Goal: Task Accomplishment & Management: Manage account settings

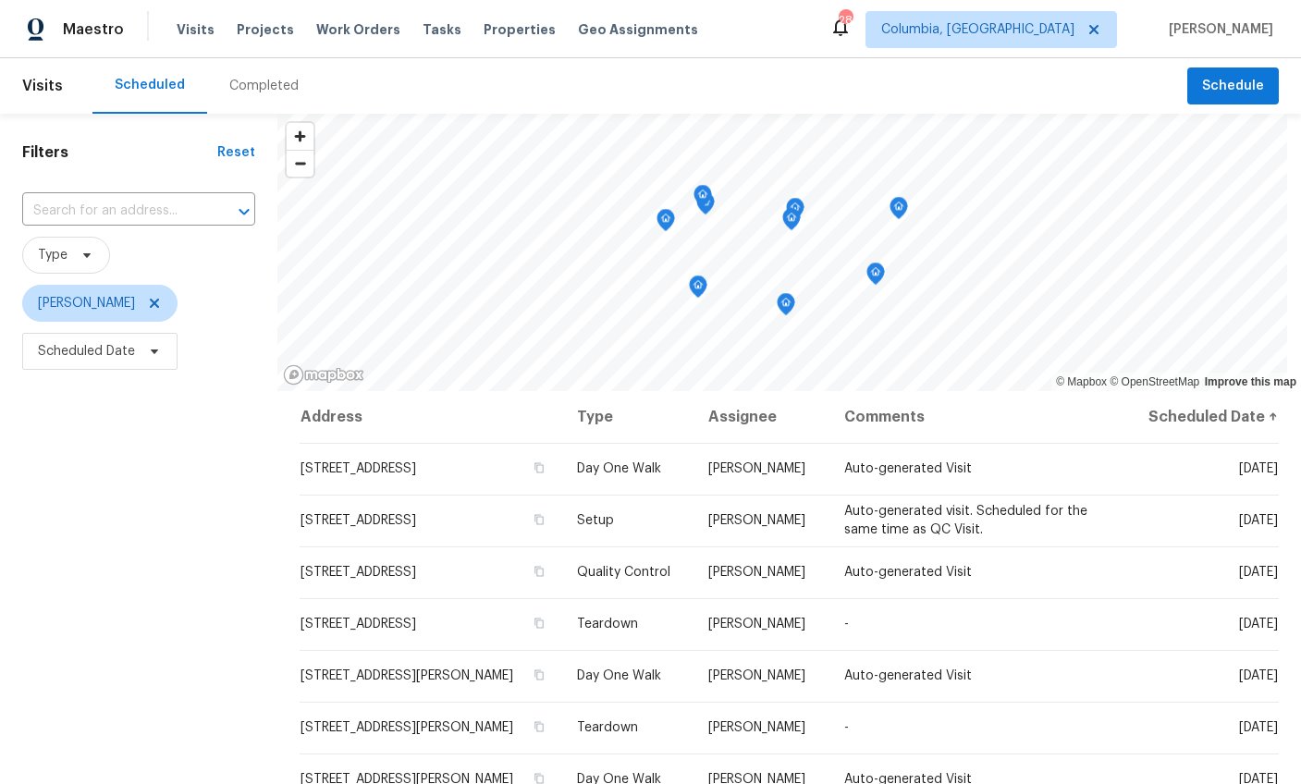
click at [251, 81] on div "Completed" at bounding box center [263, 86] width 69 height 18
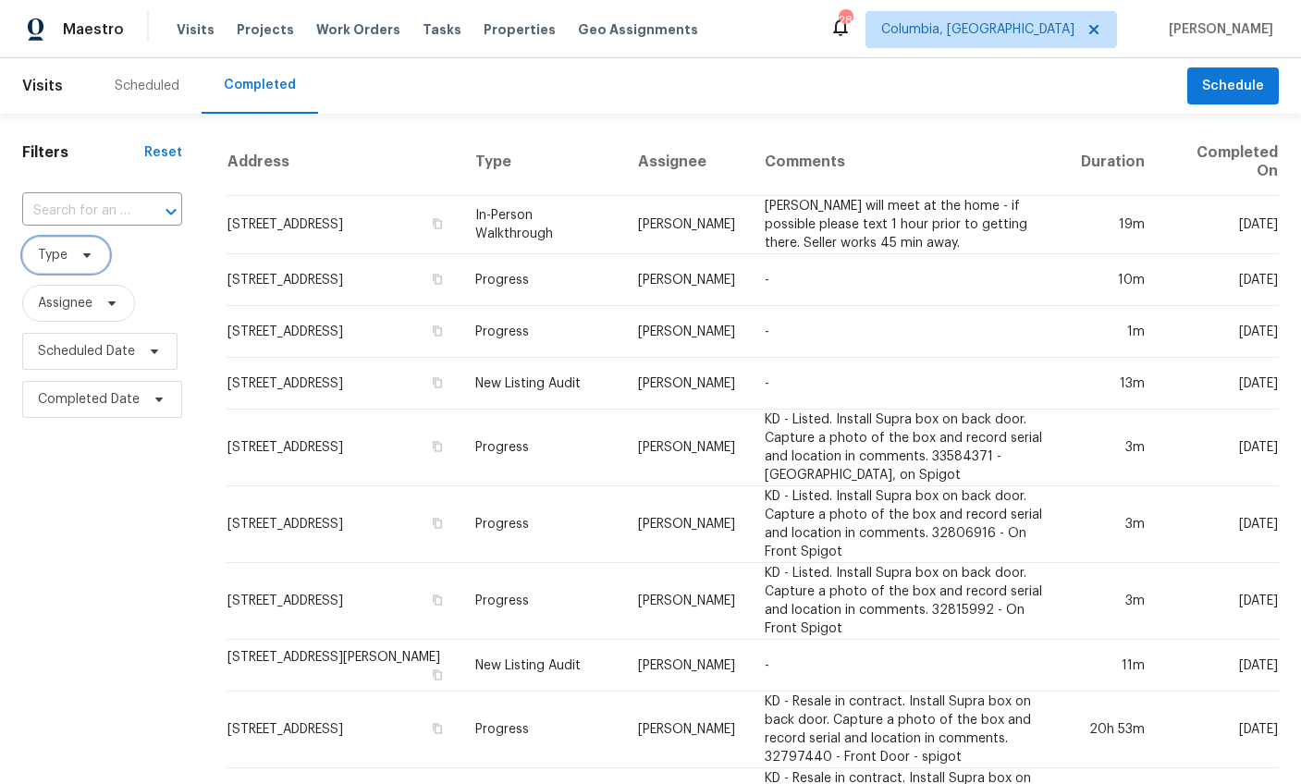
click at [90, 254] on icon at bounding box center [87, 255] width 15 height 15
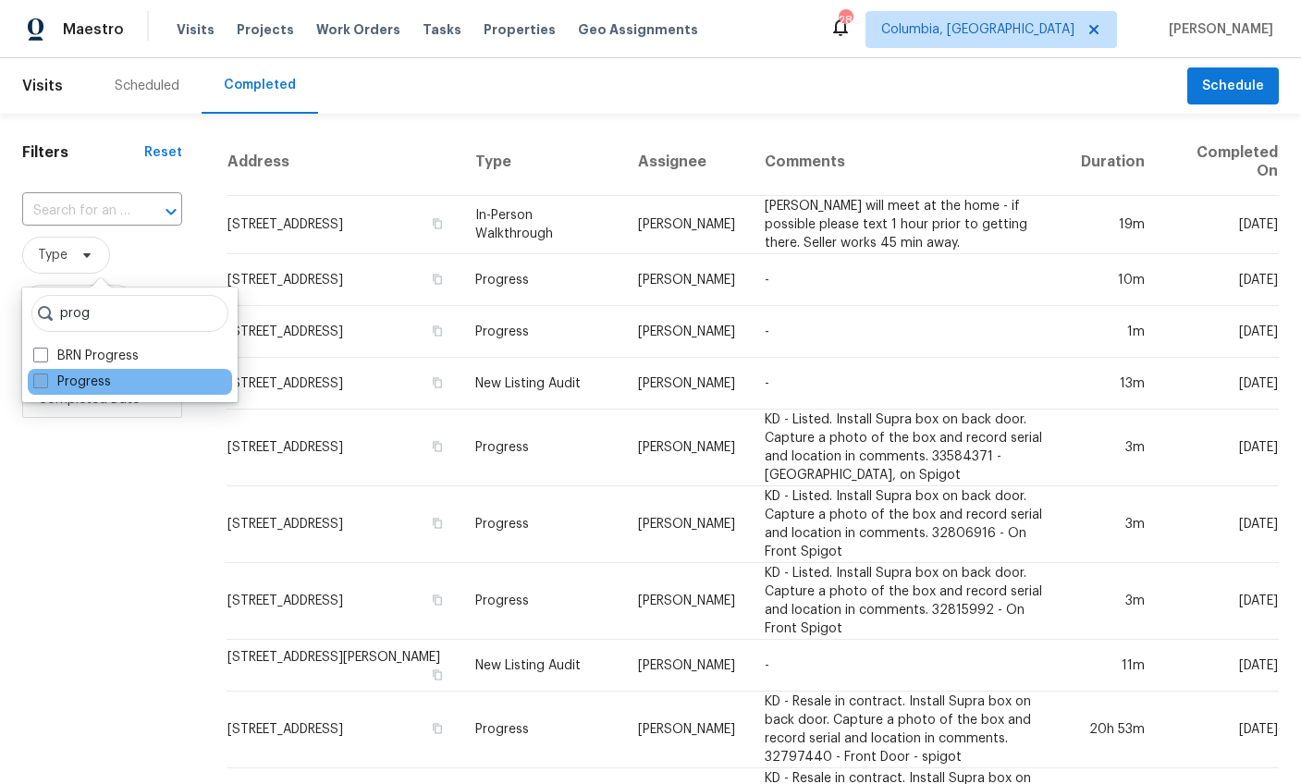
type input "prog"
click at [56, 379] on label "Progress" at bounding box center [72, 382] width 78 height 18
click at [45, 379] on input "Progress" at bounding box center [39, 379] width 12 height 12
checkbox input "true"
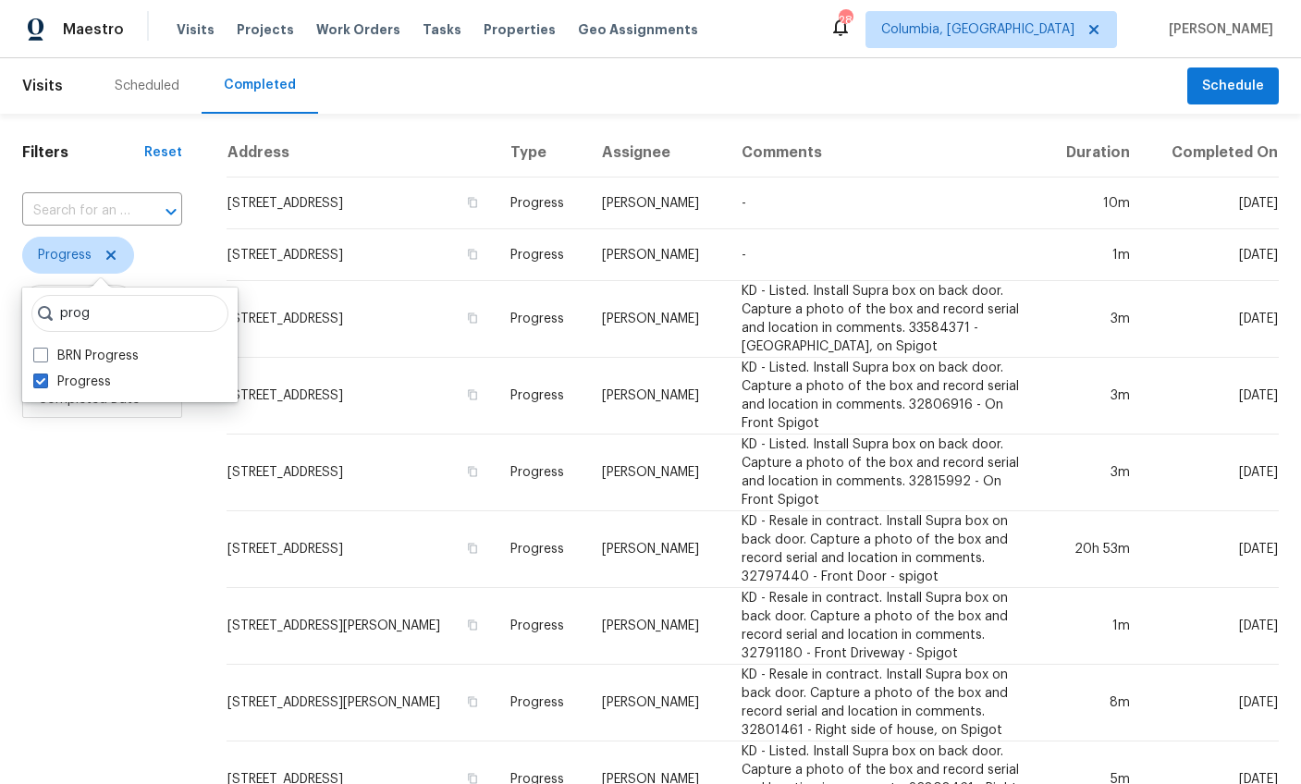
click at [92, 302] on span "Assignee" at bounding box center [65, 303] width 55 height 18
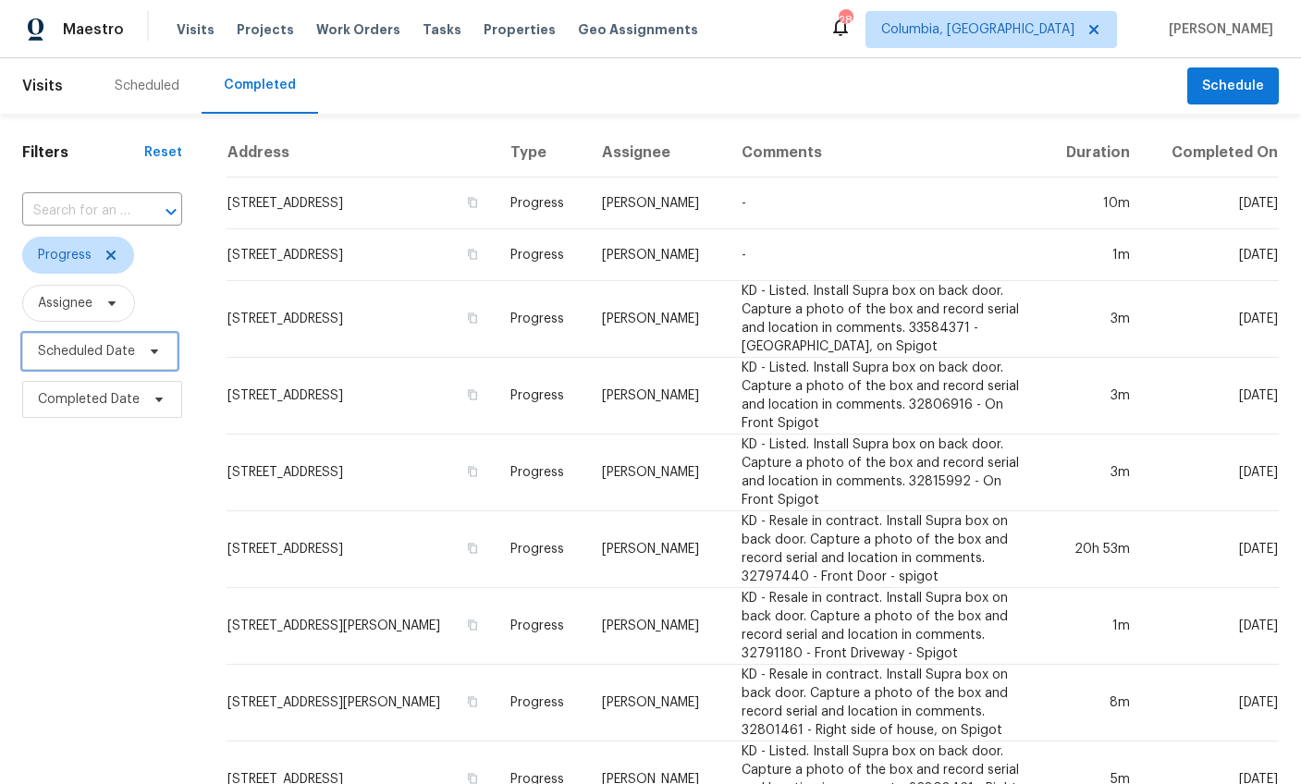
click at [110, 357] on span "Scheduled Date" at bounding box center [86, 351] width 97 height 18
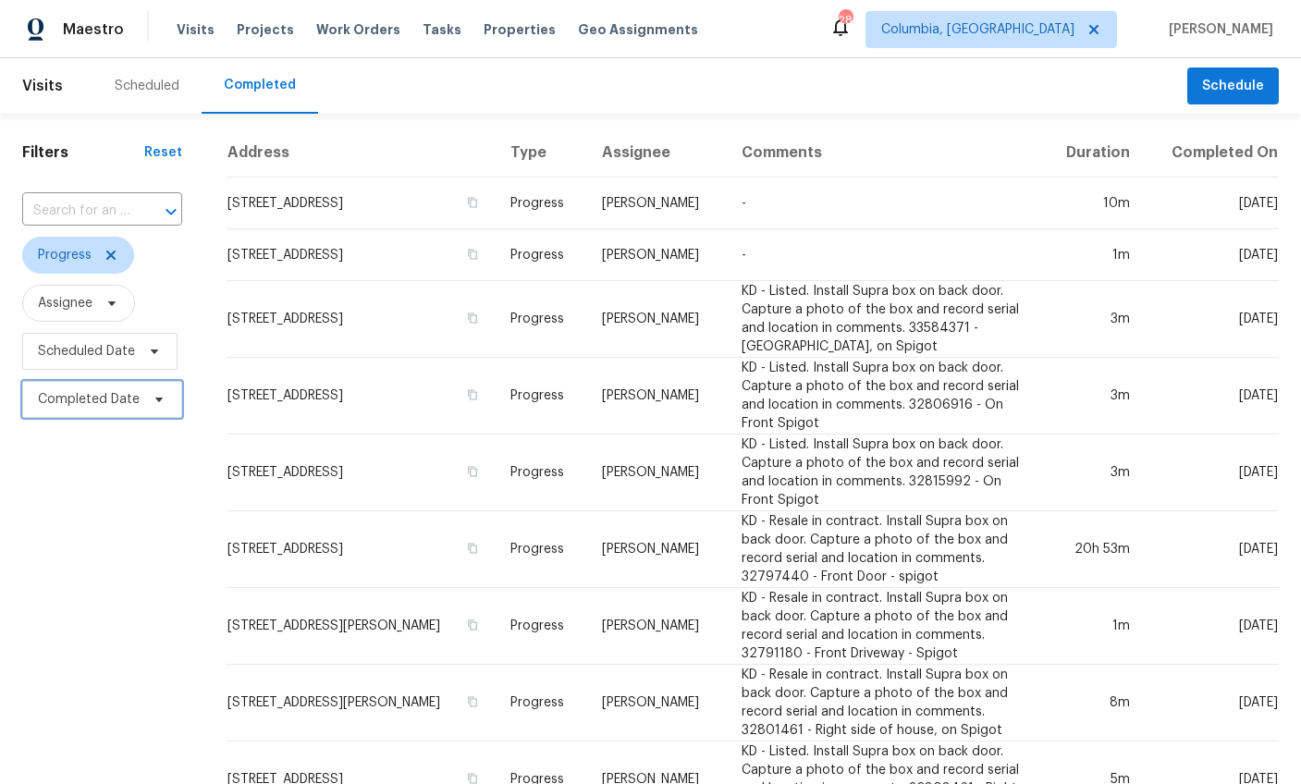
click at [115, 397] on span "Completed Date" at bounding box center [89, 399] width 102 height 18
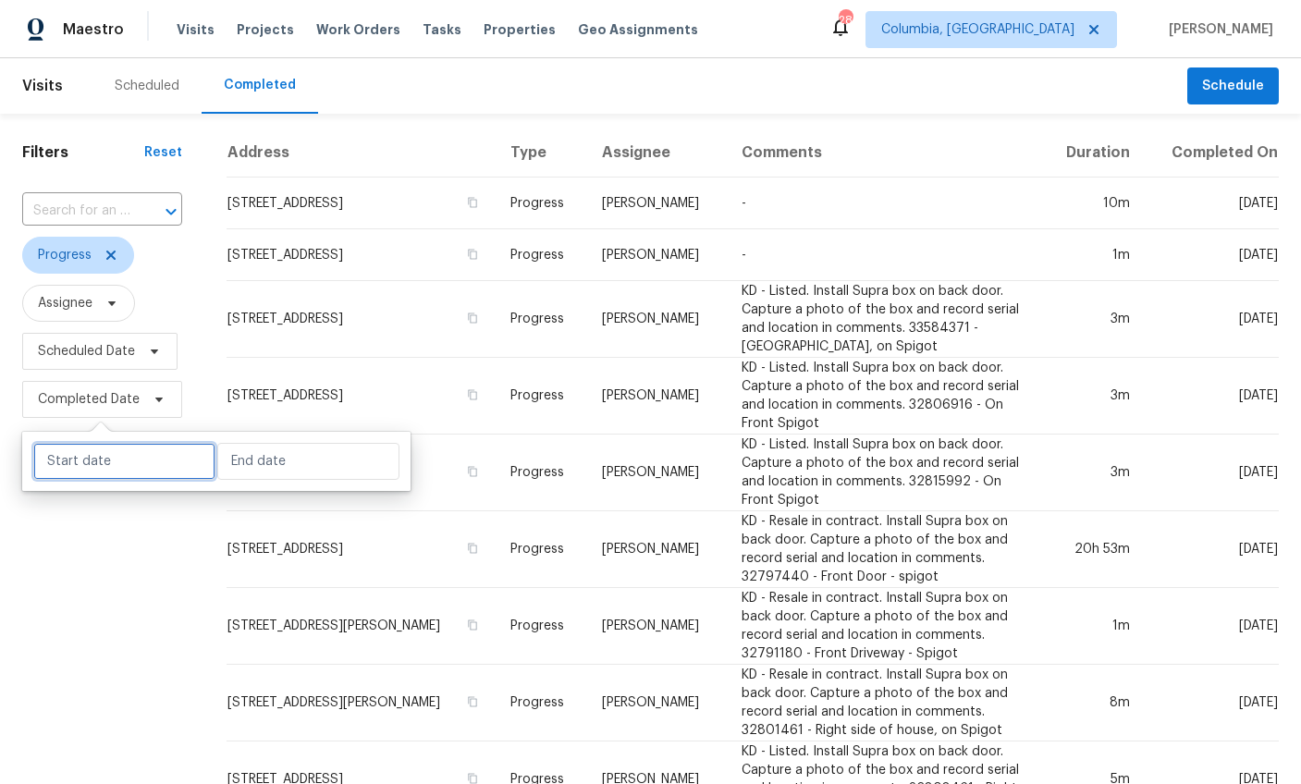
click at [116, 461] on input "text" at bounding box center [124, 461] width 182 height 37
select select "8"
select select "2025"
select select "9"
select select "2025"
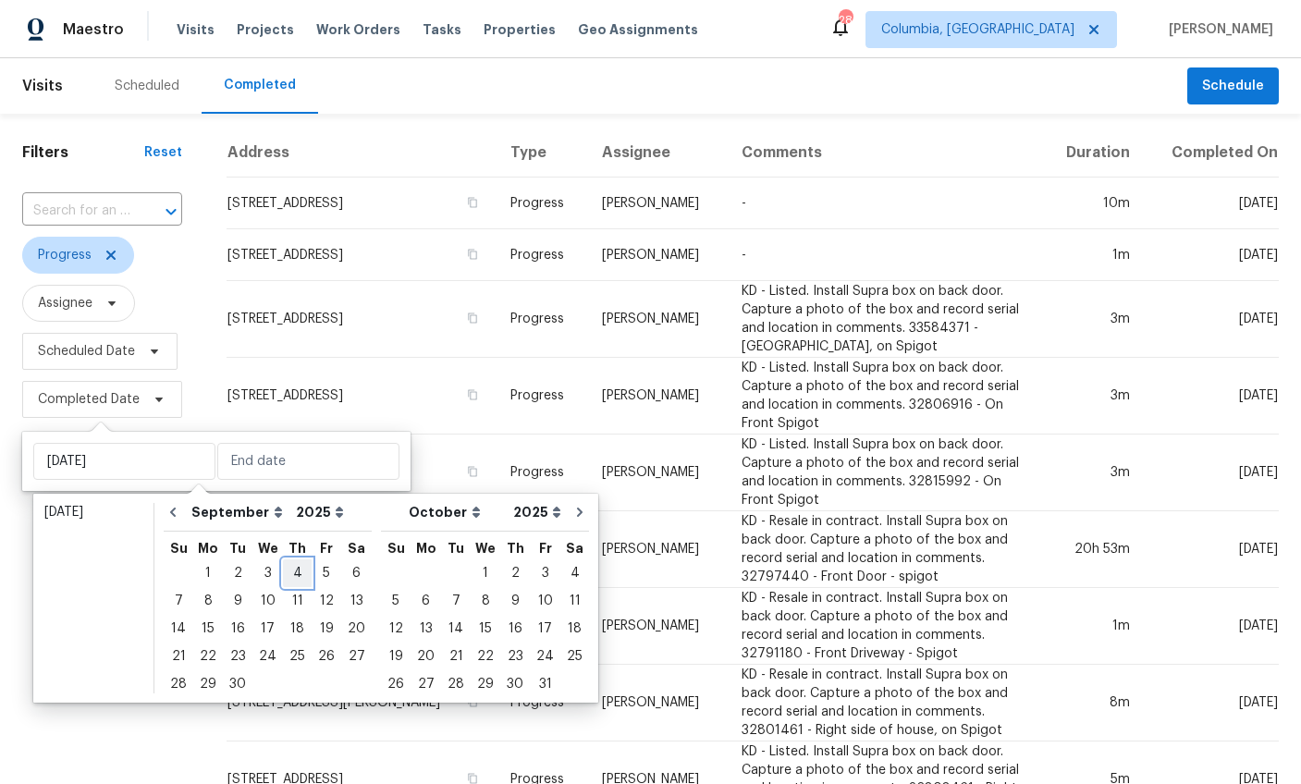
click at [283, 566] on div "4" at bounding box center [297, 573] width 29 height 26
type input "Thu, Sep 04"
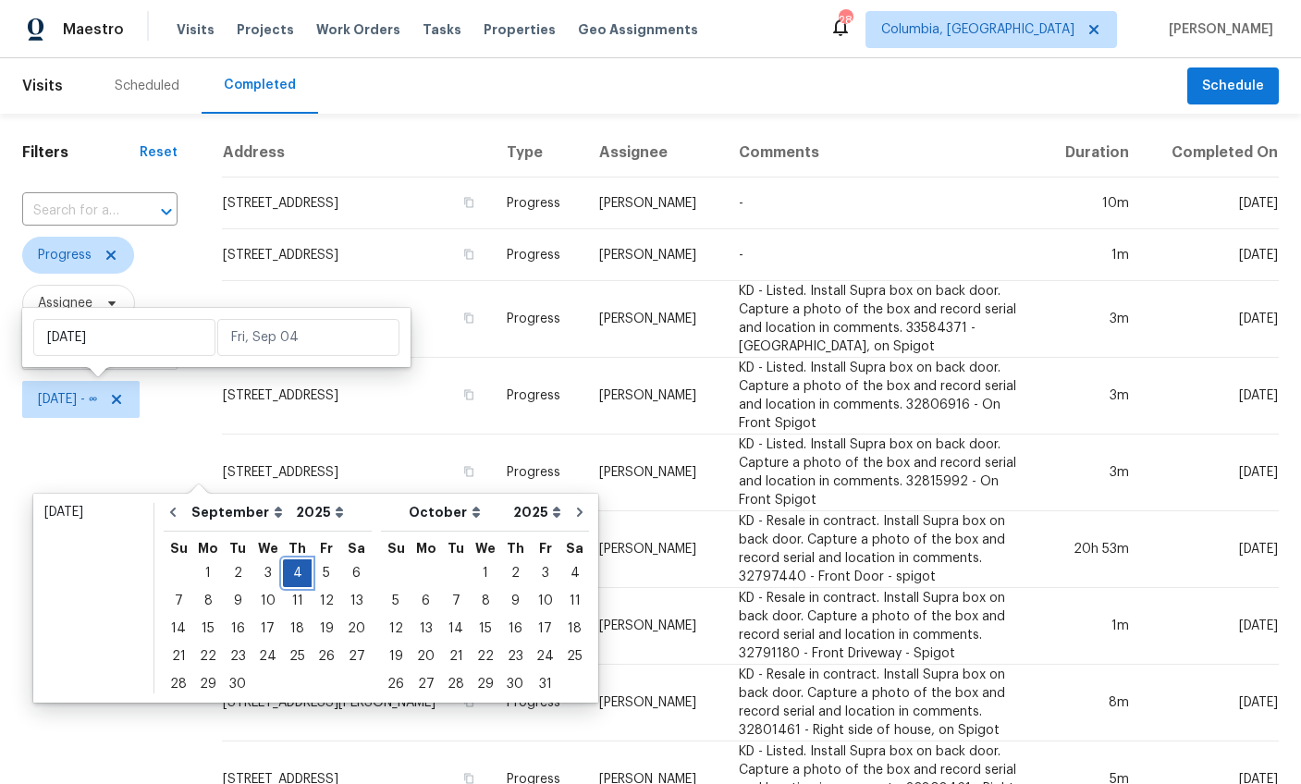
click at [283, 566] on div "4" at bounding box center [297, 573] width 29 height 26
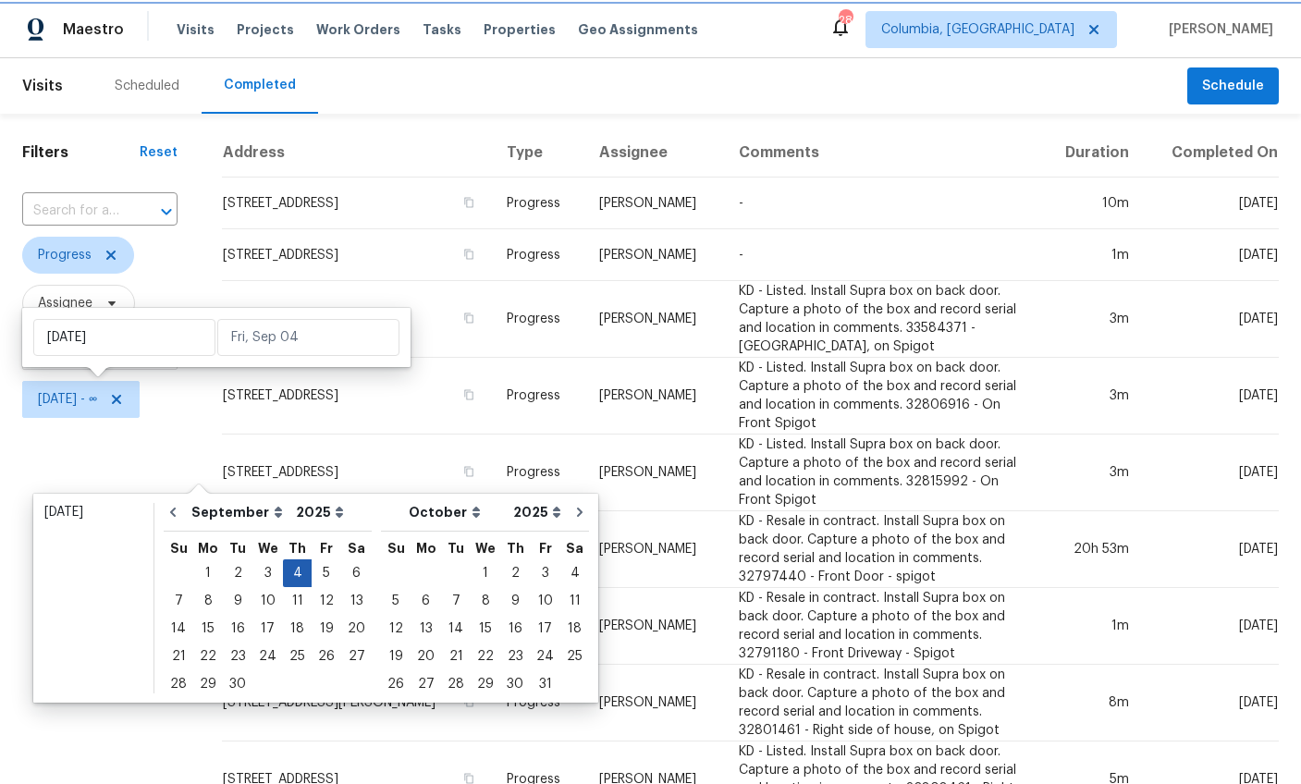
type input "Thu, Sep 04"
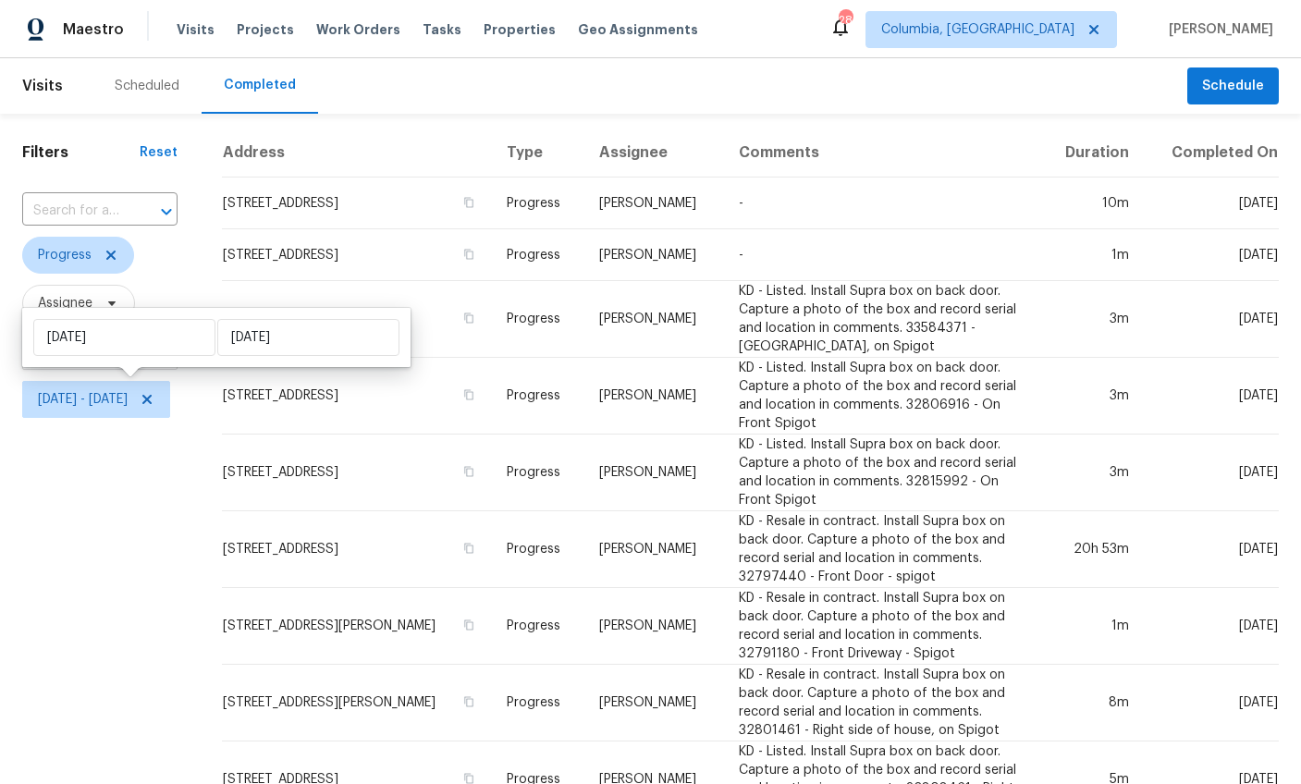
click at [149, 540] on div "Filters Reset ​ Progress Assignee Scheduled Date Thu, Sep 04 - Thu, Sep 04" at bounding box center [100, 512] width 200 height 796
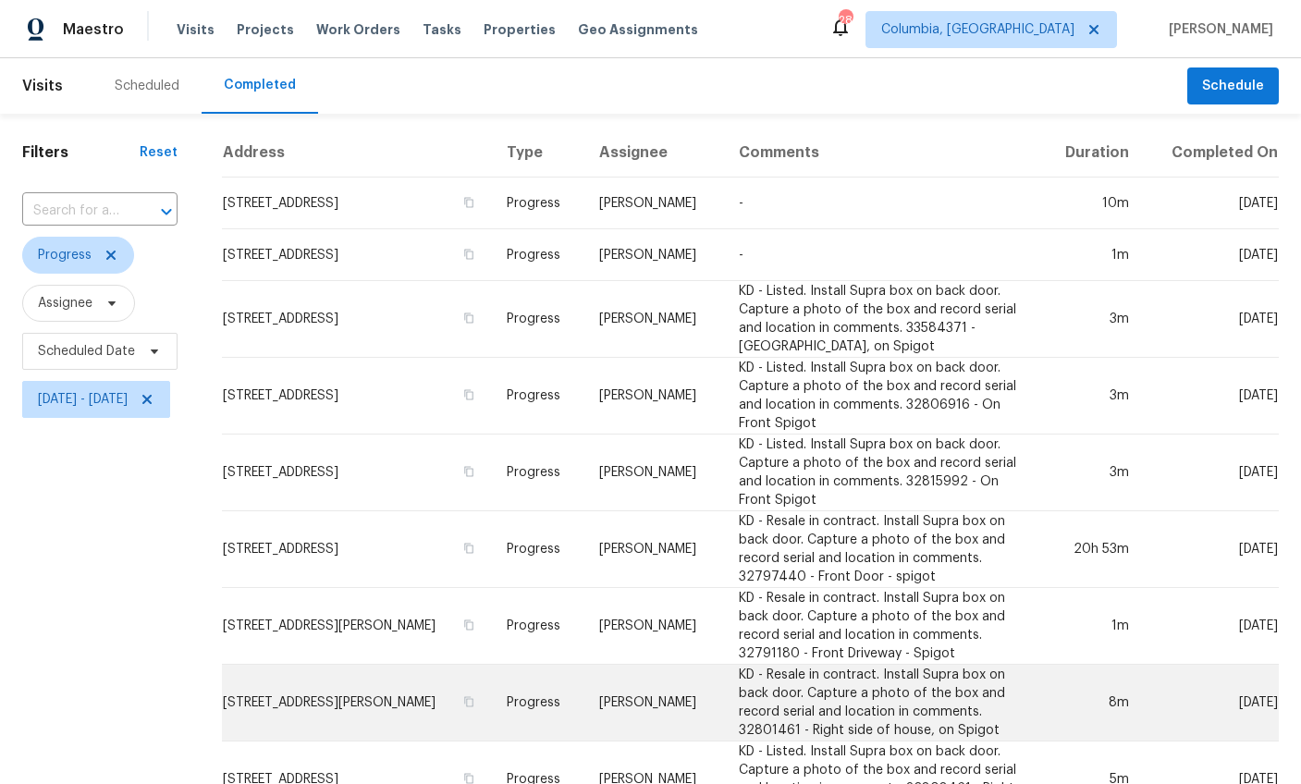
scroll to position [2, 0]
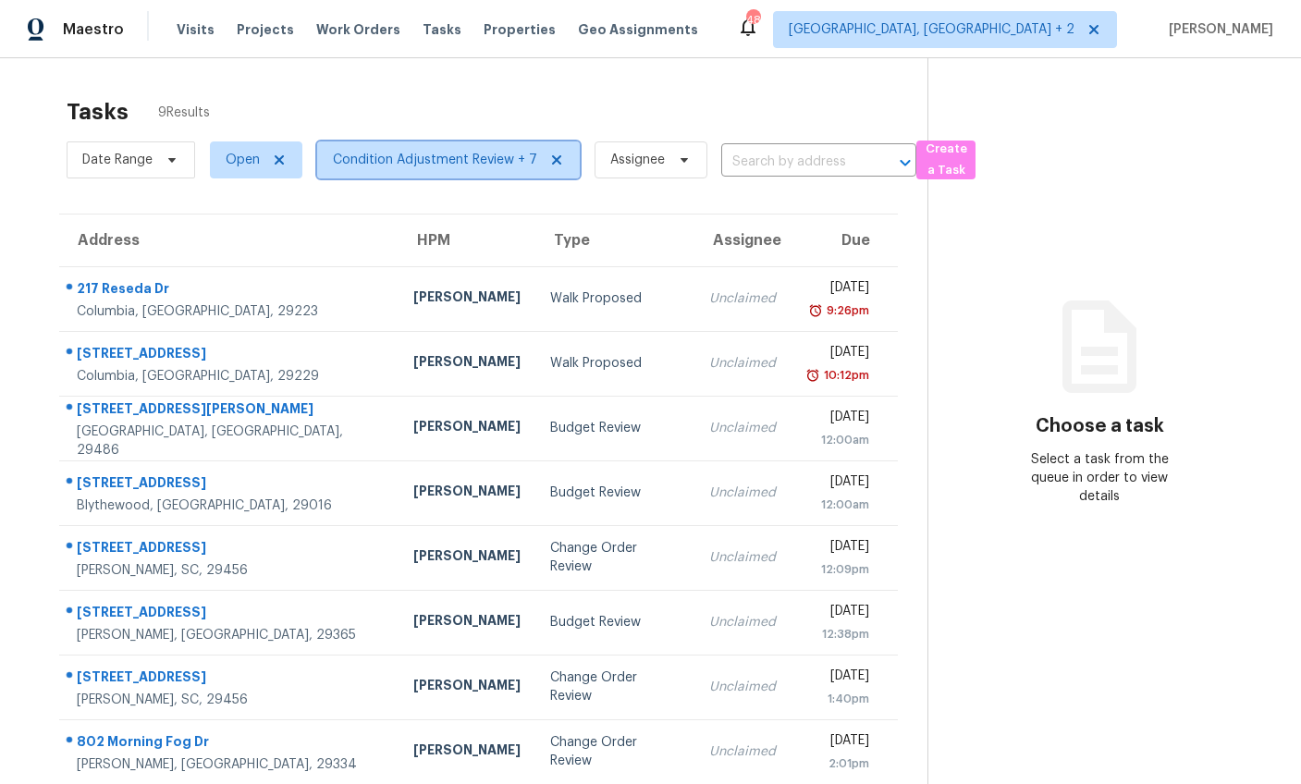
click at [361, 164] on span "Condition Adjustment Review + 7" at bounding box center [435, 160] width 204 height 18
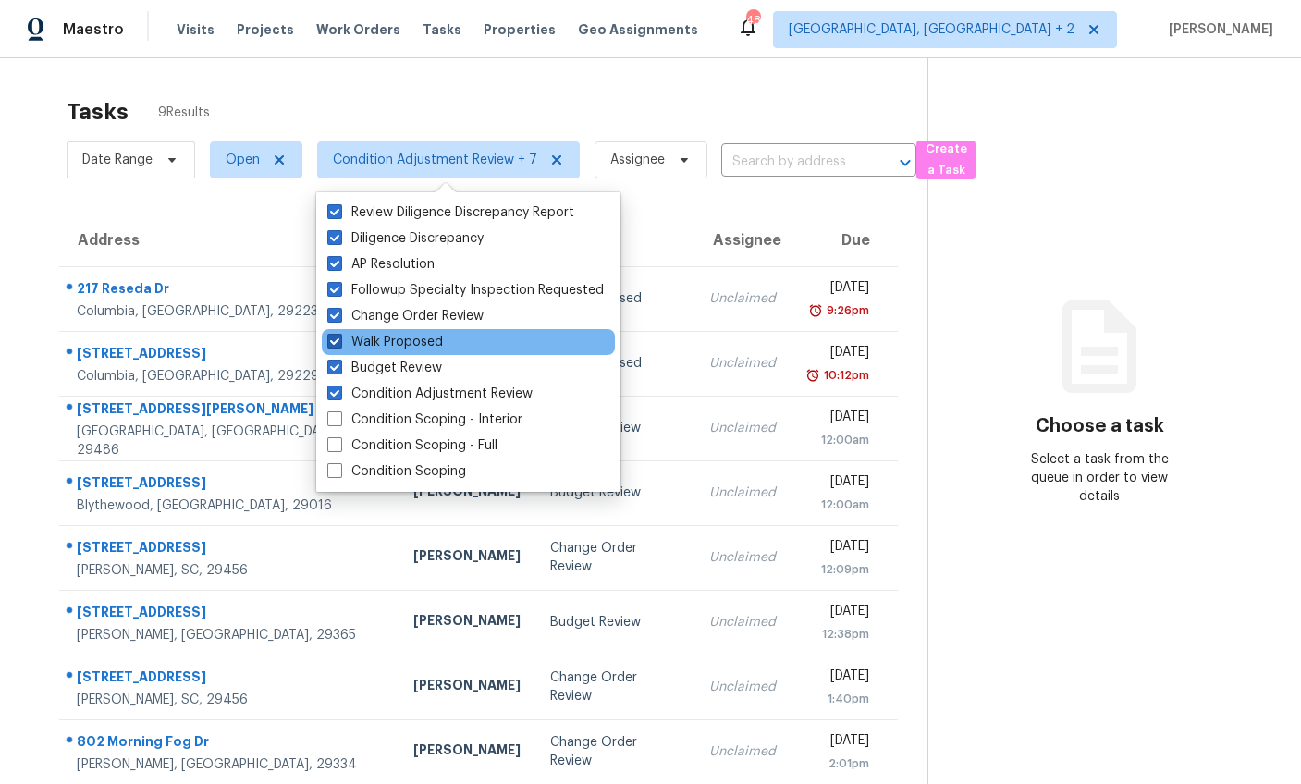
click at [332, 343] on span at bounding box center [334, 341] width 15 height 15
click at [332, 343] on input "Walk Proposed" at bounding box center [333, 339] width 12 height 12
checkbox input "false"
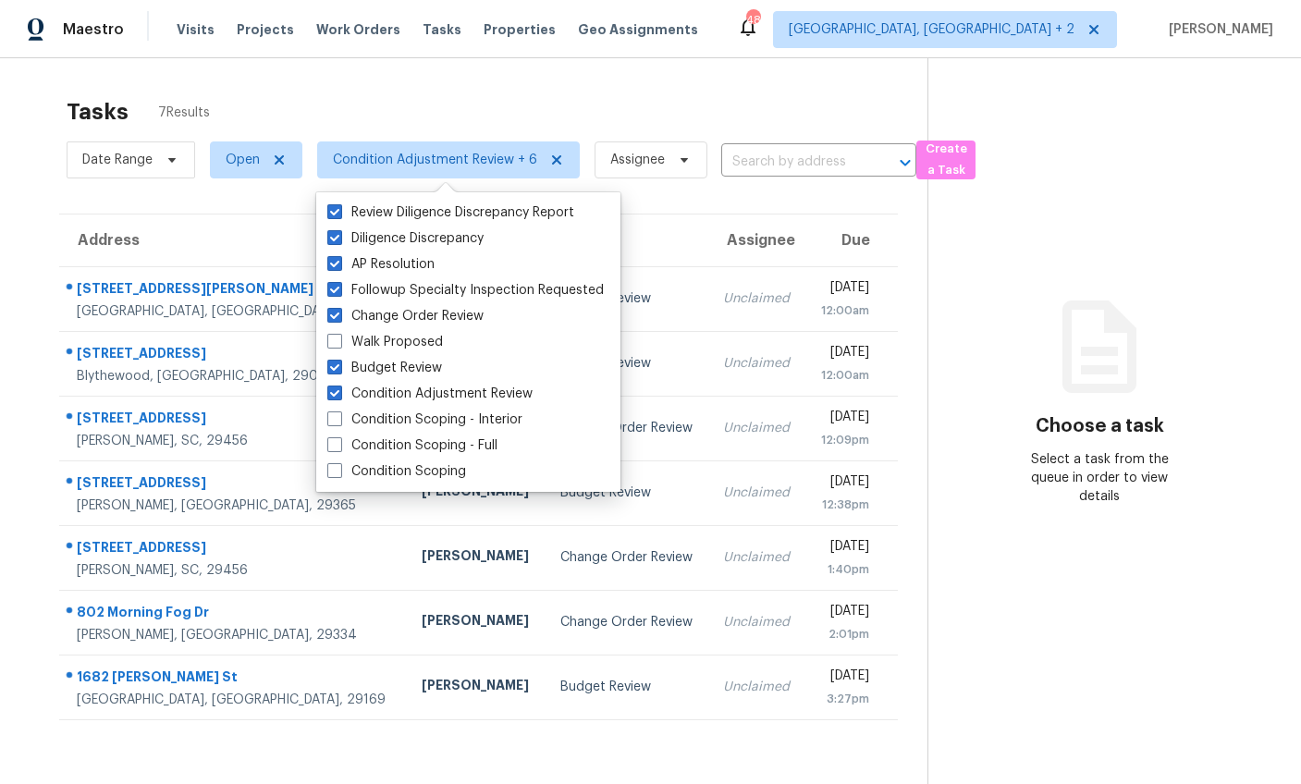
click at [30, 324] on div "Address HPM Type Assignee Due 252 Cameron St Summerville, SC, 29486 Raymond Rob…" at bounding box center [479, 467] width 898 height 507
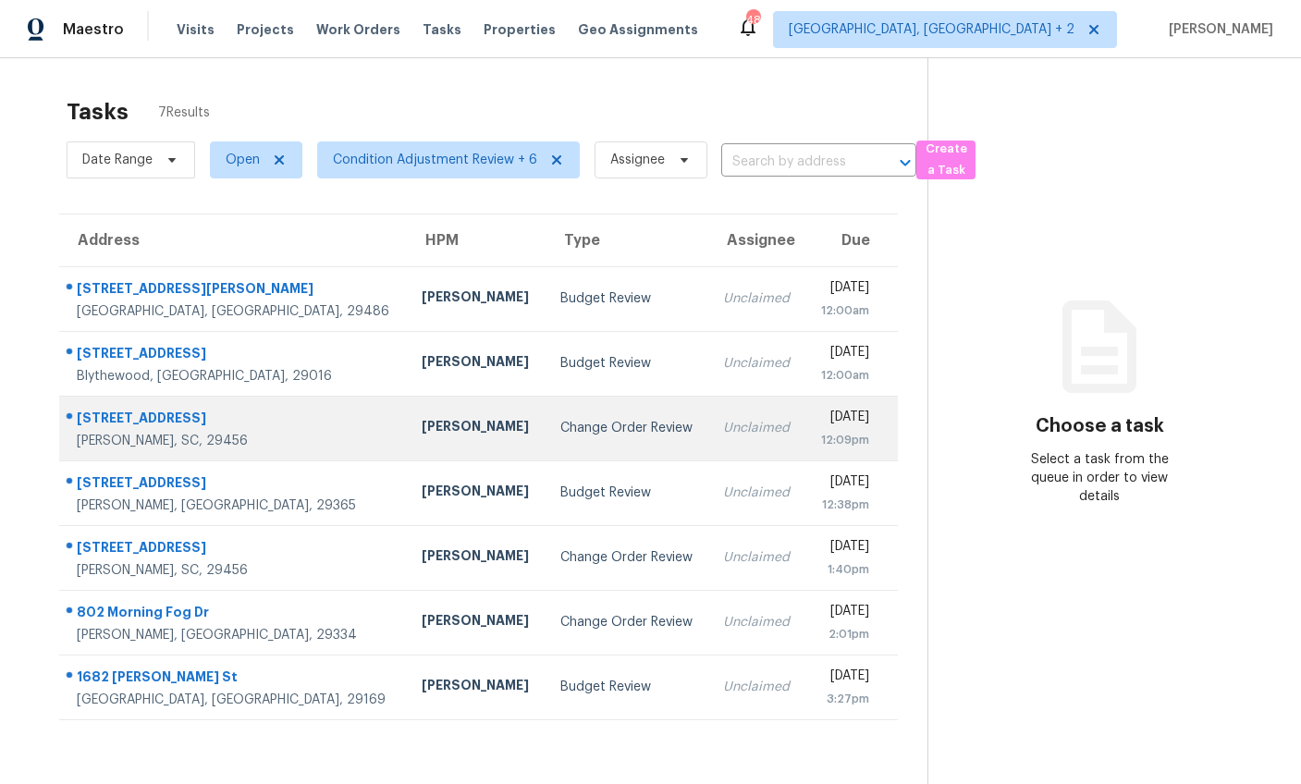
click at [422, 422] on td "[PERSON_NAME]" at bounding box center [476, 428] width 138 height 65
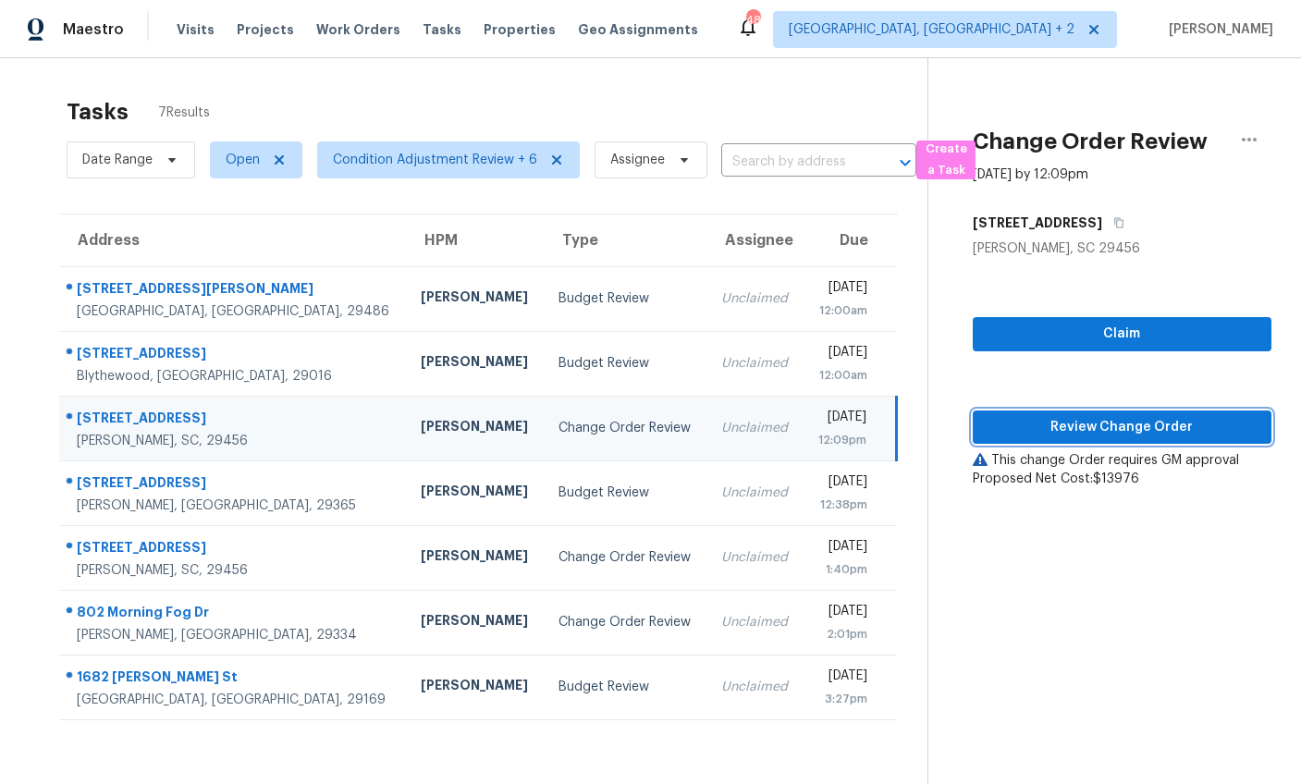
click at [1080, 422] on span "Review Change Order" at bounding box center [1121, 427] width 269 height 23
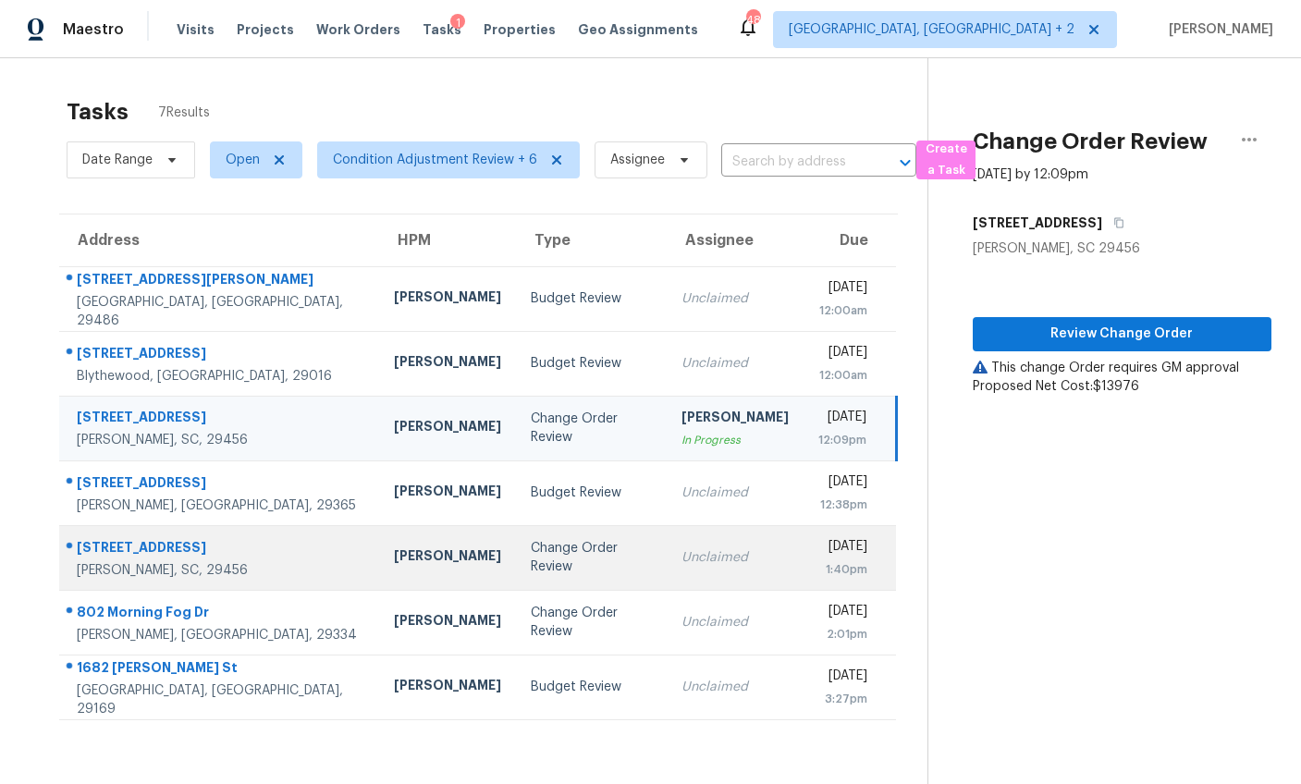
click at [531, 557] on div "Change Order Review" at bounding box center [591, 557] width 121 height 37
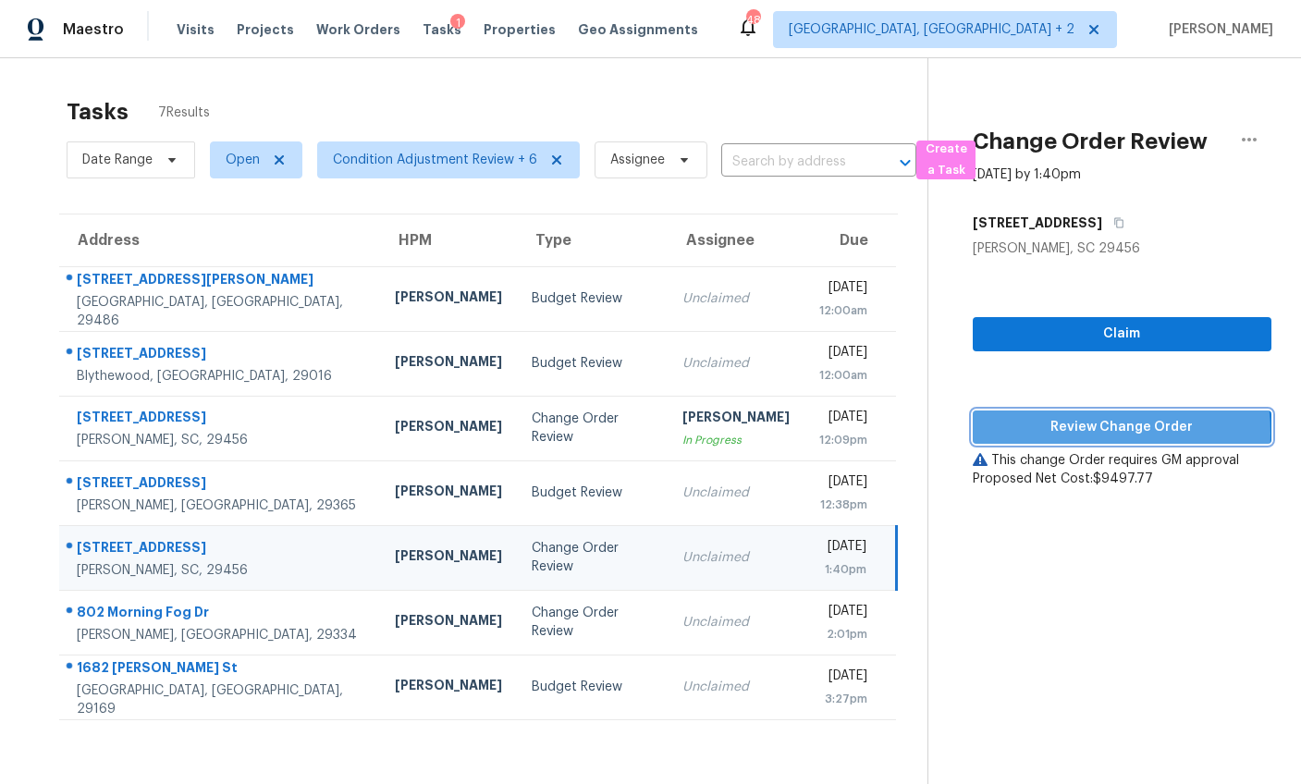
click at [1041, 433] on span "Review Change Order" at bounding box center [1121, 427] width 269 height 23
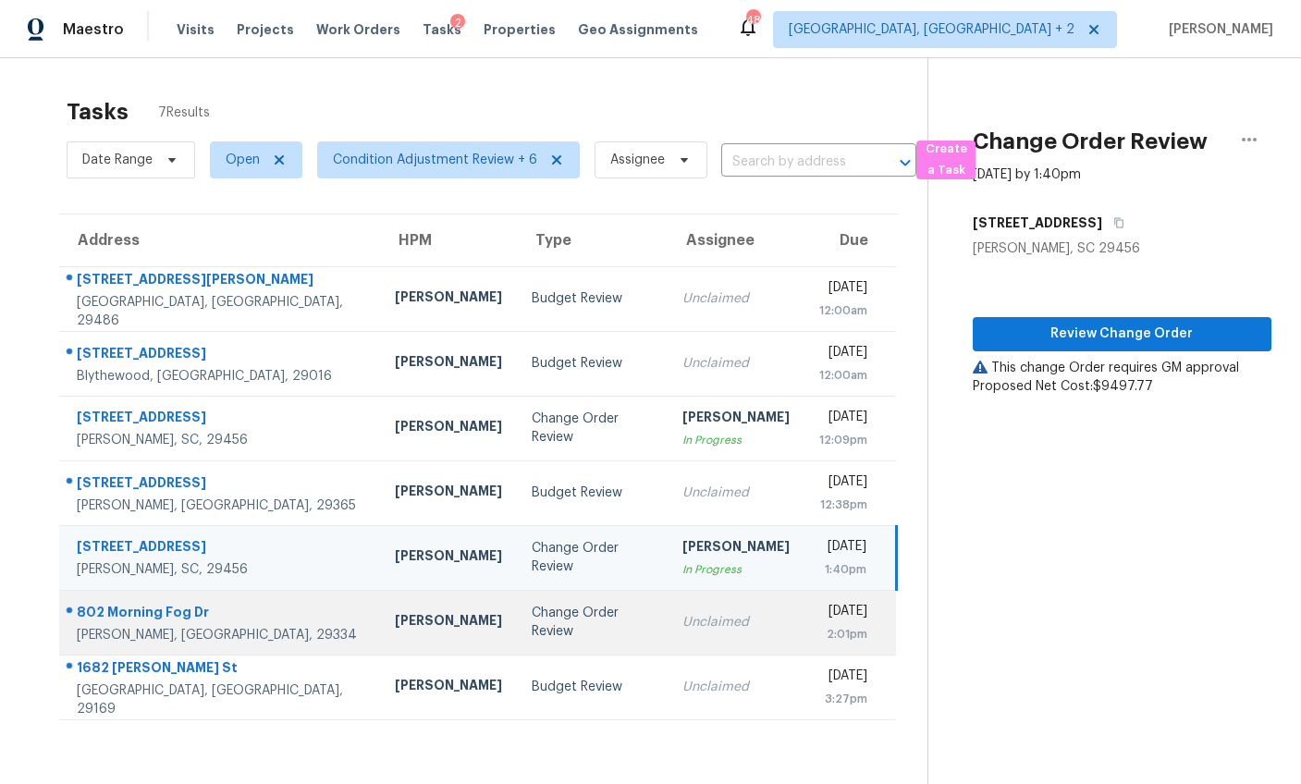
click at [560, 598] on td "Change Order Review" at bounding box center [592, 622] width 151 height 65
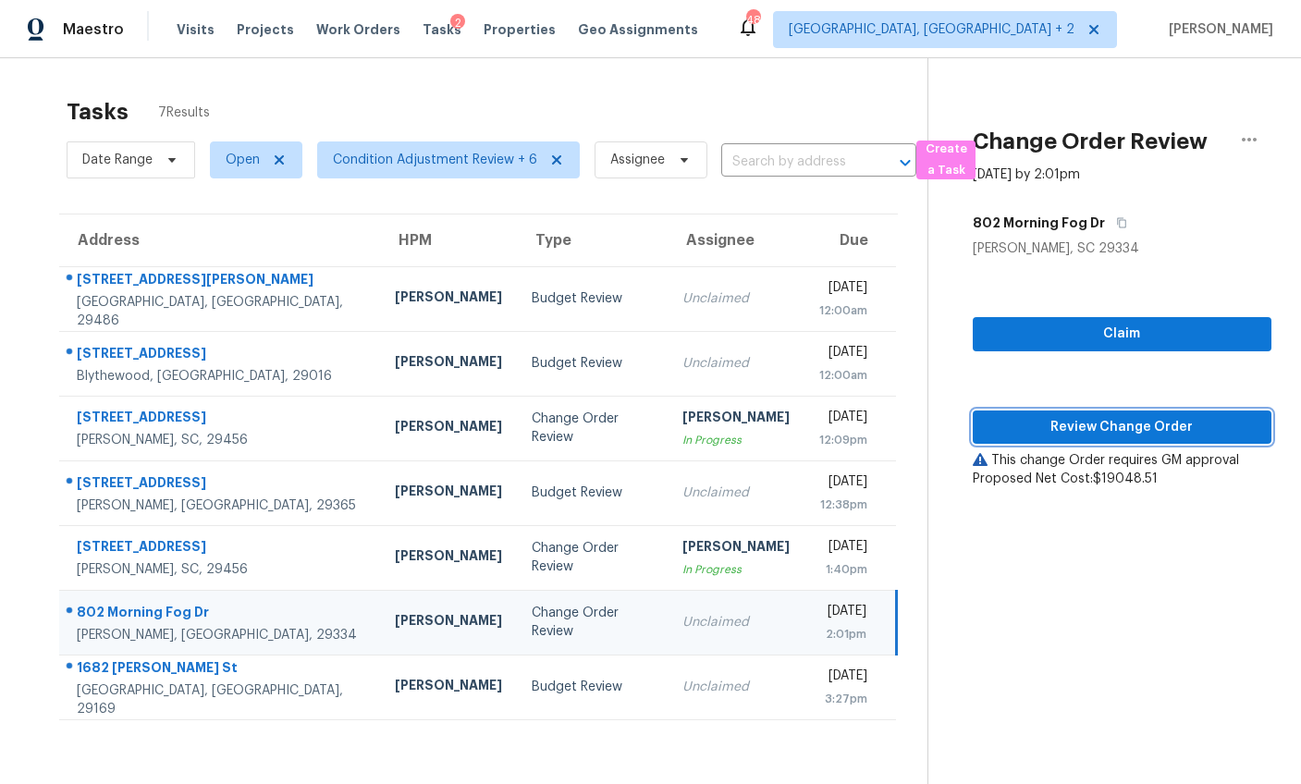
click at [1056, 416] on span "Review Change Order" at bounding box center [1121, 427] width 269 height 23
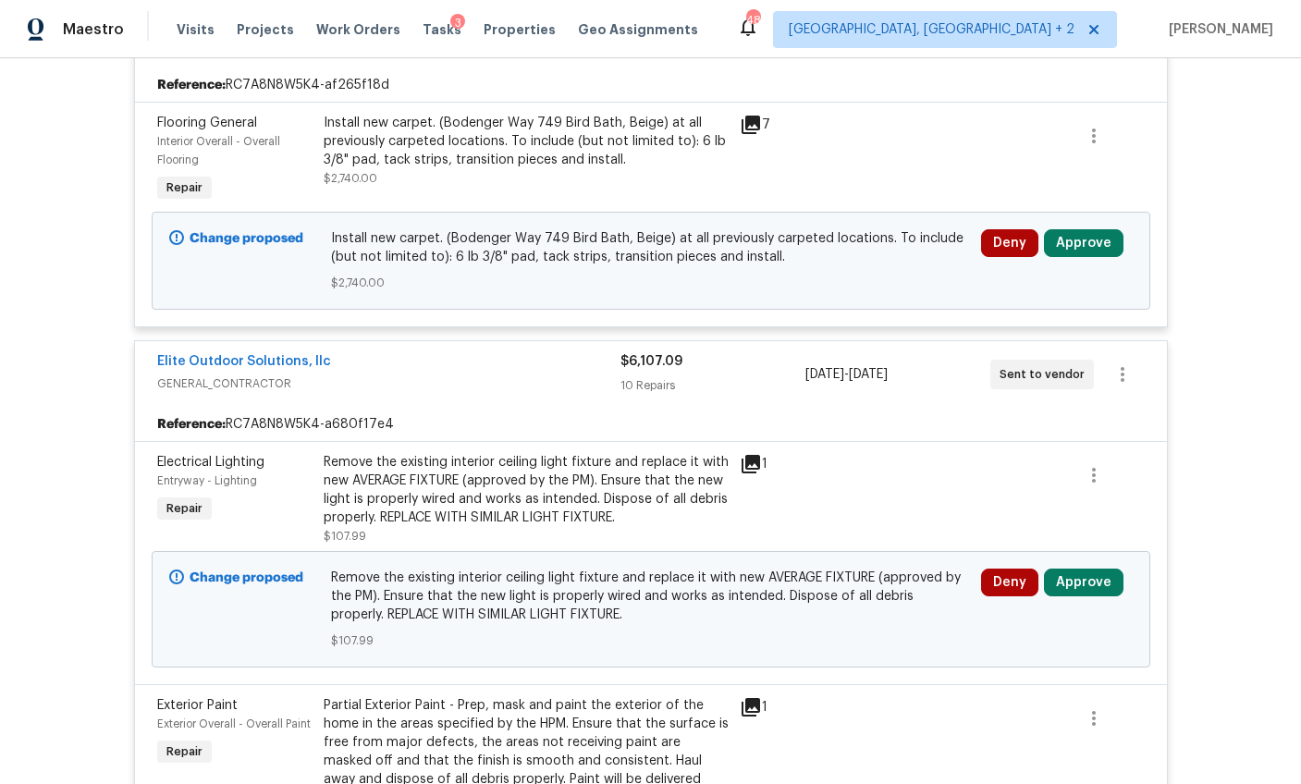
scroll to position [1416, 0]
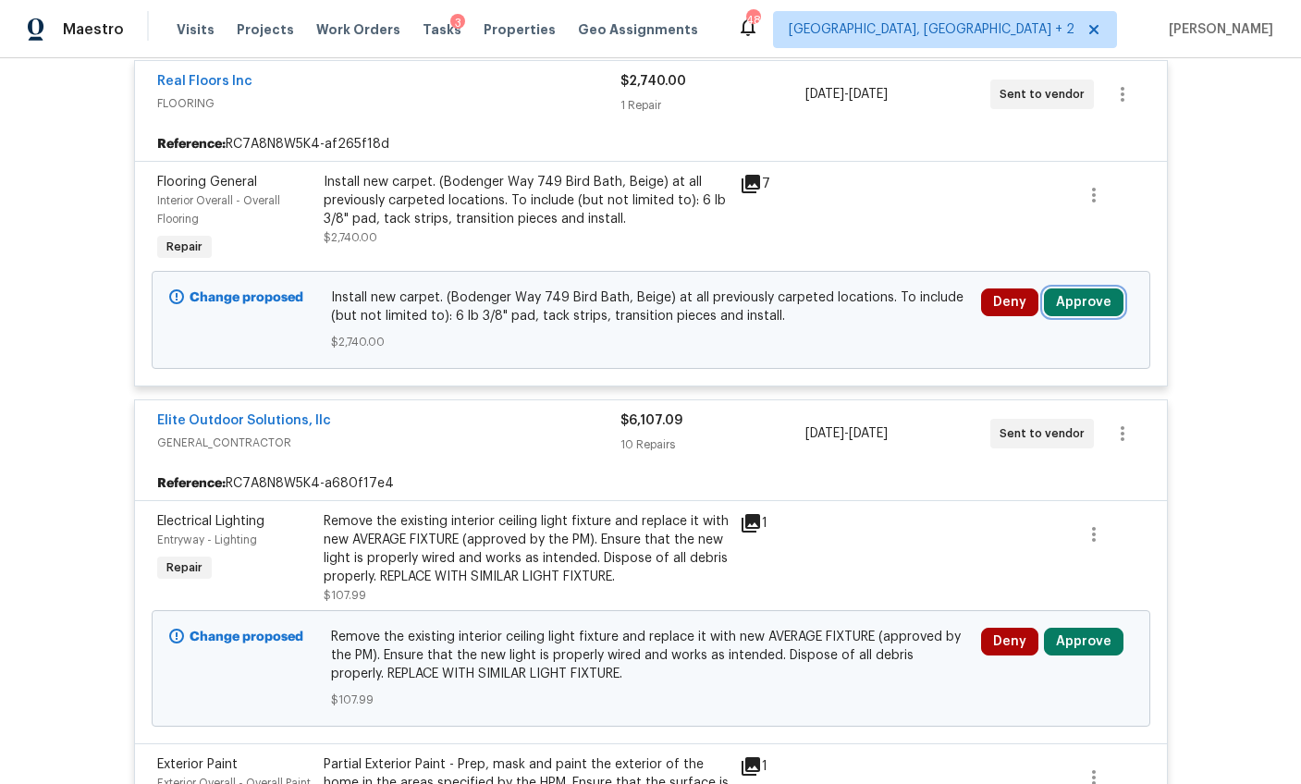
click at [1077, 310] on button "Approve" at bounding box center [1084, 302] width 80 height 28
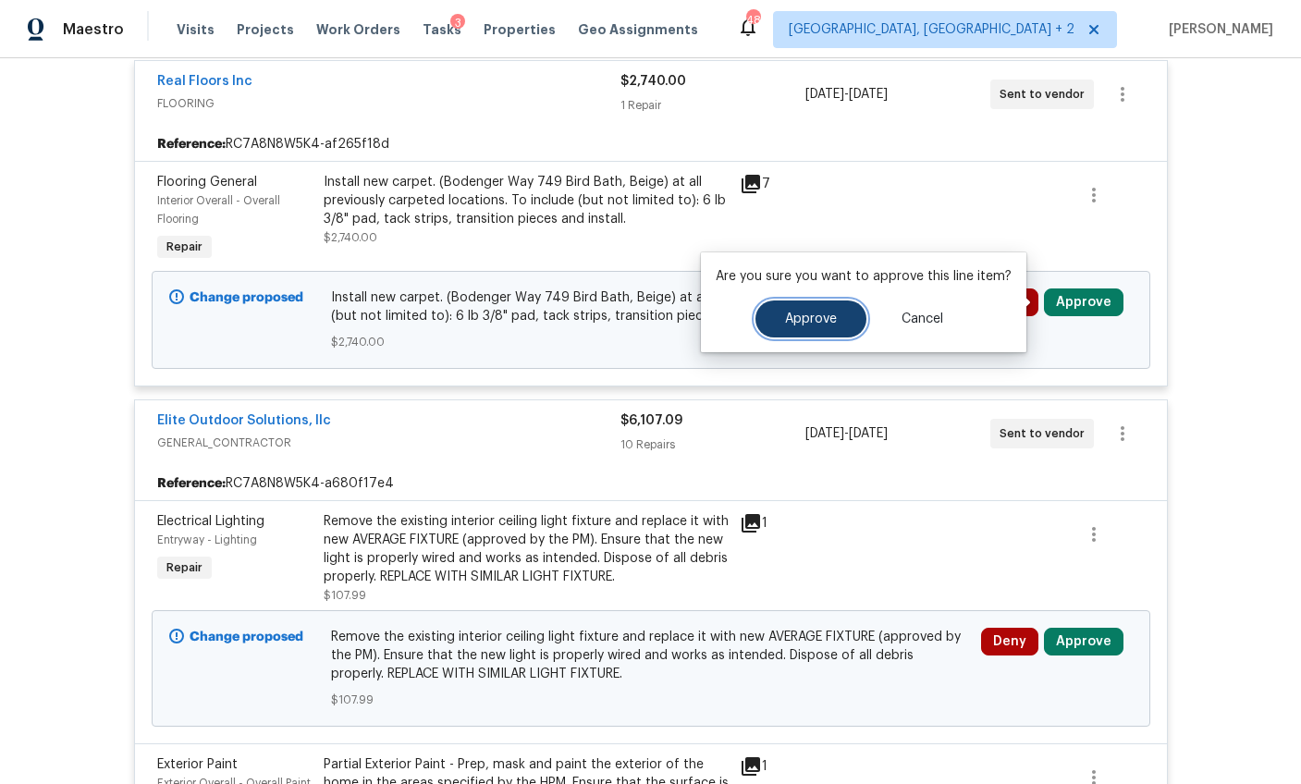
click at [807, 334] on button "Approve" at bounding box center [810, 318] width 111 height 37
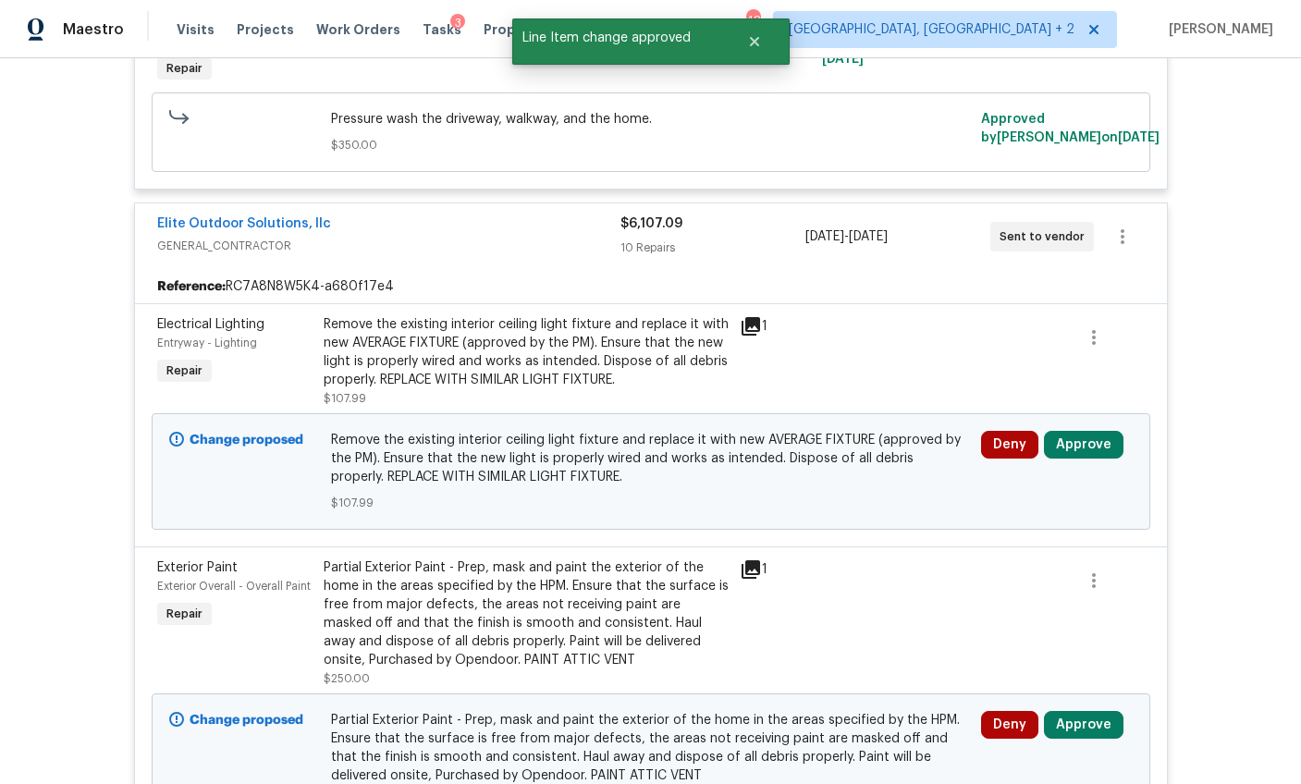
scroll to position [1661, 0]
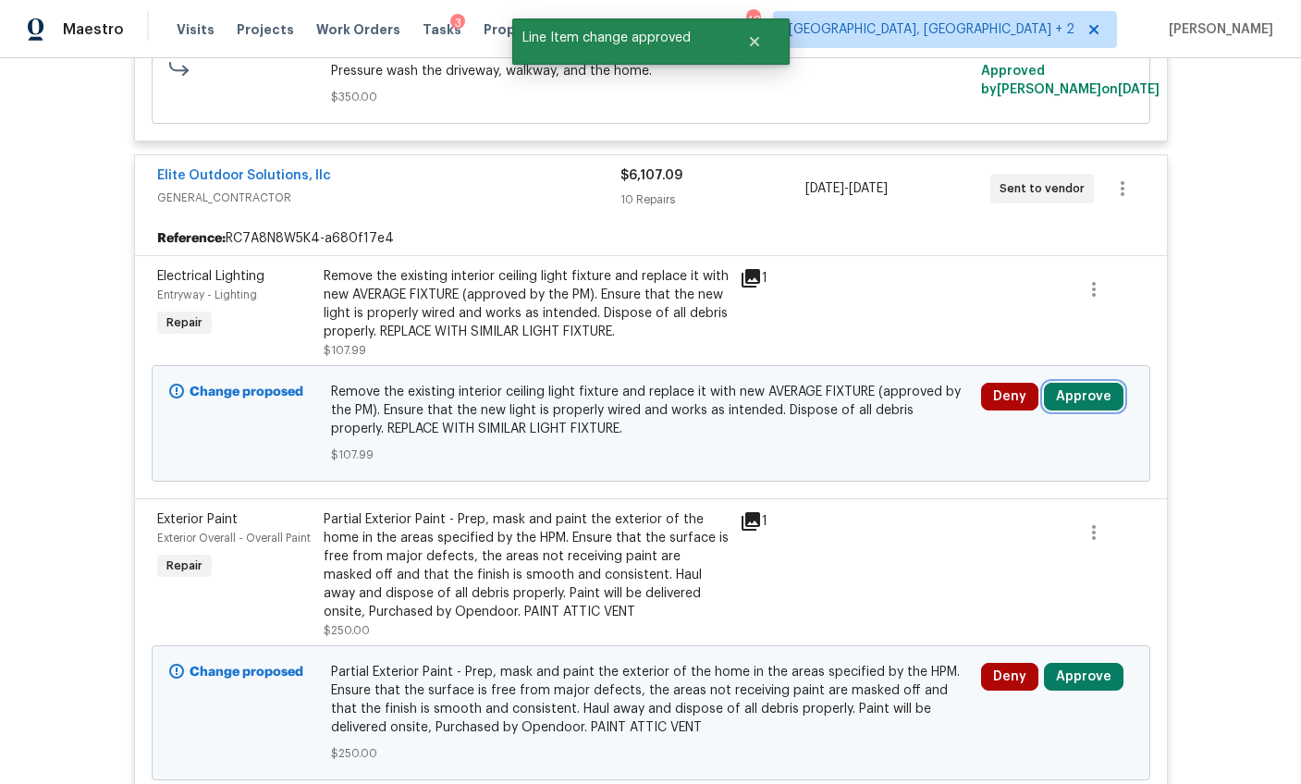
click at [1096, 406] on button "Approve" at bounding box center [1084, 397] width 80 height 28
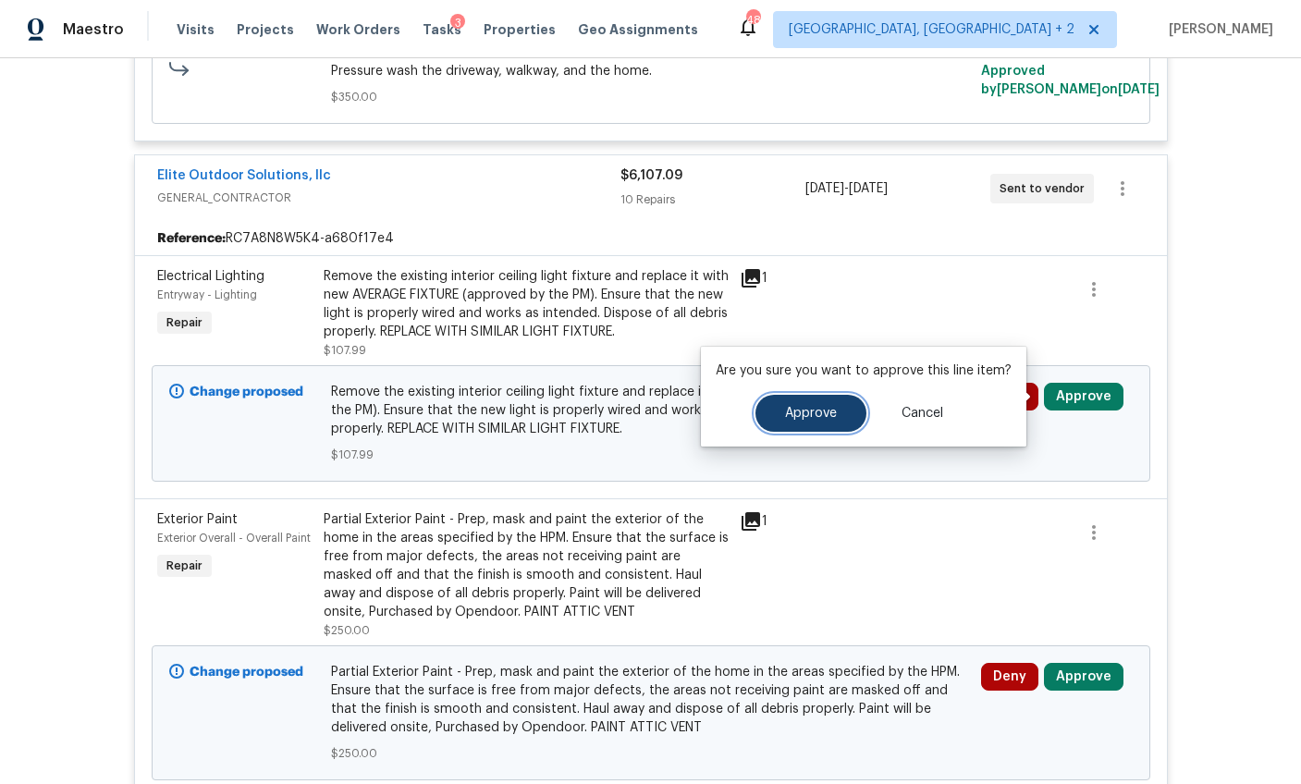
click at [829, 407] on span "Approve" at bounding box center [811, 414] width 52 height 14
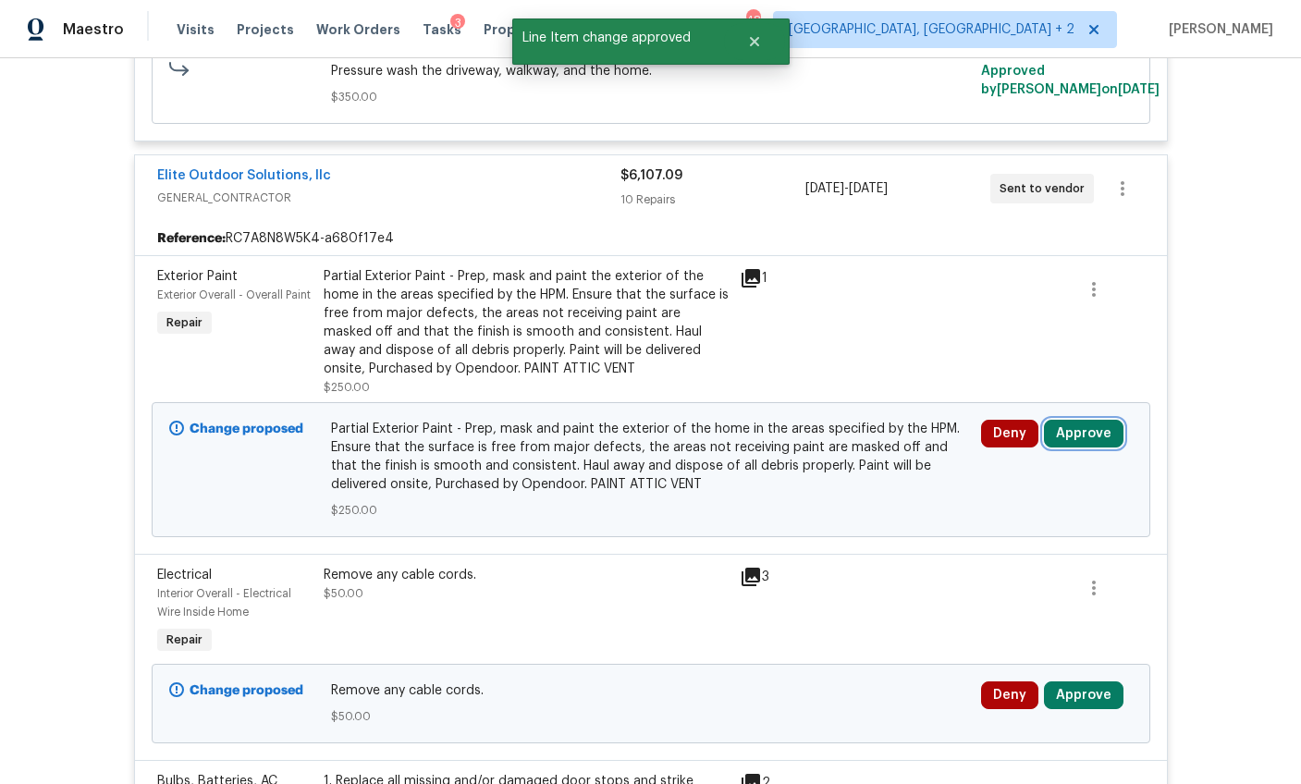
click at [1061, 432] on button "Approve" at bounding box center [1084, 434] width 80 height 28
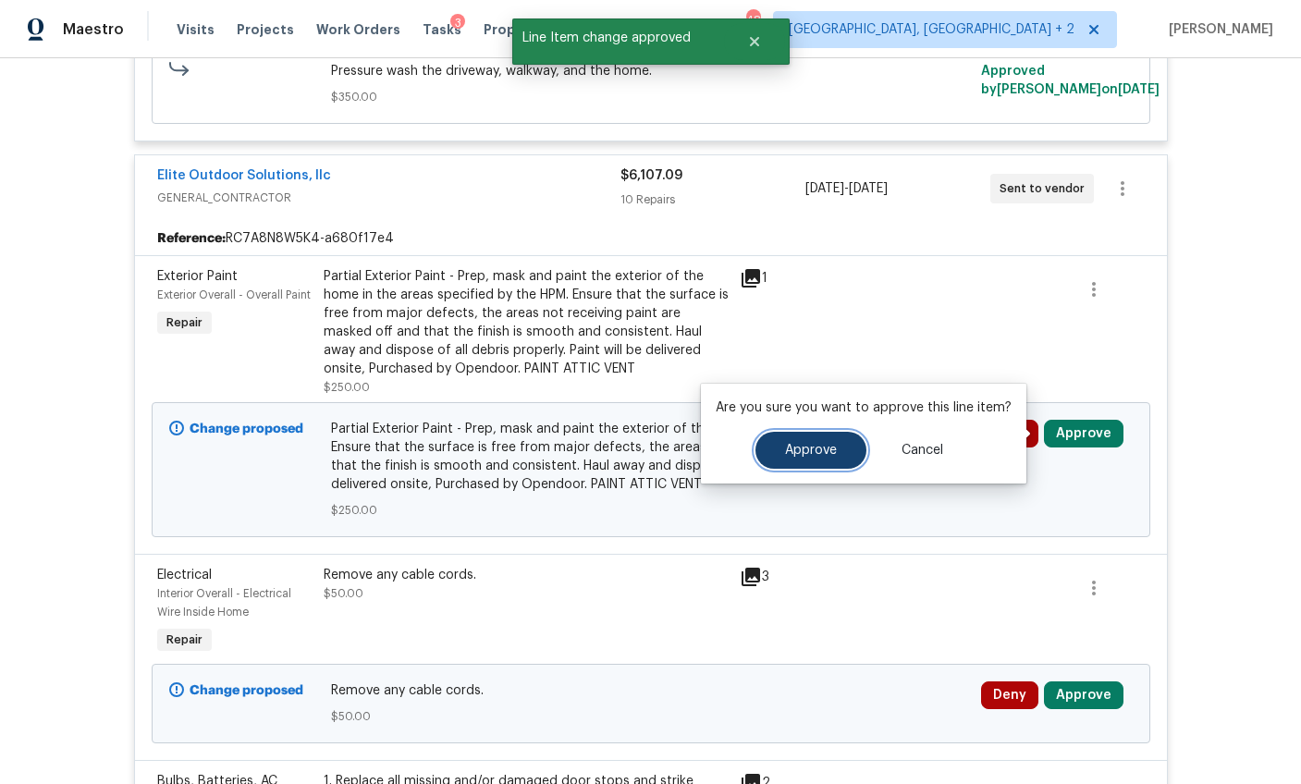
click at [764, 449] on button "Approve" at bounding box center [810, 450] width 111 height 37
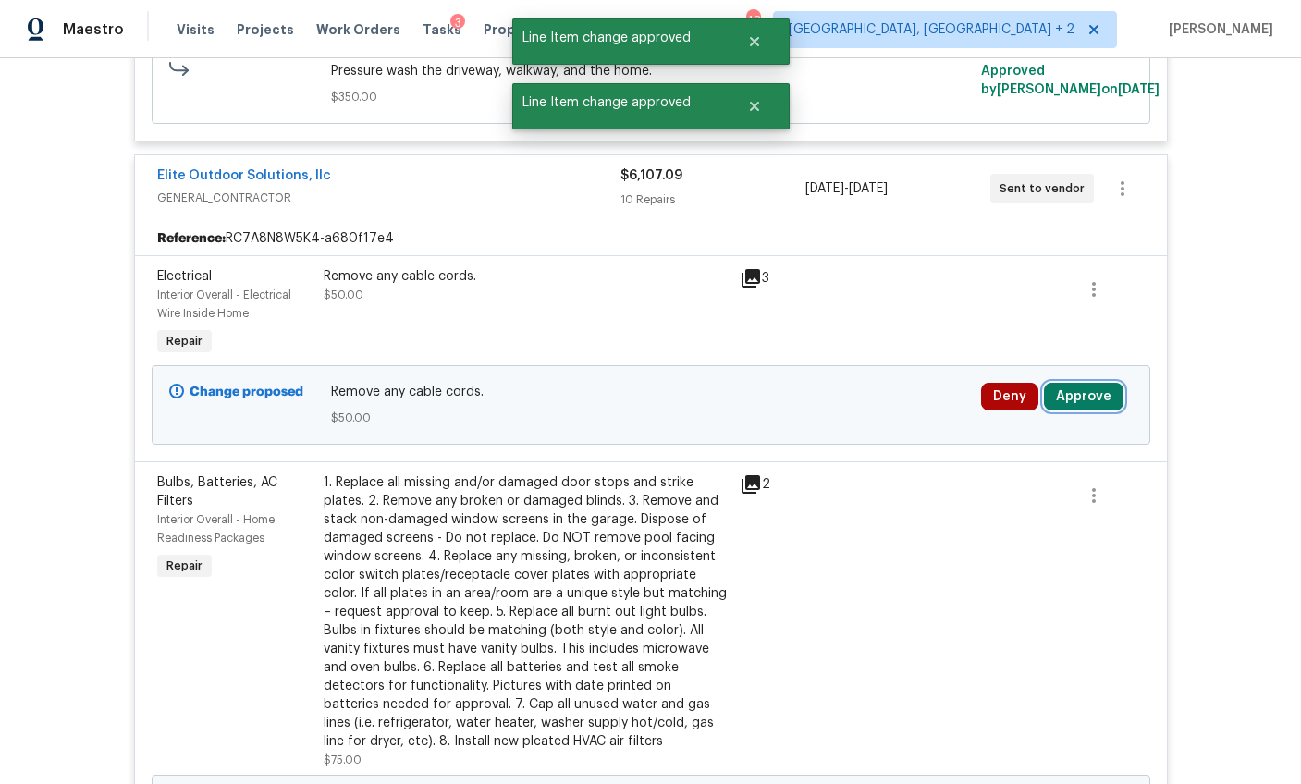
click at [1044, 399] on button "Approve" at bounding box center [1084, 397] width 80 height 28
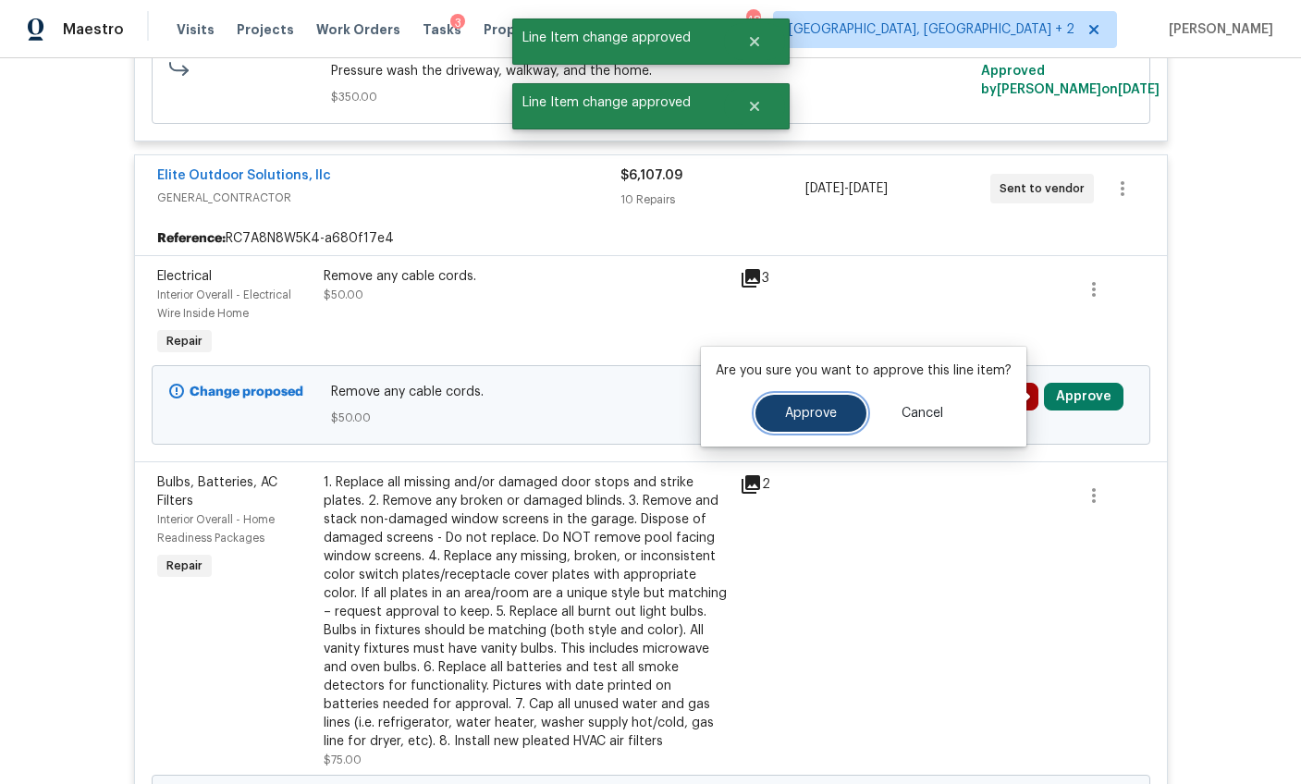
click at [798, 410] on span "Approve" at bounding box center [811, 414] width 52 height 14
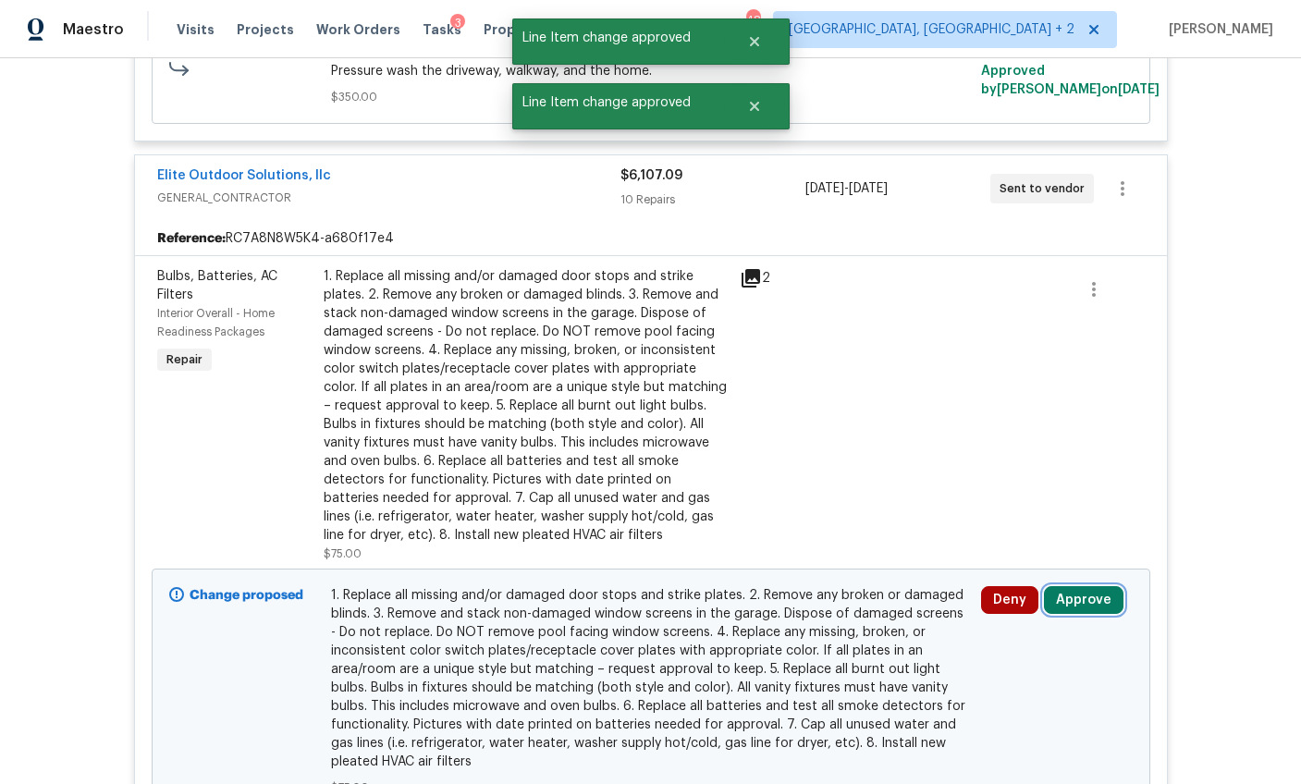
click at [1059, 599] on button "Approve" at bounding box center [1084, 600] width 80 height 28
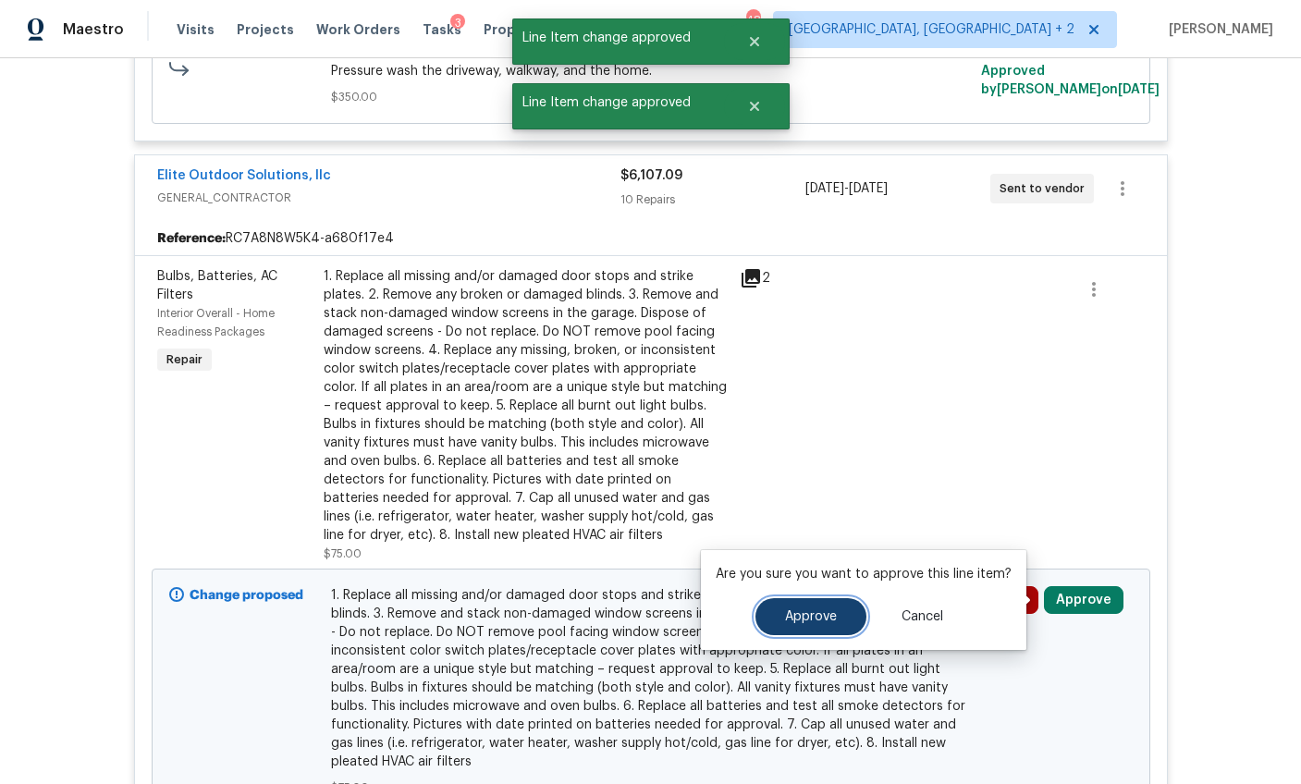
click at [819, 608] on button "Approve" at bounding box center [810, 616] width 111 height 37
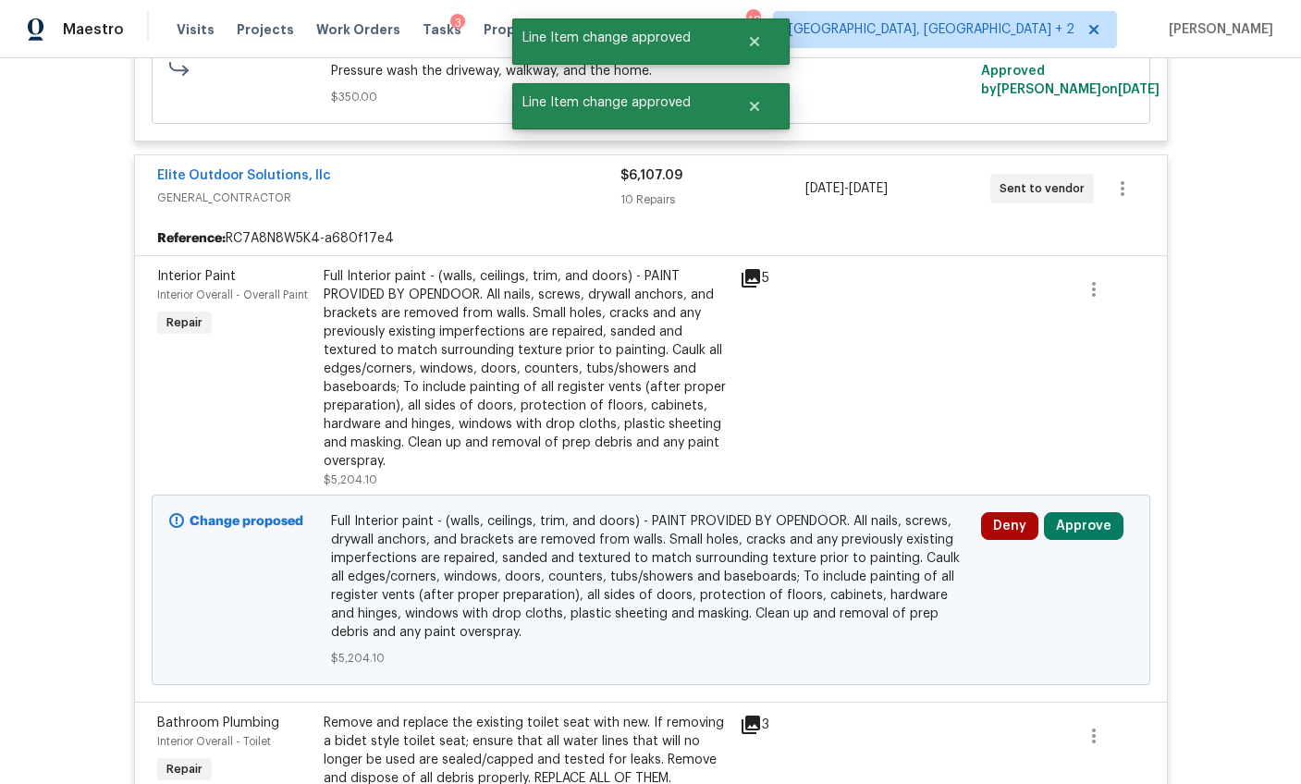
click at [385, 398] on div "Full Interior paint - (walls, ceilings, trim, and doors) - PAINT PROVIDED BY OP…" at bounding box center [526, 368] width 405 height 203
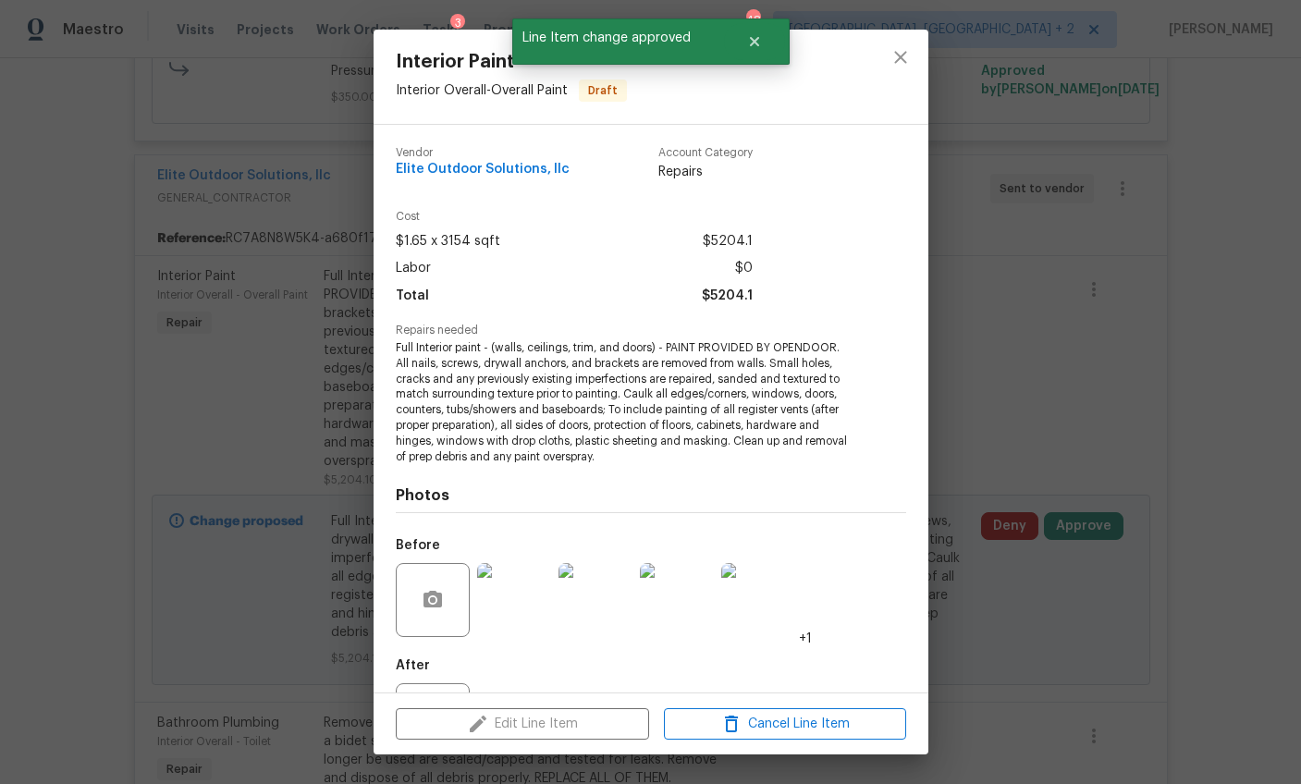
click at [1045, 401] on div "Interior Paint Interior Overall - Overall Paint Draft Vendor Elite Outdoor Solu…" at bounding box center [650, 392] width 1301 height 784
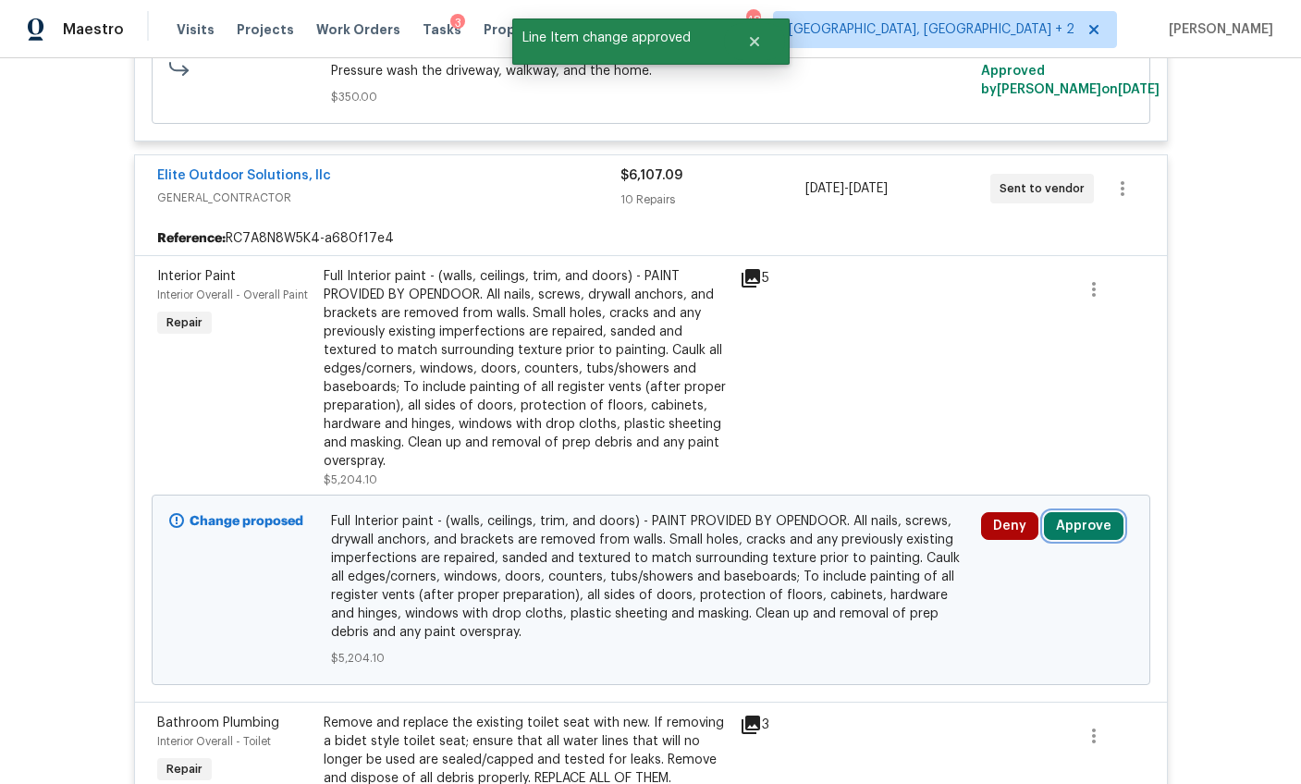
click at [1057, 513] on button "Approve" at bounding box center [1084, 526] width 80 height 28
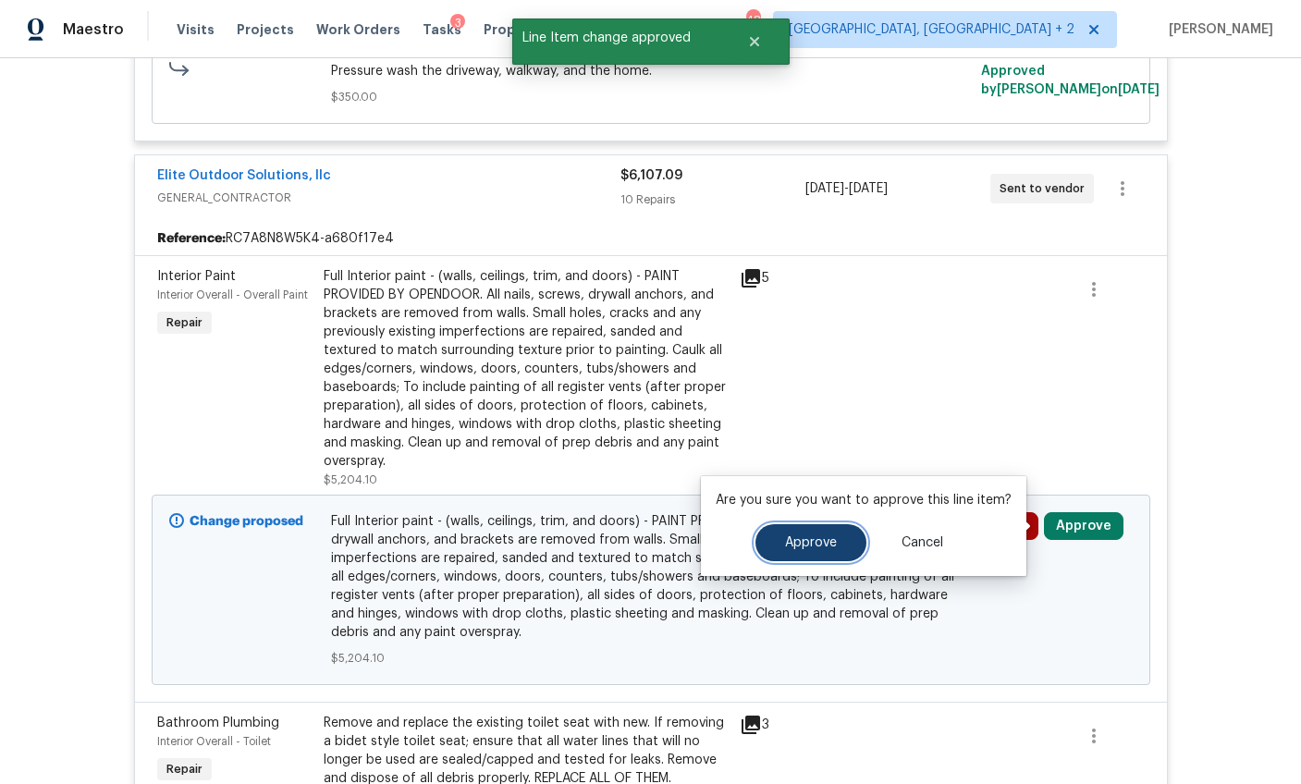
click at [794, 531] on button "Approve" at bounding box center [810, 542] width 111 height 37
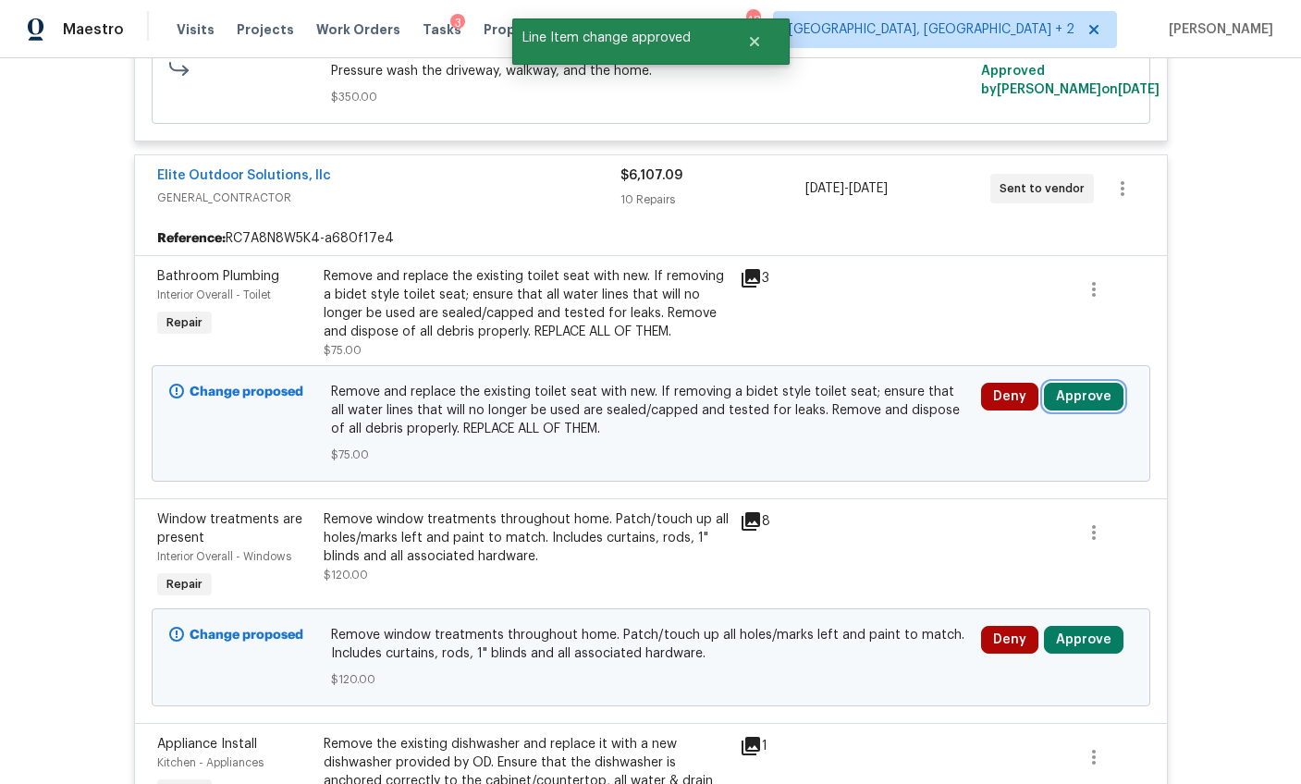
click at [1096, 399] on button "Approve" at bounding box center [1084, 397] width 80 height 28
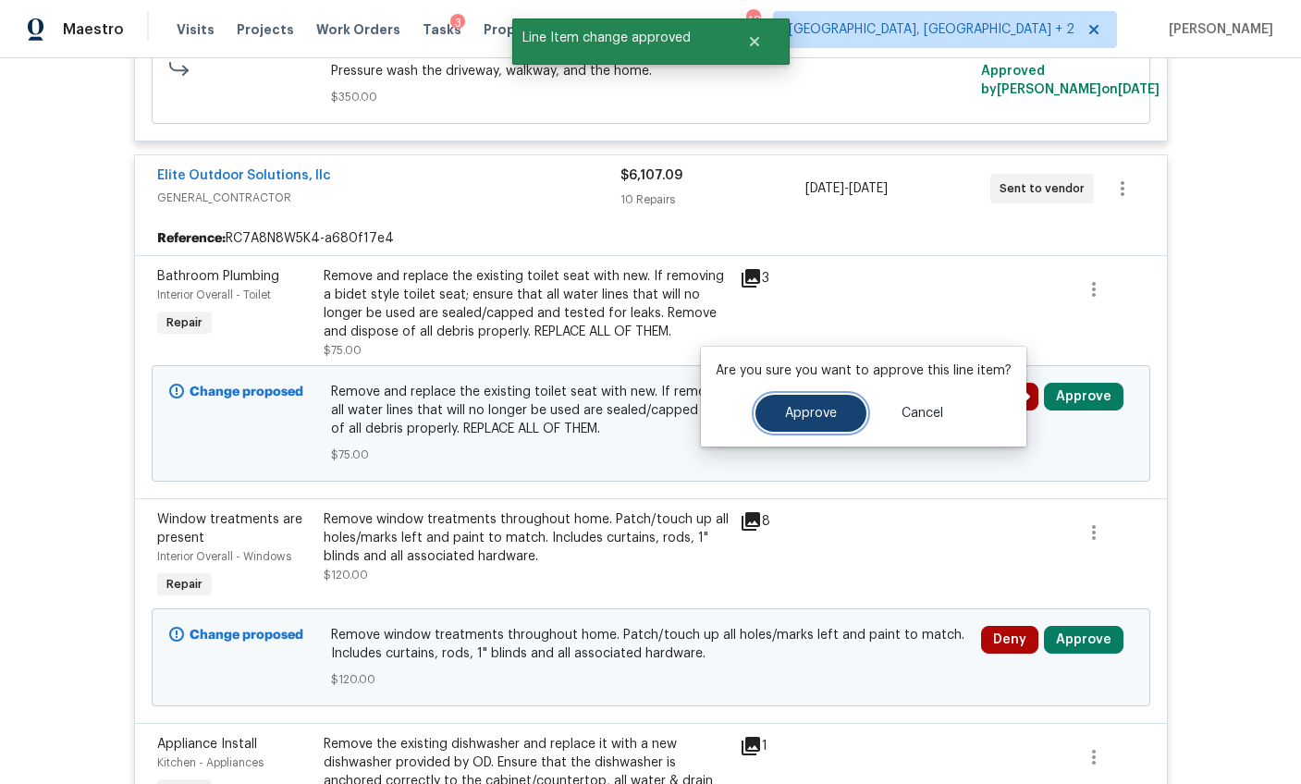
click at [797, 423] on button "Approve" at bounding box center [810, 413] width 111 height 37
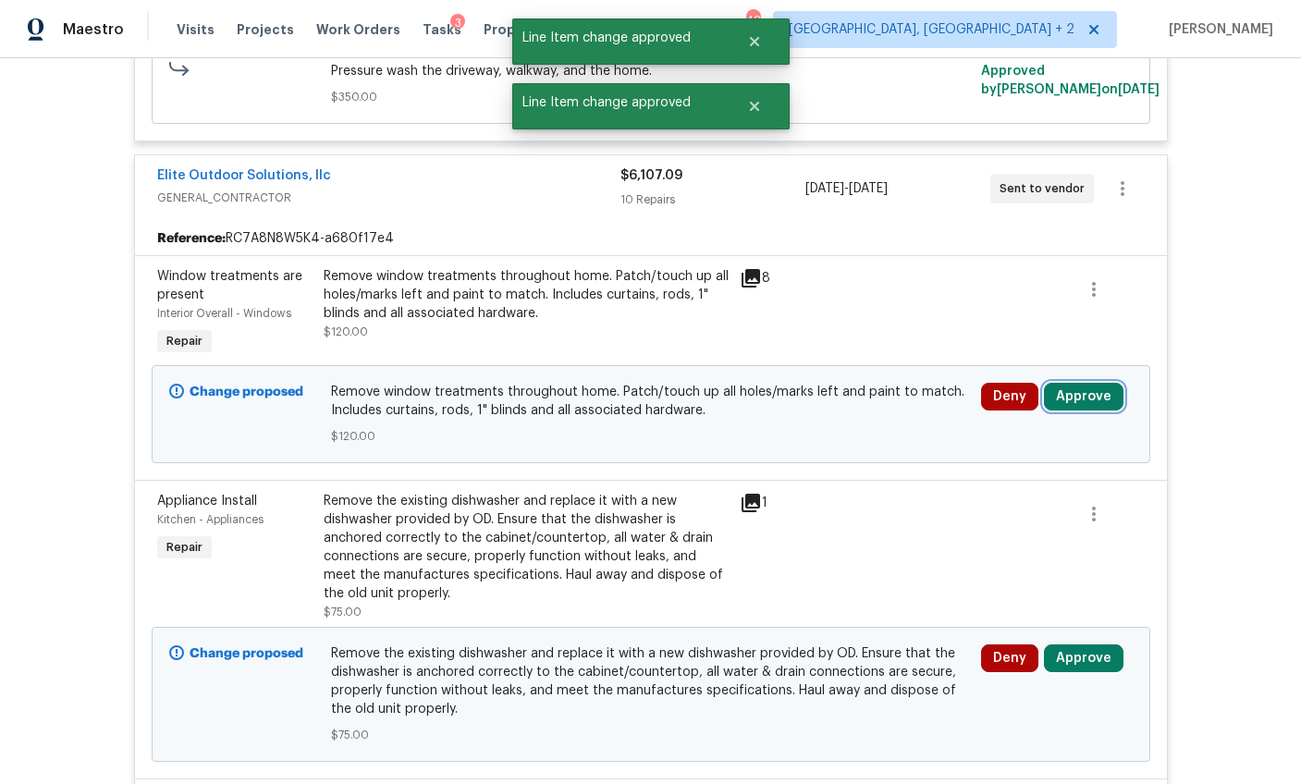
click at [1099, 405] on button "Approve" at bounding box center [1084, 397] width 80 height 28
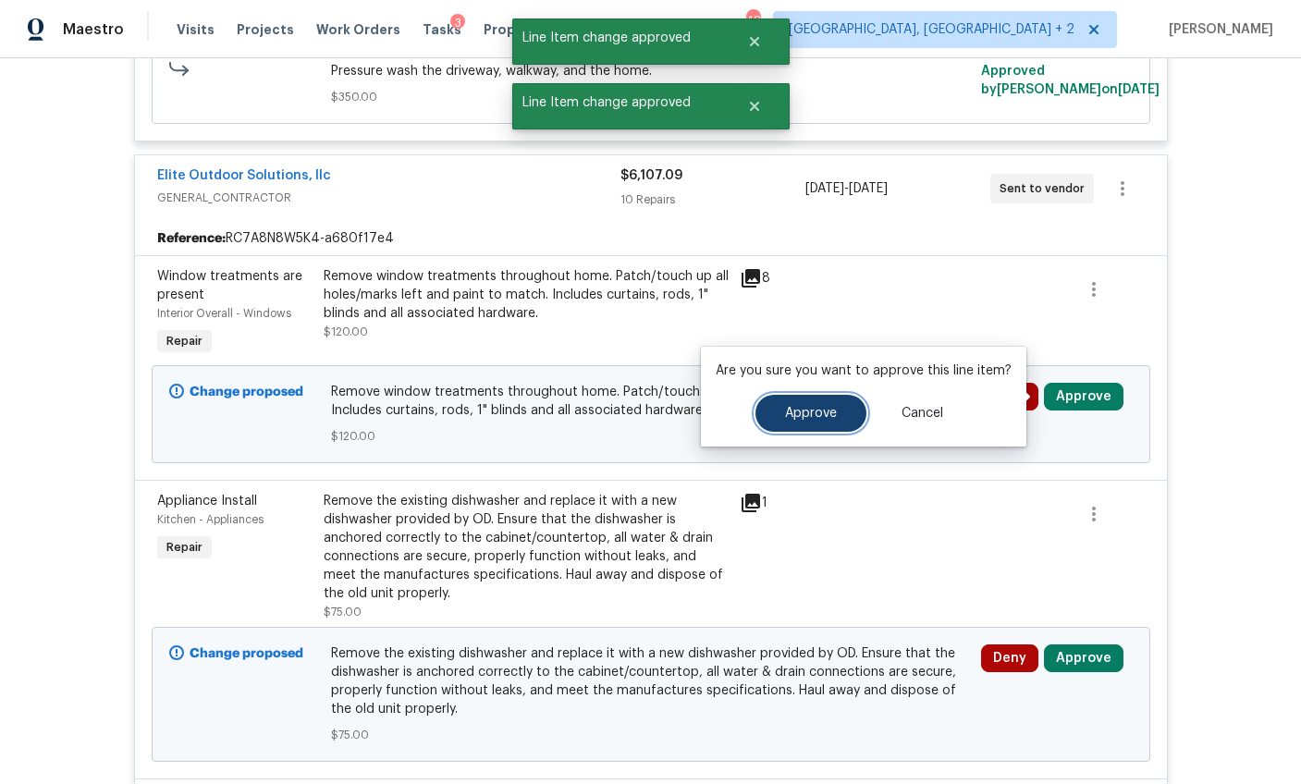
click at [853, 420] on button "Approve" at bounding box center [810, 413] width 111 height 37
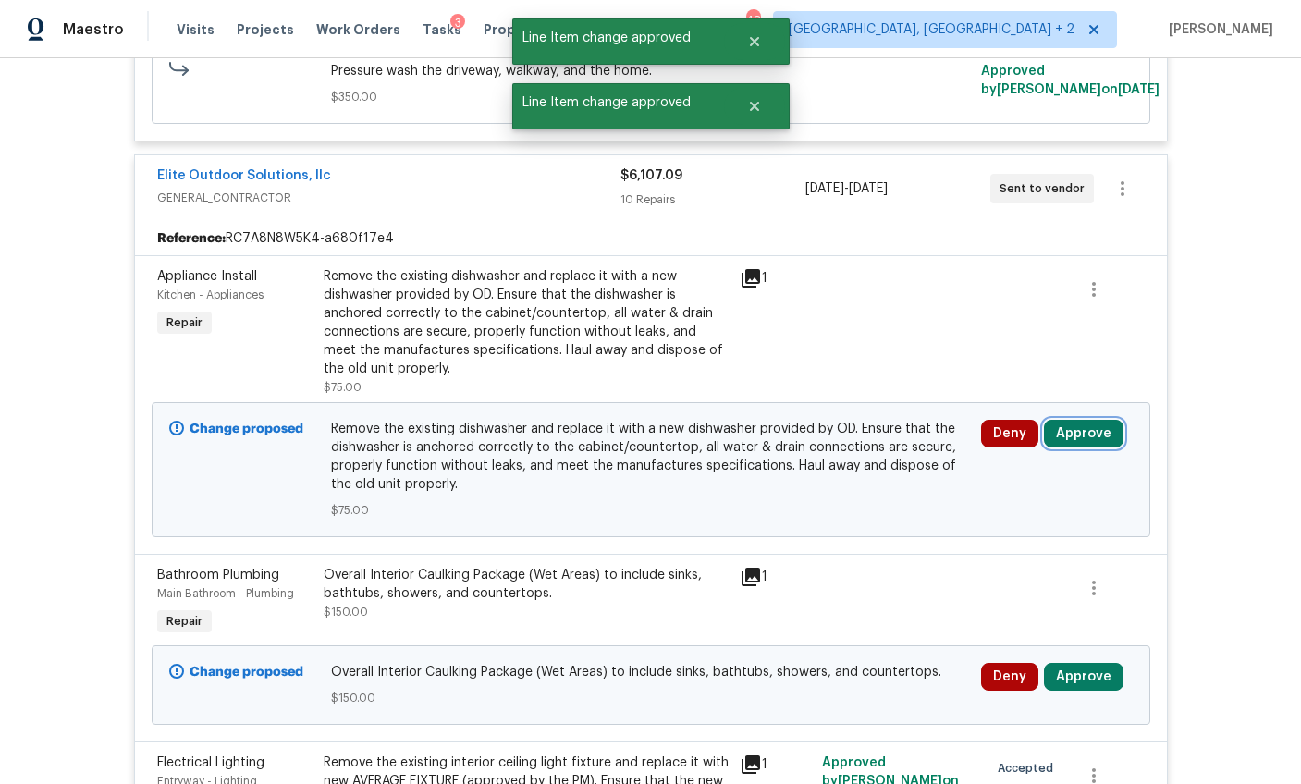
click at [1061, 427] on button "Approve" at bounding box center [1084, 434] width 80 height 28
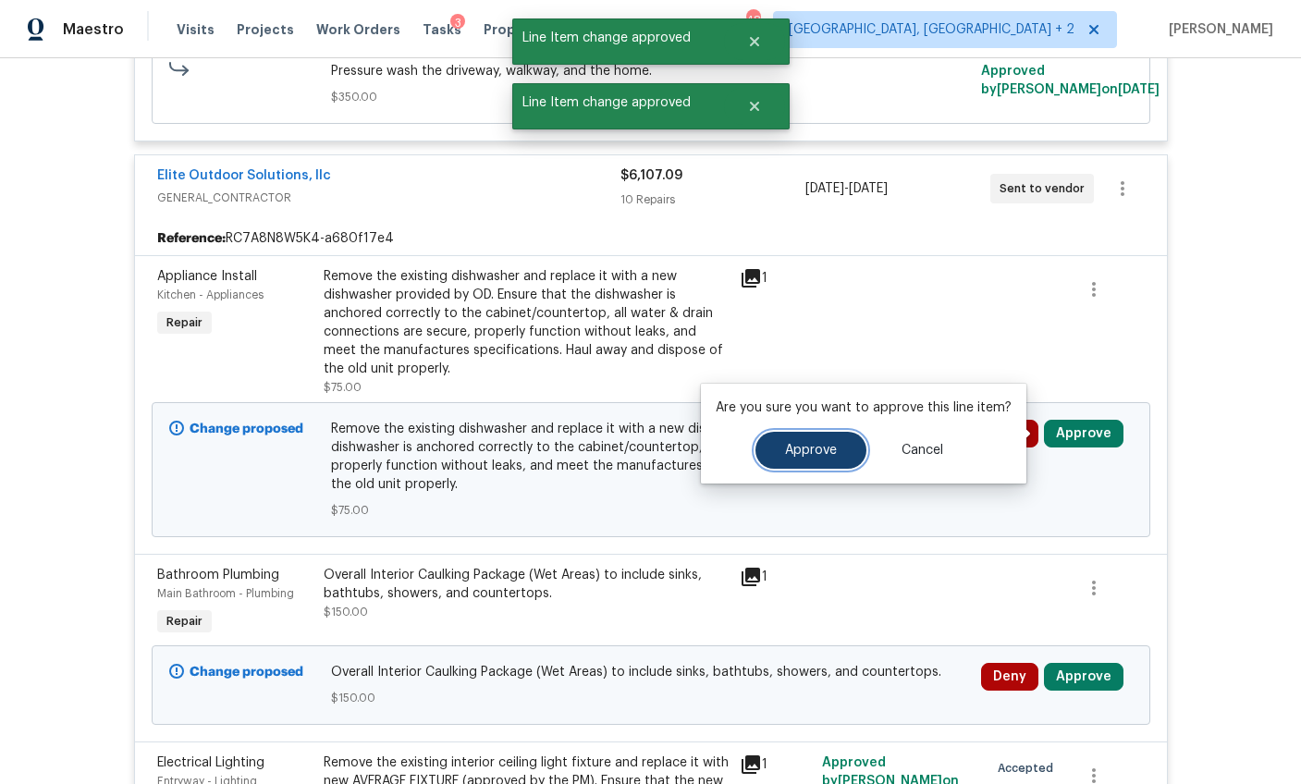
click at [831, 442] on button "Approve" at bounding box center [810, 450] width 111 height 37
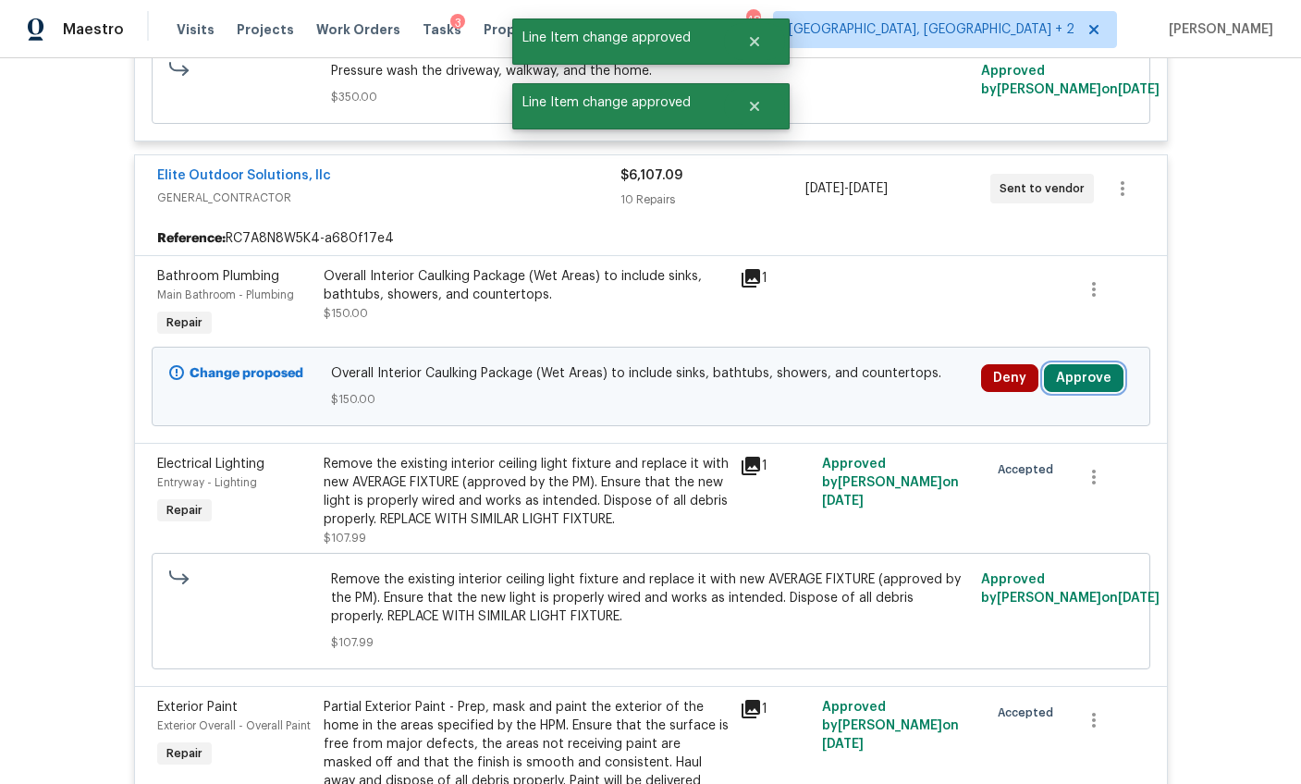
click at [1073, 374] on button "Approve" at bounding box center [1084, 378] width 80 height 28
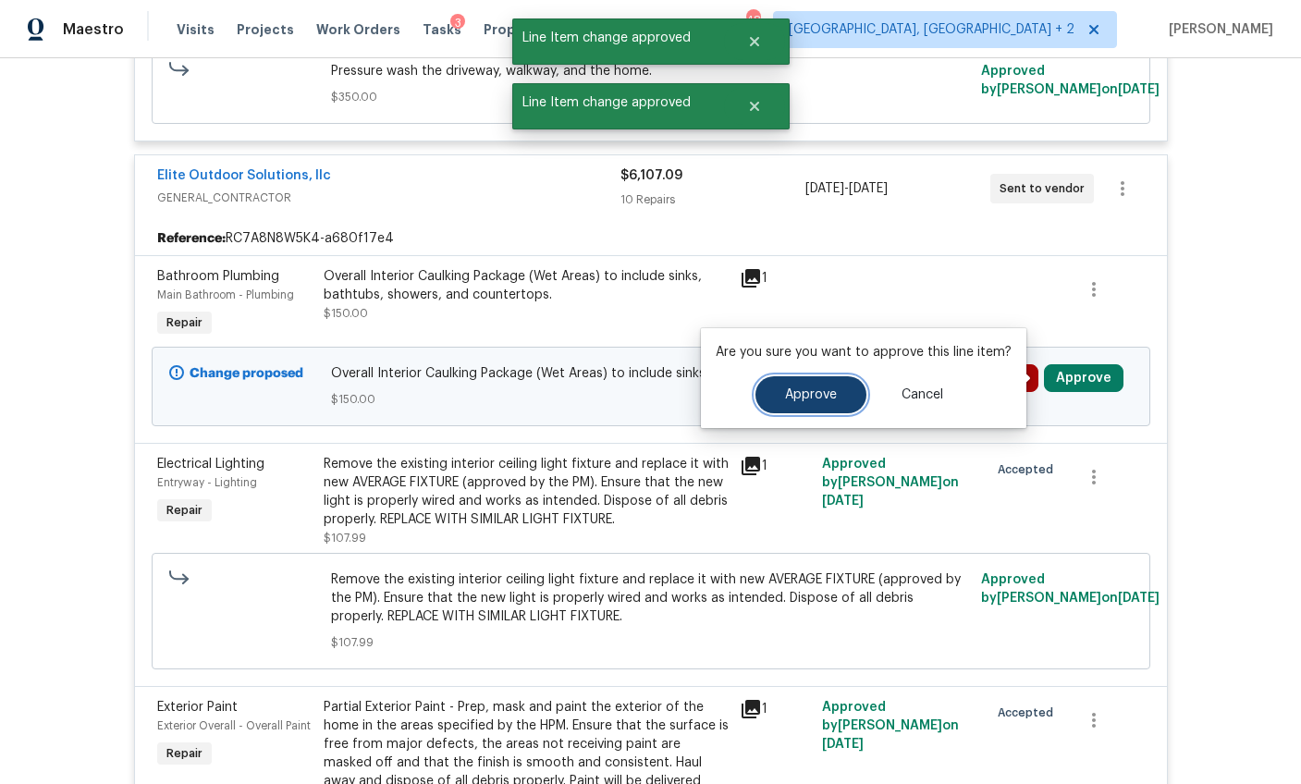
click at [804, 399] on span "Approve" at bounding box center [811, 395] width 52 height 14
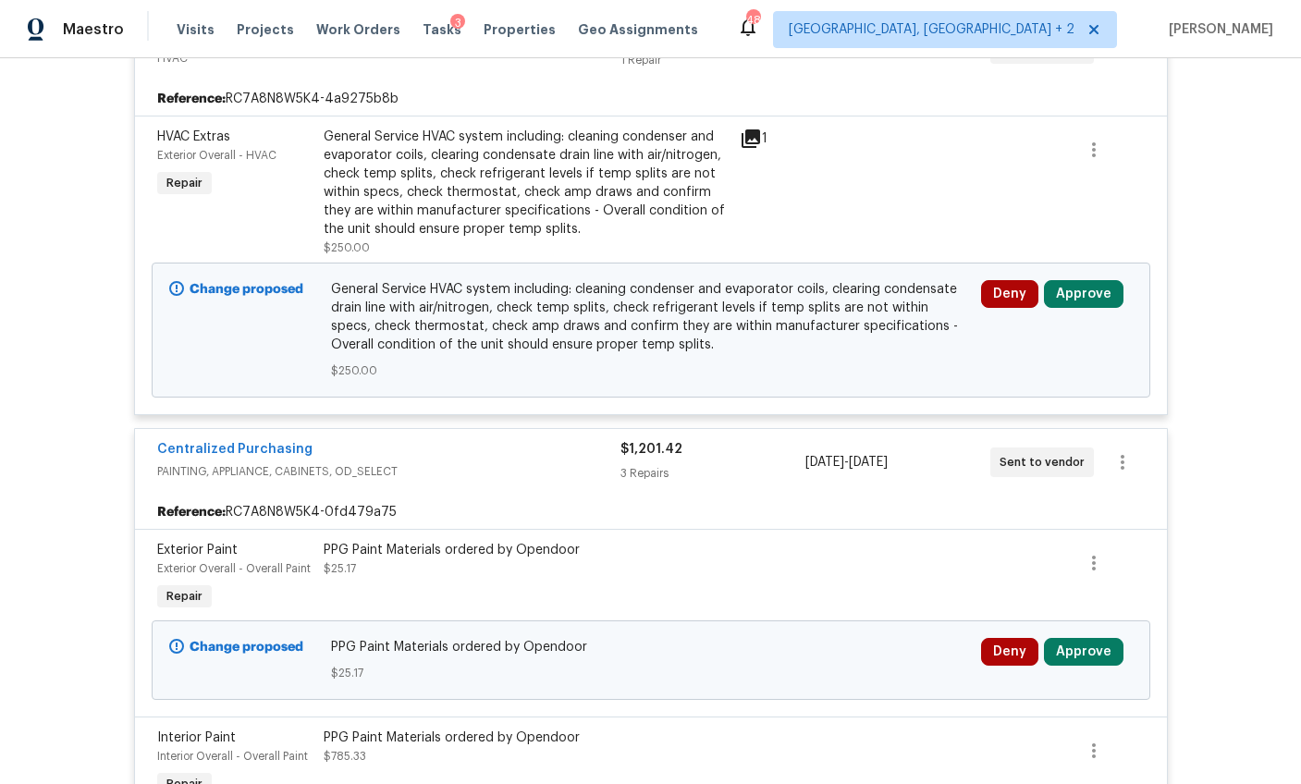
scroll to position [5149, 0]
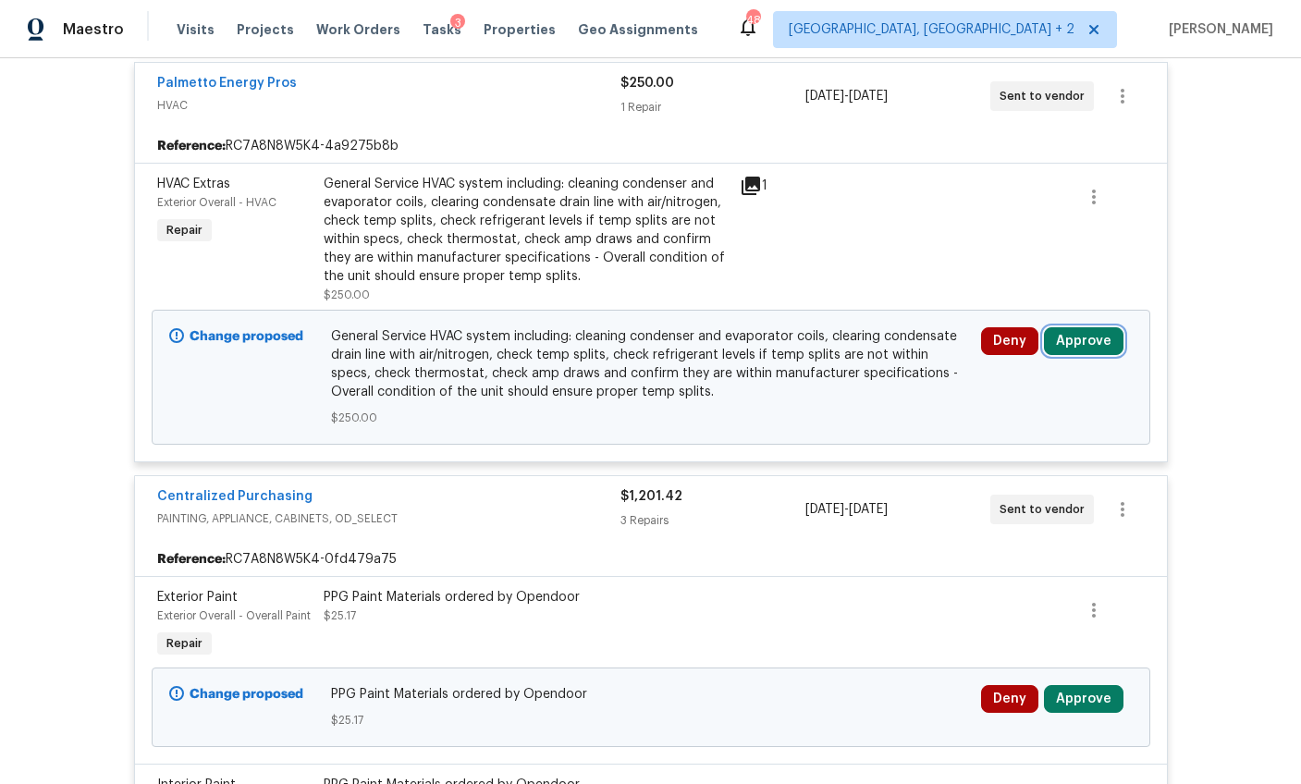
click at [1080, 329] on button "Approve" at bounding box center [1084, 341] width 80 height 28
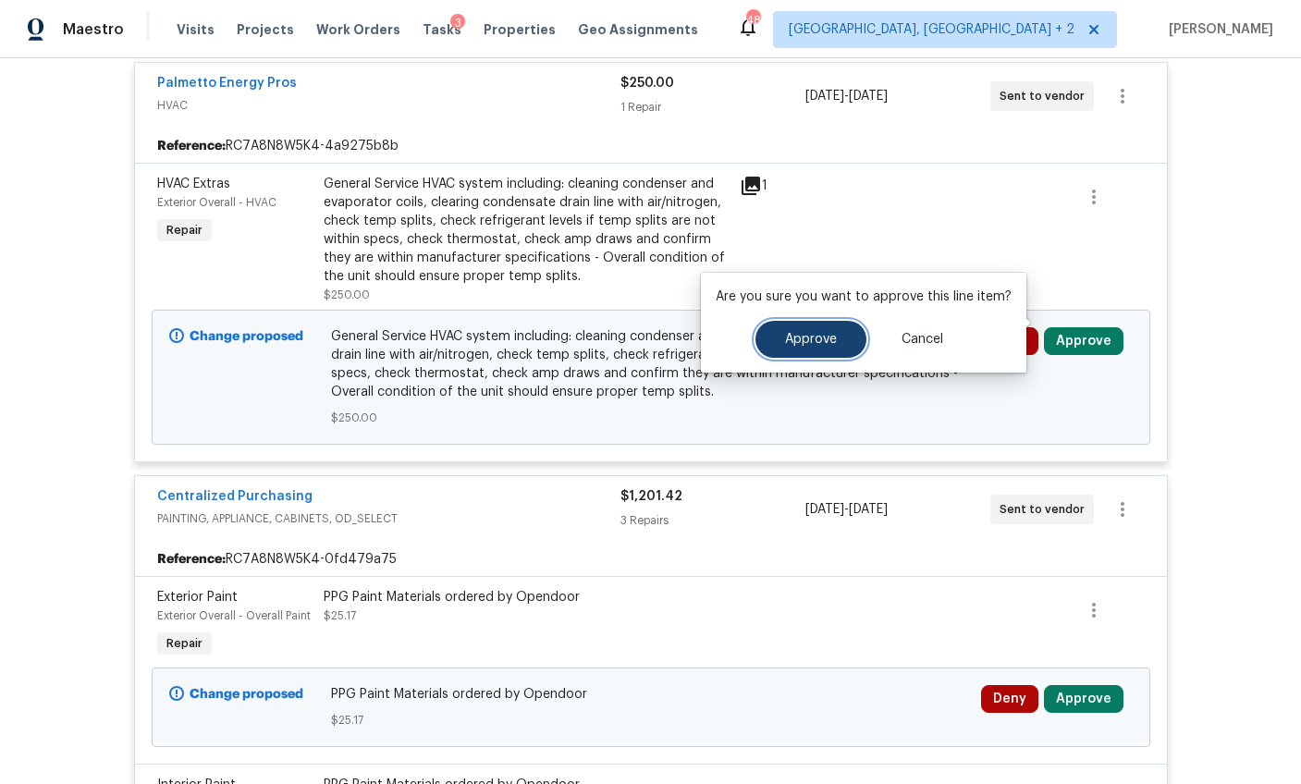
click at [823, 336] on span "Approve" at bounding box center [811, 340] width 52 height 14
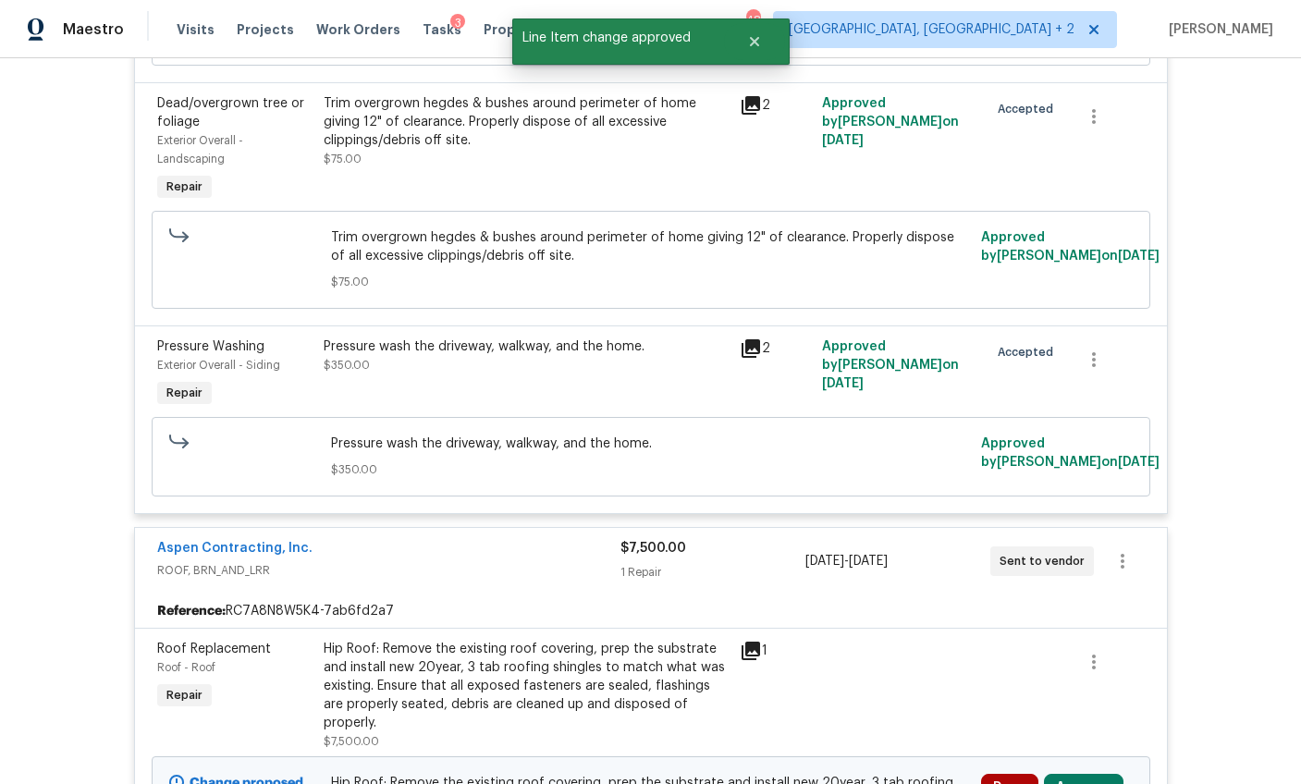
scroll to position [5147, 0]
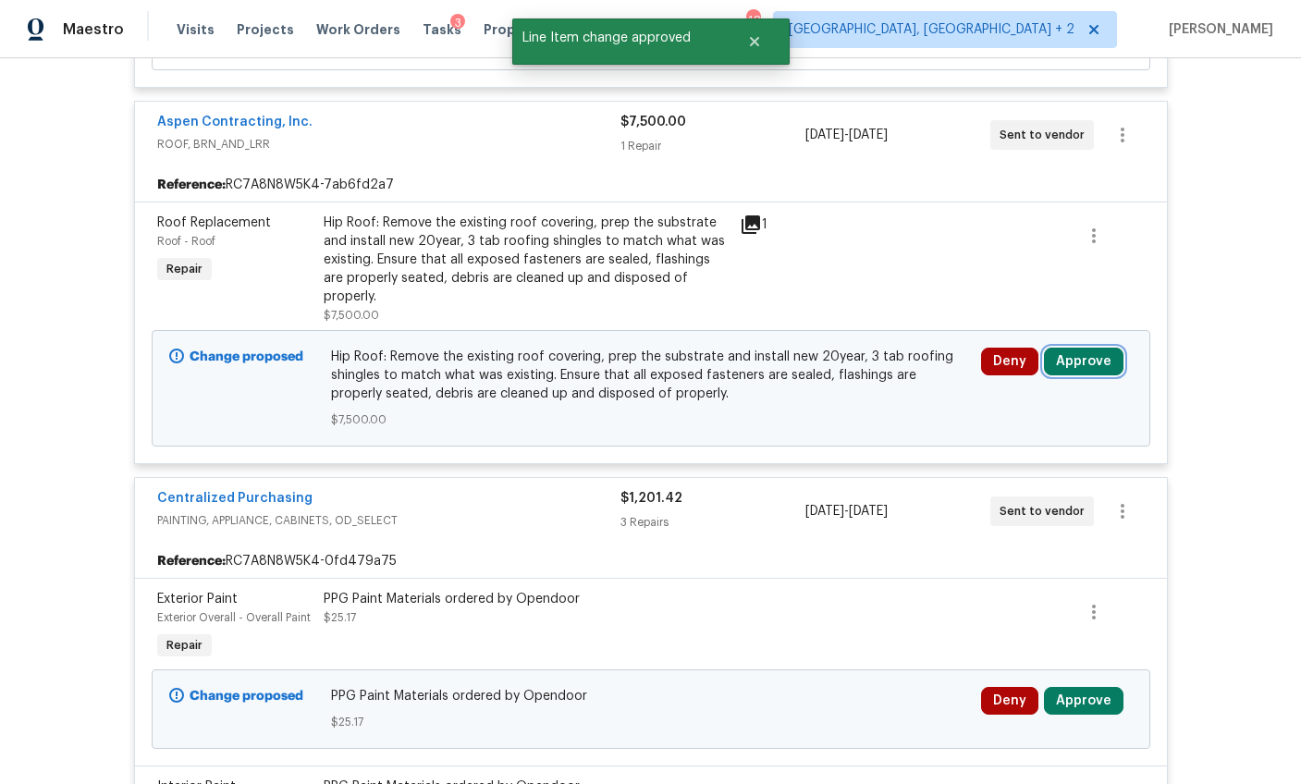
click at [1088, 348] on button "Approve" at bounding box center [1084, 362] width 80 height 28
click at [775, 489] on div "$1,201.42" at bounding box center [712, 498] width 185 height 18
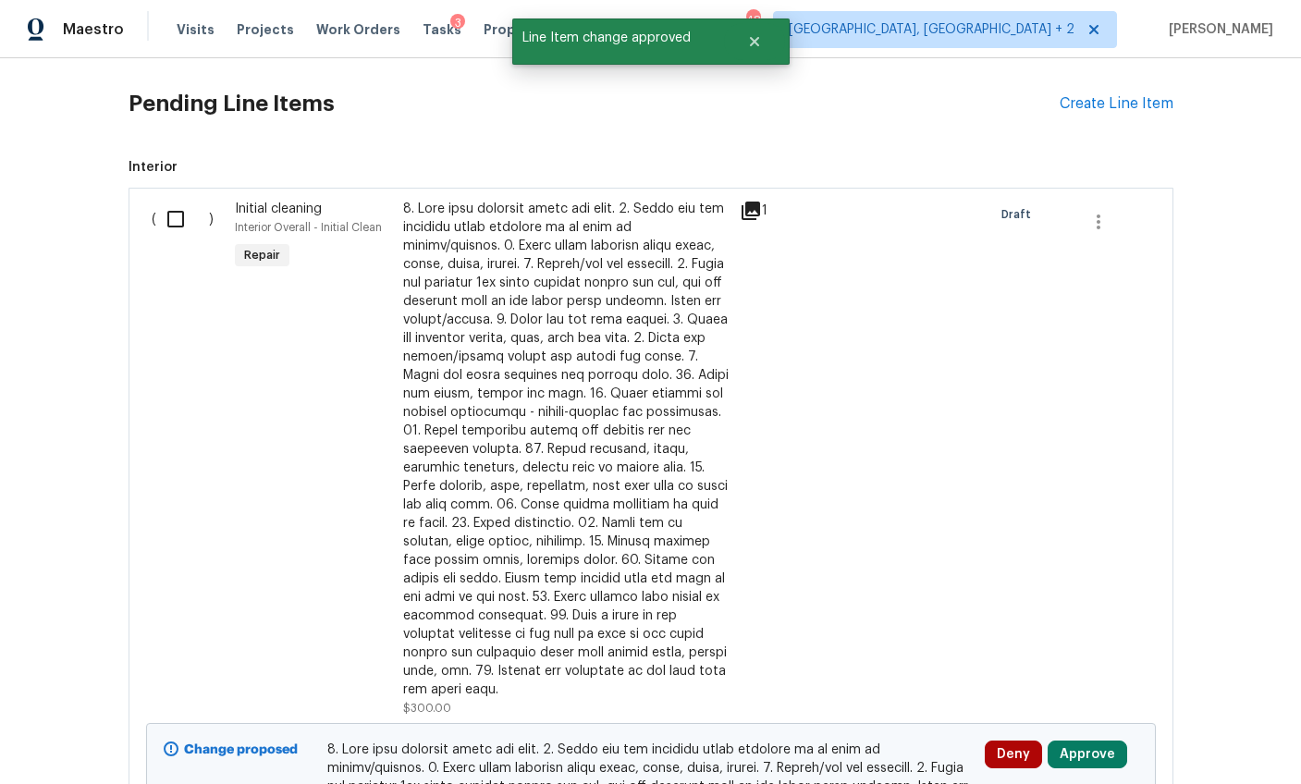
scroll to position [6021, 0]
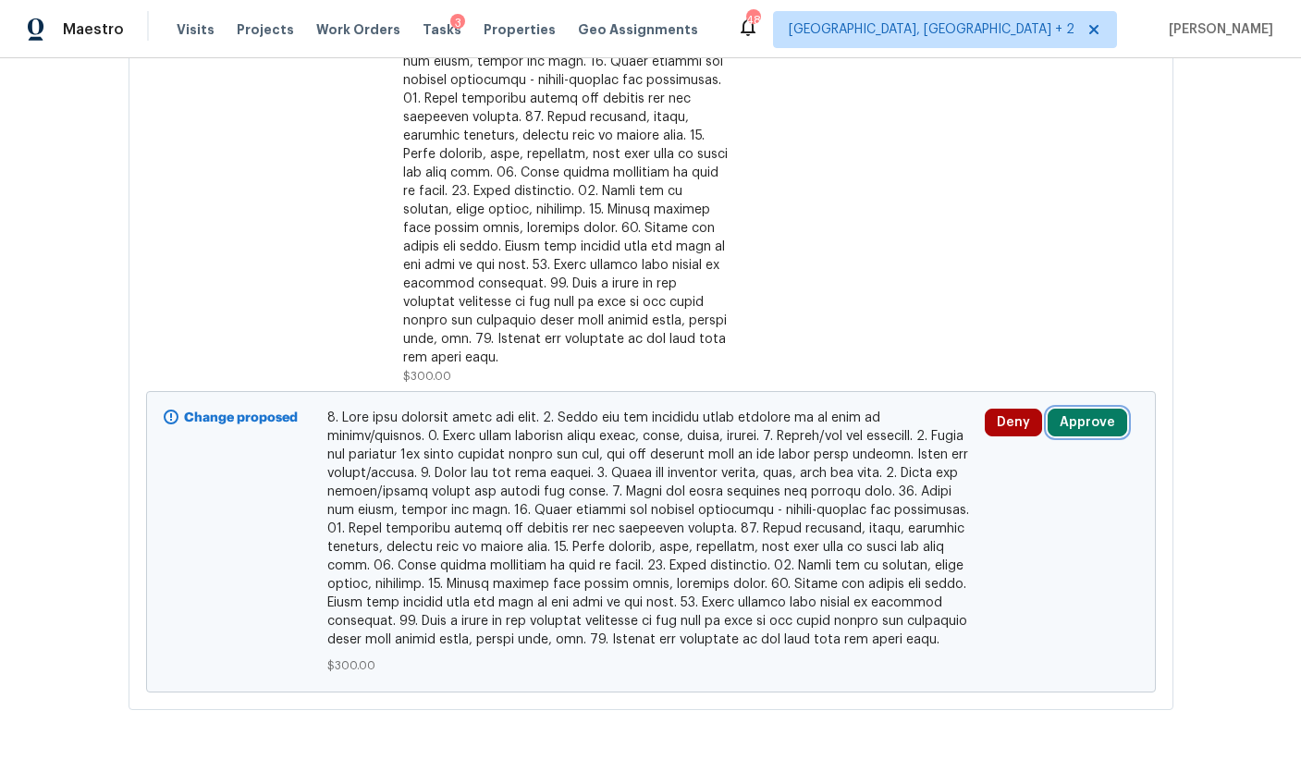
click at [1062, 409] on button "Approve" at bounding box center [1087, 423] width 80 height 28
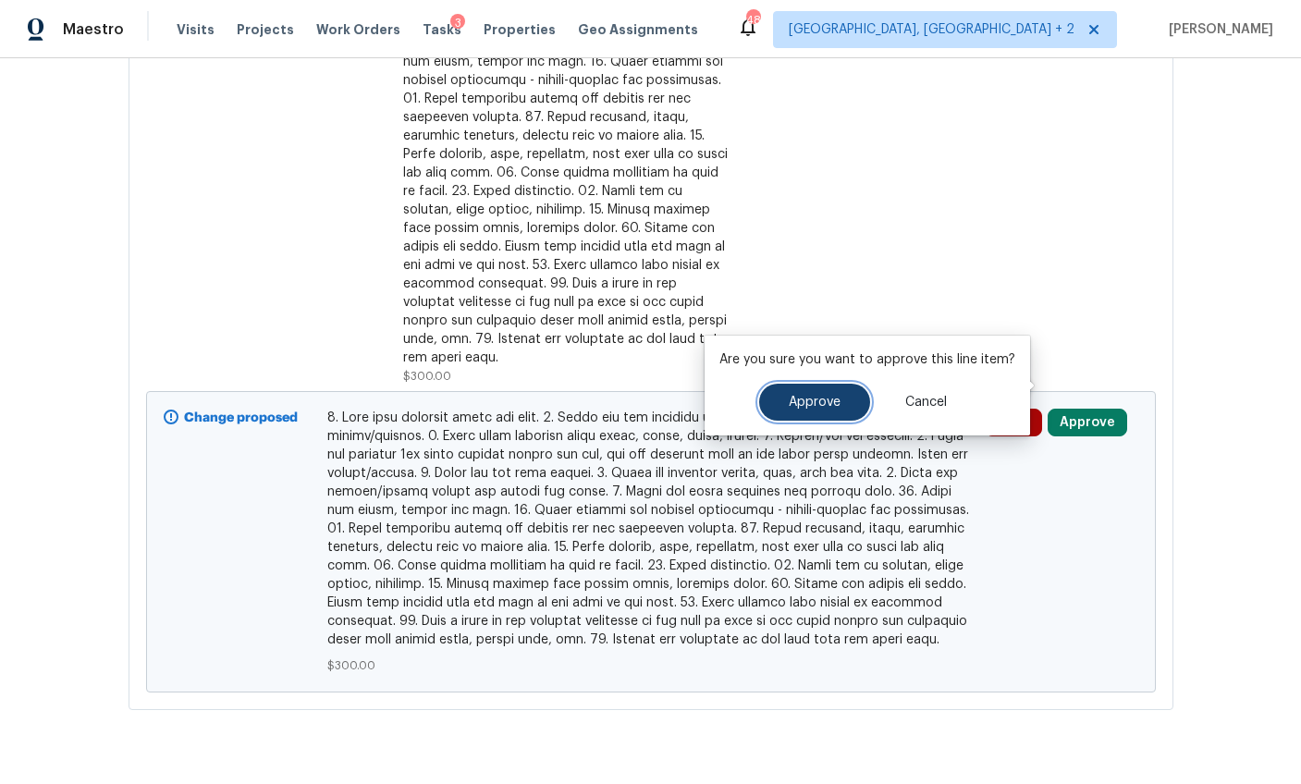
click at [830, 402] on span "Approve" at bounding box center [815, 403] width 52 height 14
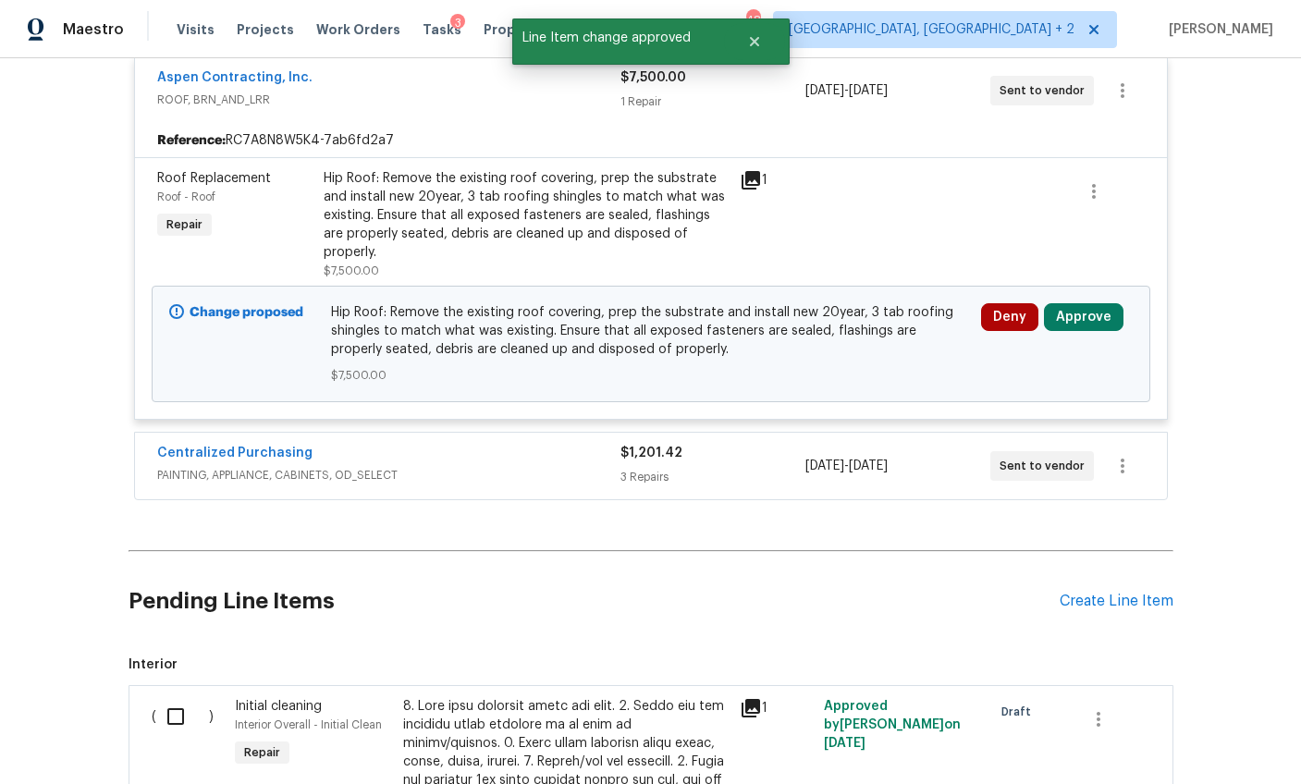
scroll to position [5042, 0]
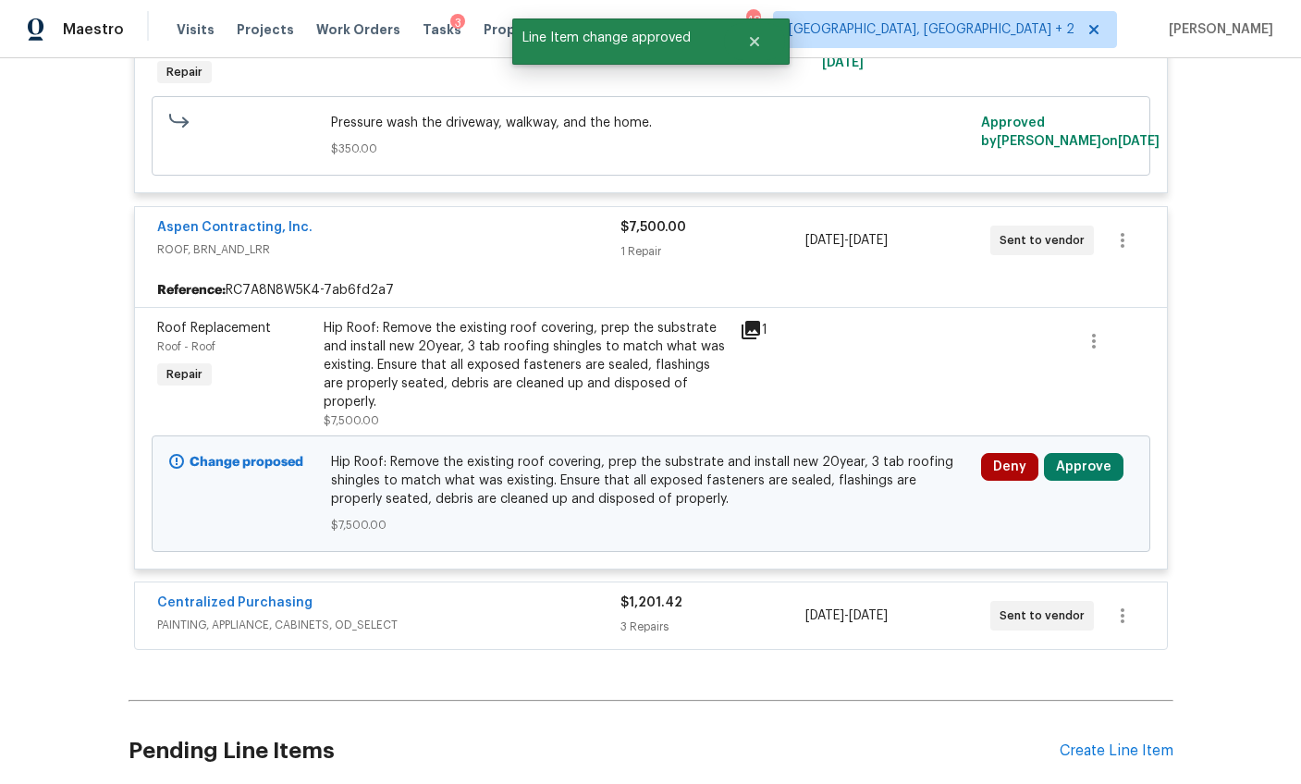
click at [482, 582] on div "Centralized Purchasing PAINTING, APPLIANCE, CABINETS, OD_SELECT $1,201.42 3 Rep…" at bounding box center [651, 615] width 1032 height 67
click at [512, 616] on span "PAINTING, APPLIANCE, CABINETS, OD_SELECT" at bounding box center [388, 625] width 463 height 18
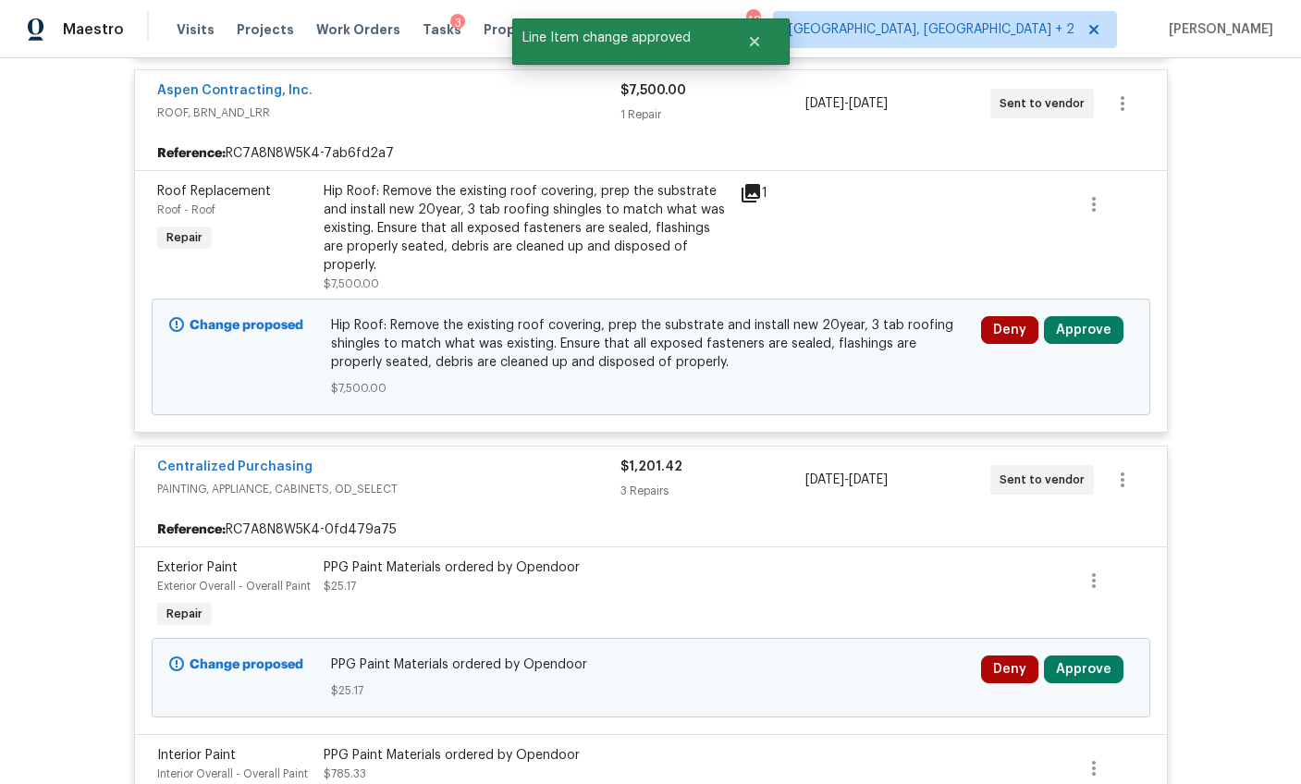
scroll to position [5514, 0]
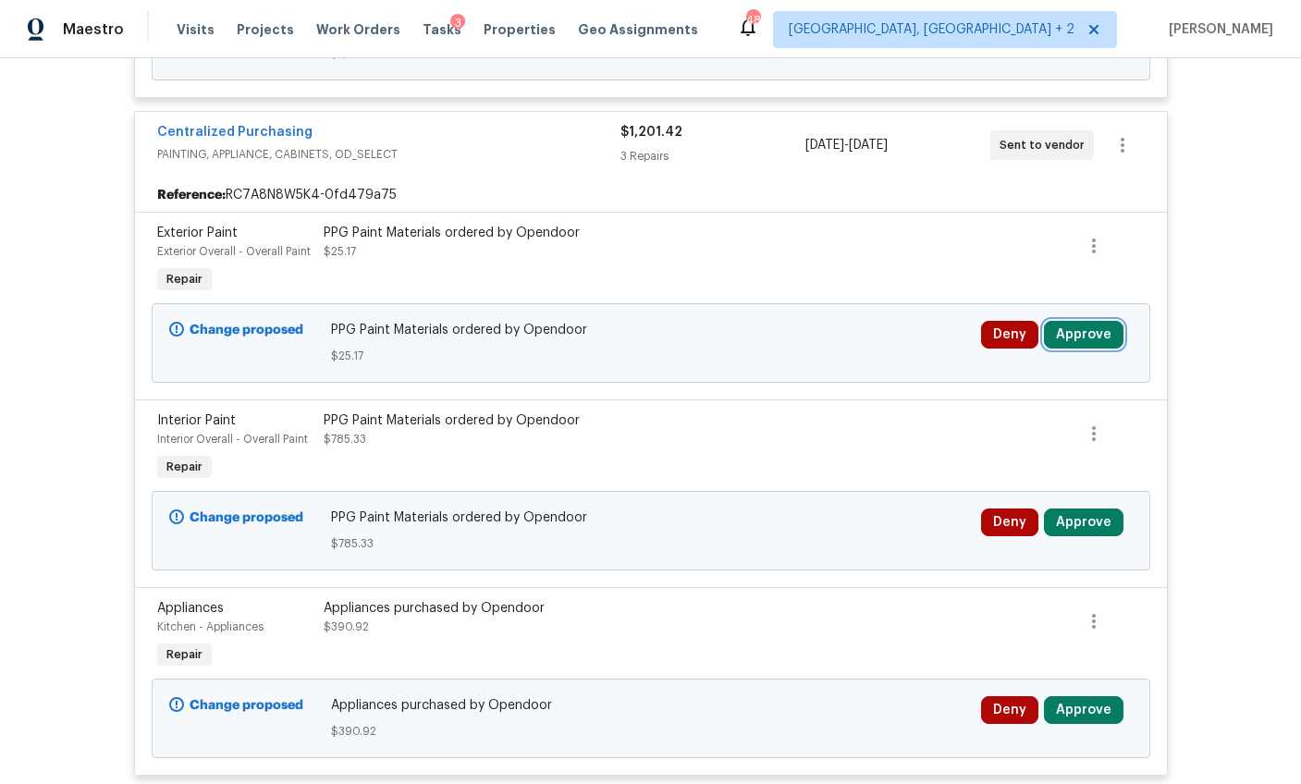
click at [1057, 321] on button "Approve" at bounding box center [1084, 335] width 80 height 28
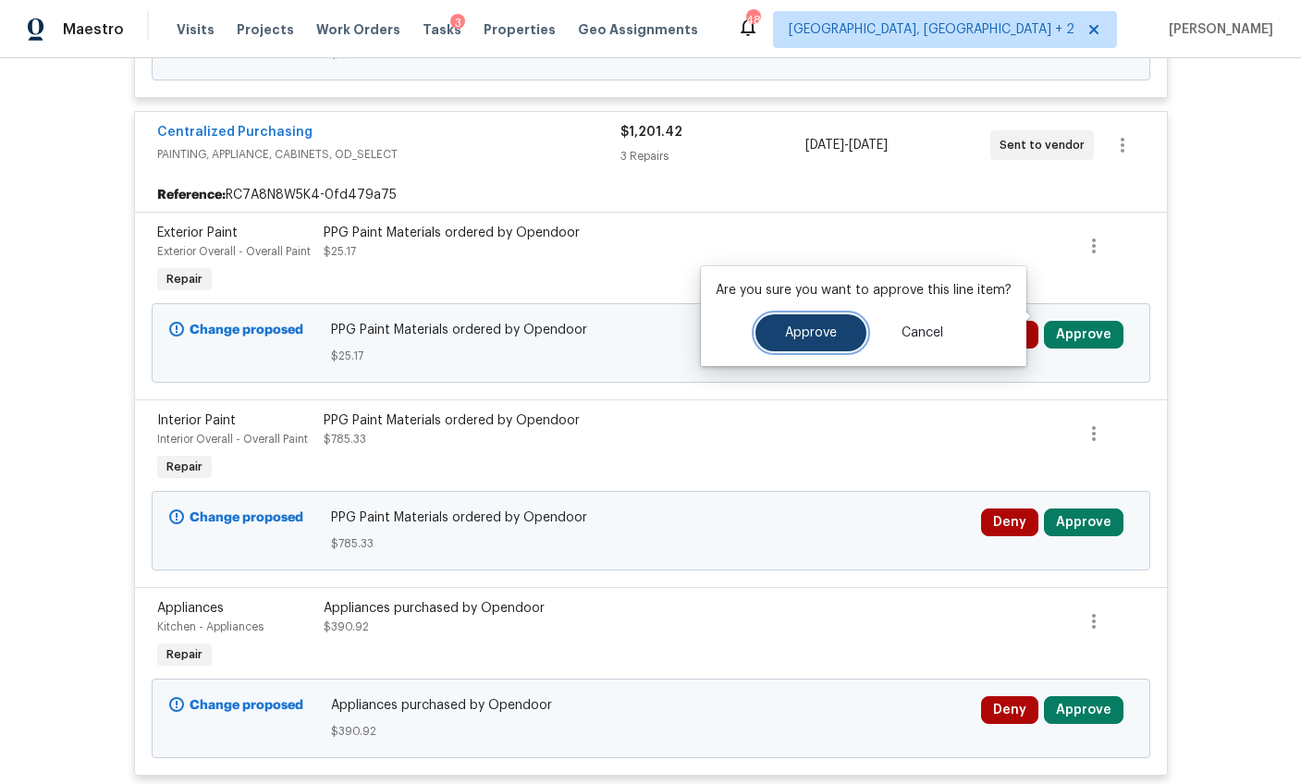
click at [808, 324] on button "Approve" at bounding box center [810, 332] width 111 height 37
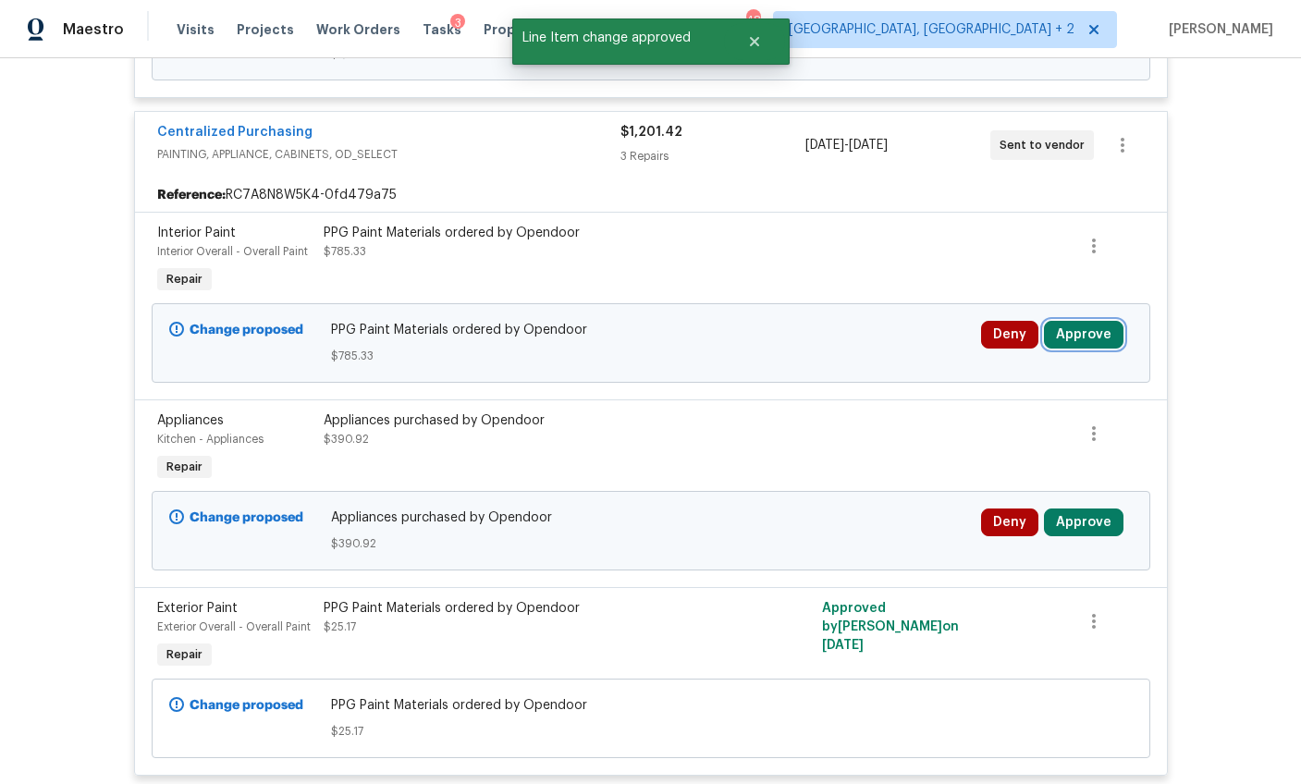
click at [1068, 321] on button "Approve" at bounding box center [1084, 335] width 80 height 28
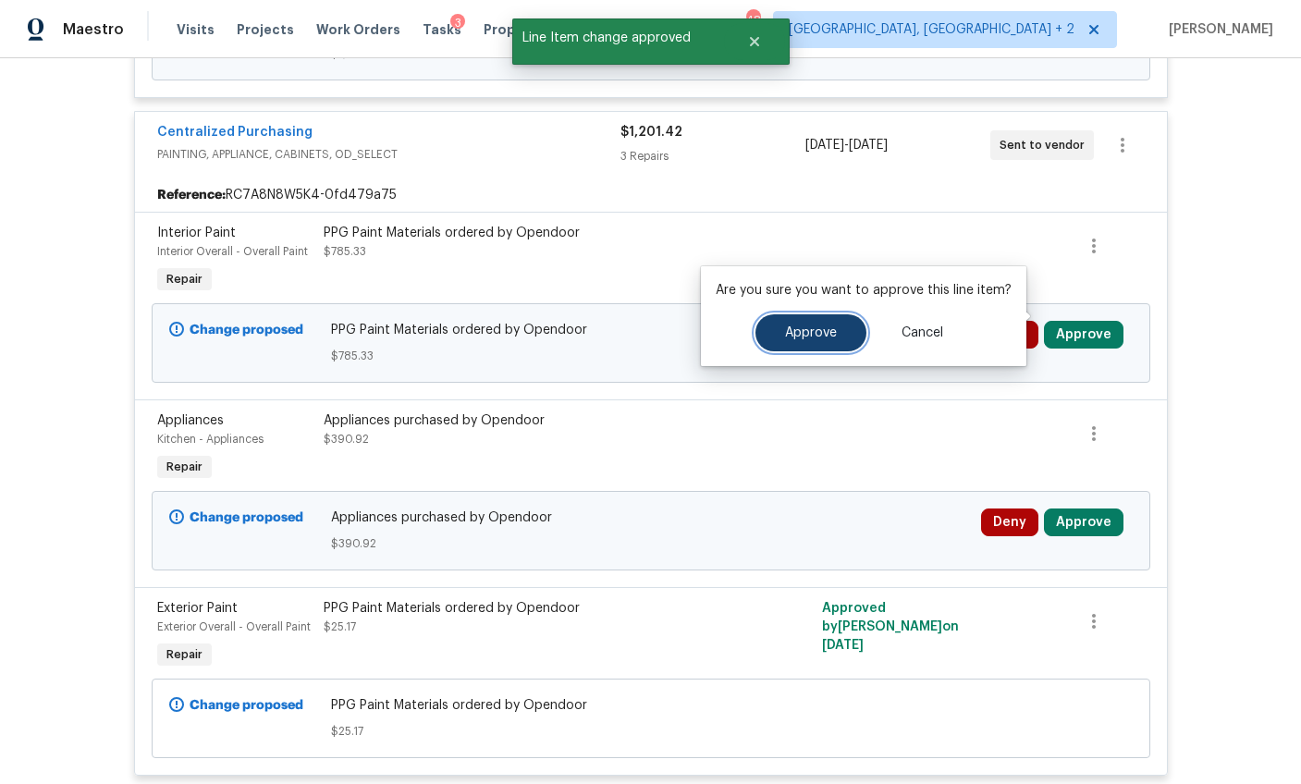
click at [825, 331] on span "Approve" at bounding box center [811, 333] width 52 height 14
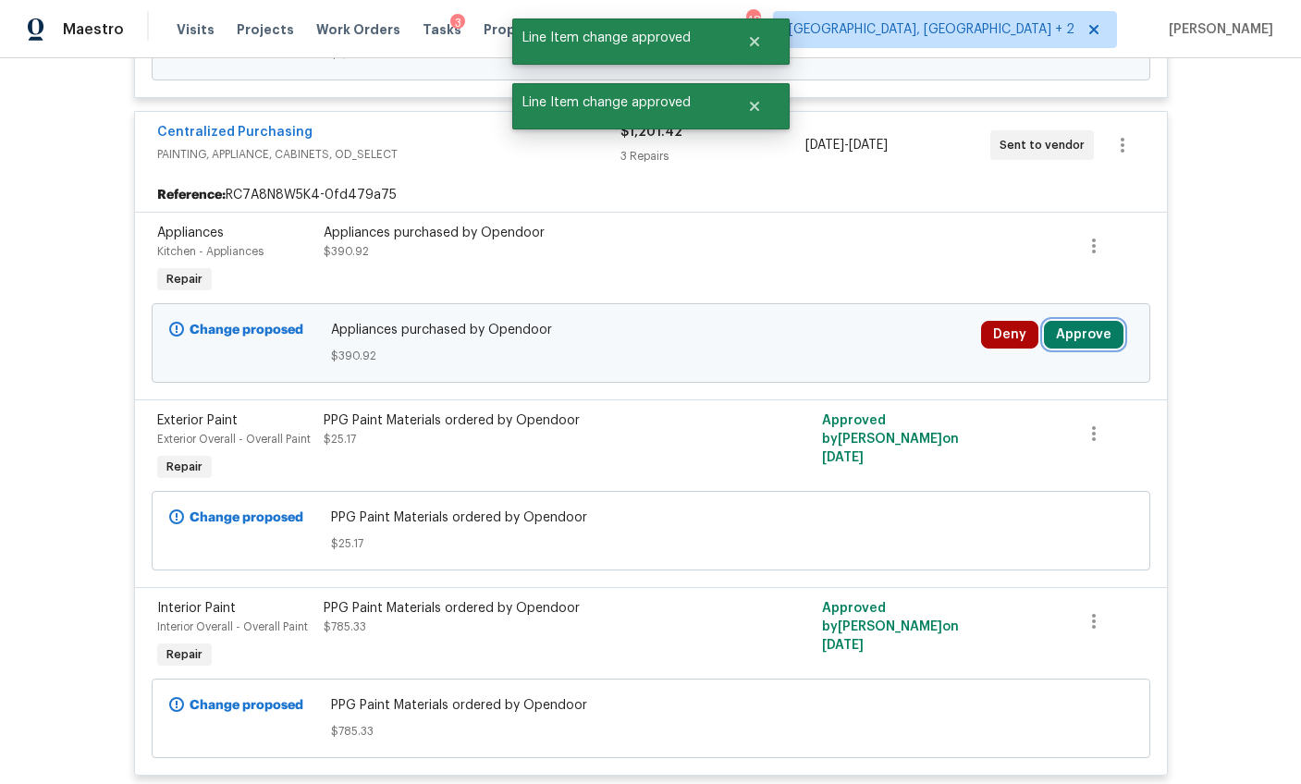
click at [1072, 321] on button "Approve" at bounding box center [1084, 335] width 80 height 28
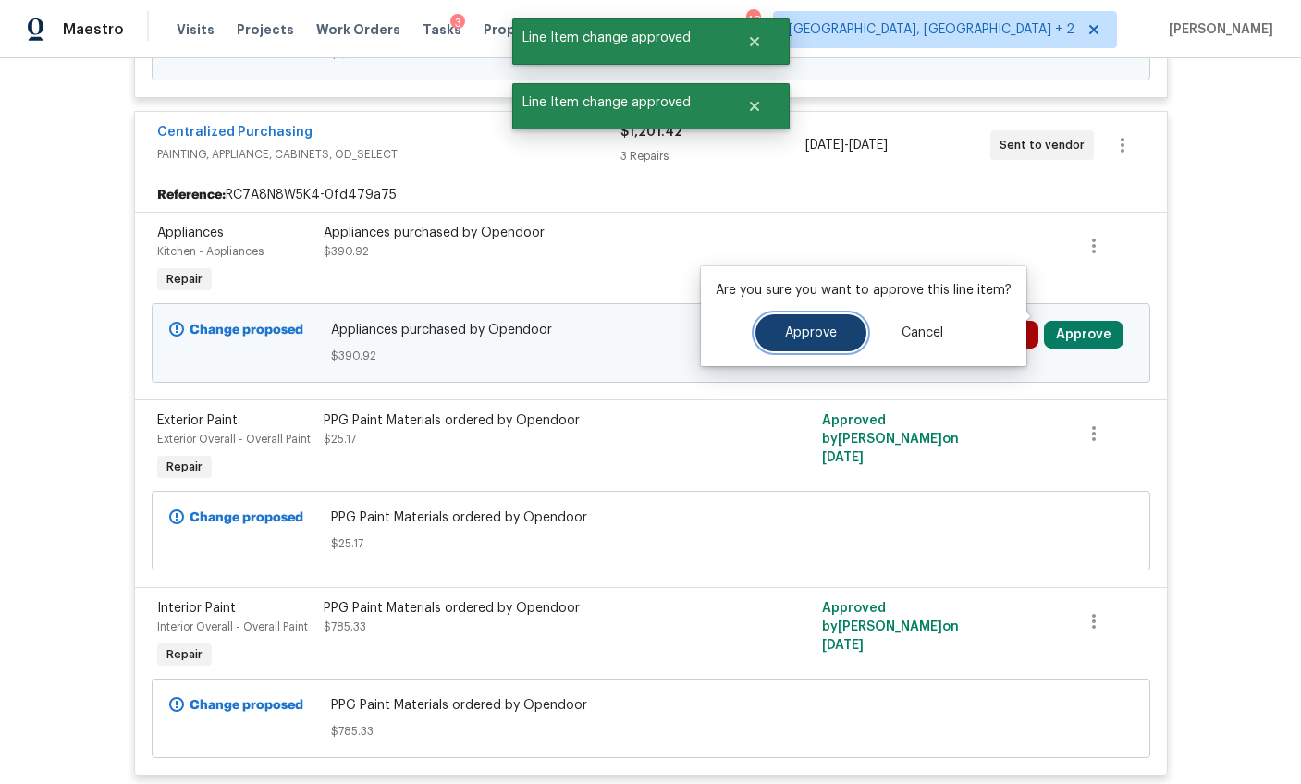
click at [806, 329] on span "Approve" at bounding box center [811, 333] width 52 height 14
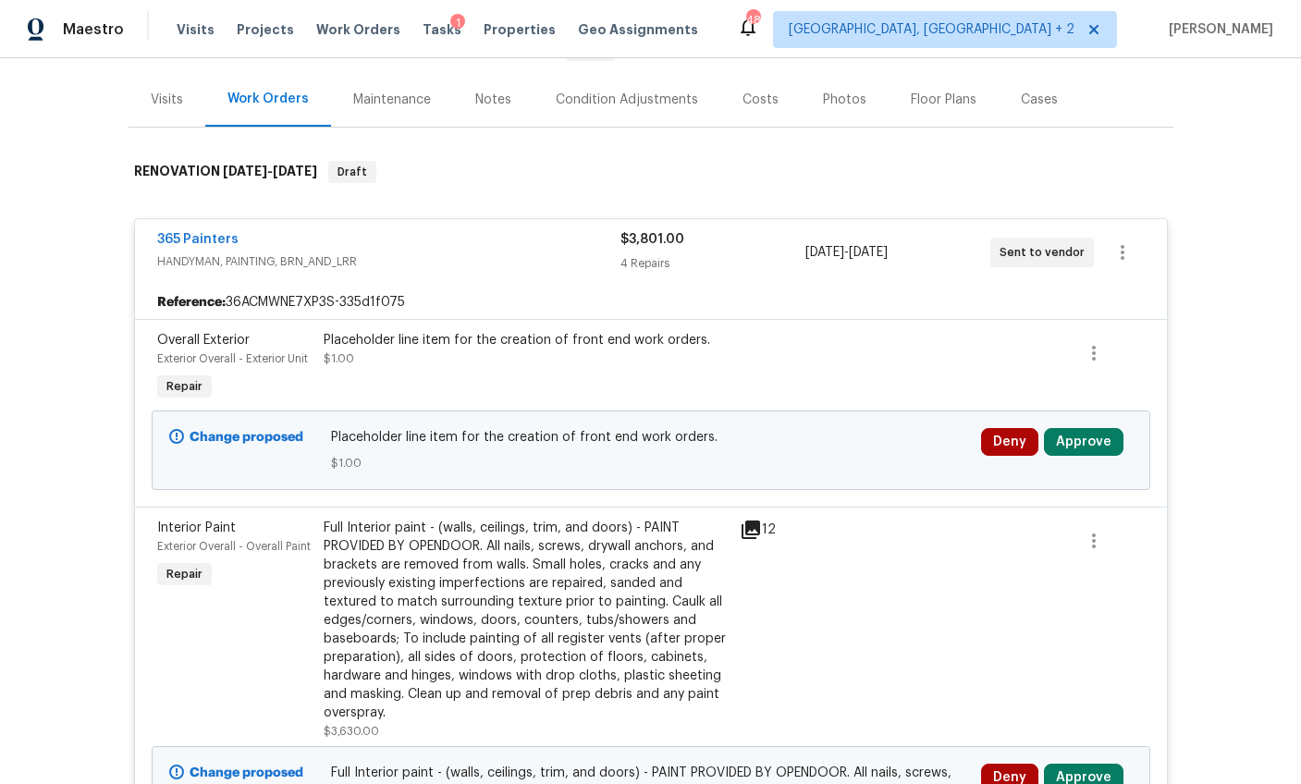
scroll to position [290, 0]
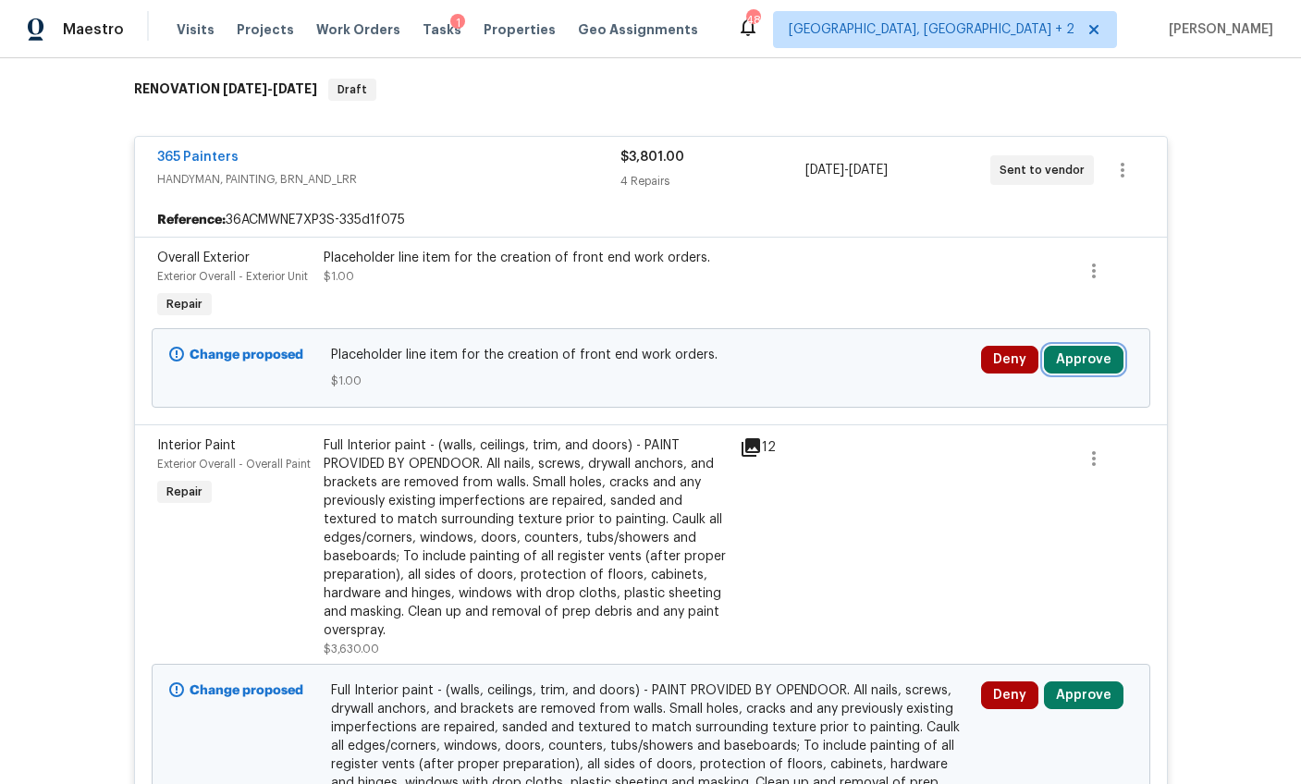
drag, startPoint x: 1086, startPoint y: 352, endPoint x: 1069, endPoint y: 357, distance: 18.2
click at [1086, 352] on button "Approve" at bounding box center [1084, 360] width 80 height 28
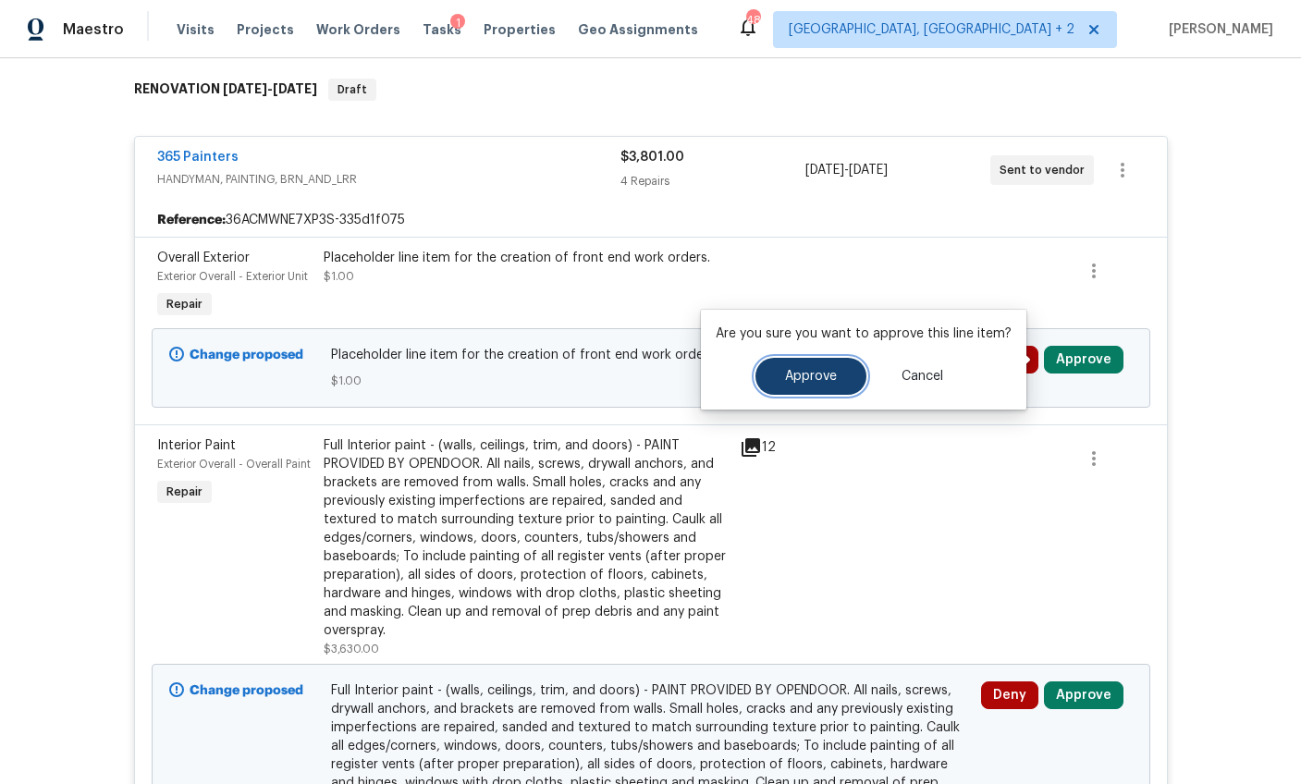
click at [824, 374] on span "Approve" at bounding box center [811, 377] width 52 height 14
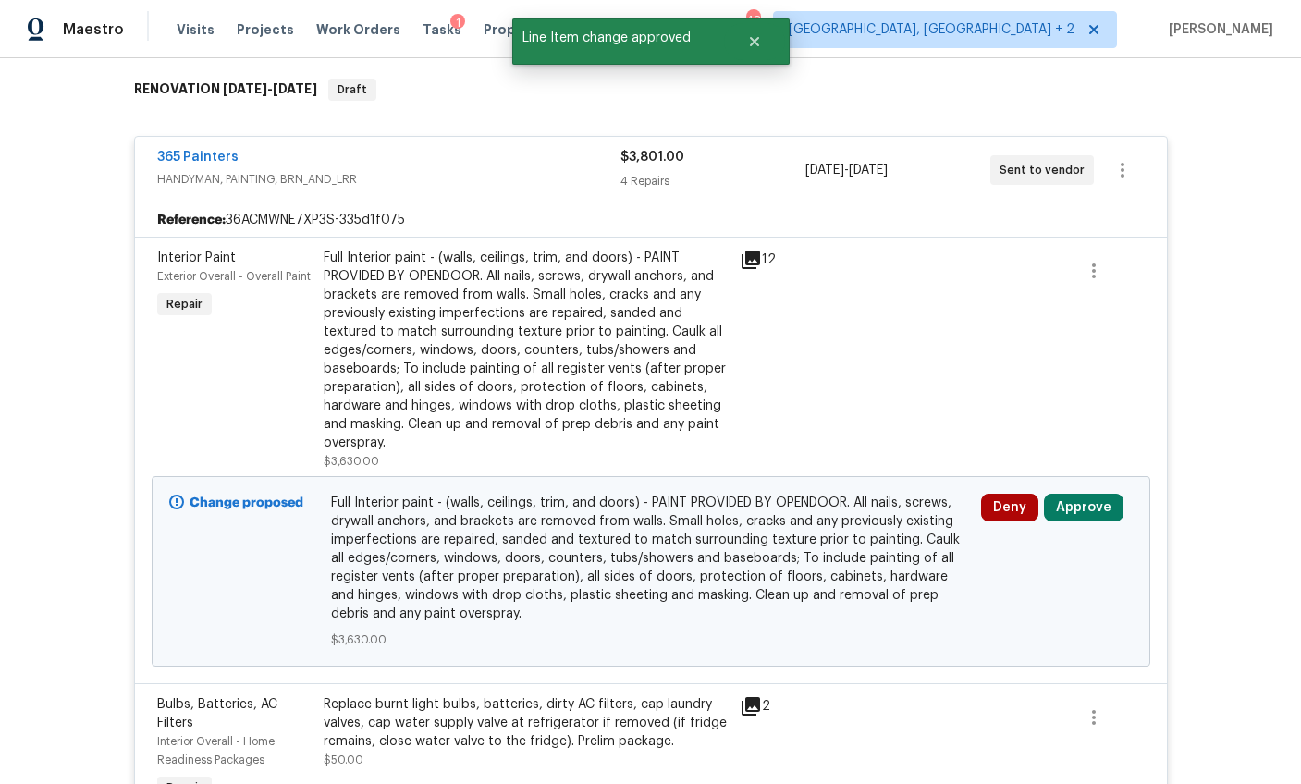
click at [482, 364] on div "Full Interior paint - (walls, ceilings, trim, and doors) - PAINT PROVIDED BY OP…" at bounding box center [526, 350] width 405 height 203
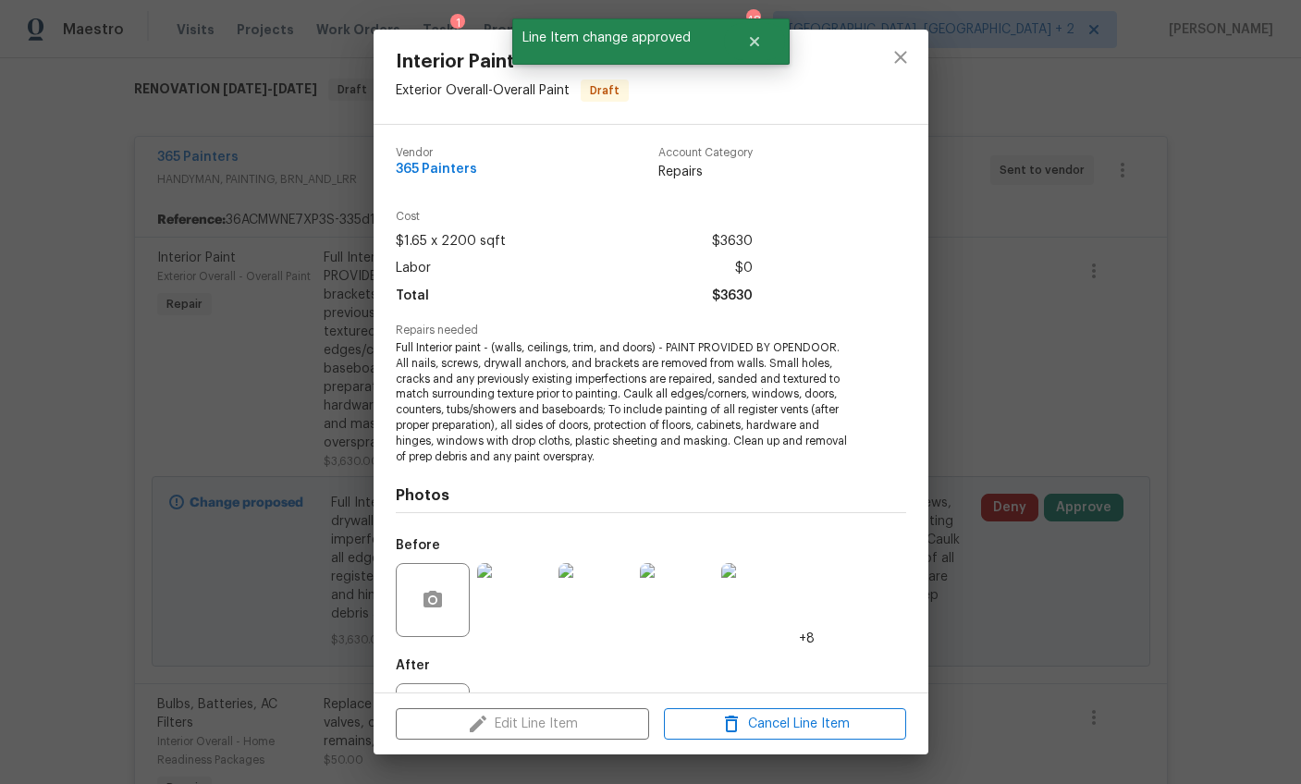
click at [1078, 655] on div "Interior Paint Exterior Overall - Overall Paint Draft Vendor 365 Painters Accou…" at bounding box center [650, 392] width 1301 height 784
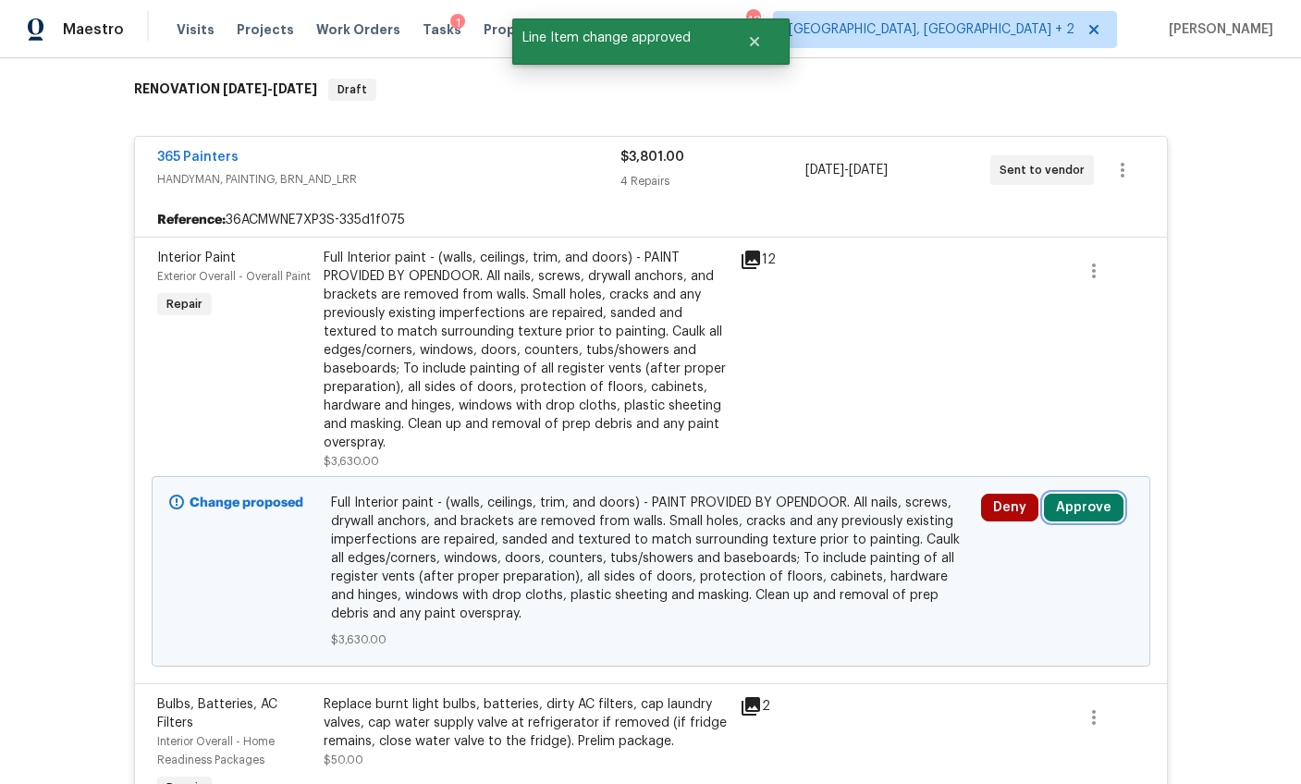
click at [1064, 509] on button "Approve" at bounding box center [1084, 508] width 80 height 28
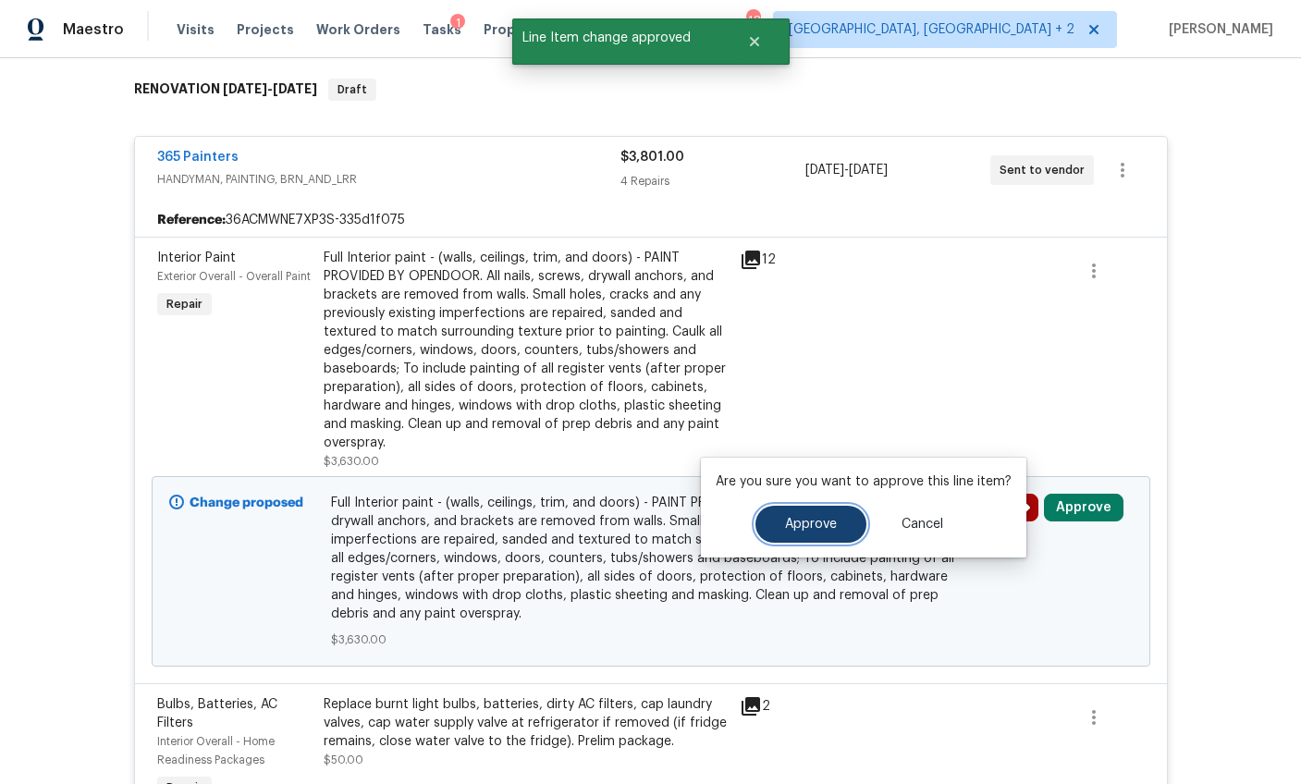
click at [794, 527] on span "Approve" at bounding box center [811, 525] width 52 height 14
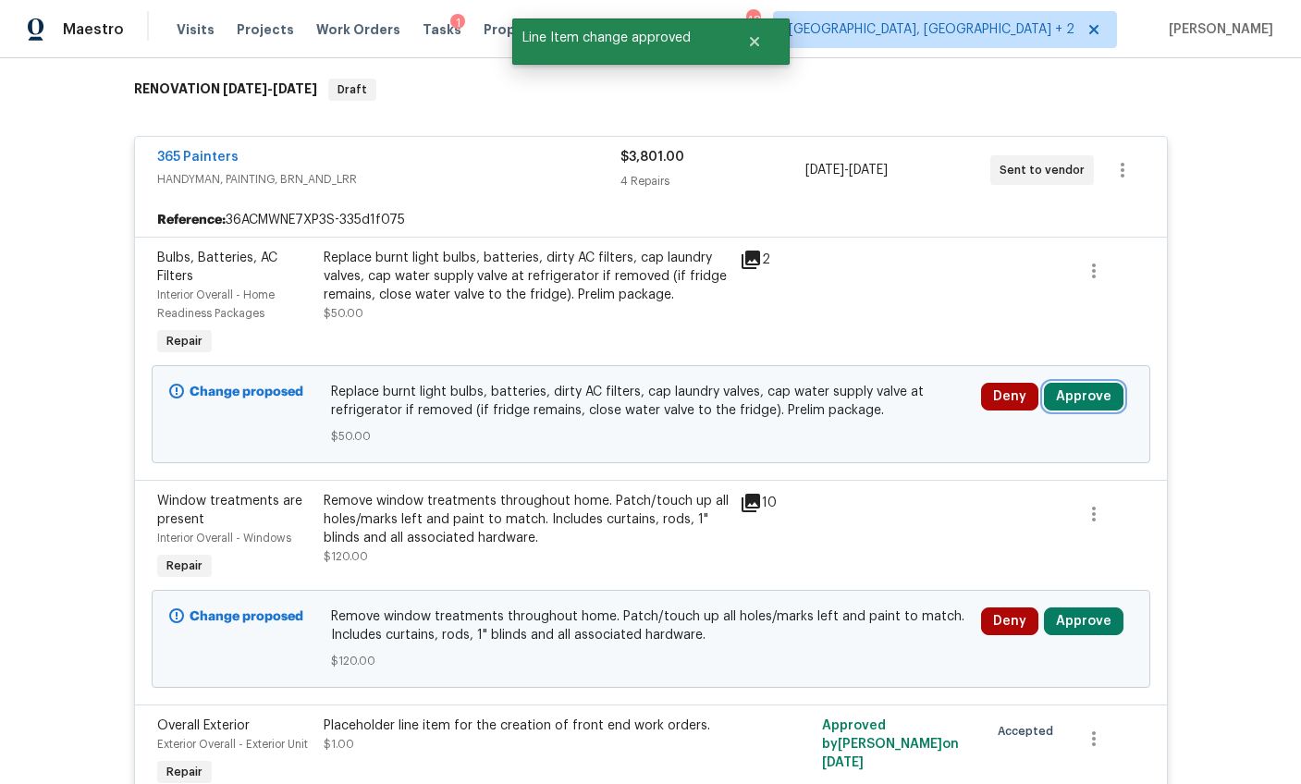
click at [1085, 401] on button "Approve" at bounding box center [1084, 397] width 80 height 28
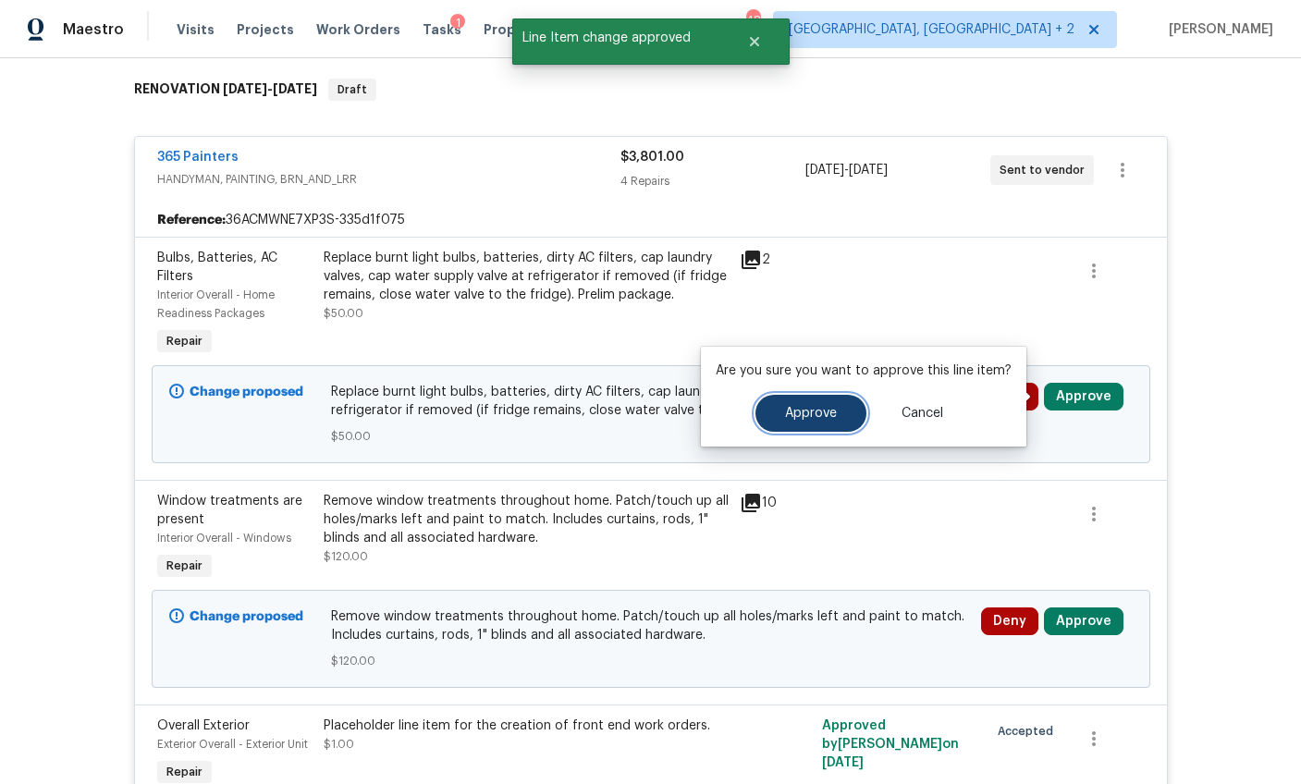
click at [820, 401] on button "Approve" at bounding box center [810, 413] width 111 height 37
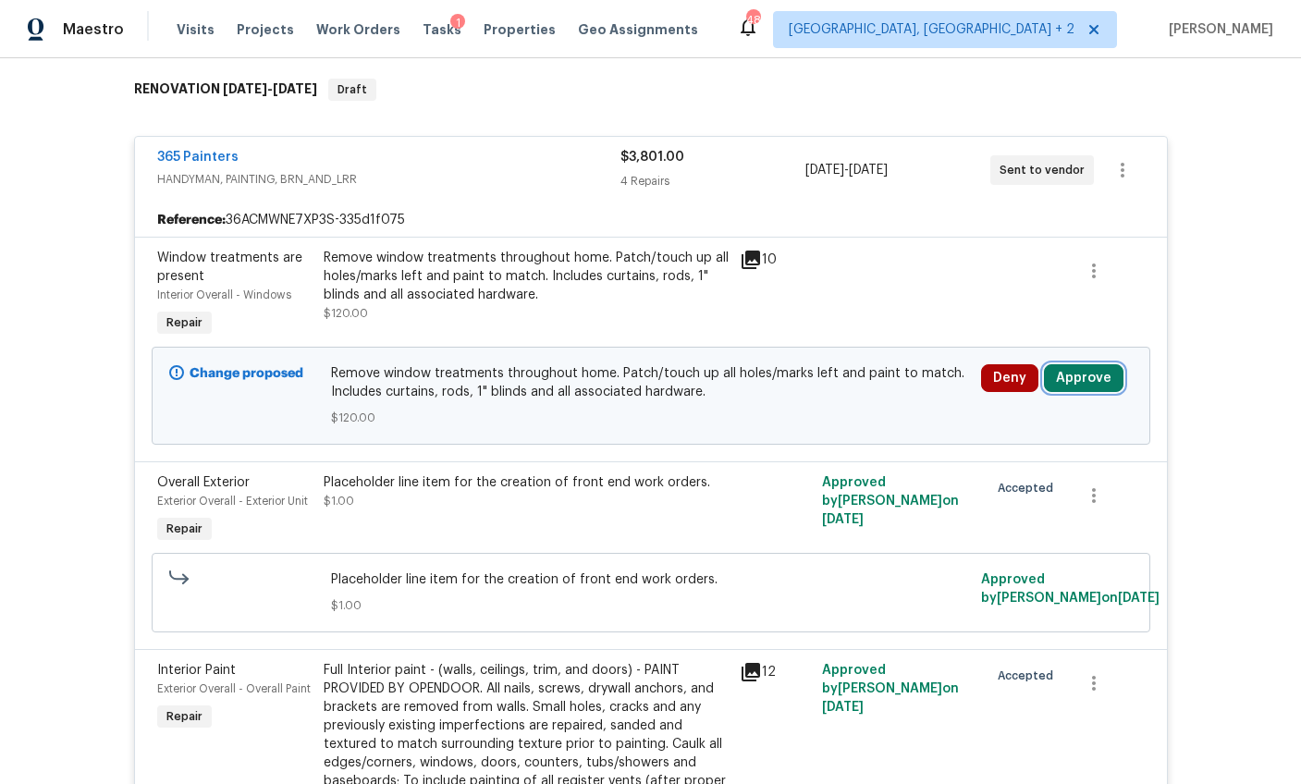
click at [1076, 377] on button "Approve" at bounding box center [1084, 378] width 80 height 28
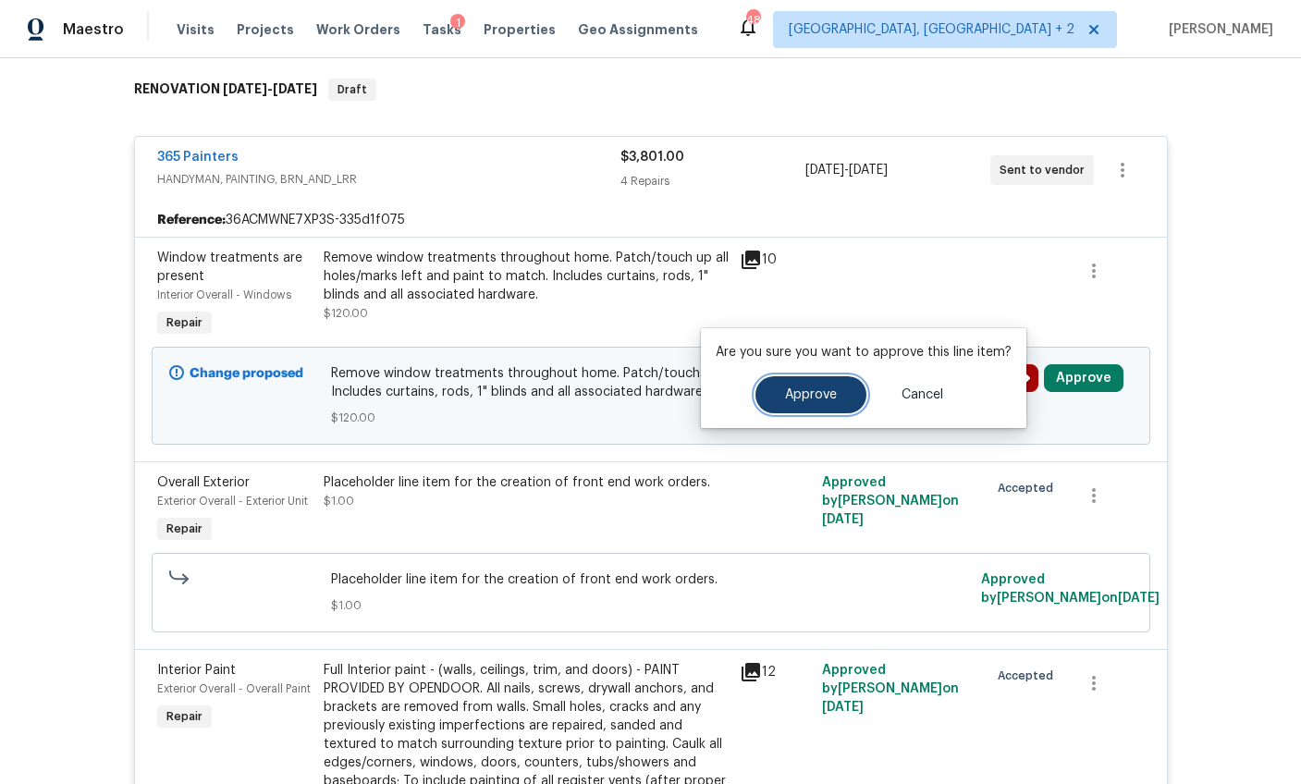
click at [861, 397] on button "Approve" at bounding box center [810, 394] width 111 height 37
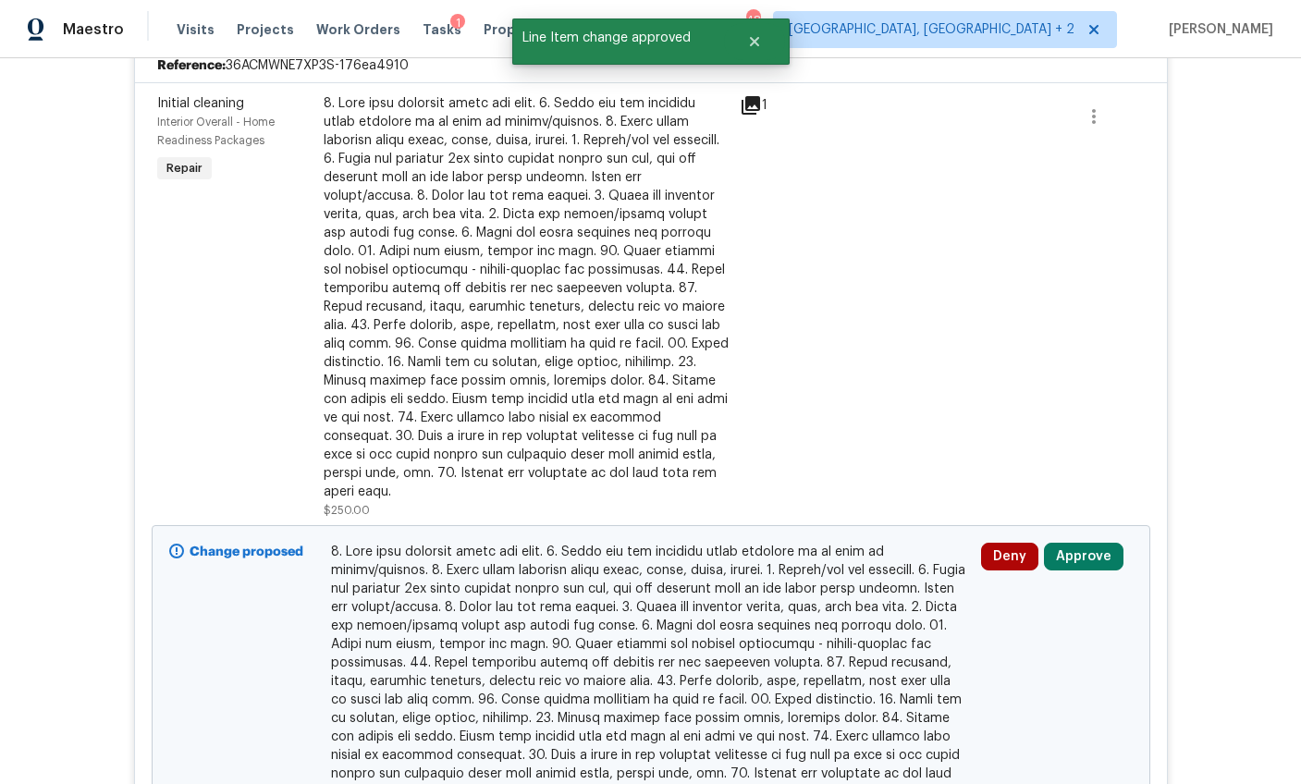
scroll to position [1641, 0]
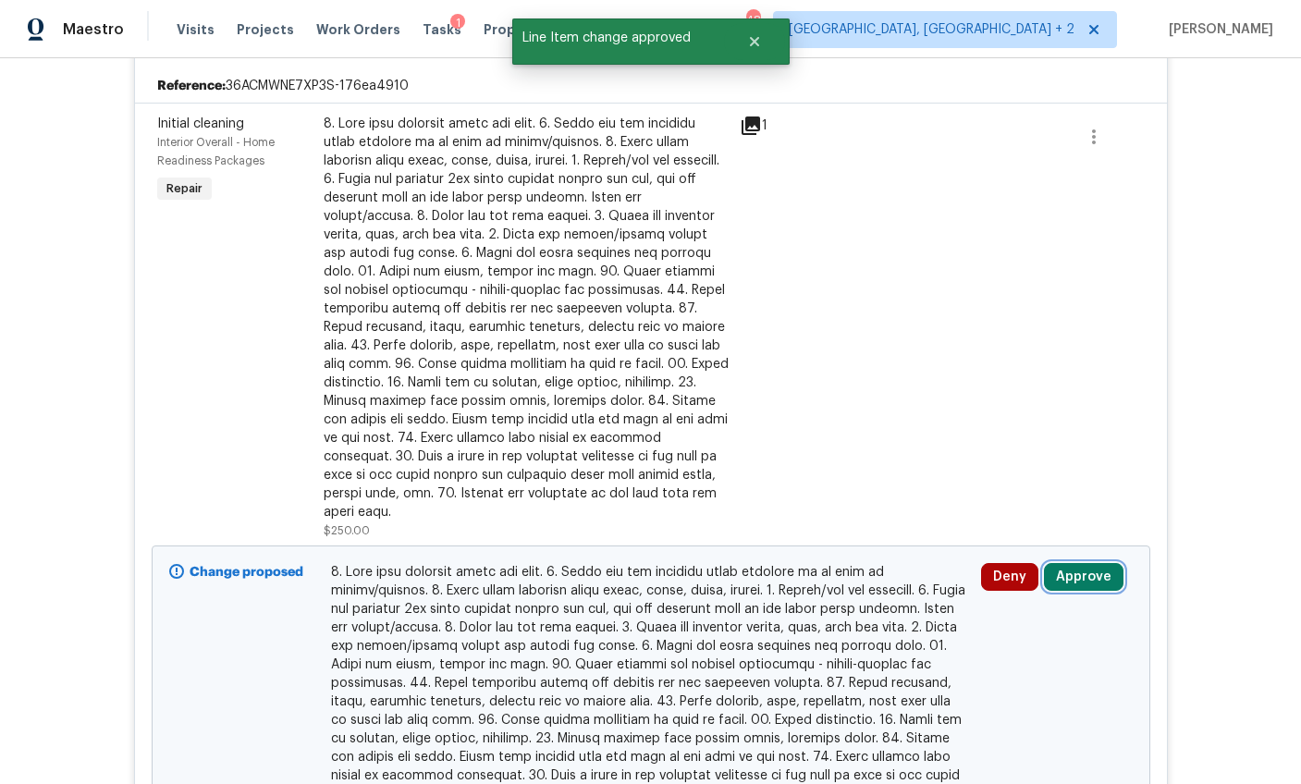
click at [1083, 563] on button "Approve" at bounding box center [1084, 577] width 80 height 28
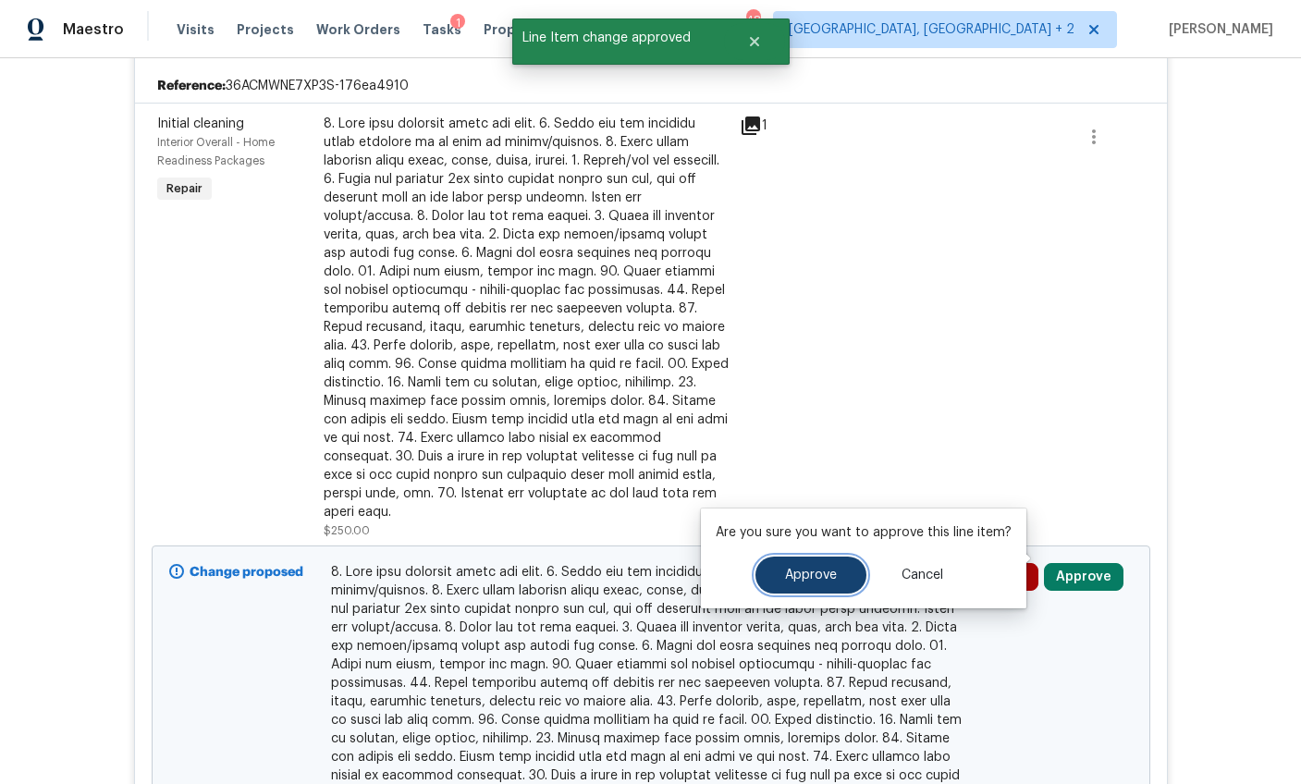
click at [828, 572] on span "Approve" at bounding box center [811, 576] width 52 height 14
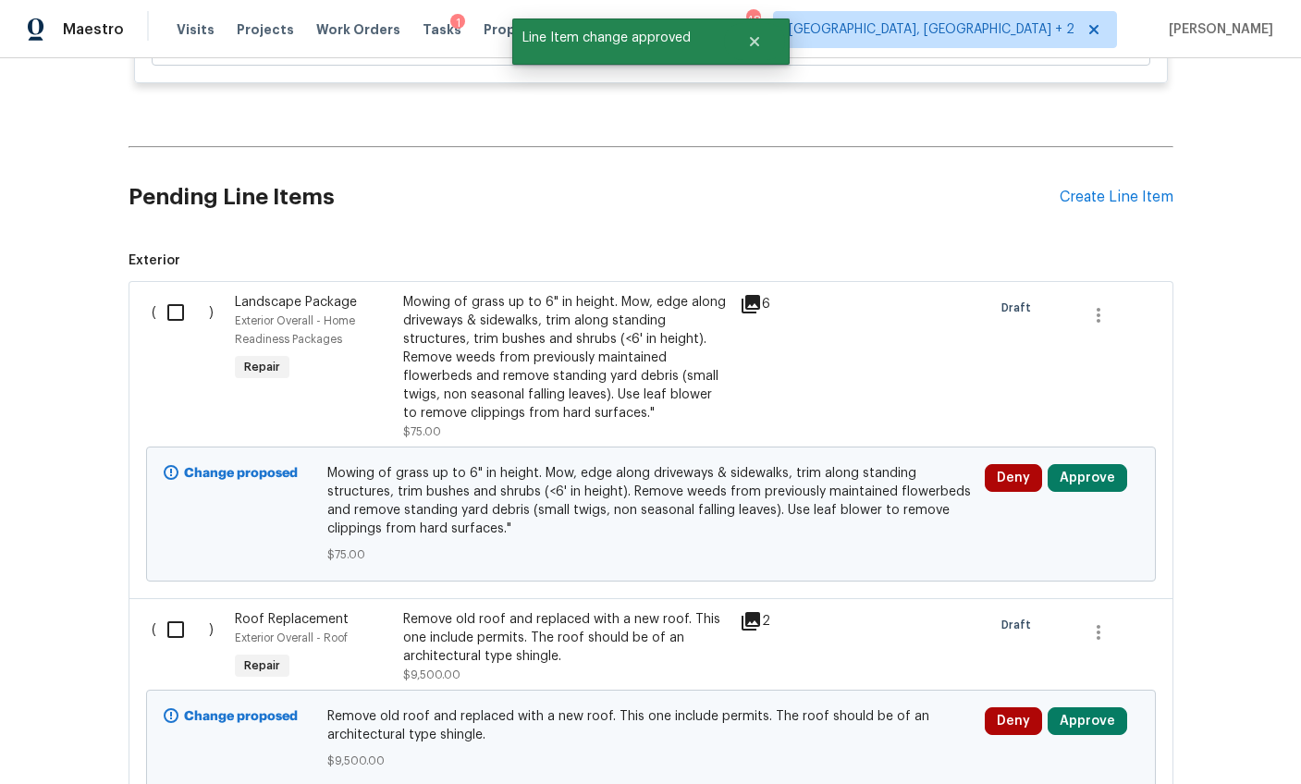
scroll to position [2509, 0]
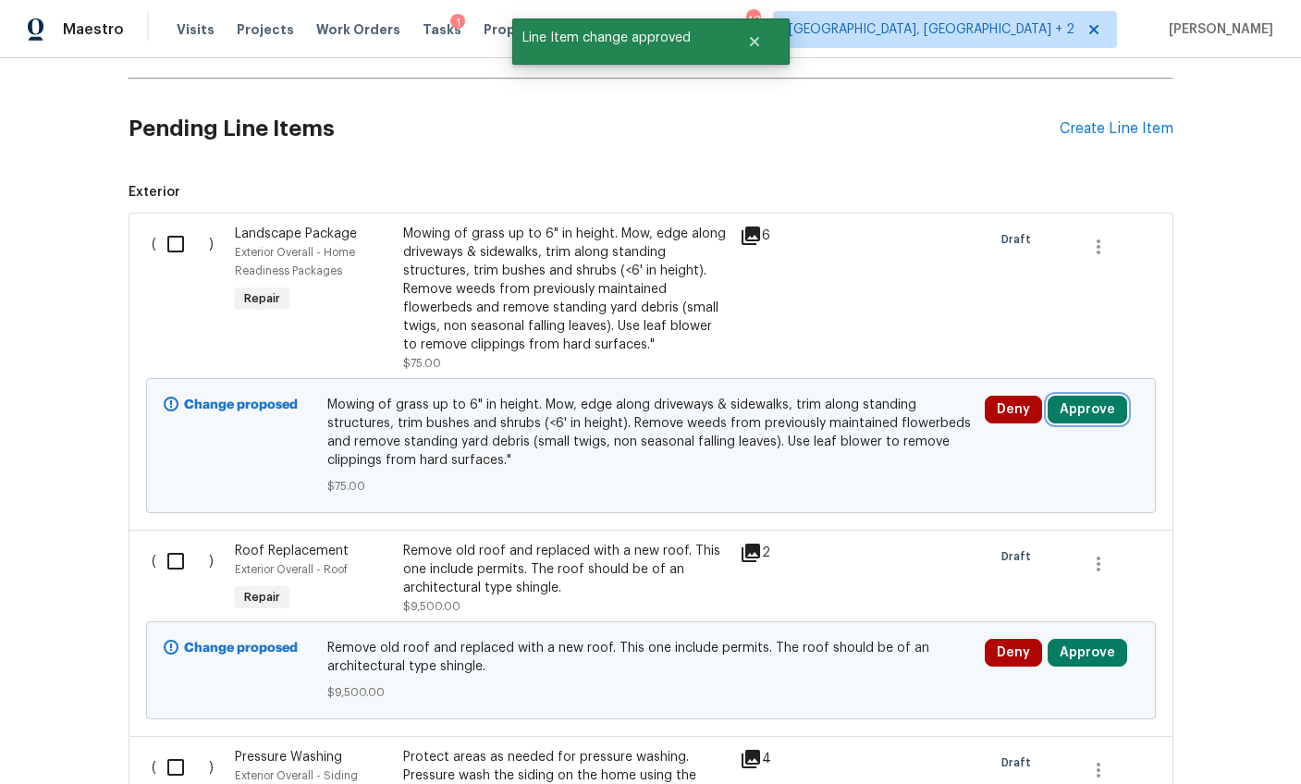
click at [1083, 396] on button "Approve" at bounding box center [1087, 410] width 80 height 28
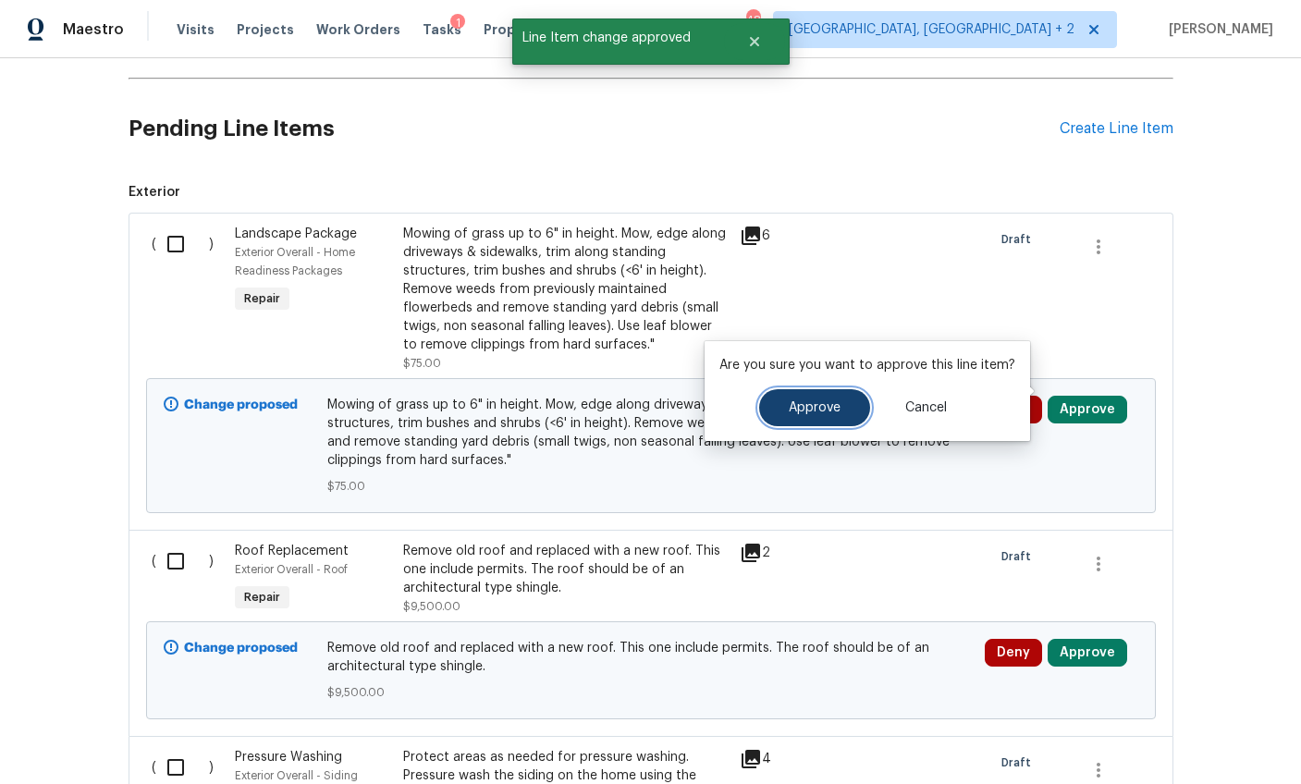
click at [812, 407] on span "Approve" at bounding box center [815, 408] width 52 height 14
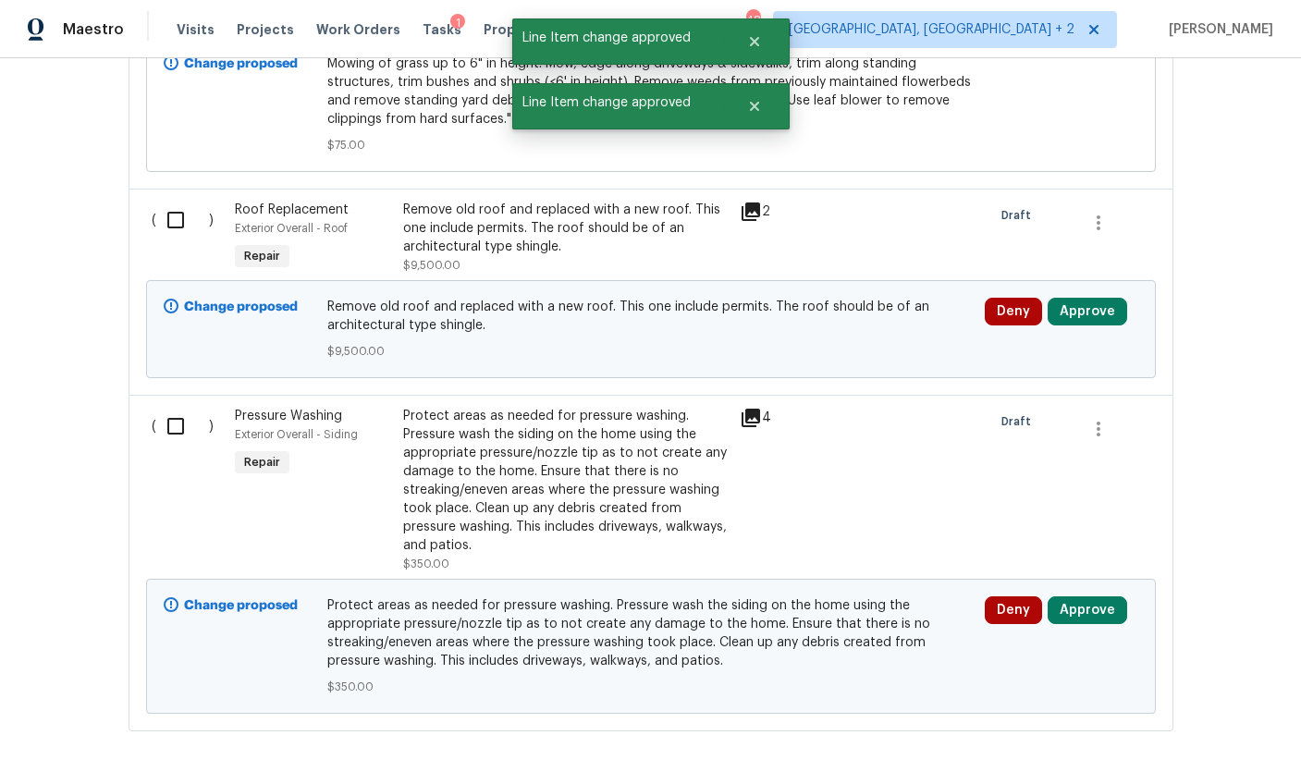
scroll to position [2831, 0]
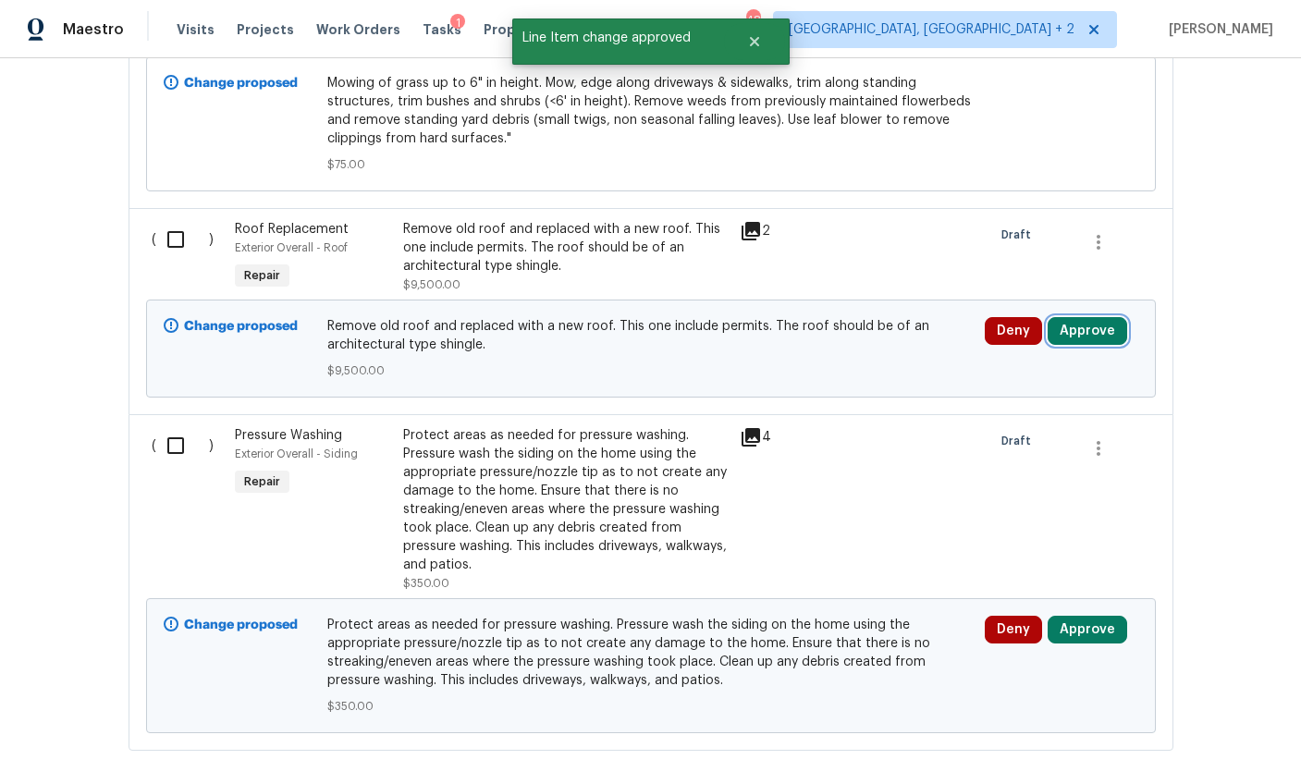
click at [1070, 317] on button "Approve" at bounding box center [1087, 331] width 80 height 28
click at [805, 454] on div "4" at bounding box center [776, 509] width 84 height 177
click at [1074, 617] on button "Approve" at bounding box center [1087, 630] width 80 height 28
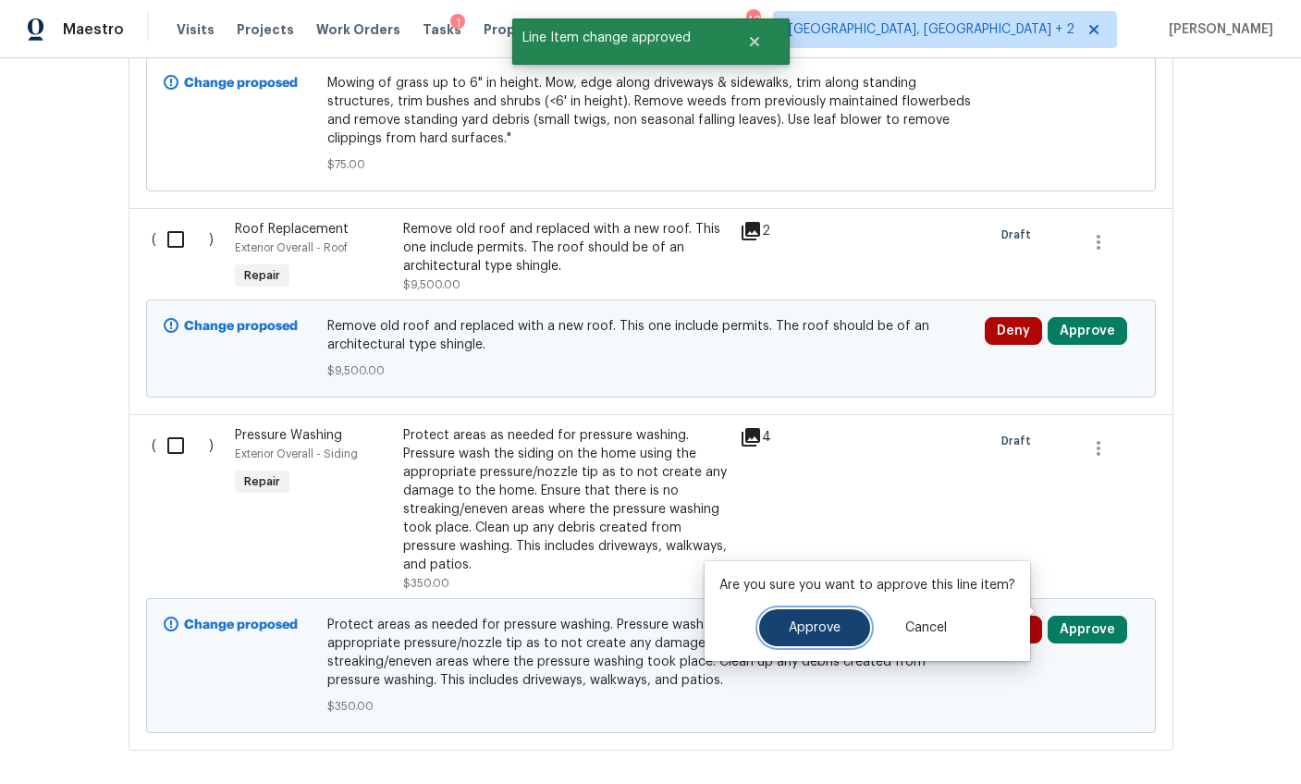
click at [840, 624] on button "Approve" at bounding box center [814, 627] width 111 height 37
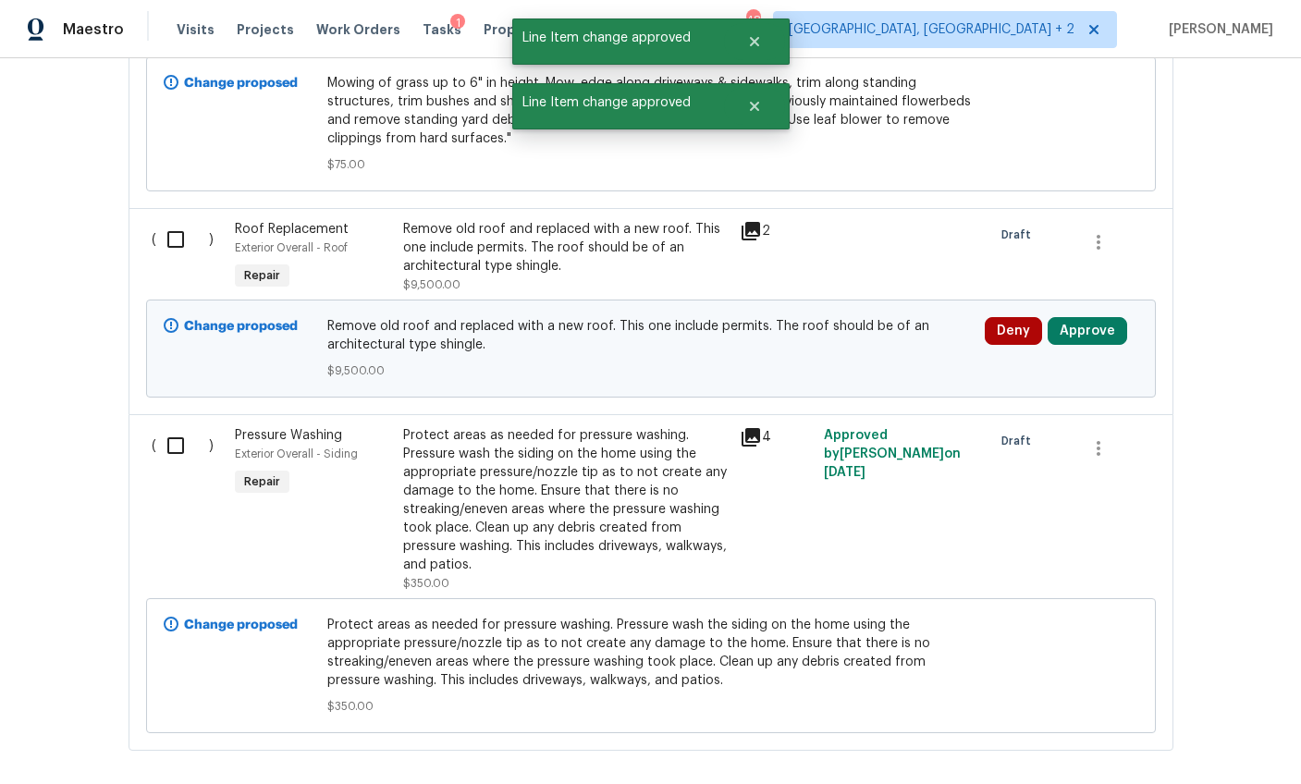
click at [443, 231] on div "Remove old roof and replaced with a new roof. This one include permits. The roo…" at bounding box center [565, 247] width 325 height 55
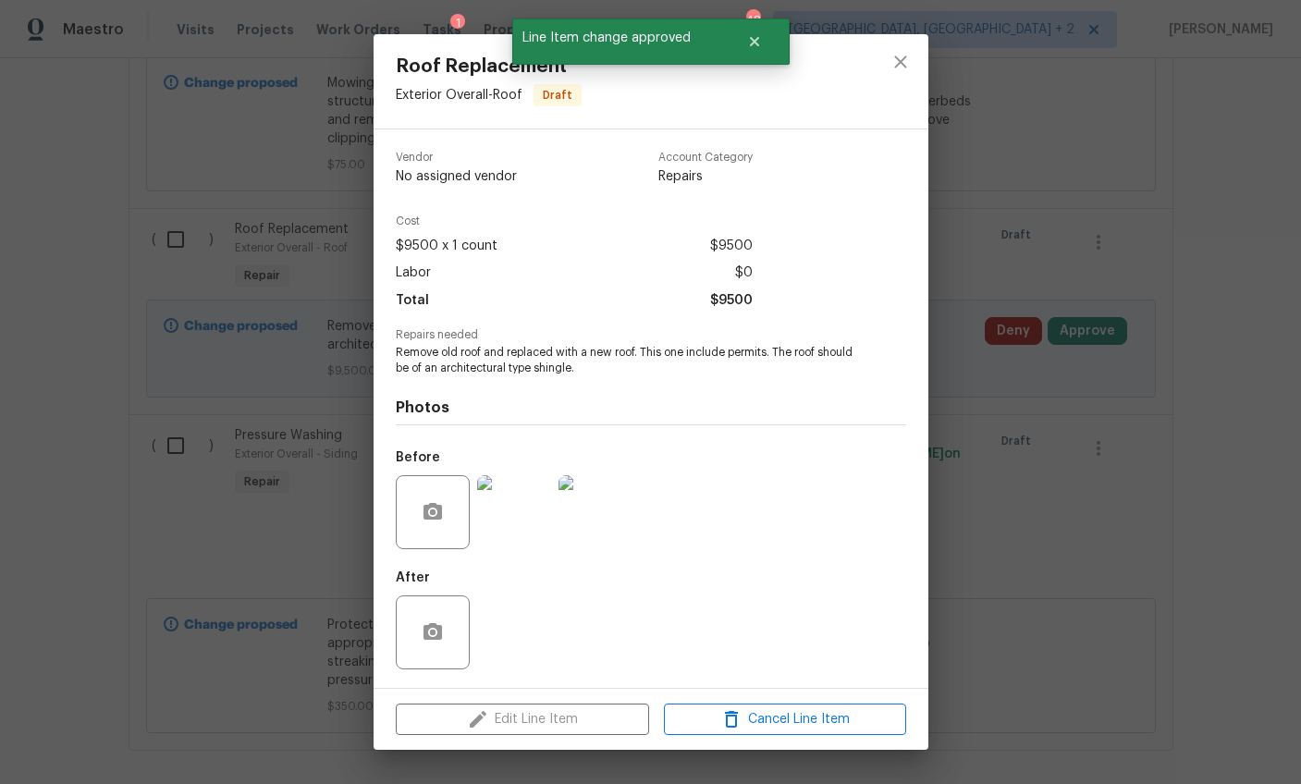
click at [499, 532] on img at bounding box center [514, 512] width 74 height 74
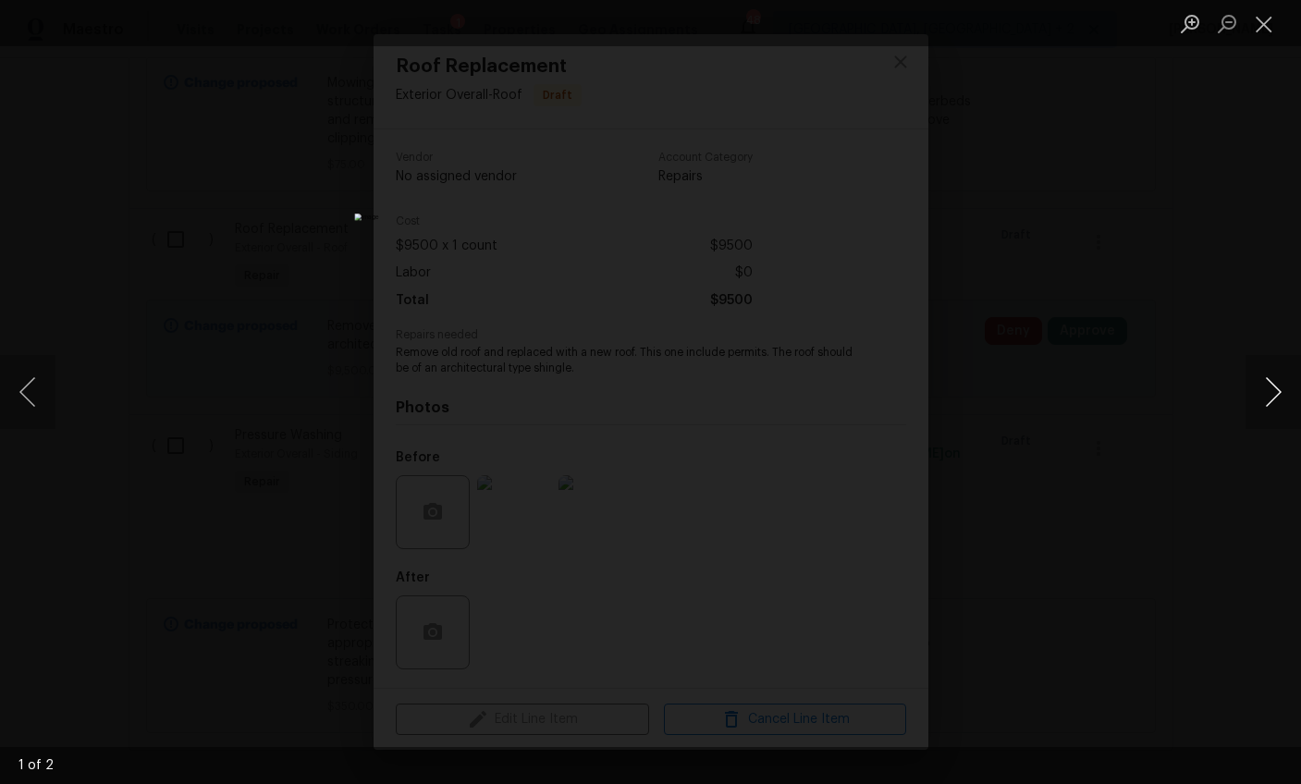
click at [1264, 402] on button "Next image" at bounding box center [1272, 392] width 55 height 74
click at [1130, 536] on div "Lightbox" at bounding box center [650, 392] width 1301 height 784
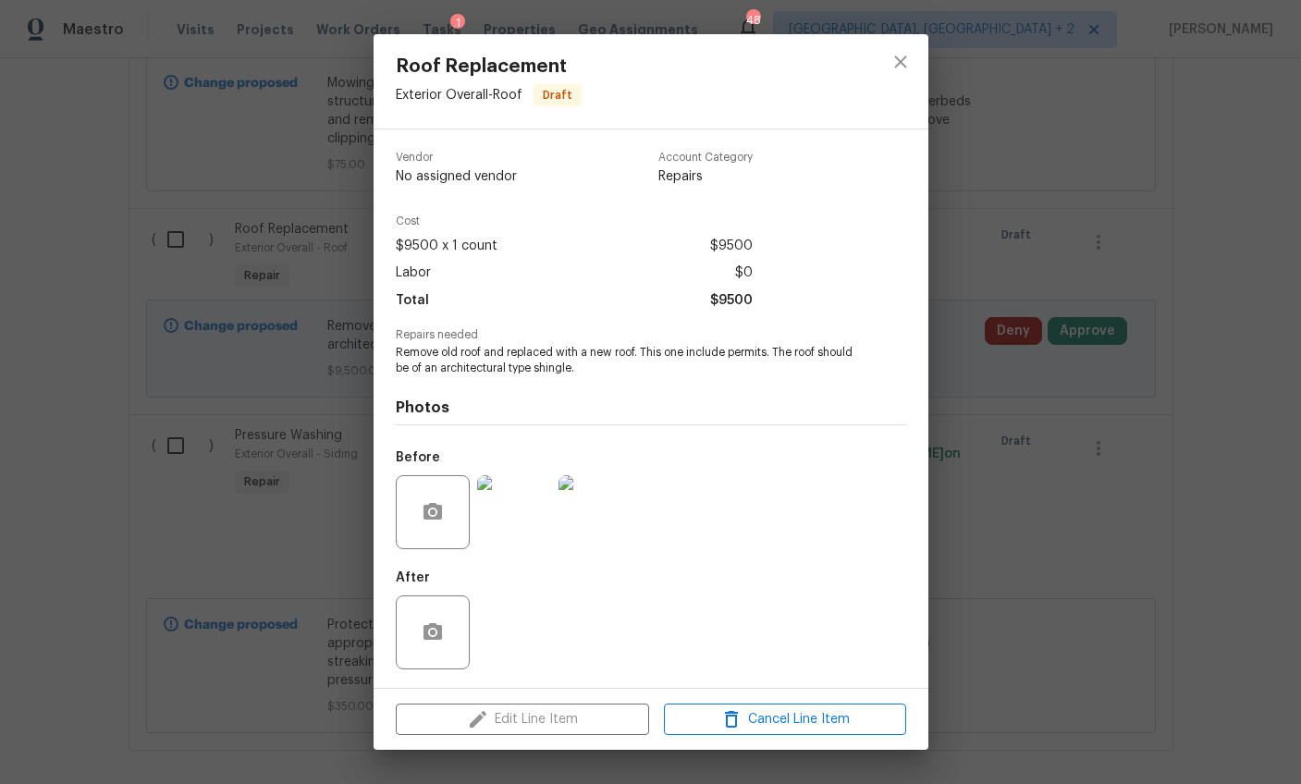
click at [1074, 520] on div "Roof Replacement Exterior Overall - Roof Draft Vendor No assigned vendor Accoun…" at bounding box center [650, 392] width 1301 height 784
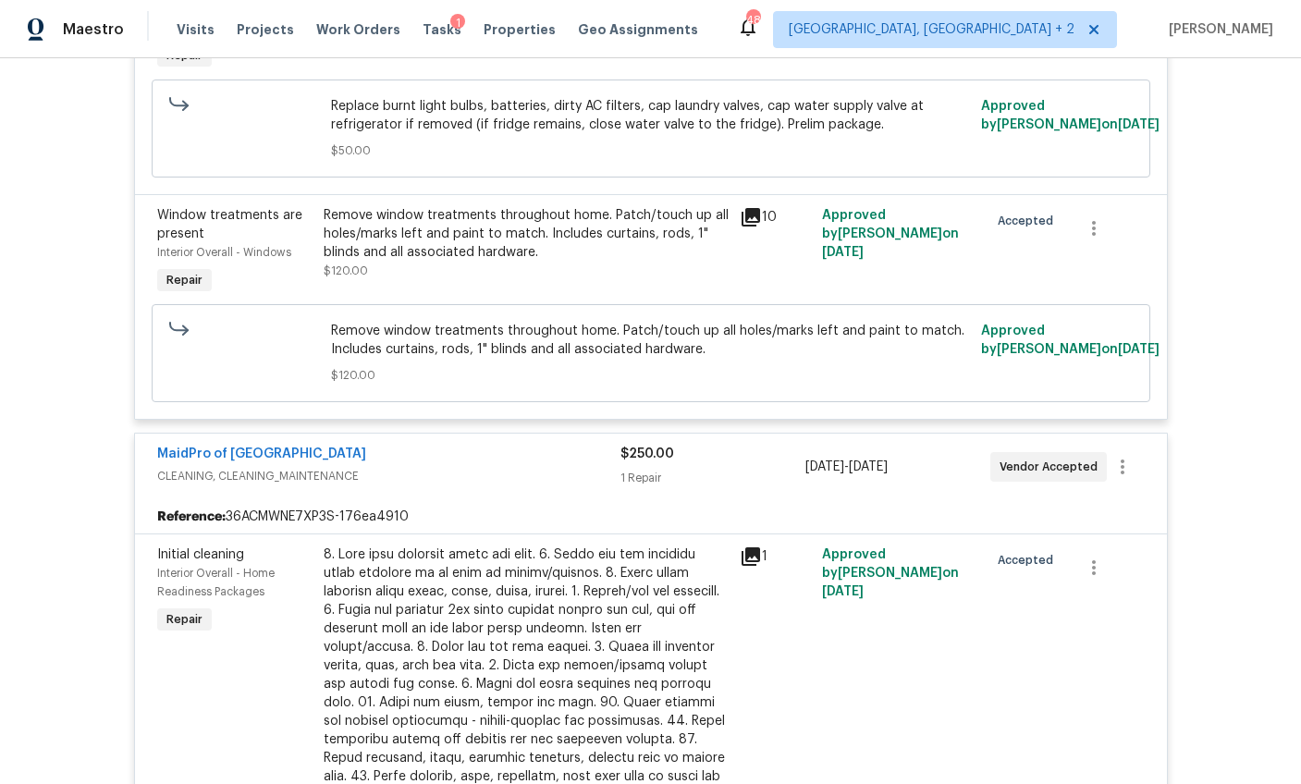
scroll to position [0, 0]
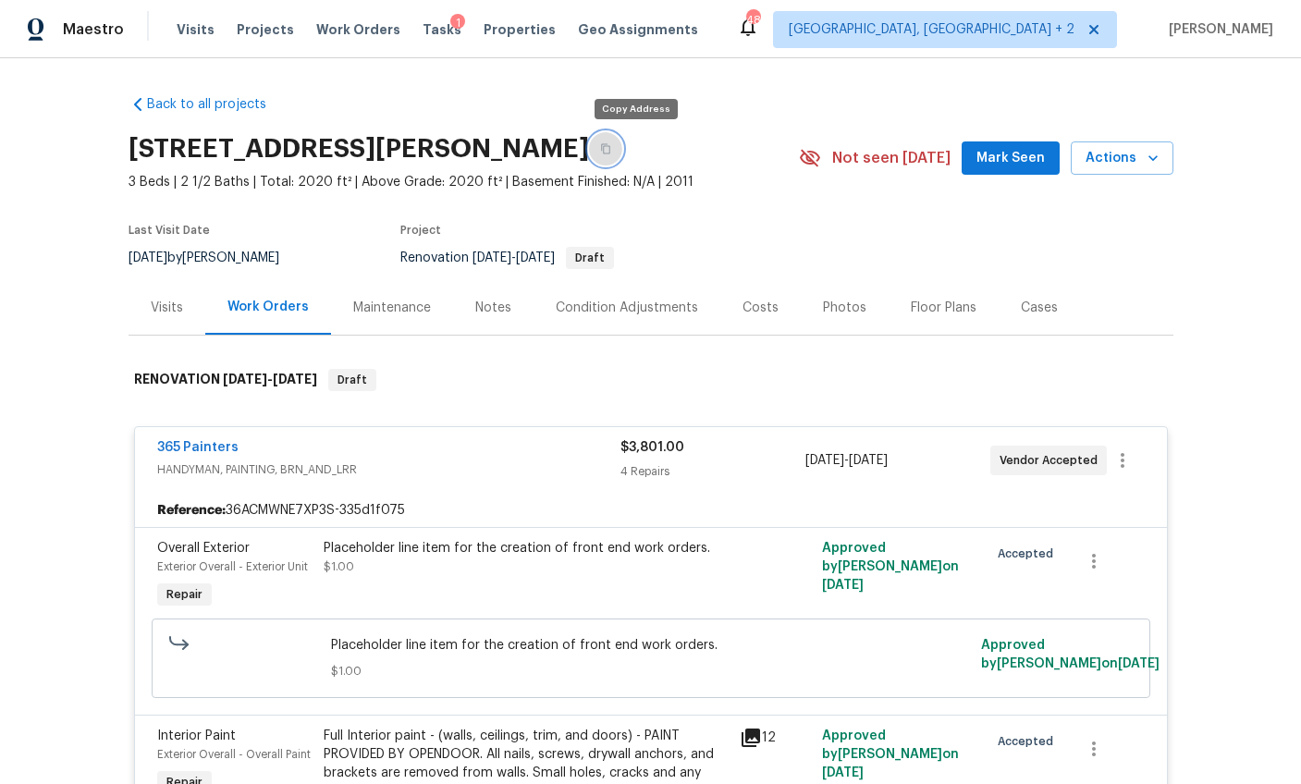
click at [622, 141] on button "button" at bounding box center [605, 148] width 33 height 33
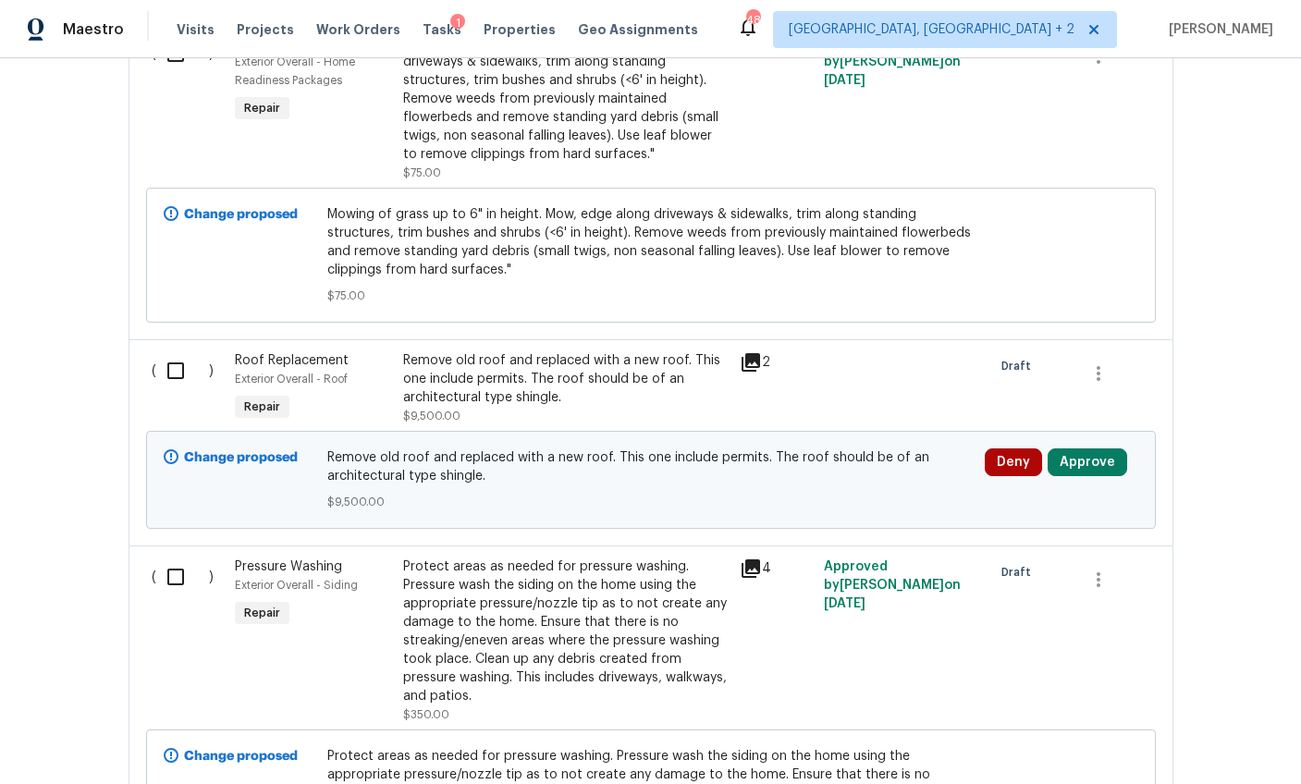
scroll to position [2701, 0]
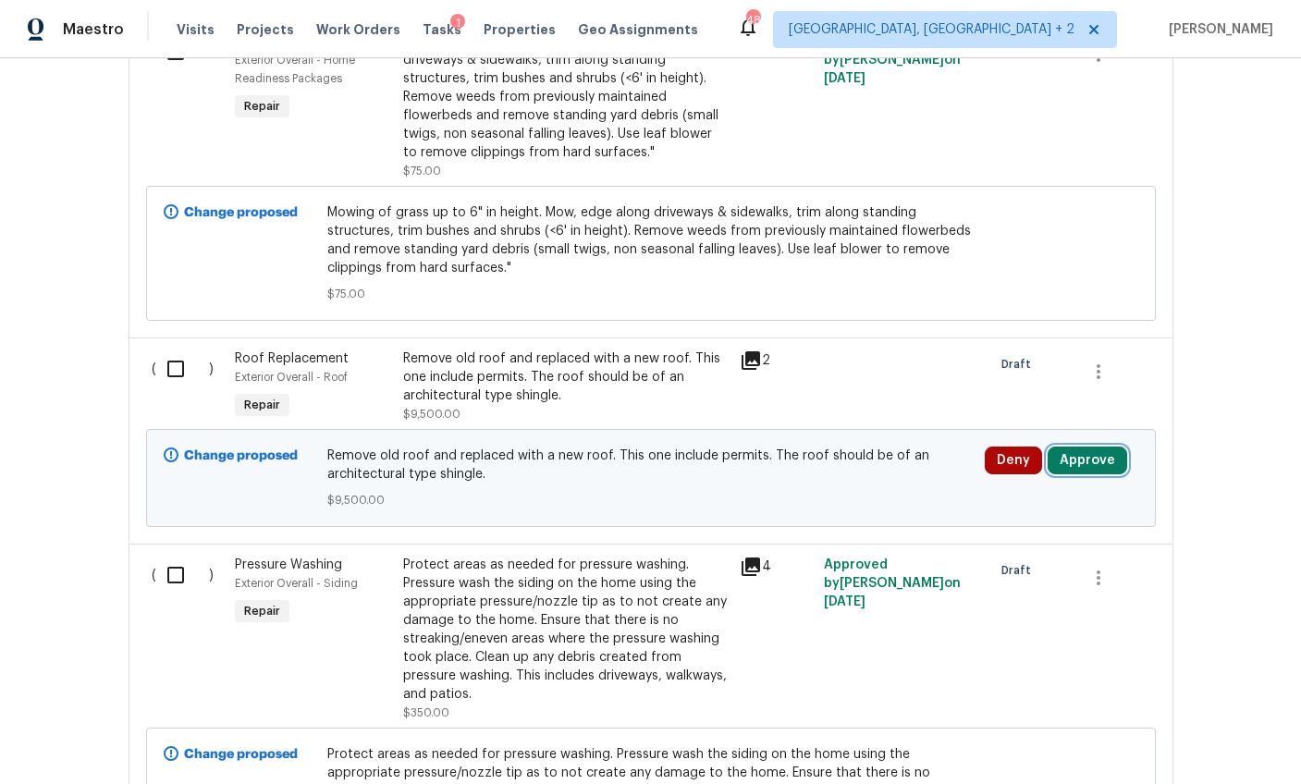
click at [1050, 447] on button "Approve" at bounding box center [1087, 461] width 80 height 28
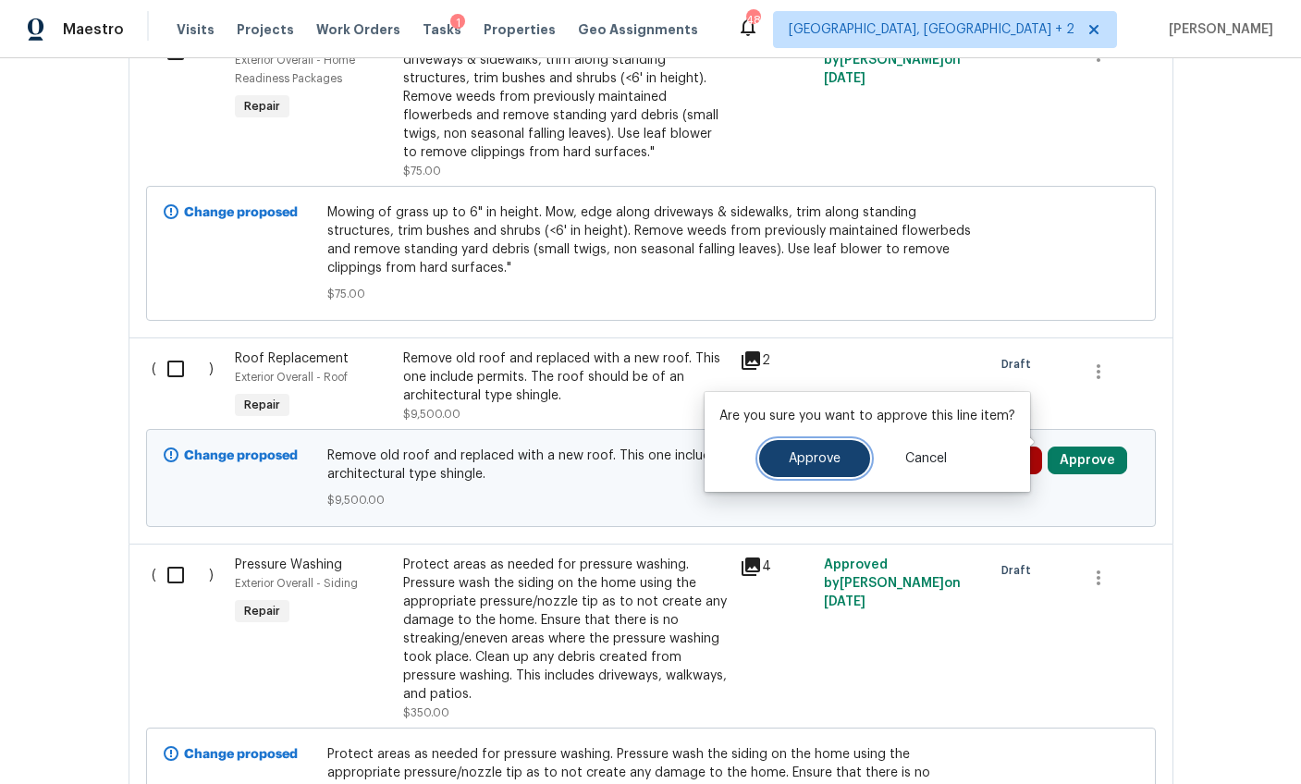
click at [824, 452] on span "Approve" at bounding box center [815, 459] width 52 height 14
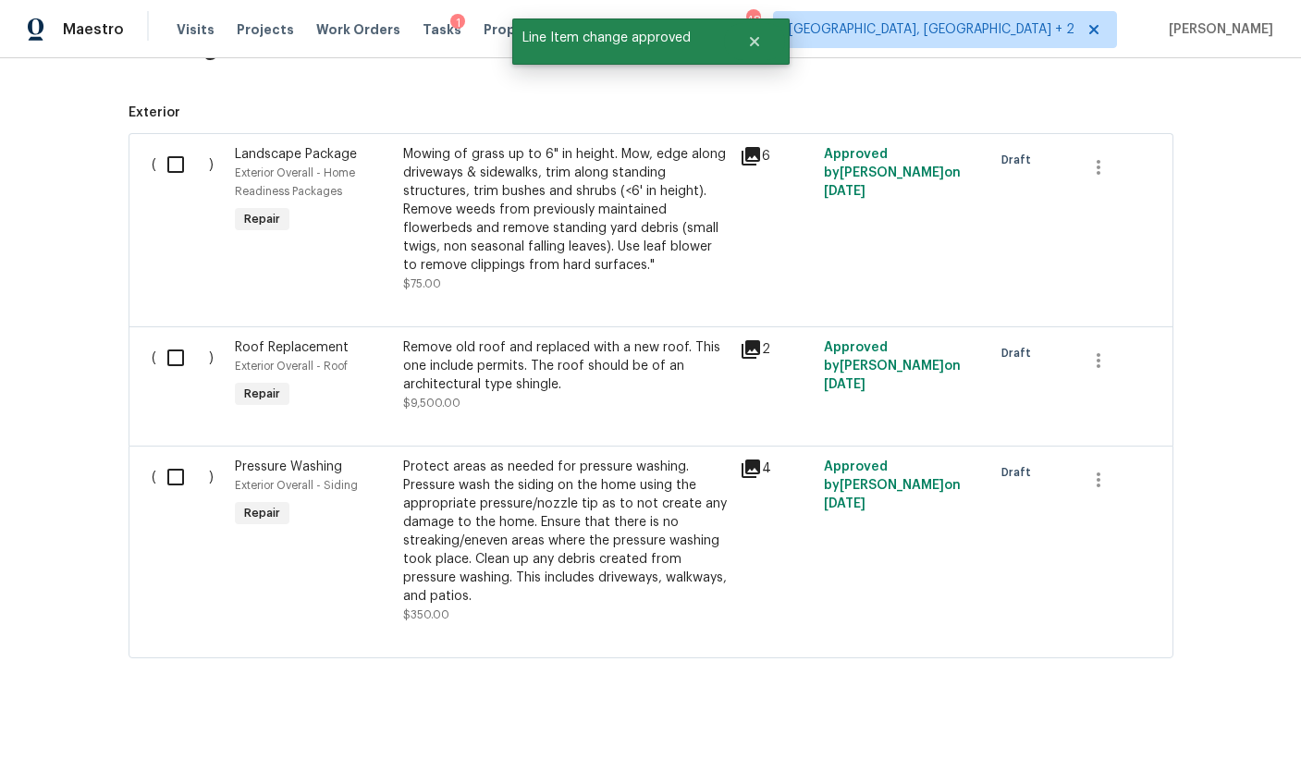
scroll to position [1854, 0]
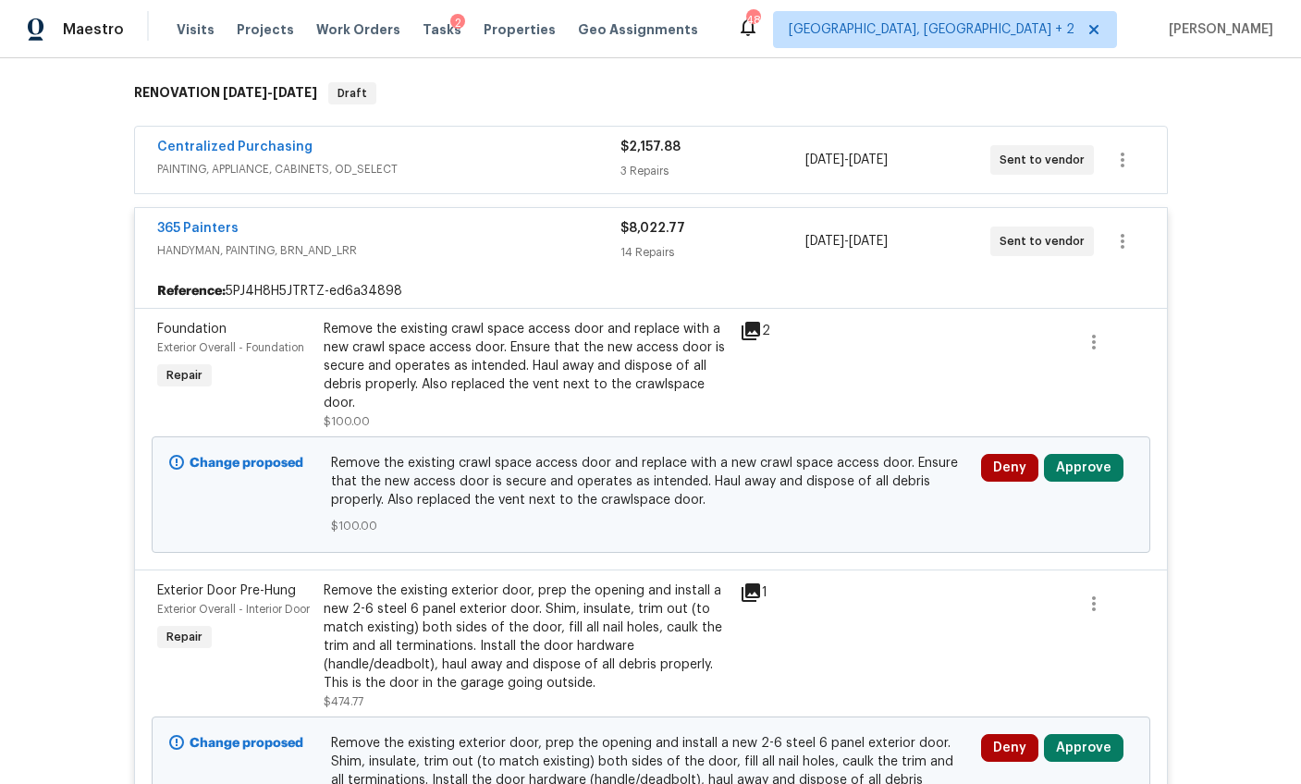
scroll to position [314, 0]
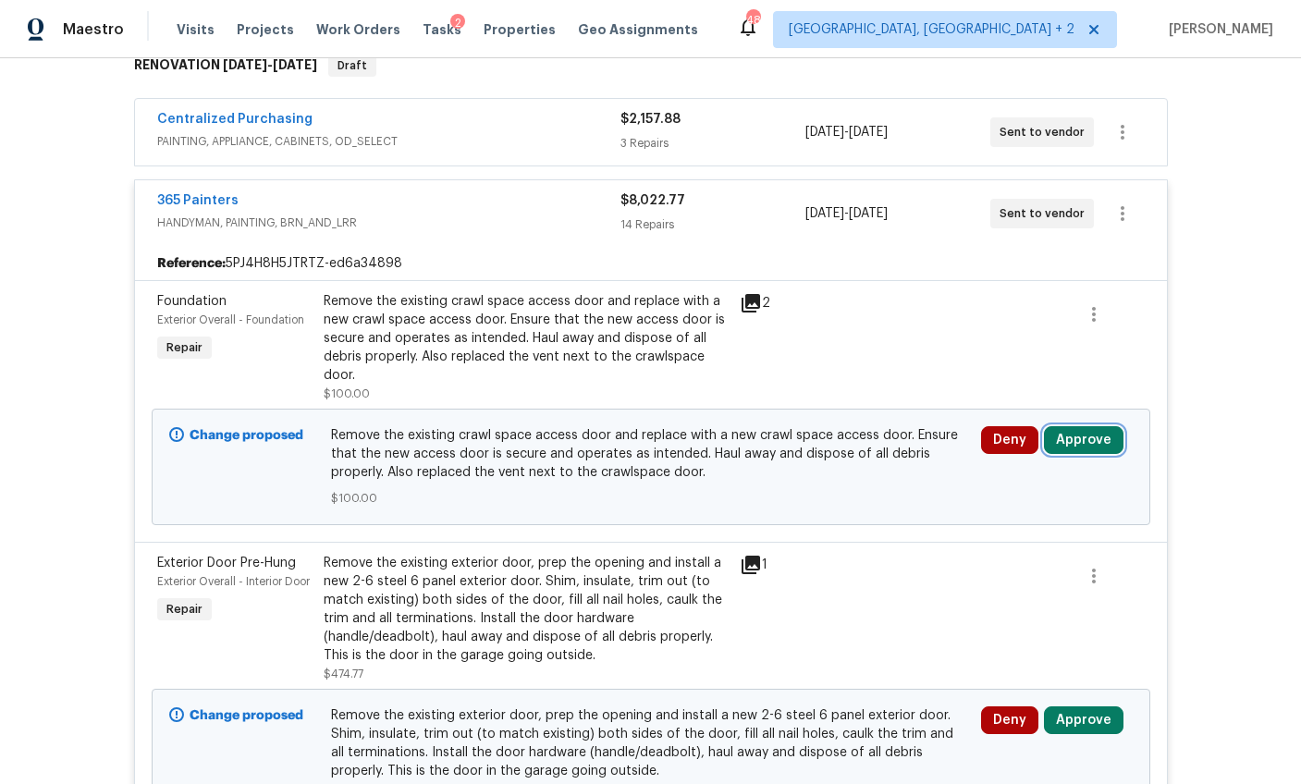
click at [1084, 446] on button "Approve" at bounding box center [1084, 440] width 80 height 28
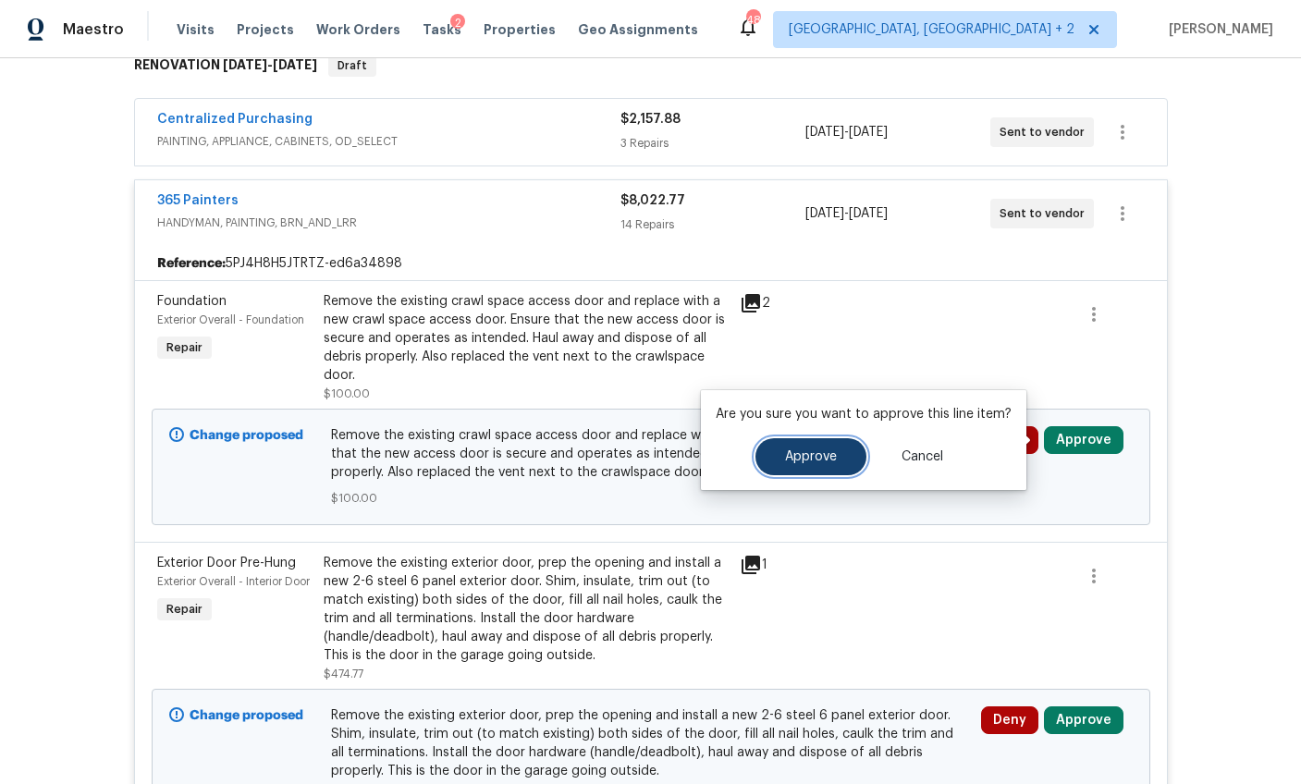
click at [825, 456] on span "Approve" at bounding box center [811, 457] width 52 height 14
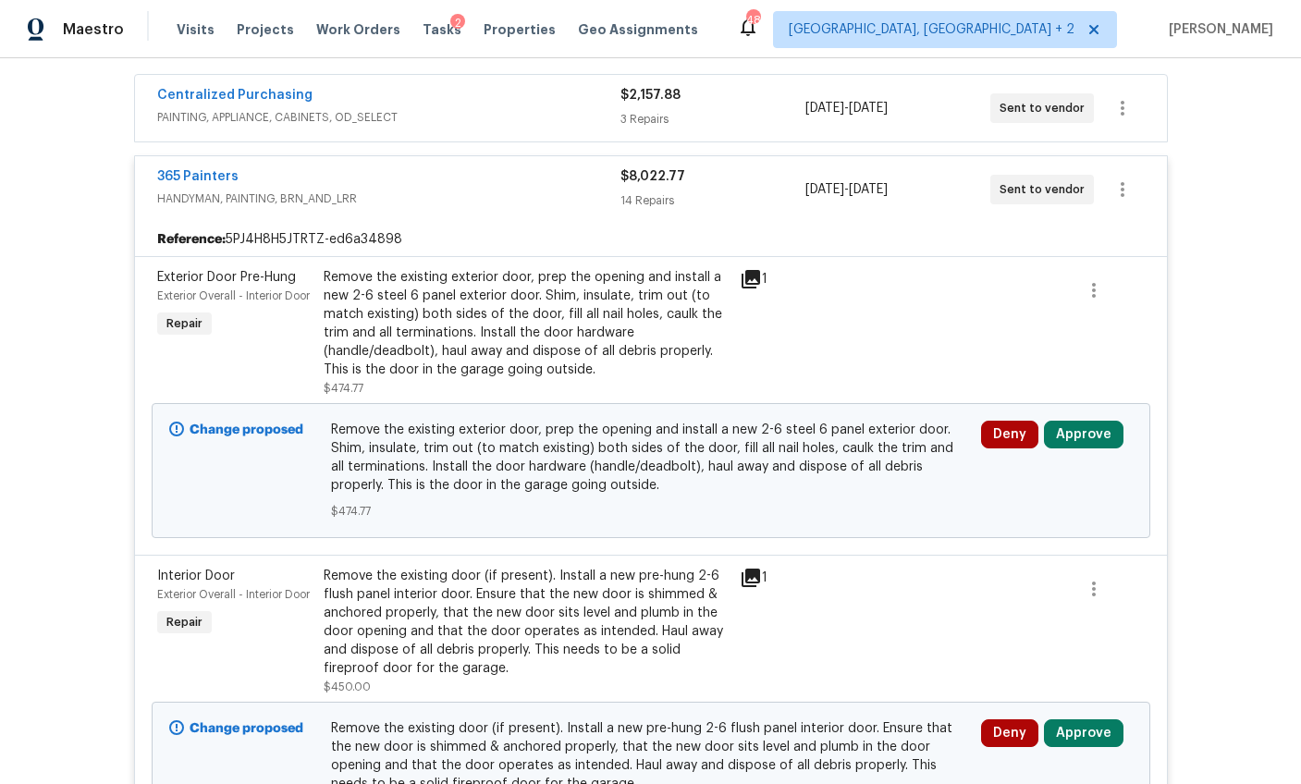
scroll to position [482, 0]
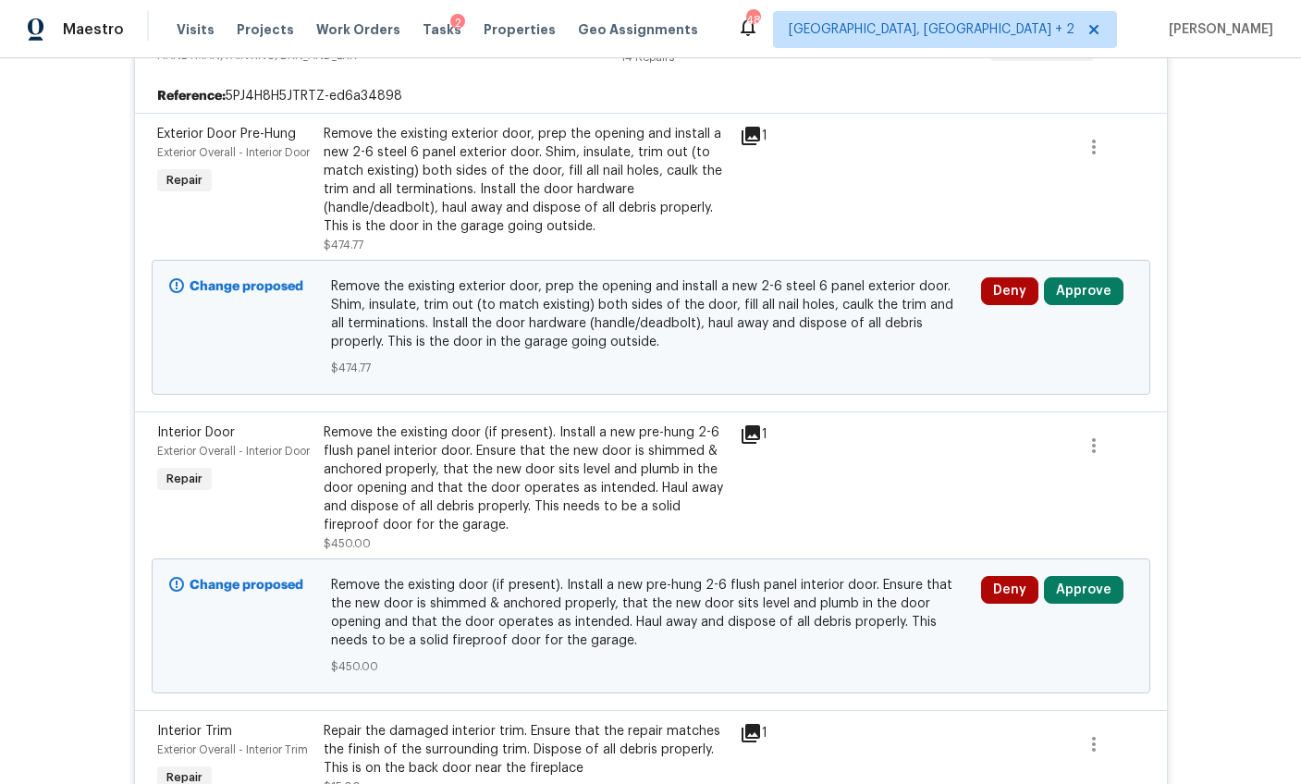
click at [479, 189] on div "Remove the existing exterior door, prep the opening and install a new 2-6 steel…" at bounding box center [526, 180] width 405 height 111
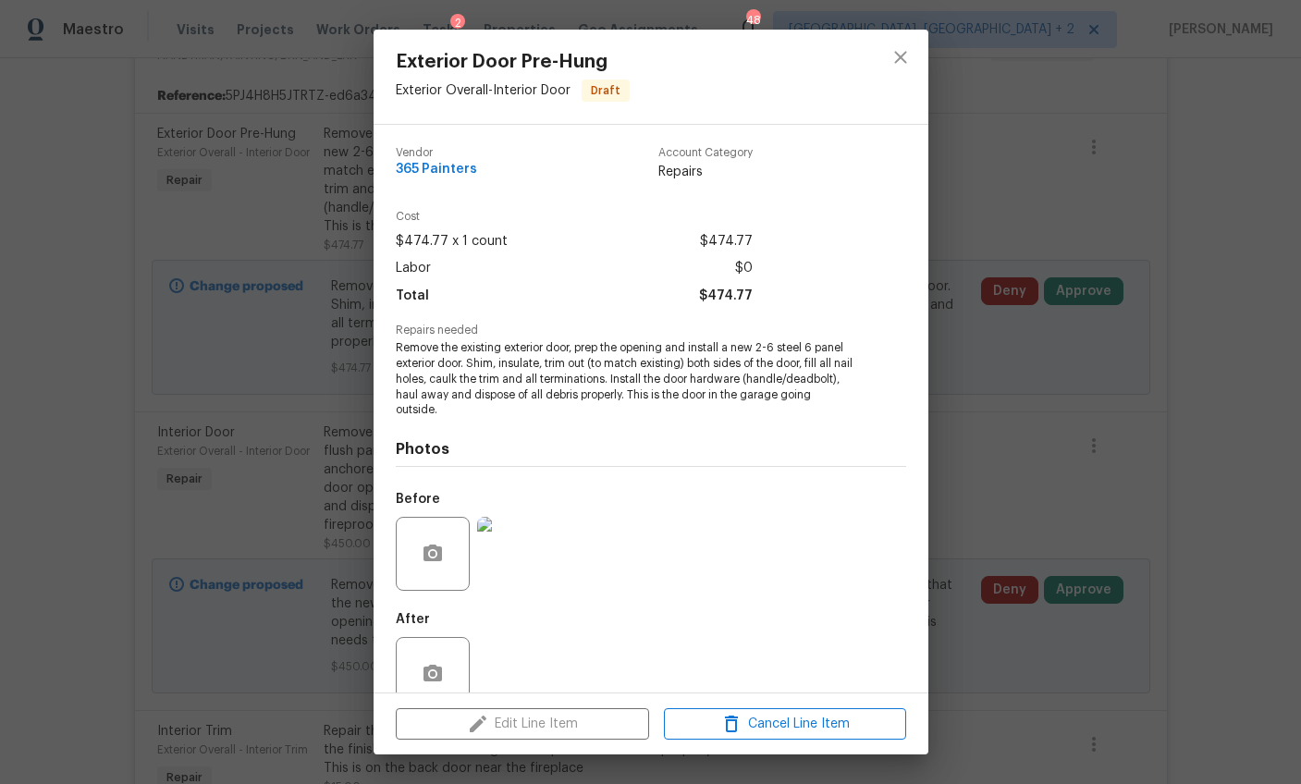
scroll to position [37, 0]
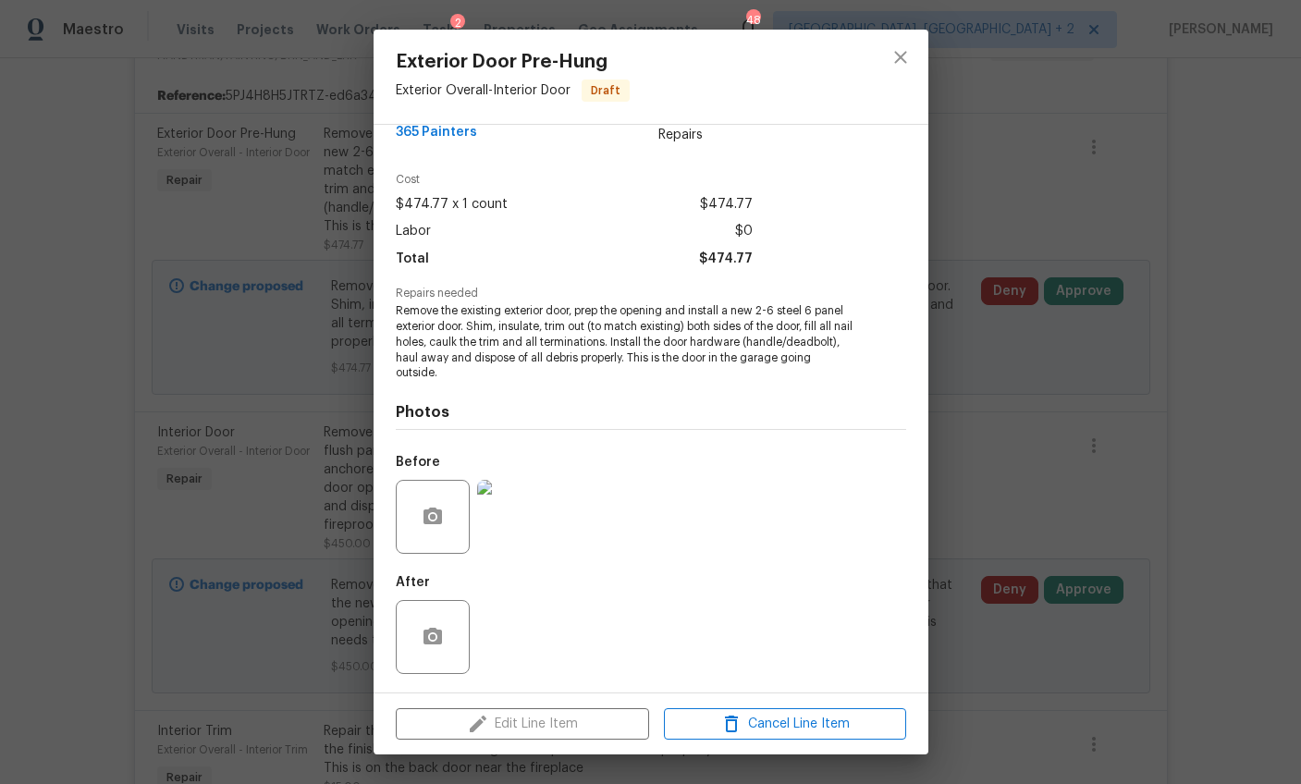
click at [1128, 470] on div "Exterior Door Pre-Hung Exterior Overall - Interior Door Draft Vendor 365 Painte…" at bounding box center [650, 392] width 1301 height 784
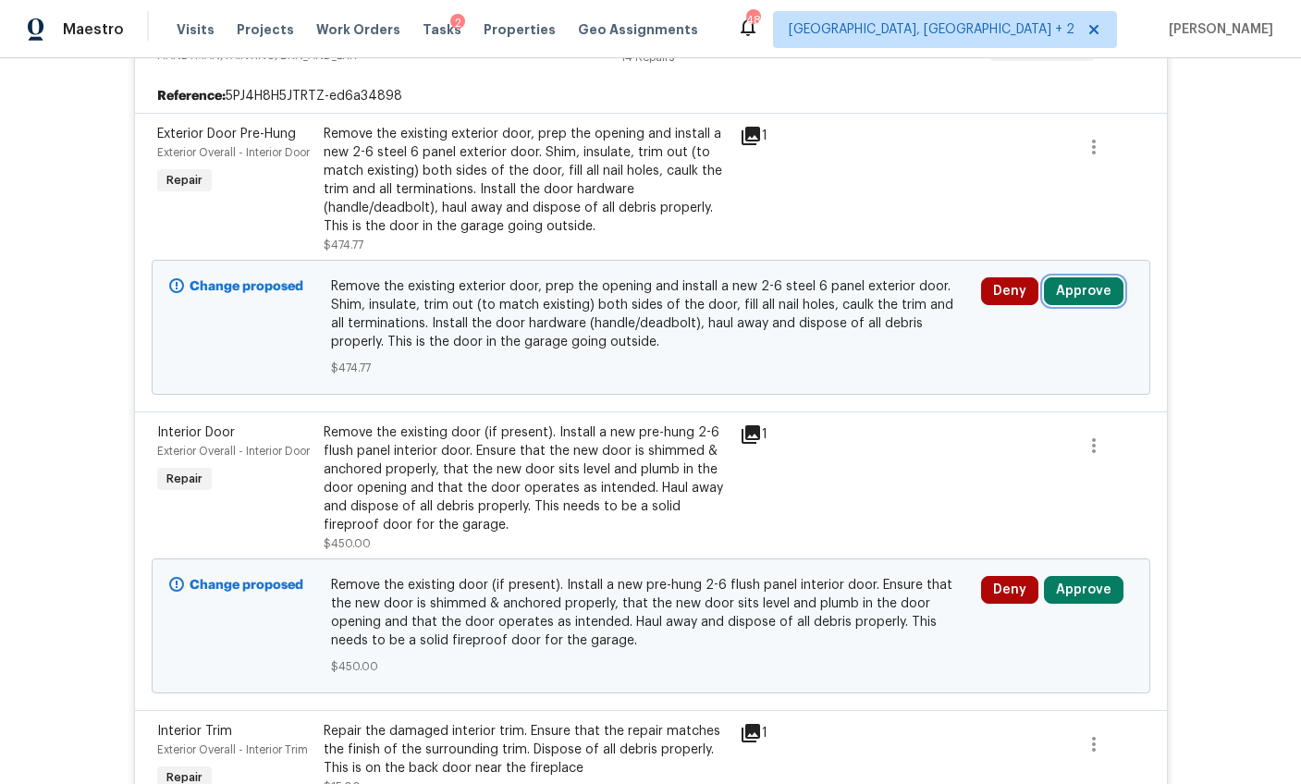
click at [1092, 295] on button "Approve" at bounding box center [1084, 291] width 80 height 28
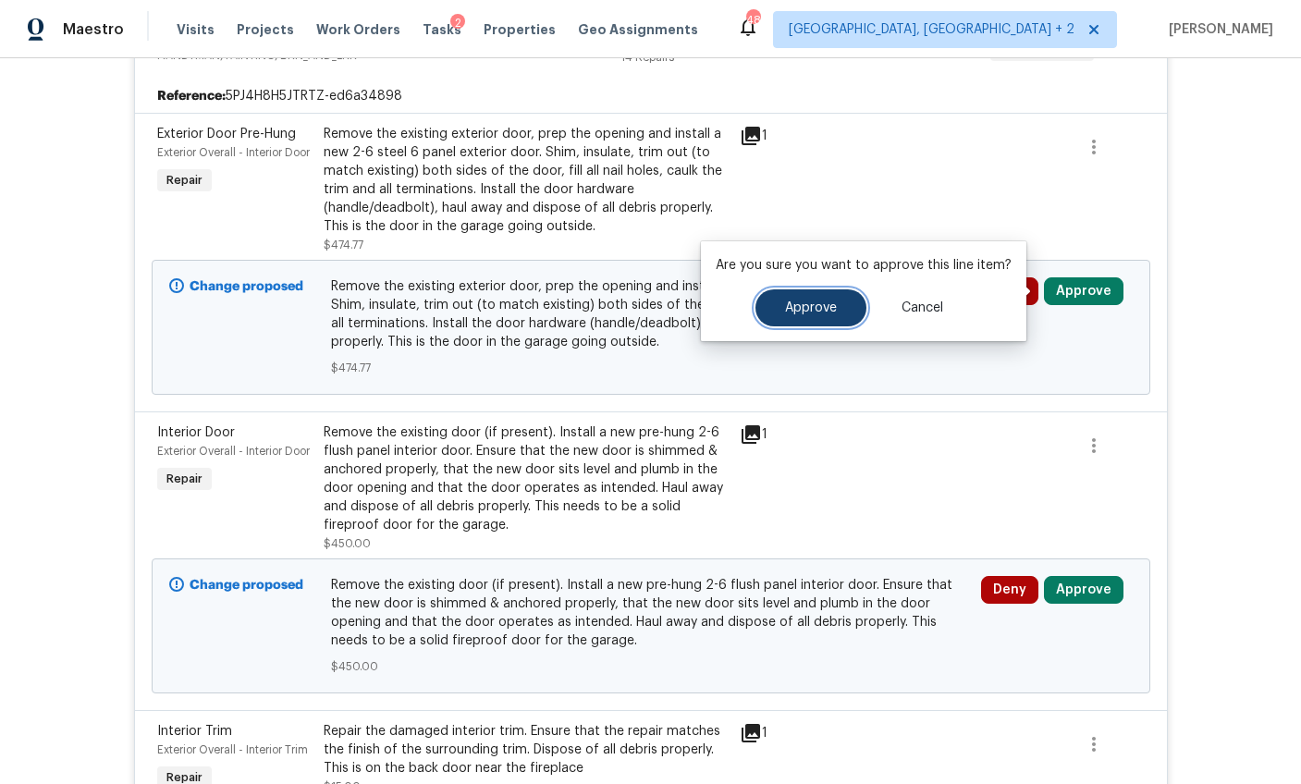
click at [789, 304] on span "Approve" at bounding box center [811, 308] width 52 height 14
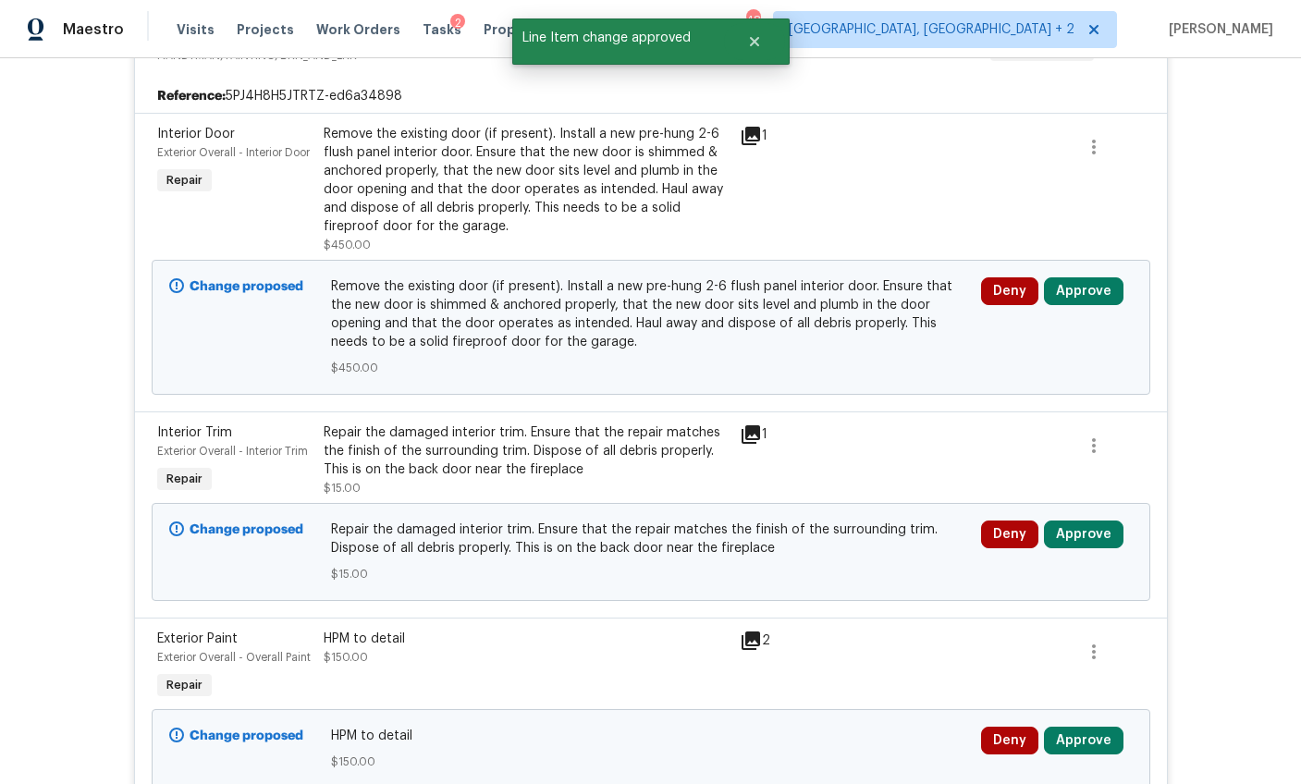
scroll to position [338, 0]
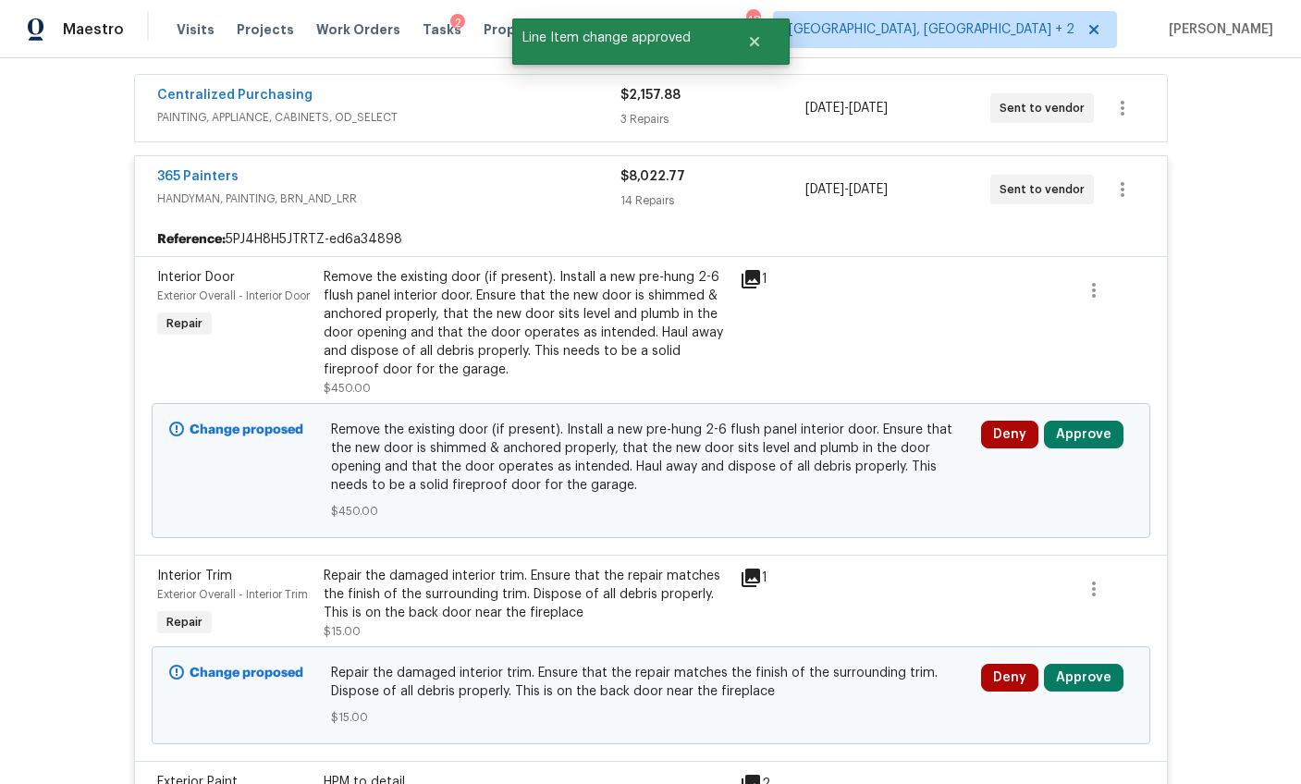
click at [532, 307] on div "Remove the existing door (if present). Install a new pre-hung 2-6 flush panel i…" at bounding box center [526, 323] width 405 height 111
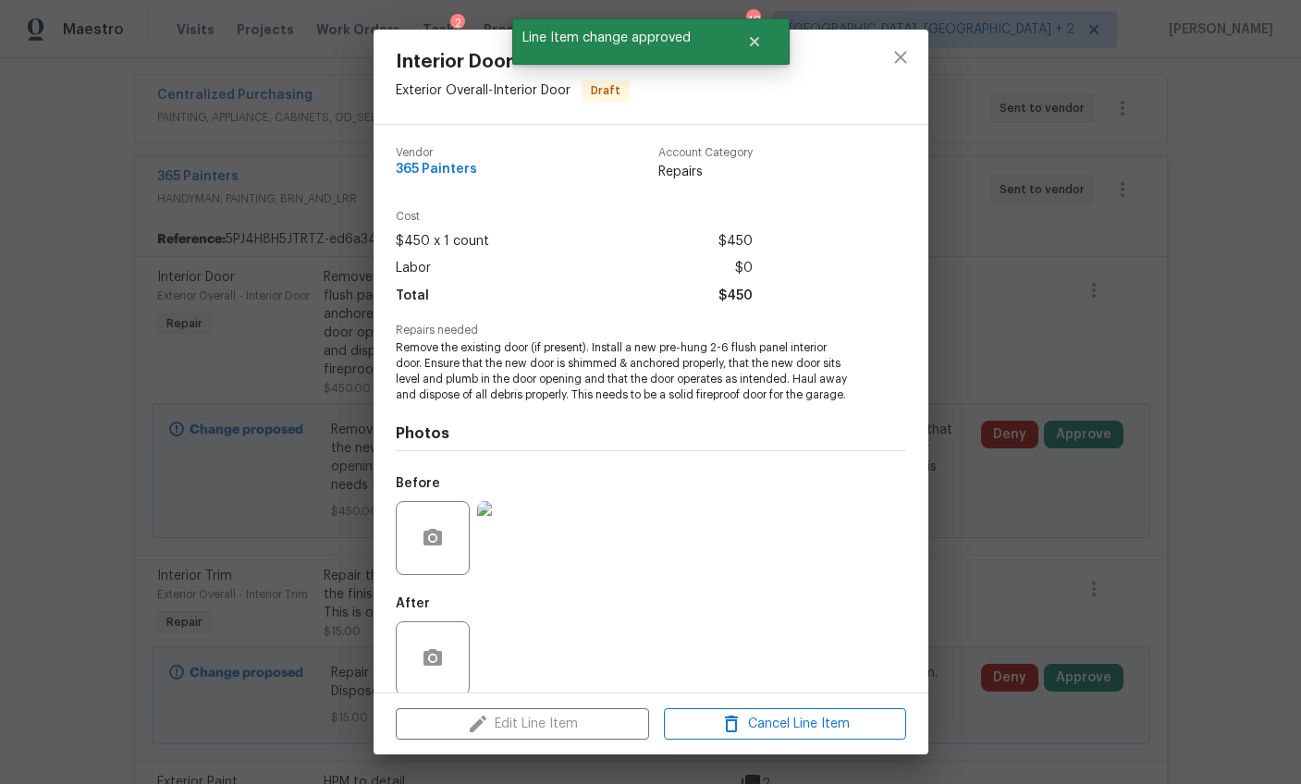
click at [519, 559] on img at bounding box center [514, 538] width 74 height 74
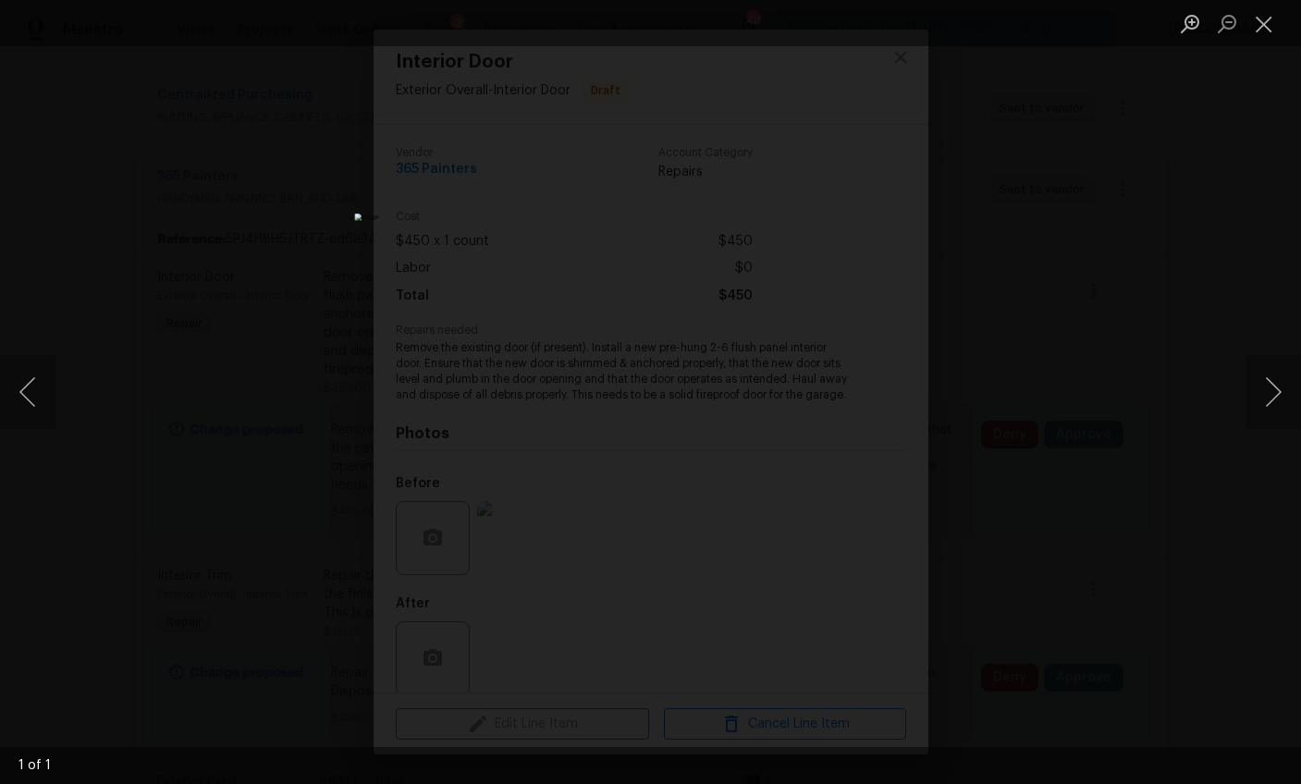
click at [1053, 248] on div "Lightbox" at bounding box center [650, 392] width 1301 height 784
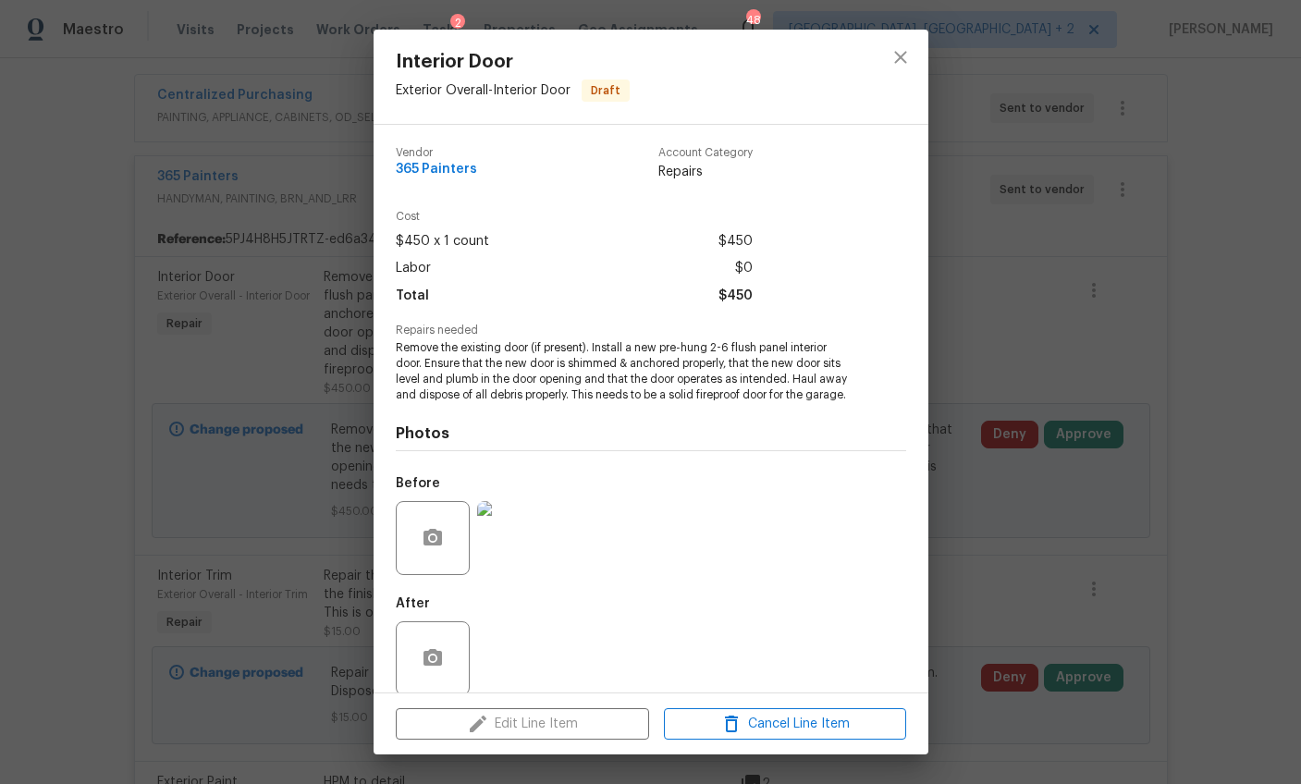
click at [1053, 248] on div "Interior Door Exterior Overall - Interior Door Draft Vendor 365 Painters Accoun…" at bounding box center [650, 392] width 1301 height 784
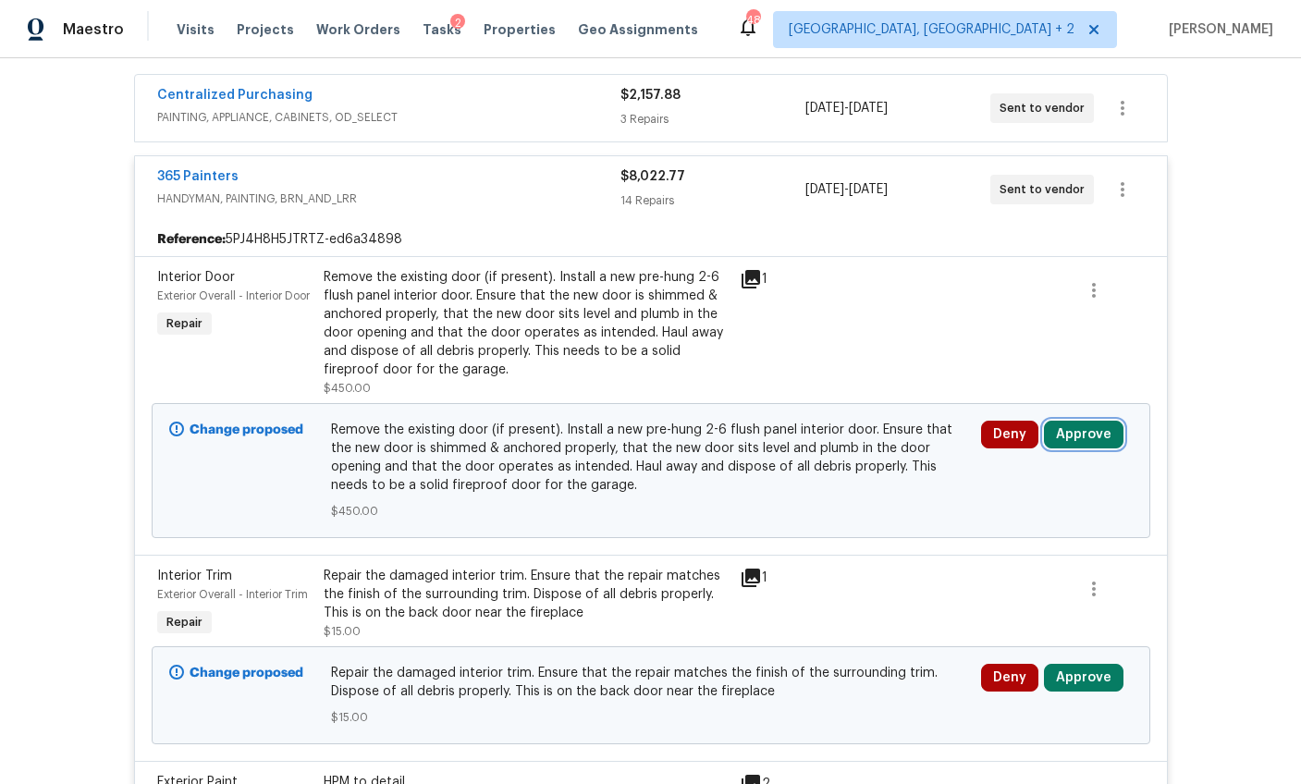
click at [1067, 431] on button "Approve" at bounding box center [1084, 435] width 80 height 28
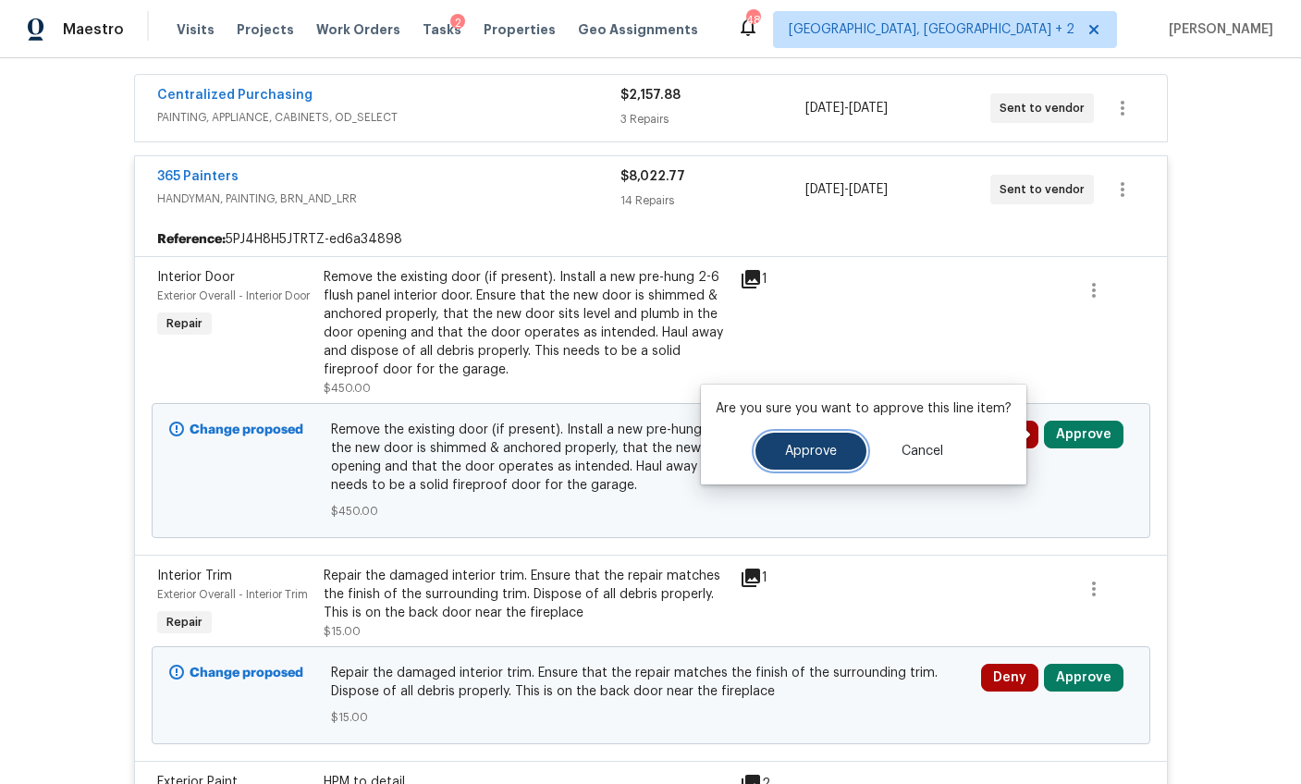
click at [830, 456] on span "Approve" at bounding box center [811, 452] width 52 height 14
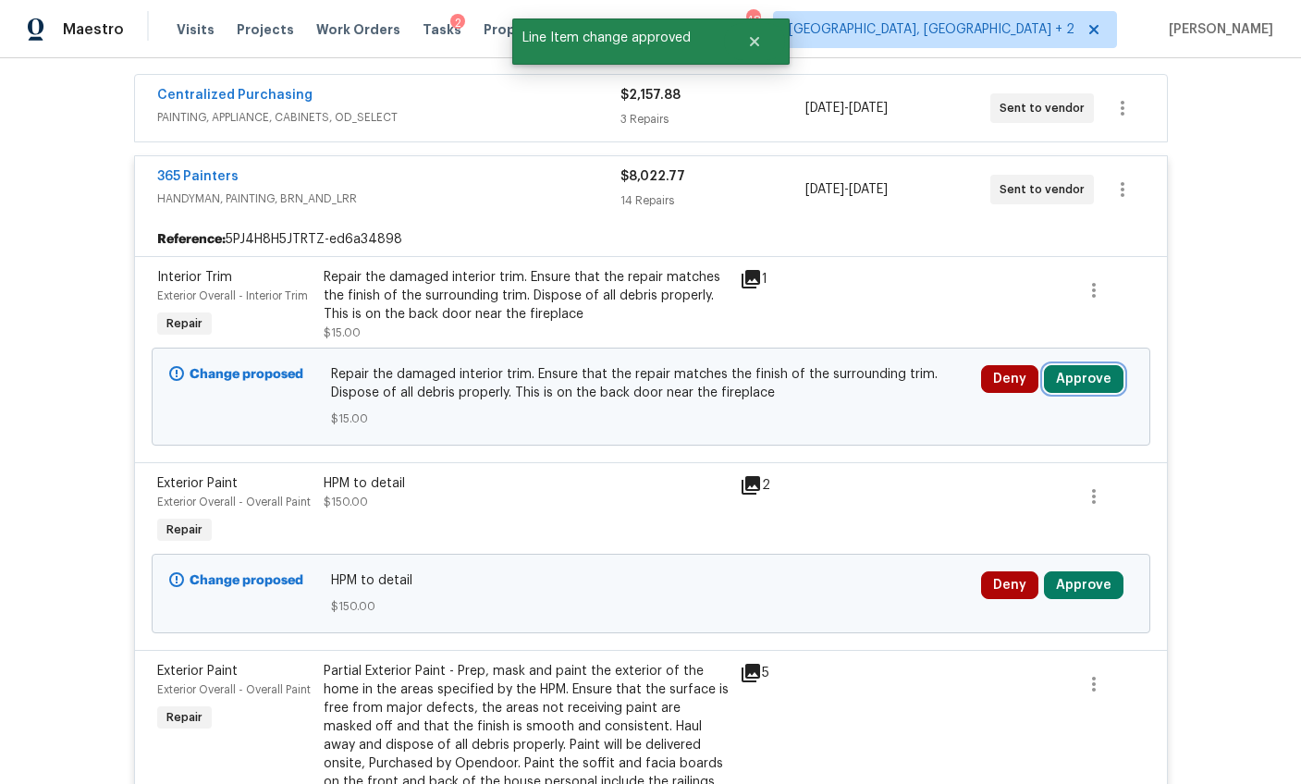
click at [1067, 386] on button "Approve" at bounding box center [1084, 379] width 80 height 28
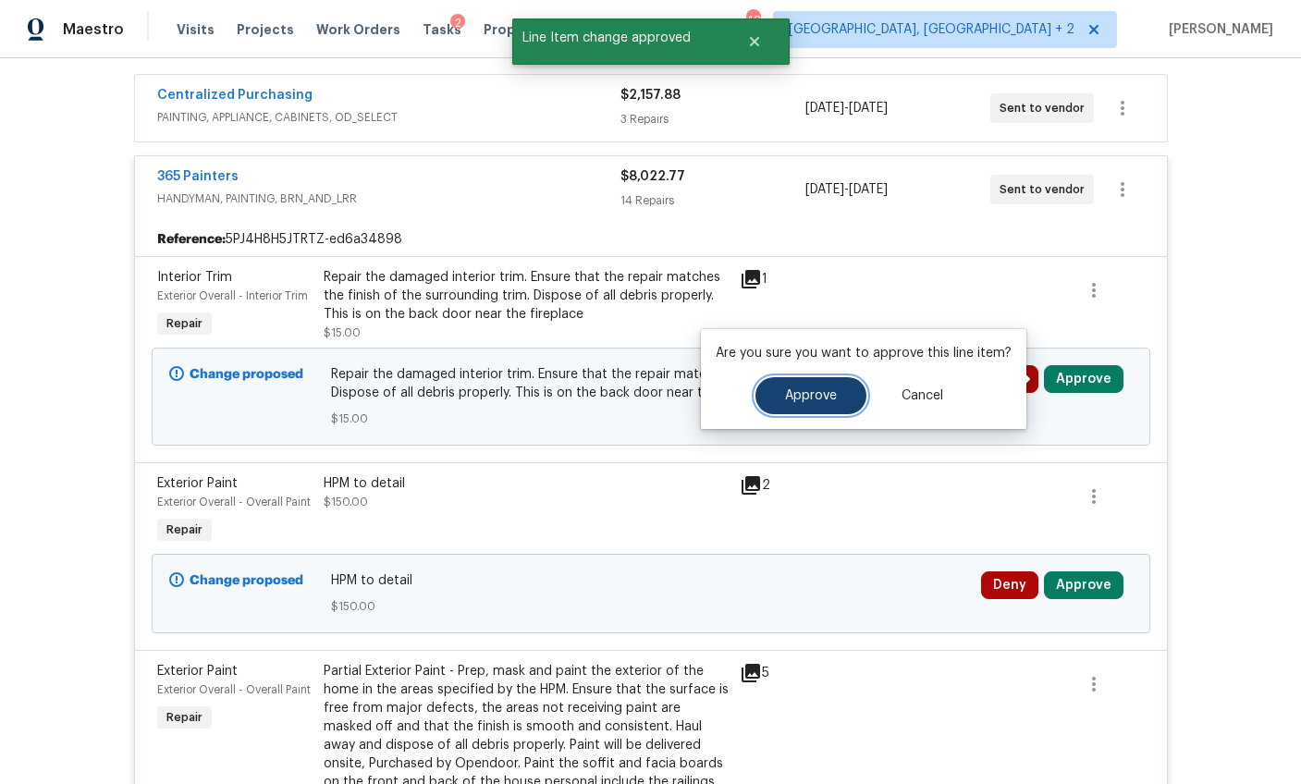
click at [782, 386] on button "Approve" at bounding box center [810, 395] width 111 height 37
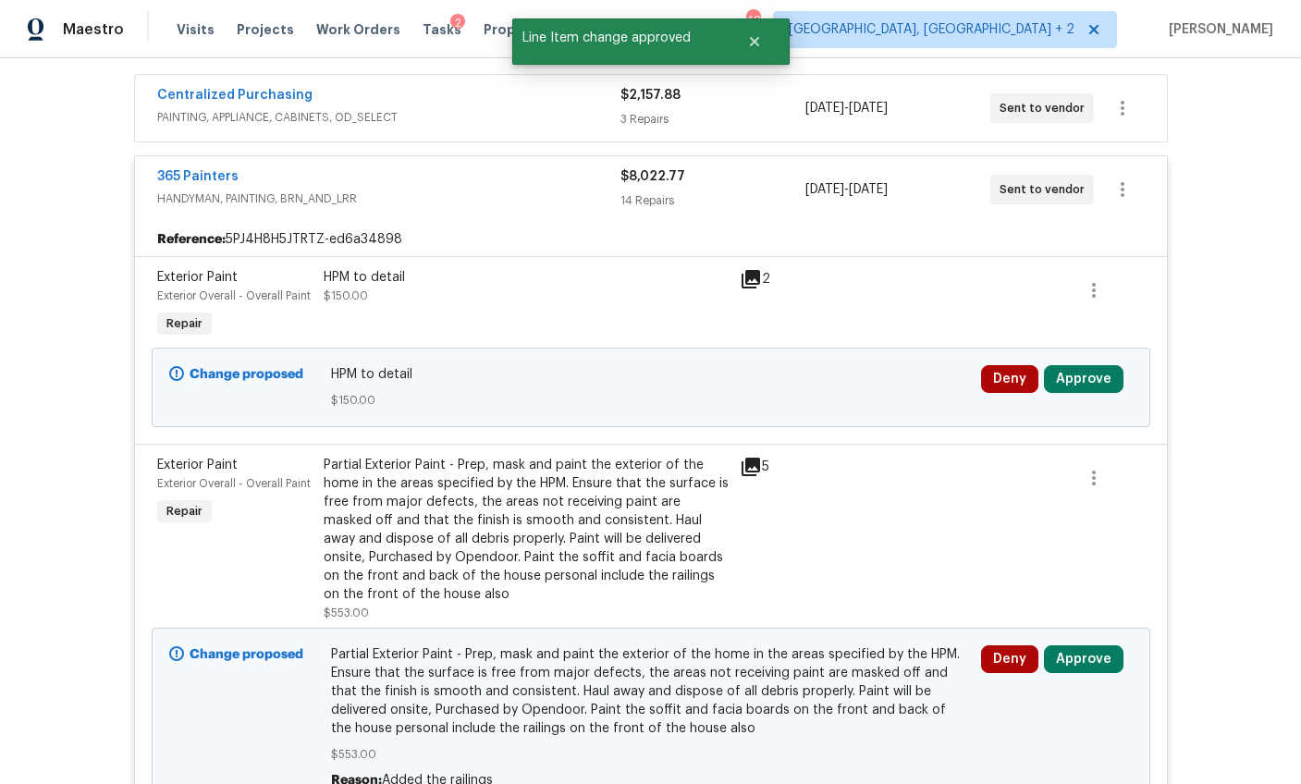
click at [391, 299] on div "HPM to detail $150.00" at bounding box center [526, 286] width 405 height 37
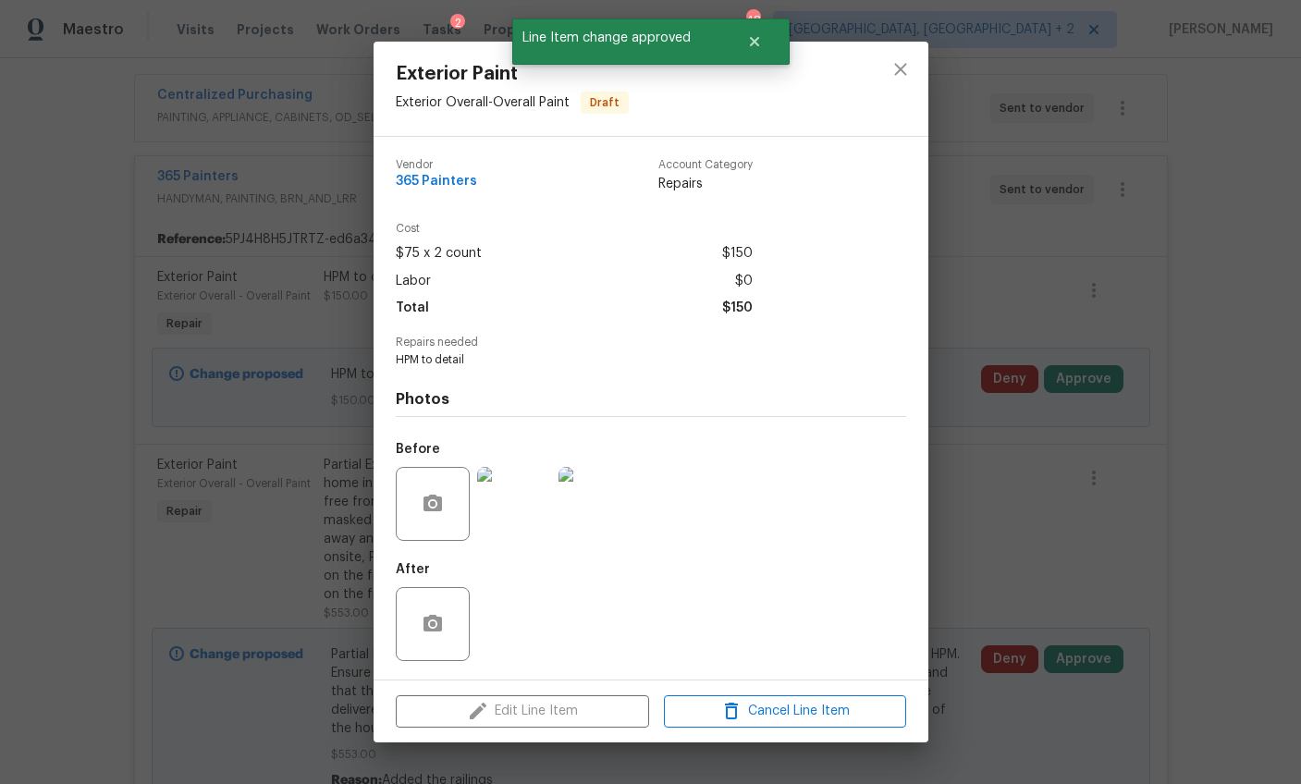
click at [532, 498] on img at bounding box center [514, 504] width 74 height 74
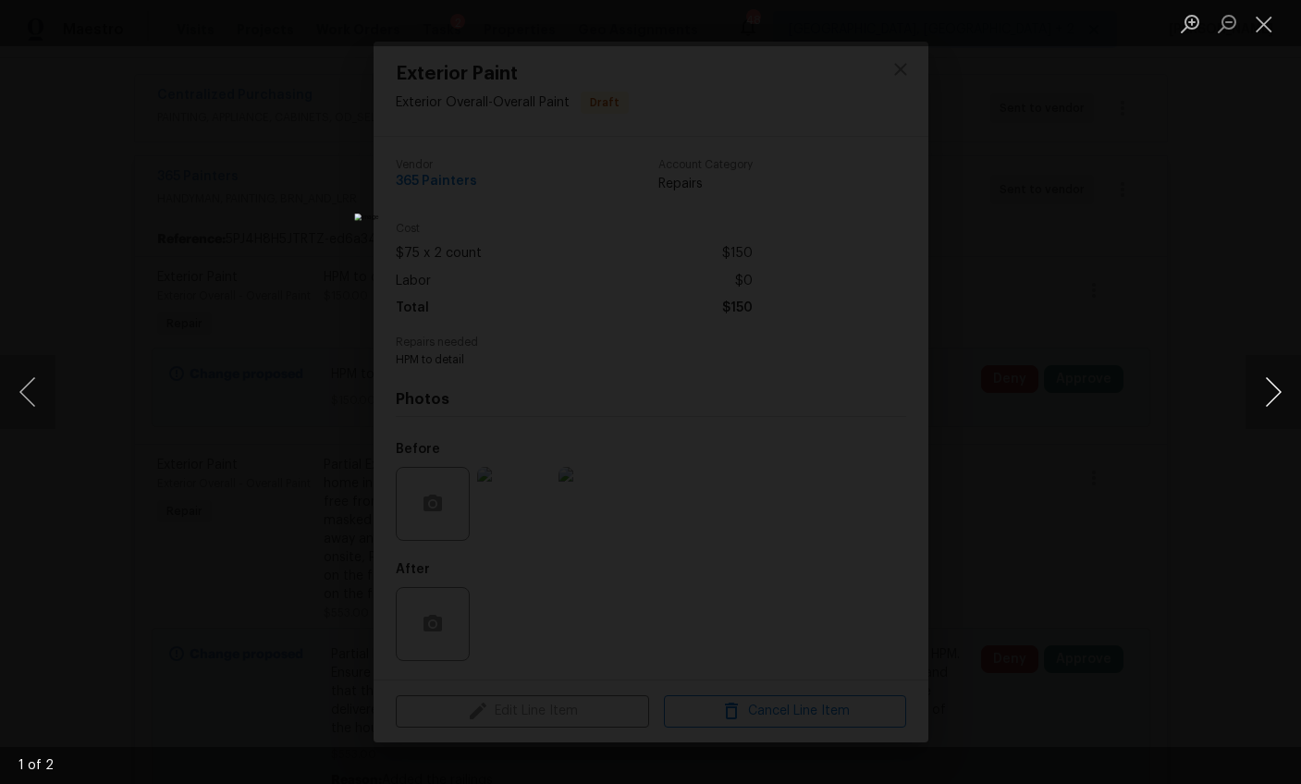
click at [1265, 388] on button "Next image" at bounding box center [1272, 392] width 55 height 74
click at [1161, 471] on div "Lightbox" at bounding box center [650, 392] width 1301 height 784
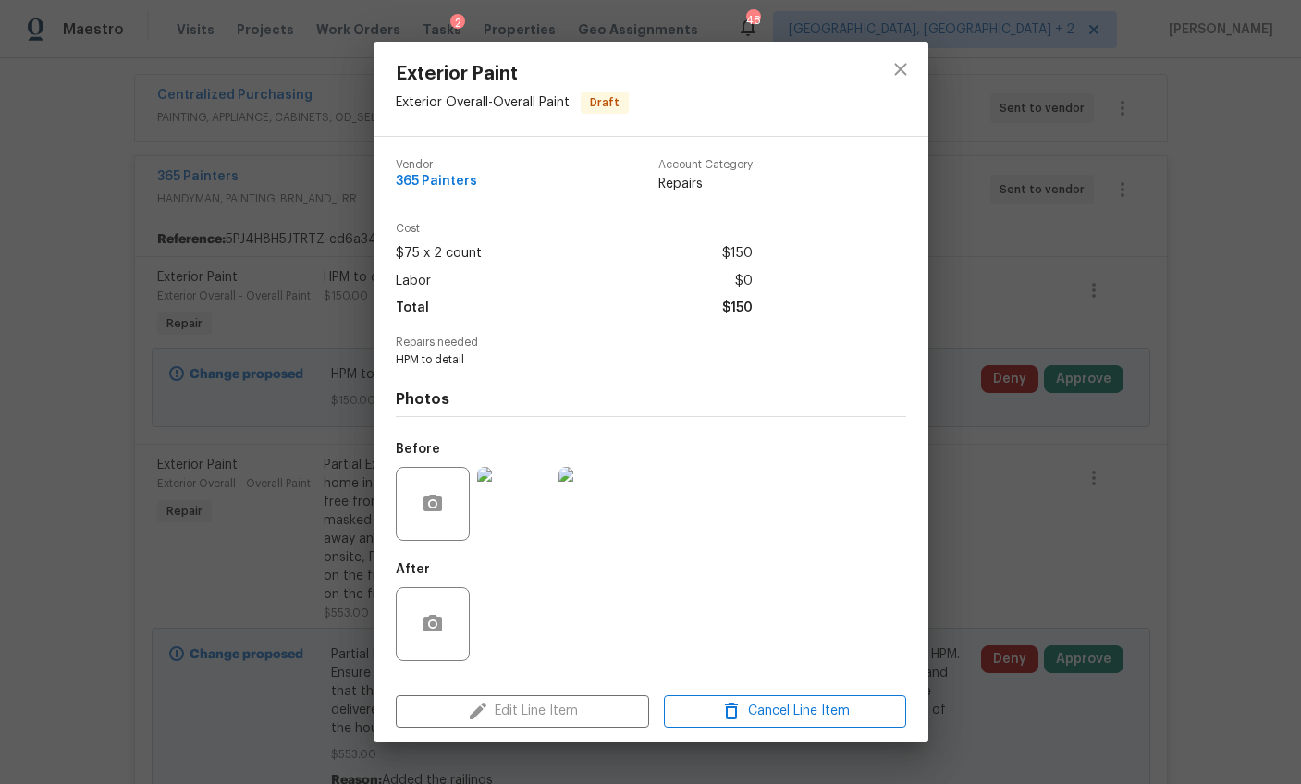
click at [950, 442] on div "Exterior Paint Exterior Overall - Overall Paint Draft Vendor 365 Painters Accou…" at bounding box center [650, 392] width 1301 height 784
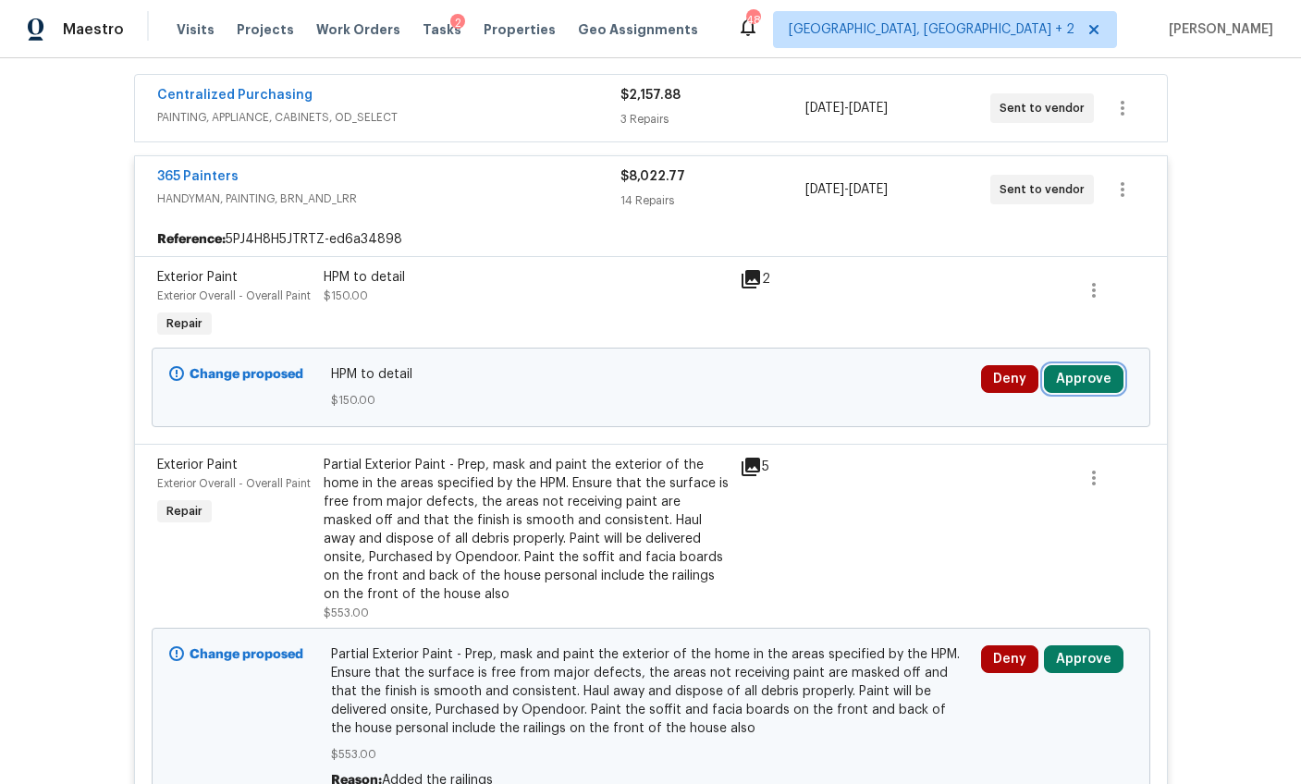
click at [1064, 382] on button "Approve" at bounding box center [1084, 379] width 80 height 28
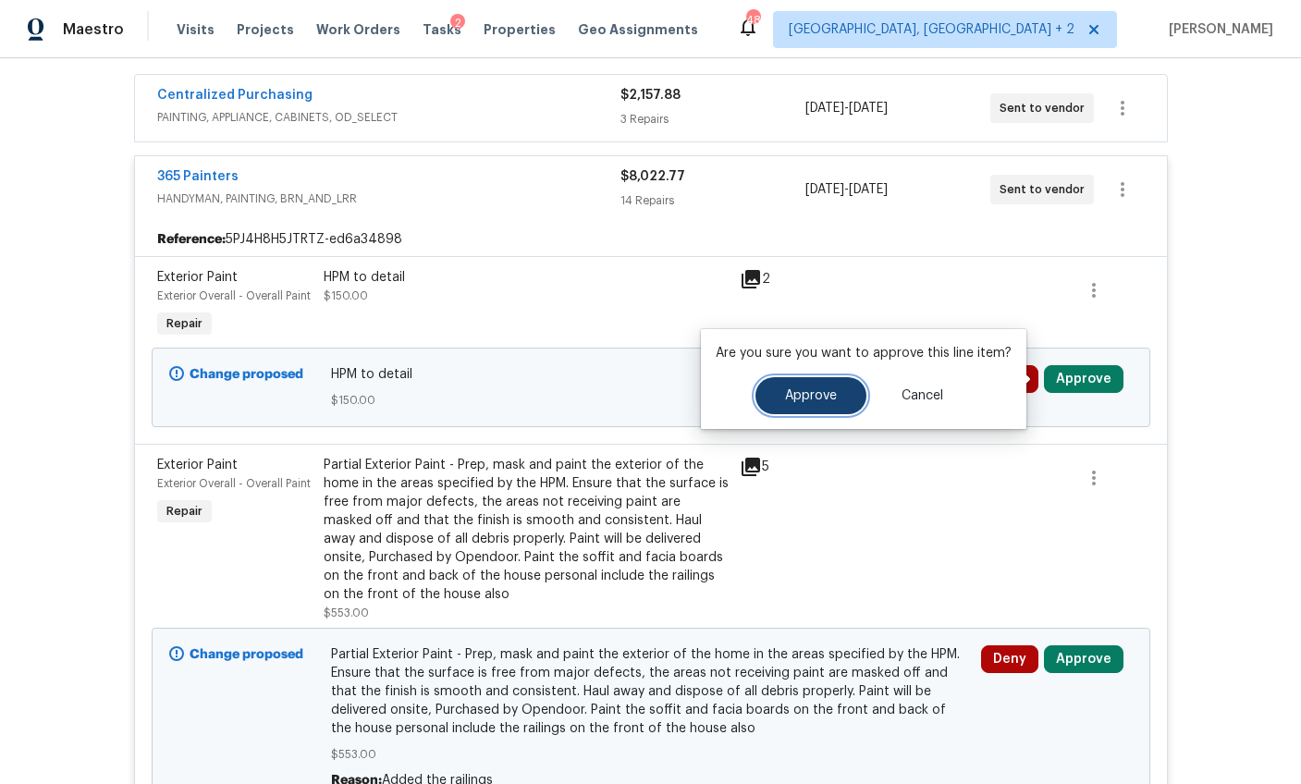
click at [848, 410] on button "Approve" at bounding box center [810, 395] width 111 height 37
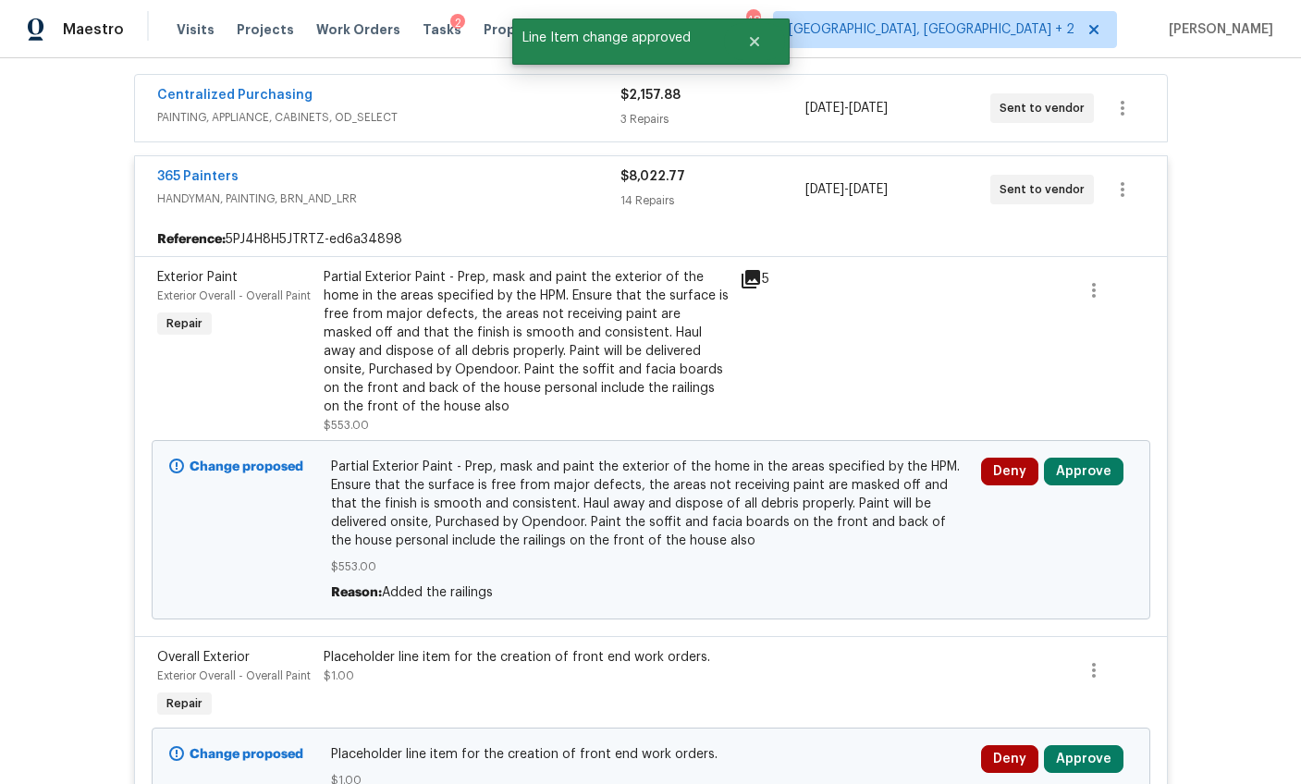
click at [485, 347] on div "Partial Exterior Paint - Prep, mask and paint the exterior of the home in the a…" at bounding box center [526, 342] width 405 height 148
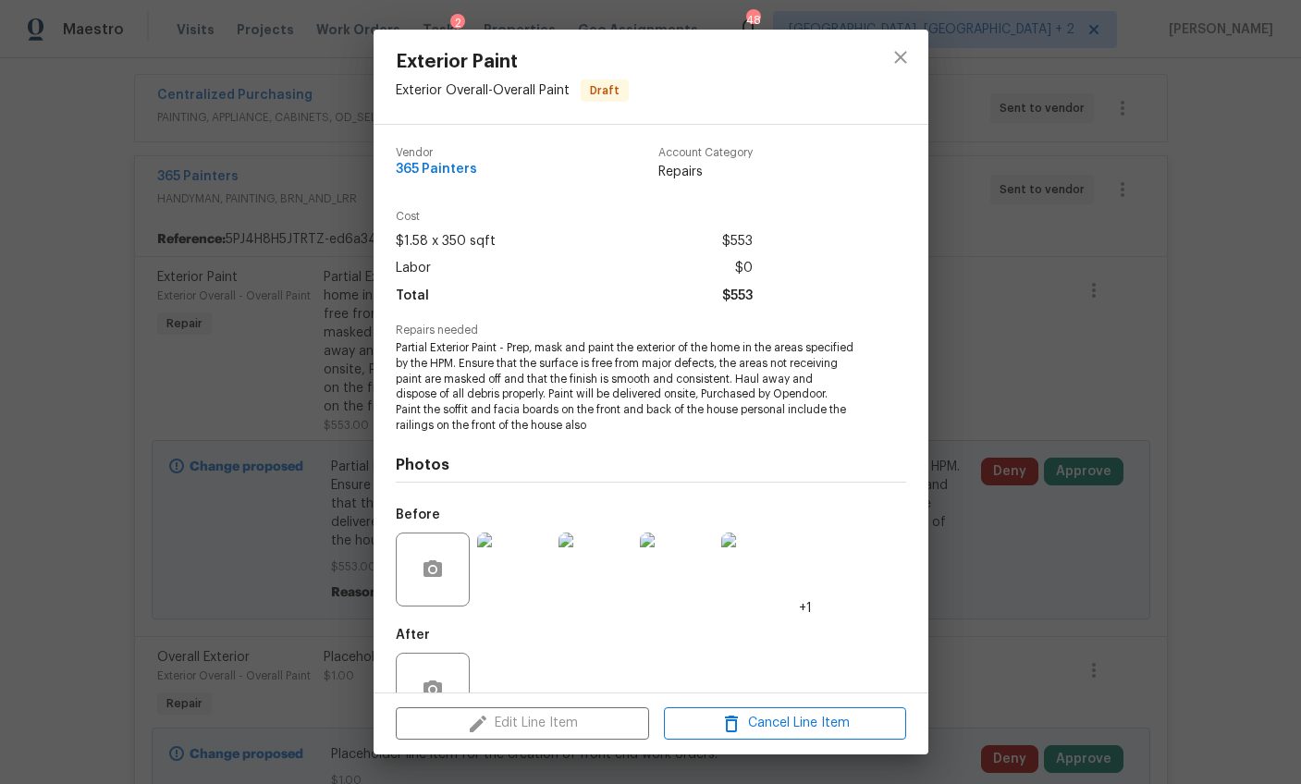
click at [1067, 521] on div "Exterior Paint Exterior Overall - Overall Paint Draft Vendor 365 Painters Accou…" at bounding box center [650, 392] width 1301 height 784
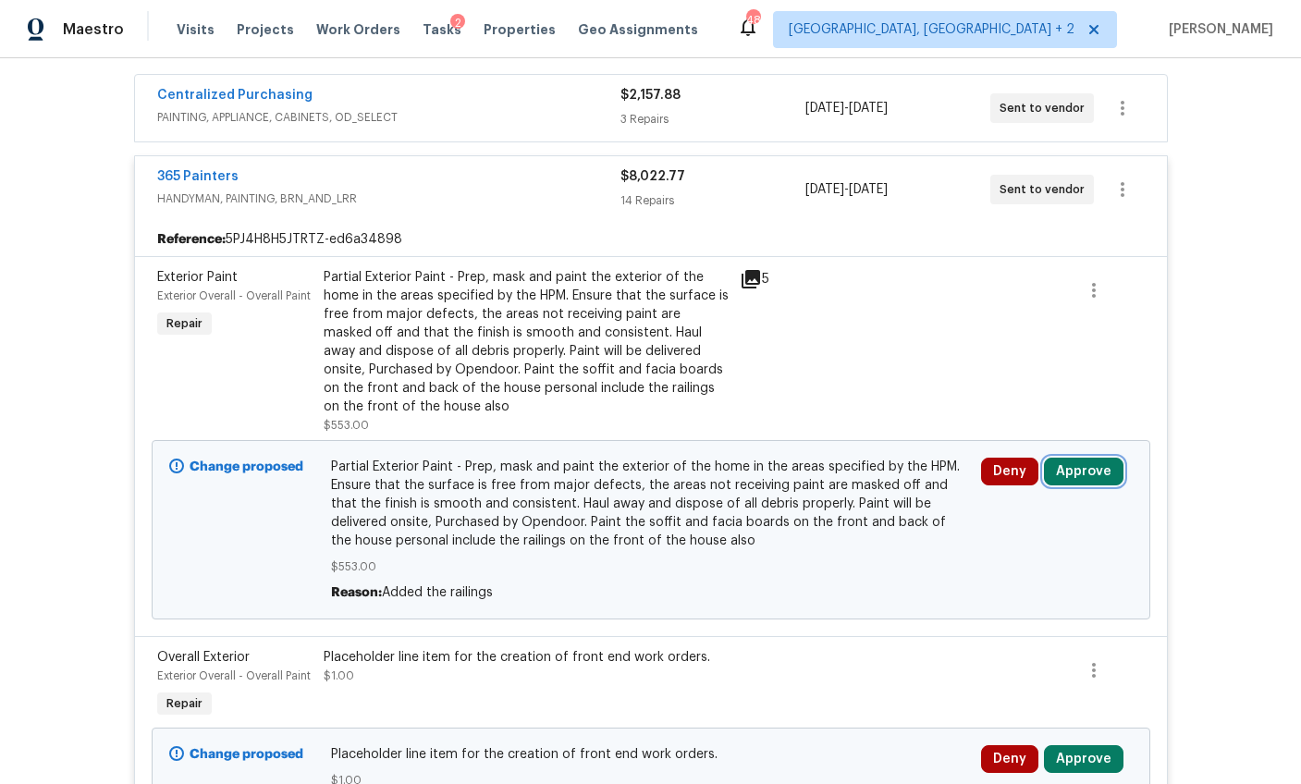
click at [1064, 466] on button "Approve" at bounding box center [1084, 472] width 80 height 28
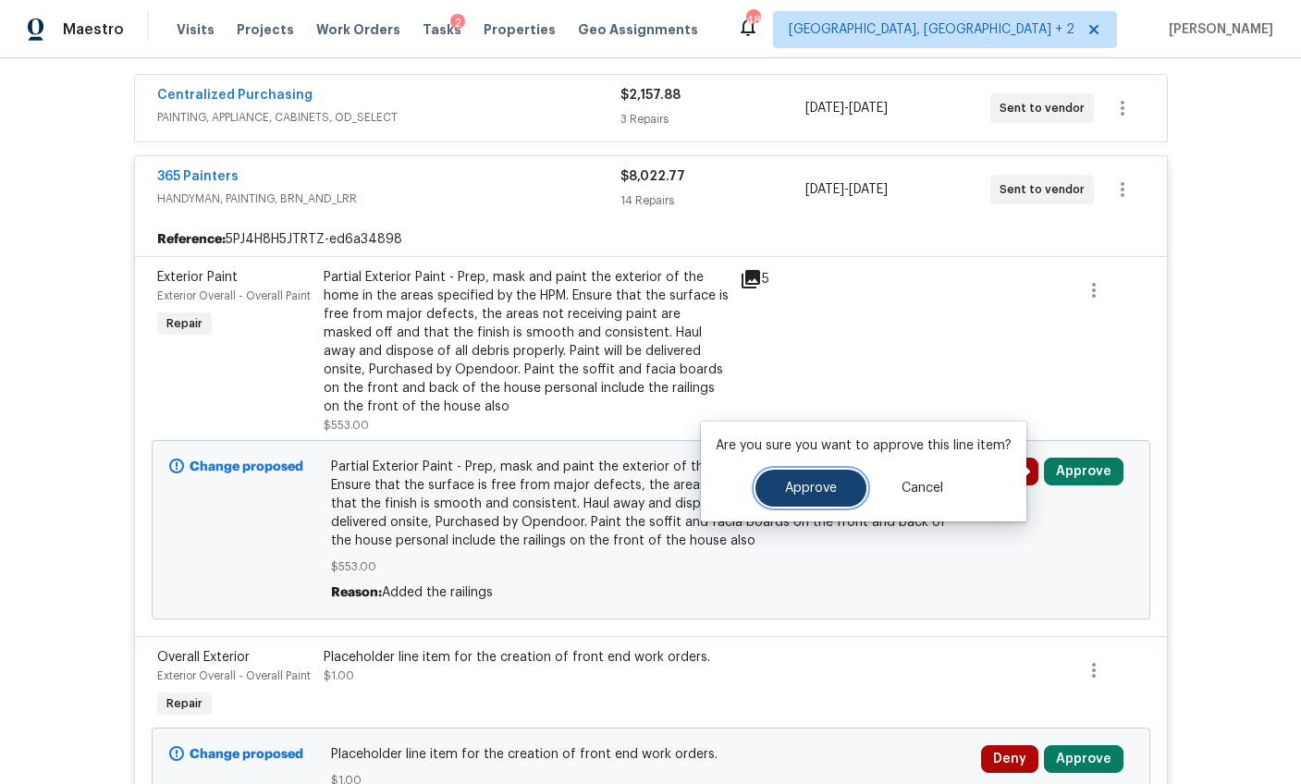
click at [829, 480] on button "Approve" at bounding box center [810, 488] width 111 height 37
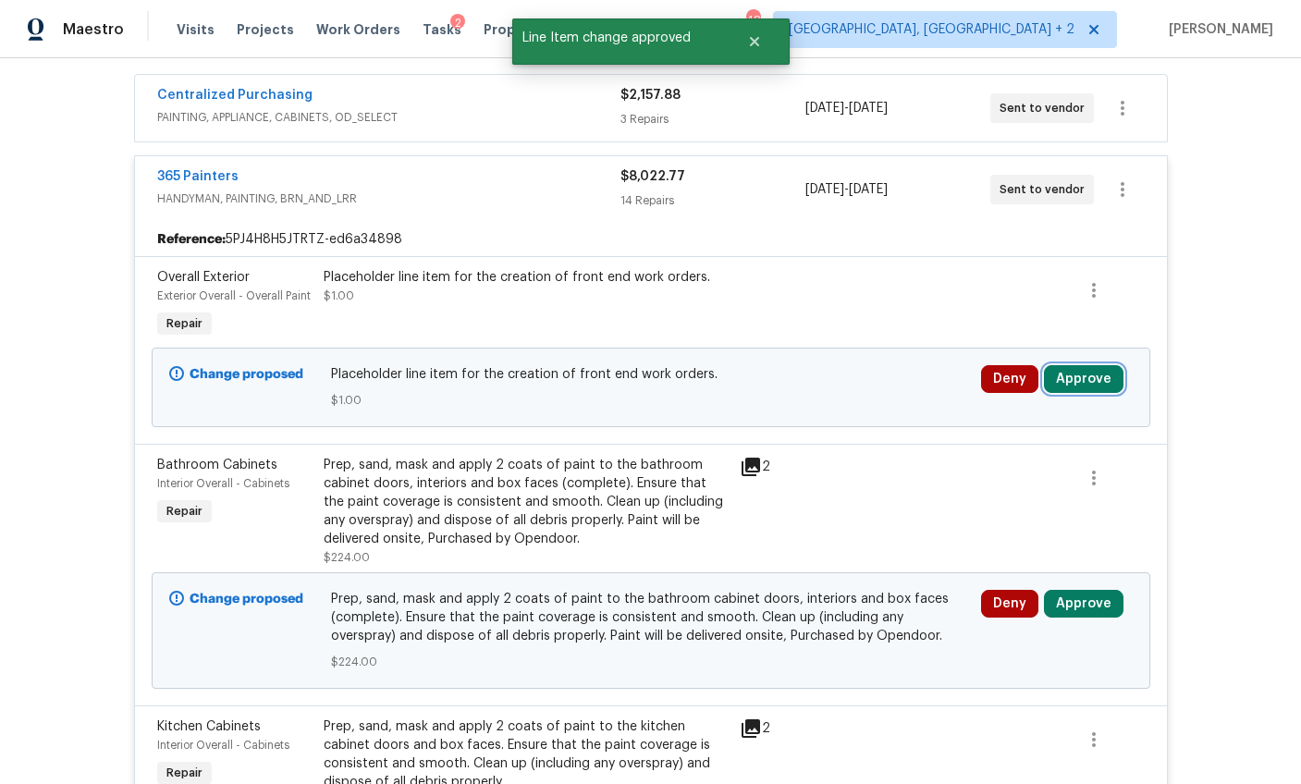
click at [1071, 379] on button "Approve" at bounding box center [1084, 379] width 80 height 28
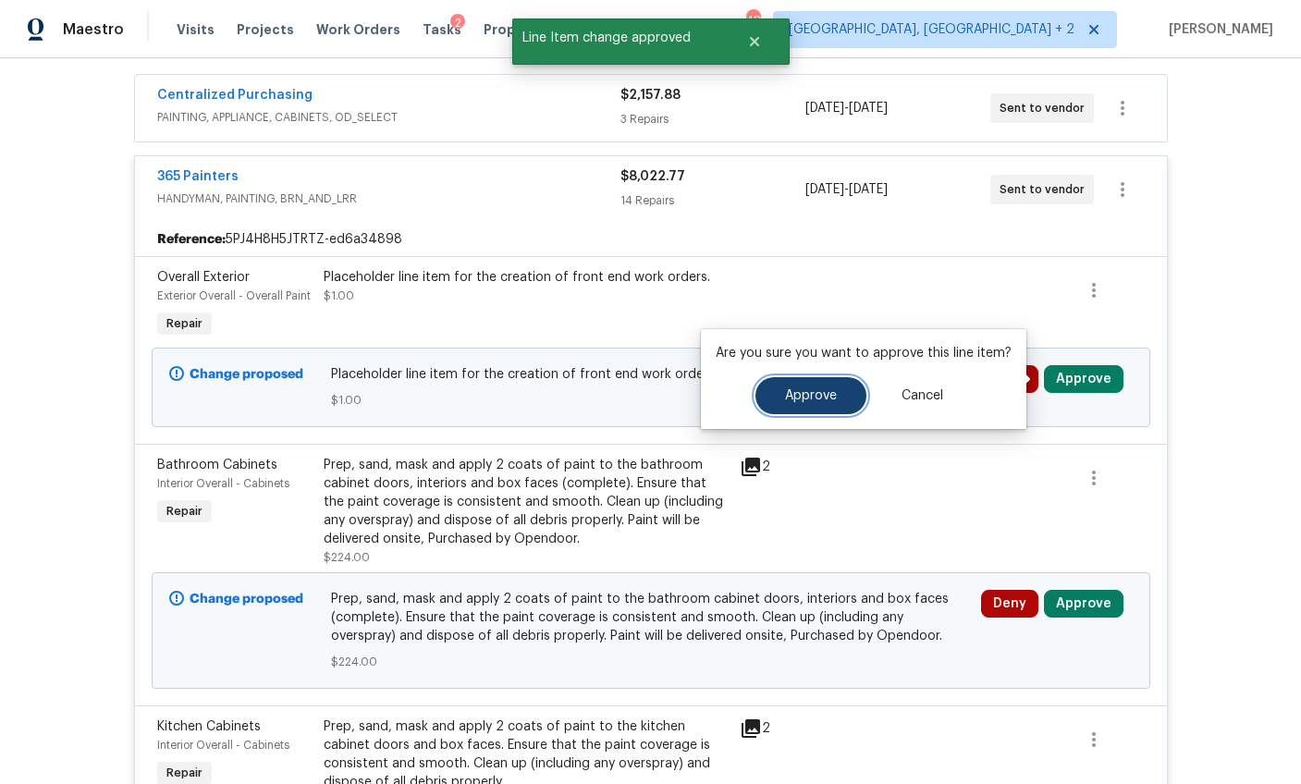
click at [848, 397] on button "Approve" at bounding box center [810, 395] width 111 height 37
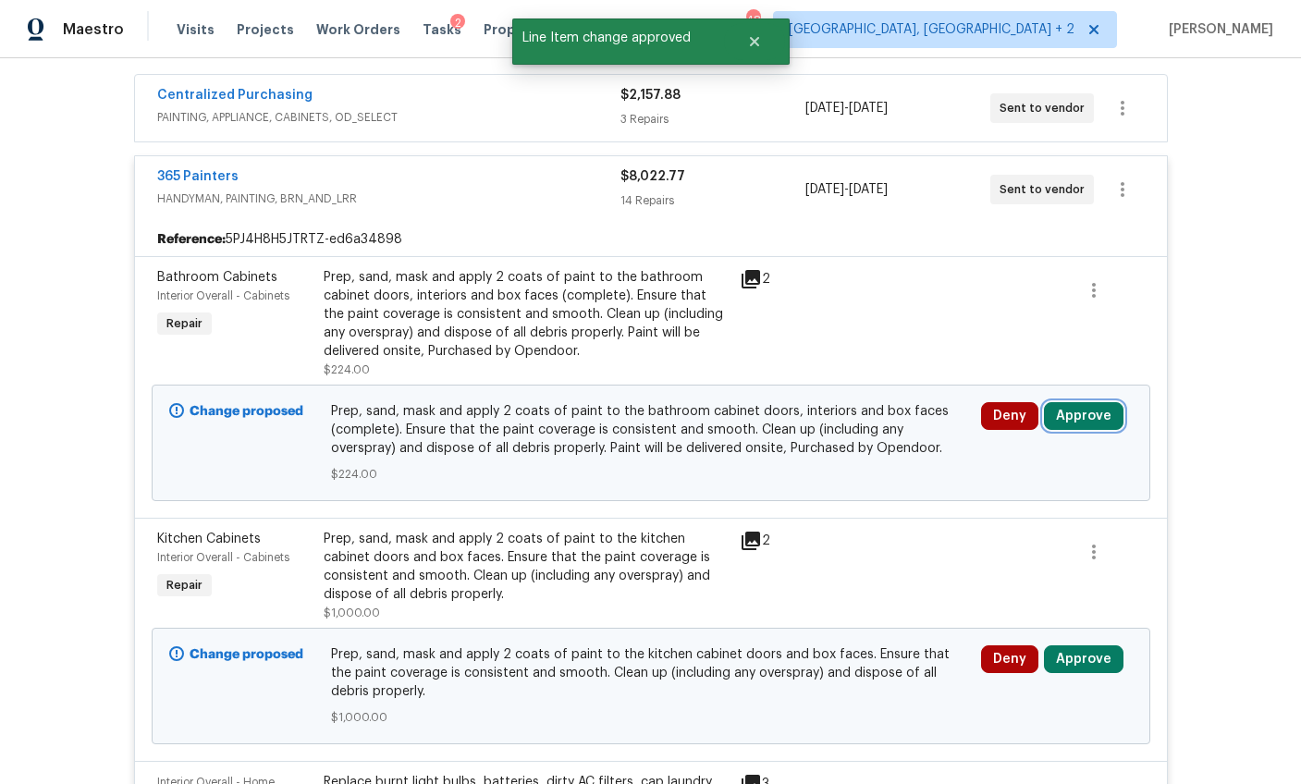
click at [1074, 422] on button "Approve" at bounding box center [1084, 416] width 80 height 28
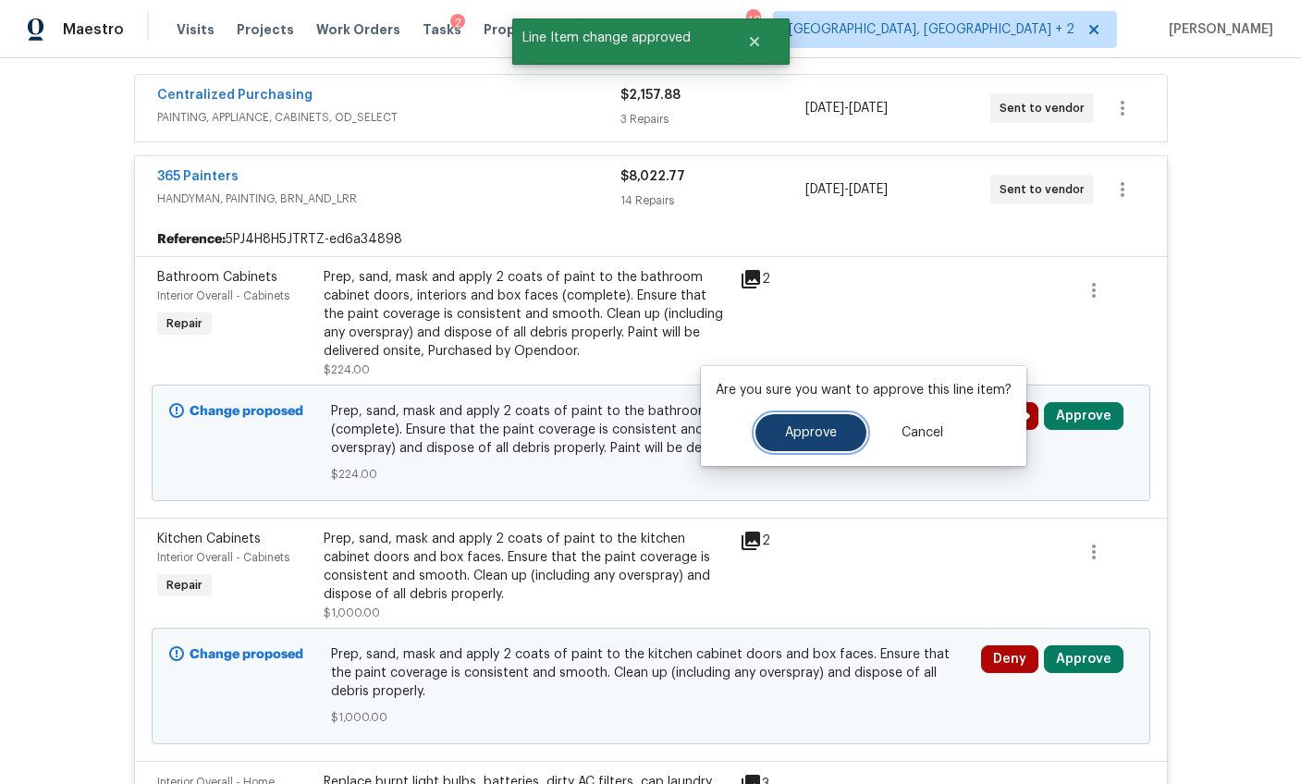
click at [771, 423] on button "Approve" at bounding box center [810, 432] width 111 height 37
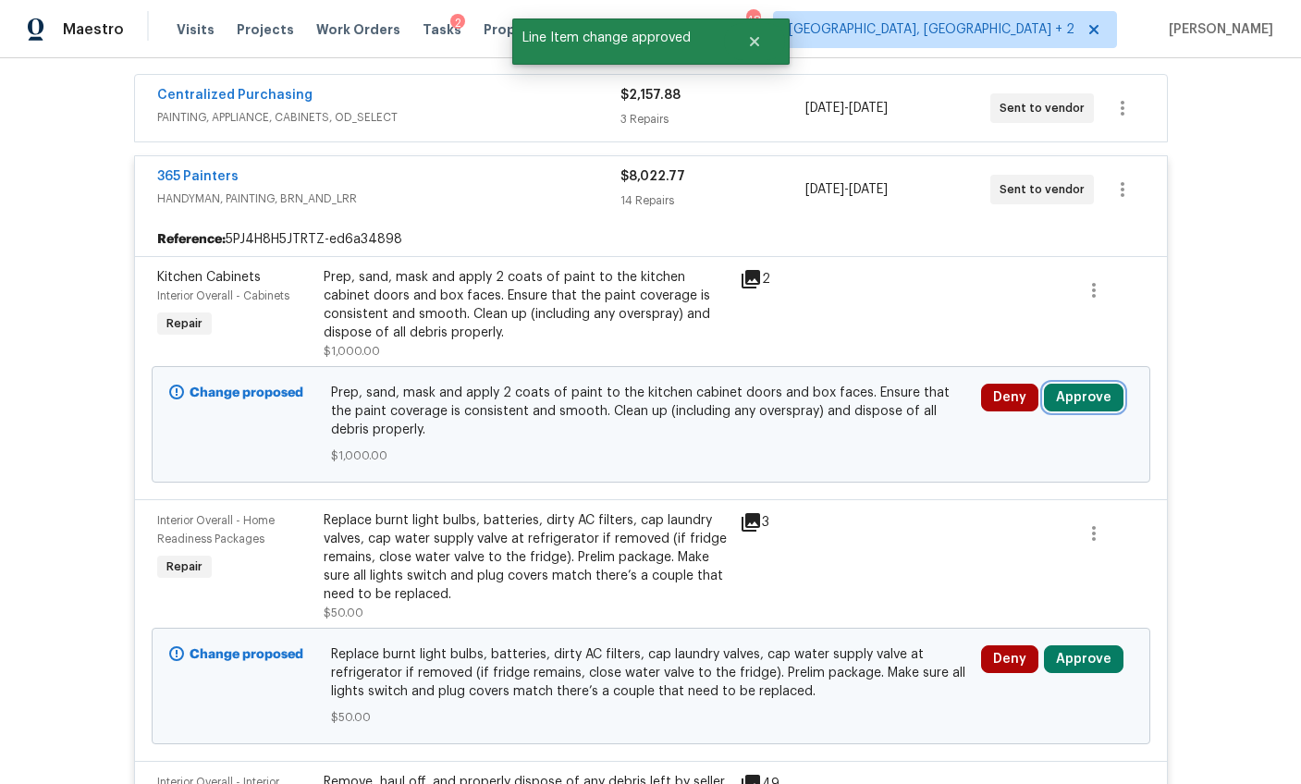
click at [1059, 400] on button "Approve" at bounding box center [1084, 398] width 80 height 28
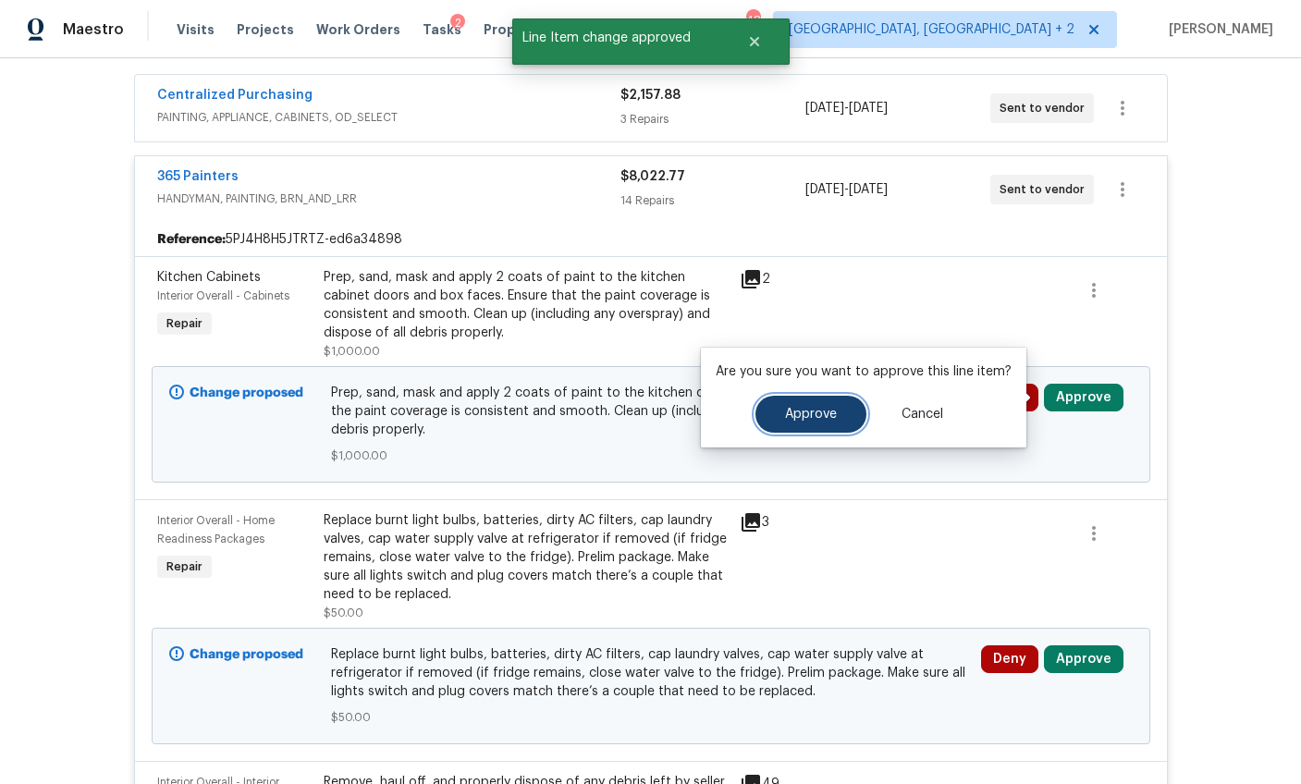
click at [830, 412] on span "Approve" at bounding box center [811, 415] width 52 height 14
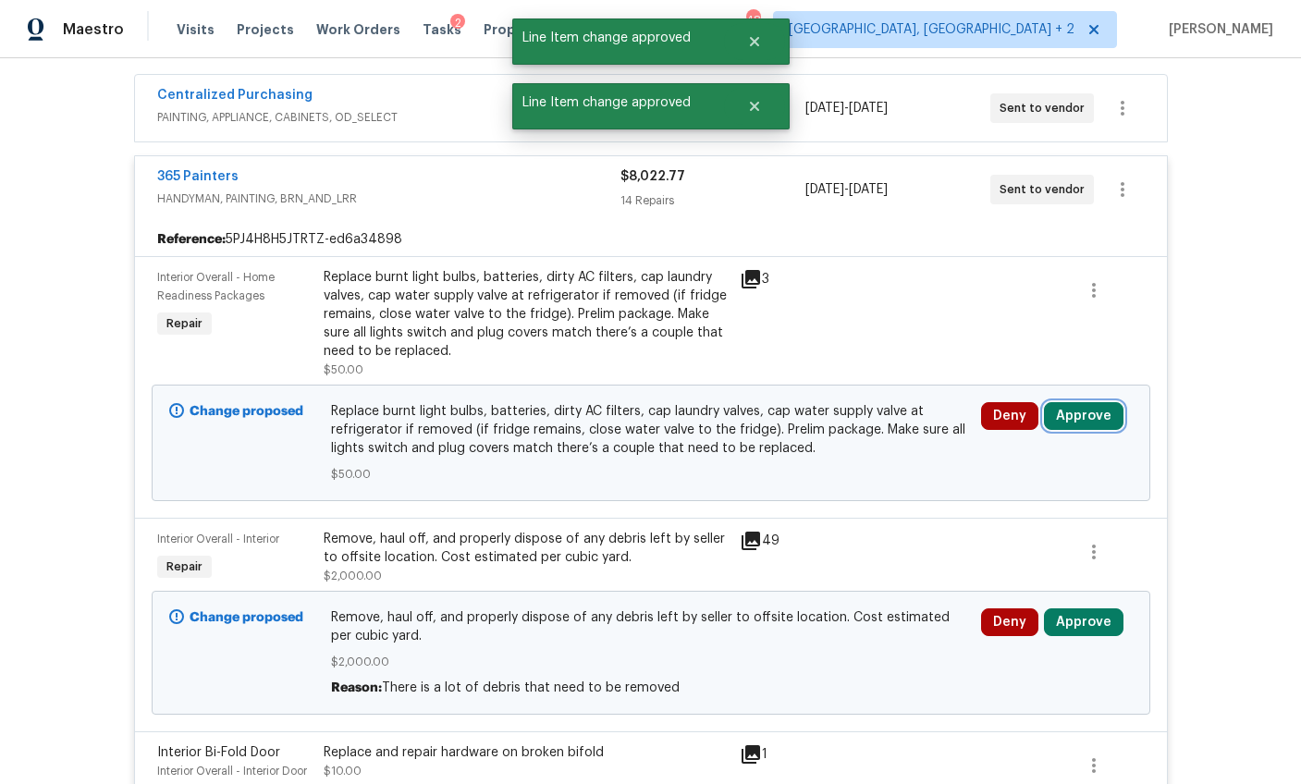
click at [1066, 422] on button "Approve" at bounding box center [1084, 416] width 80 height 28
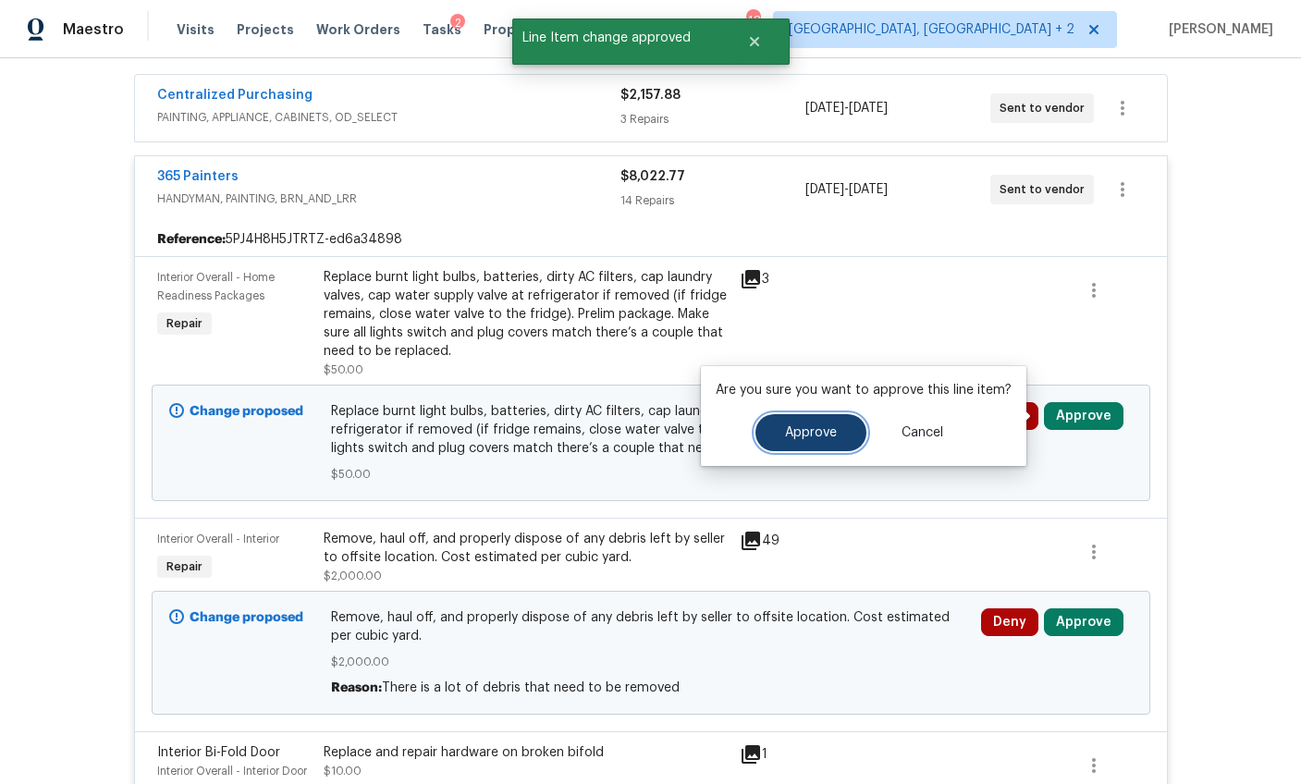
click at [834, 435] on button "Approve" at bounding box center [810, 432] width 111 height 37
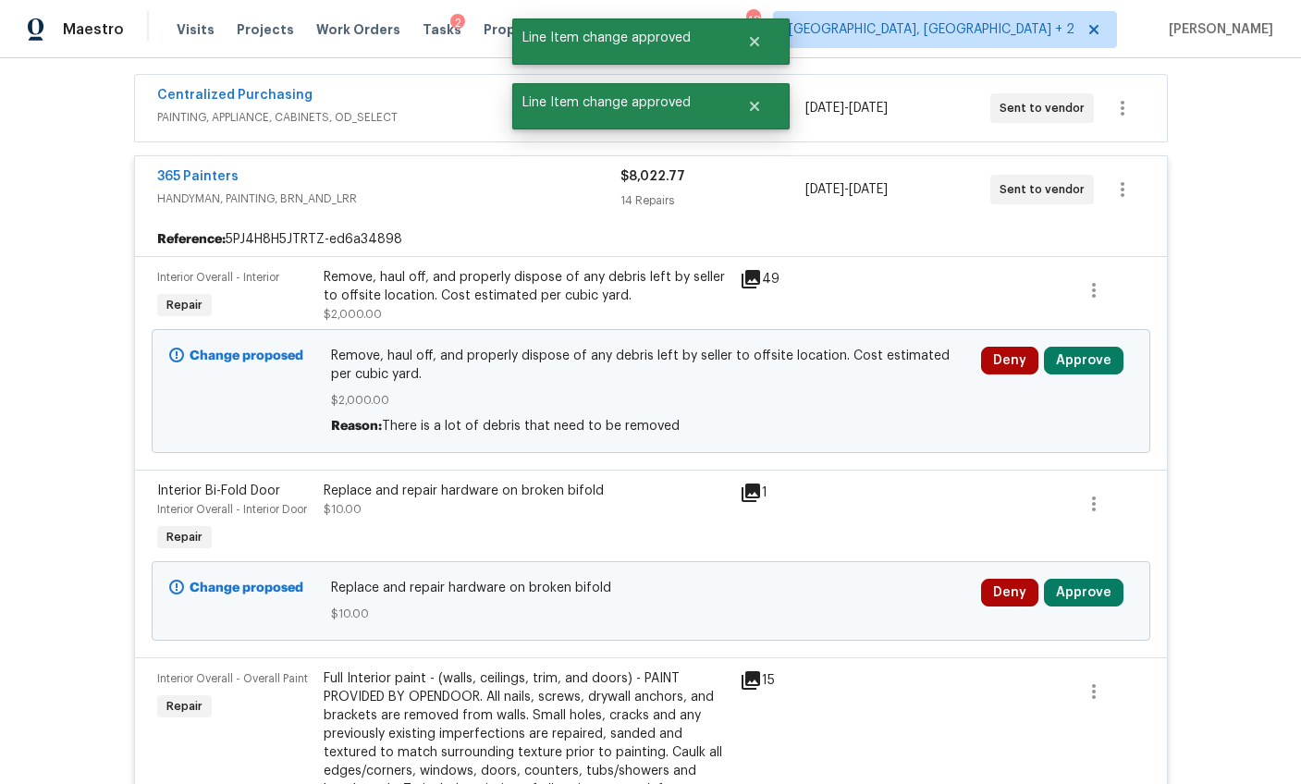
click at [527, 292] on div "Remove, haul off, and properly dispose of any debris left by seller to offsite …" at bounding box center [526, 286] width 405 height 37
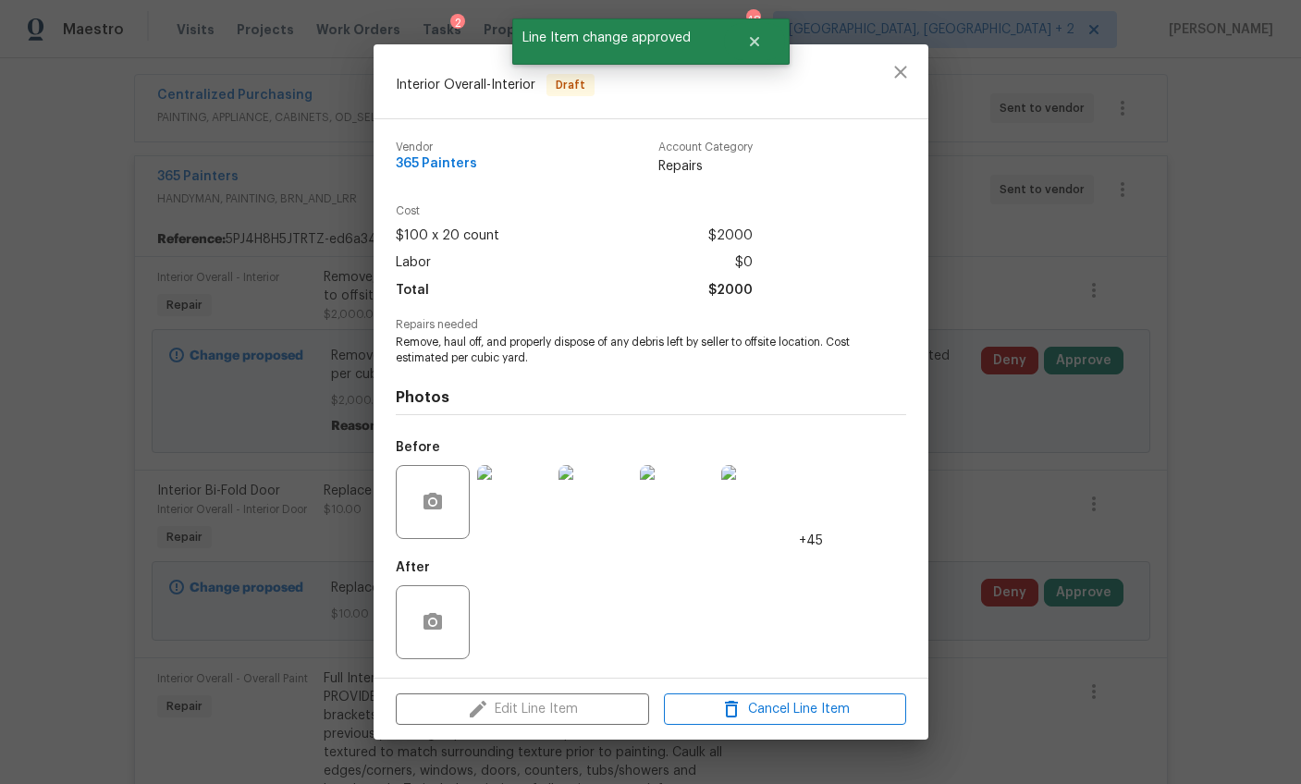
click at [536, 514] on img at bounding box center [514, 502] width 74 height 74
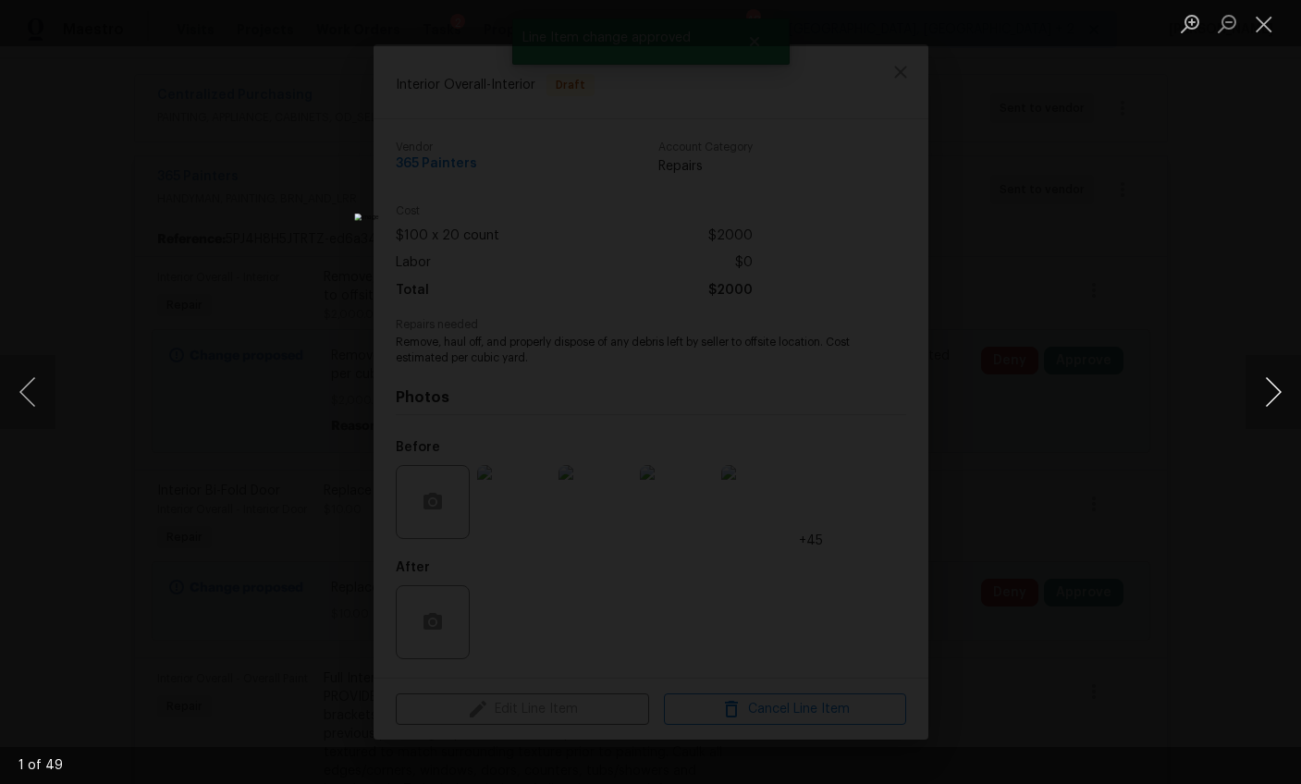
click at [1267, 386] on button "Next image" at bounding box center [1272, 392] width 55 height 74
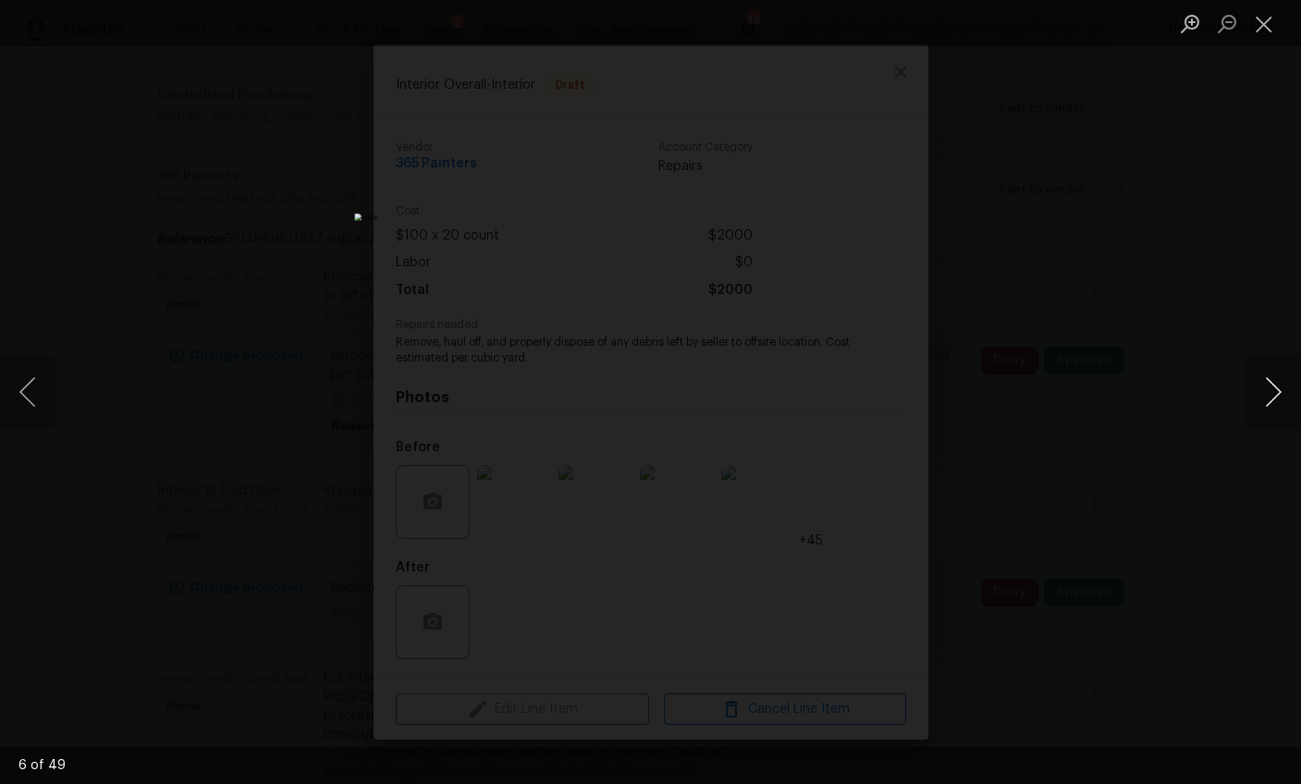
click at [1267, 386] on button "Next image" at bounding box center [1272, 392] width 55 height 74
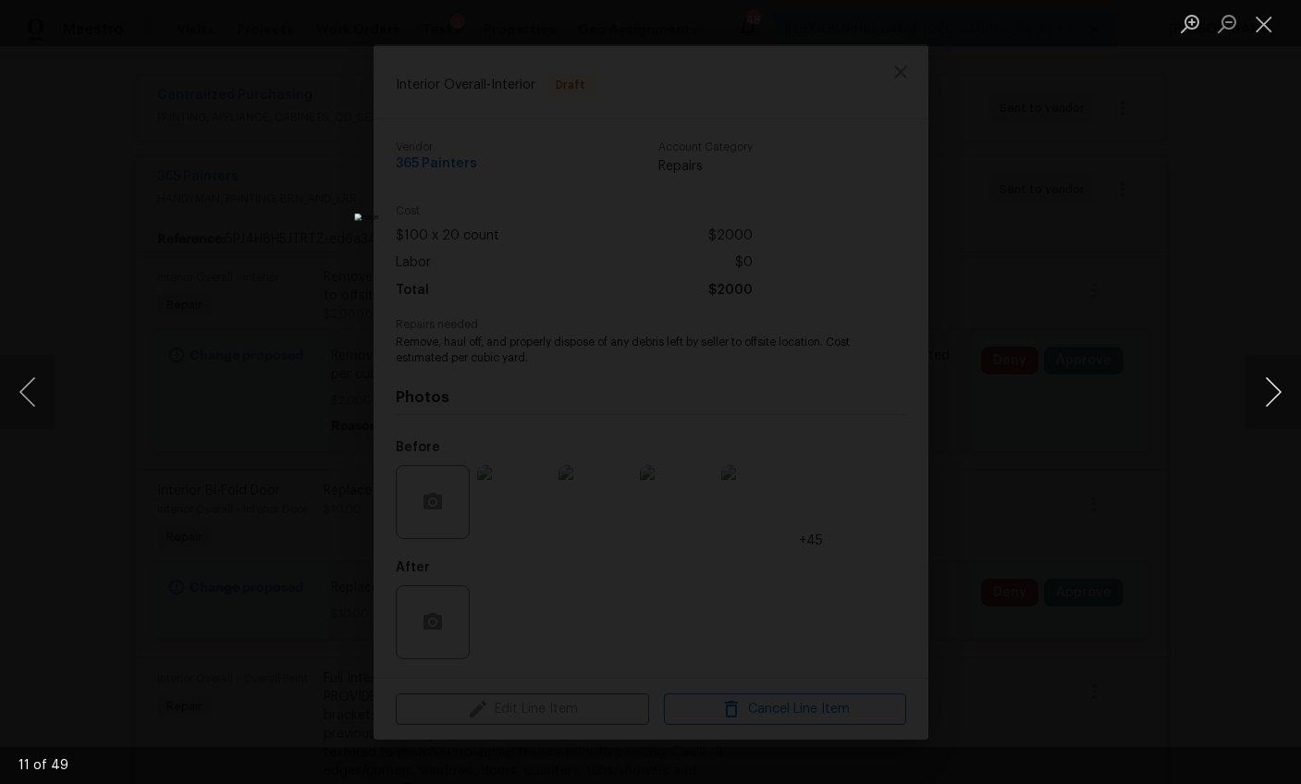
click at [1267, 386] on button "Next image" at bounding box center [1272, 392] width 55 height 74
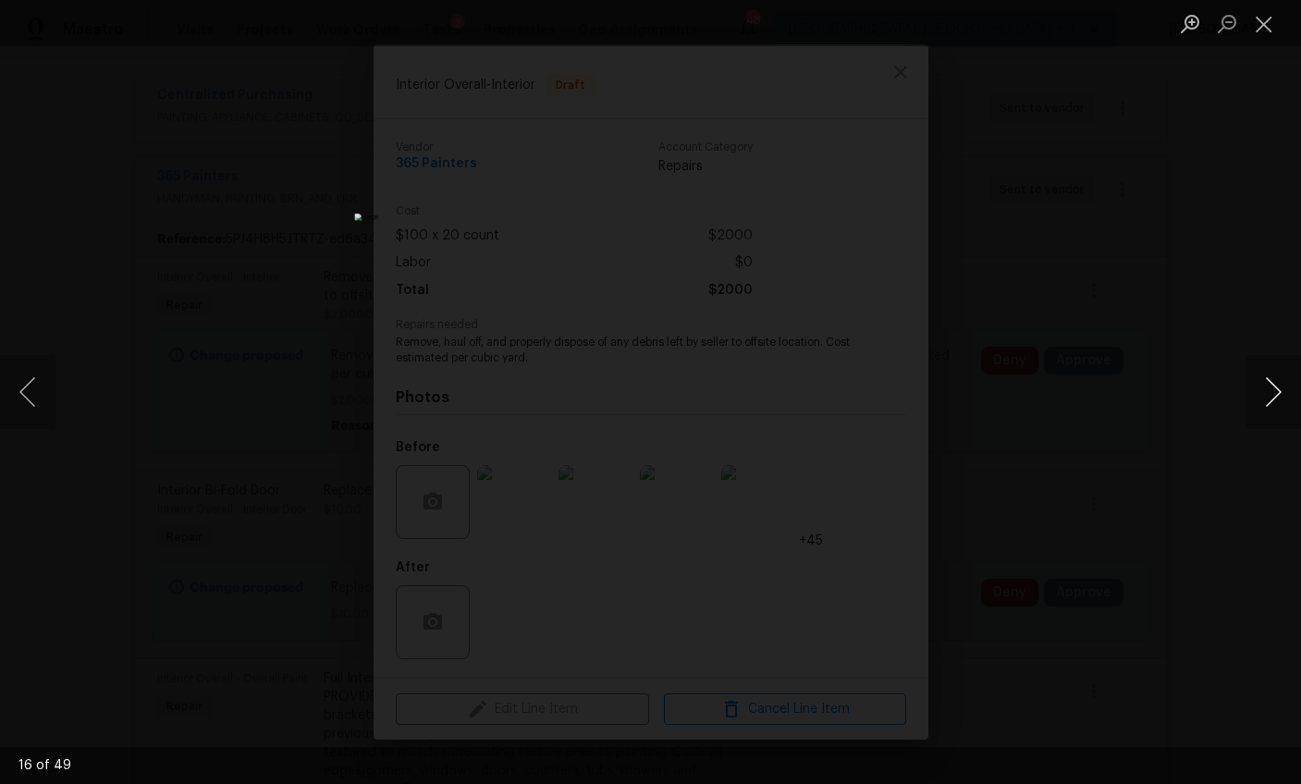
click at [1267, 386] on button "Next image" at bounding box center [1272, 392] width 55 height 74
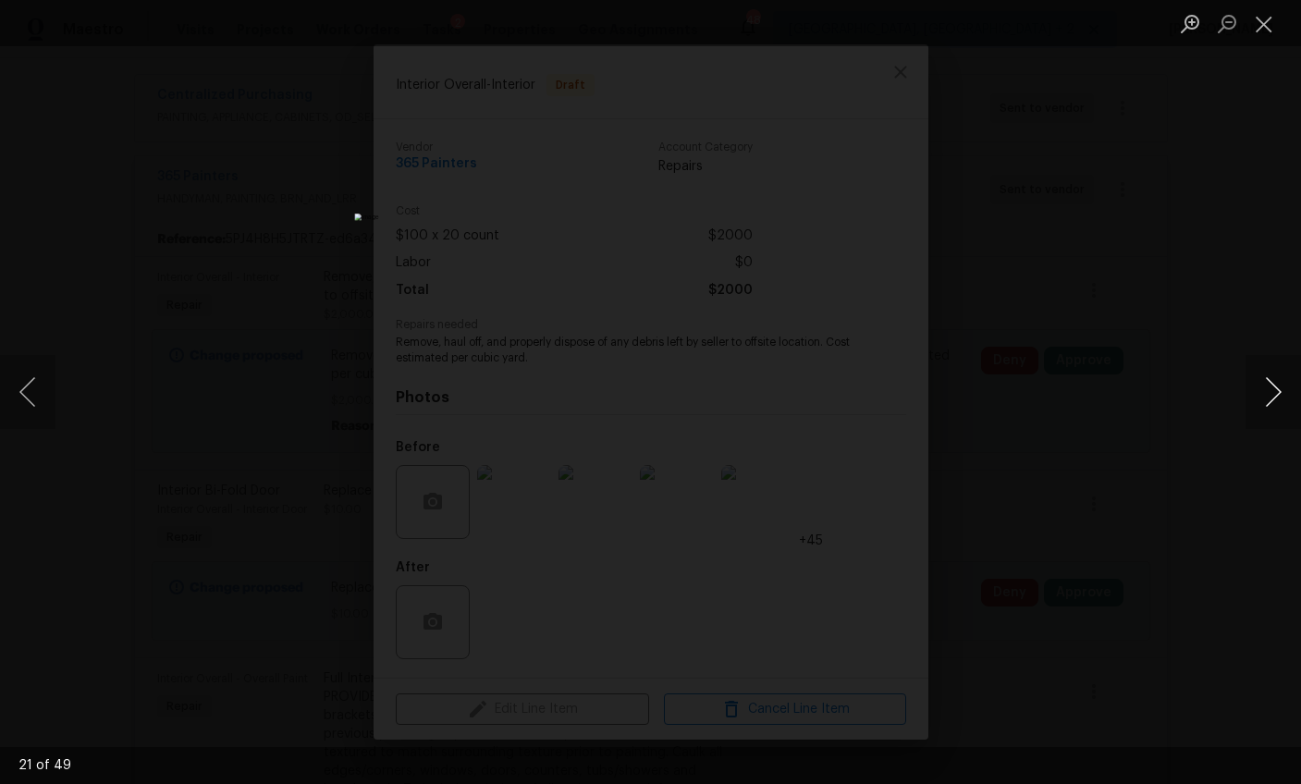
click at [1267, 386] on button "Next image" at bounding box center [1272, 392] width 55 height 74
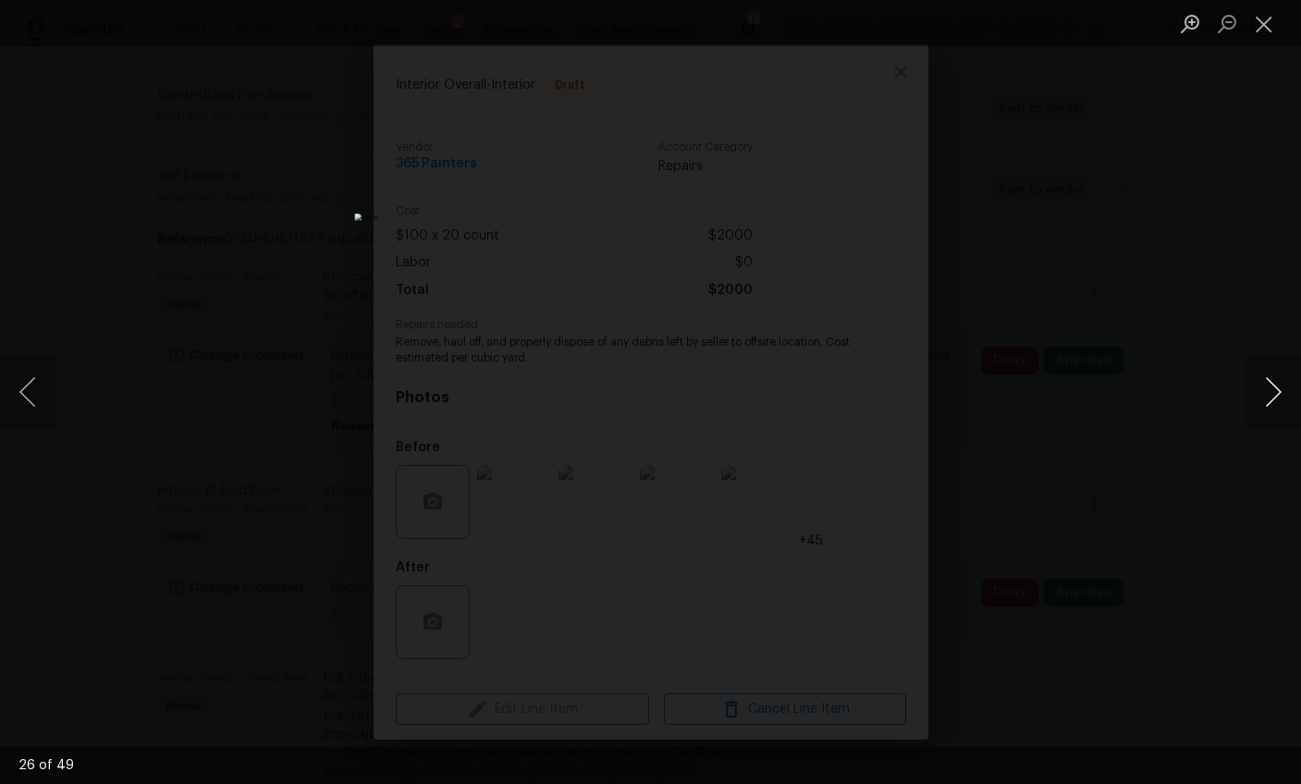
click at [1267, 386] on button "Next image" at bounding box center [1272, 392] width 55 height 74
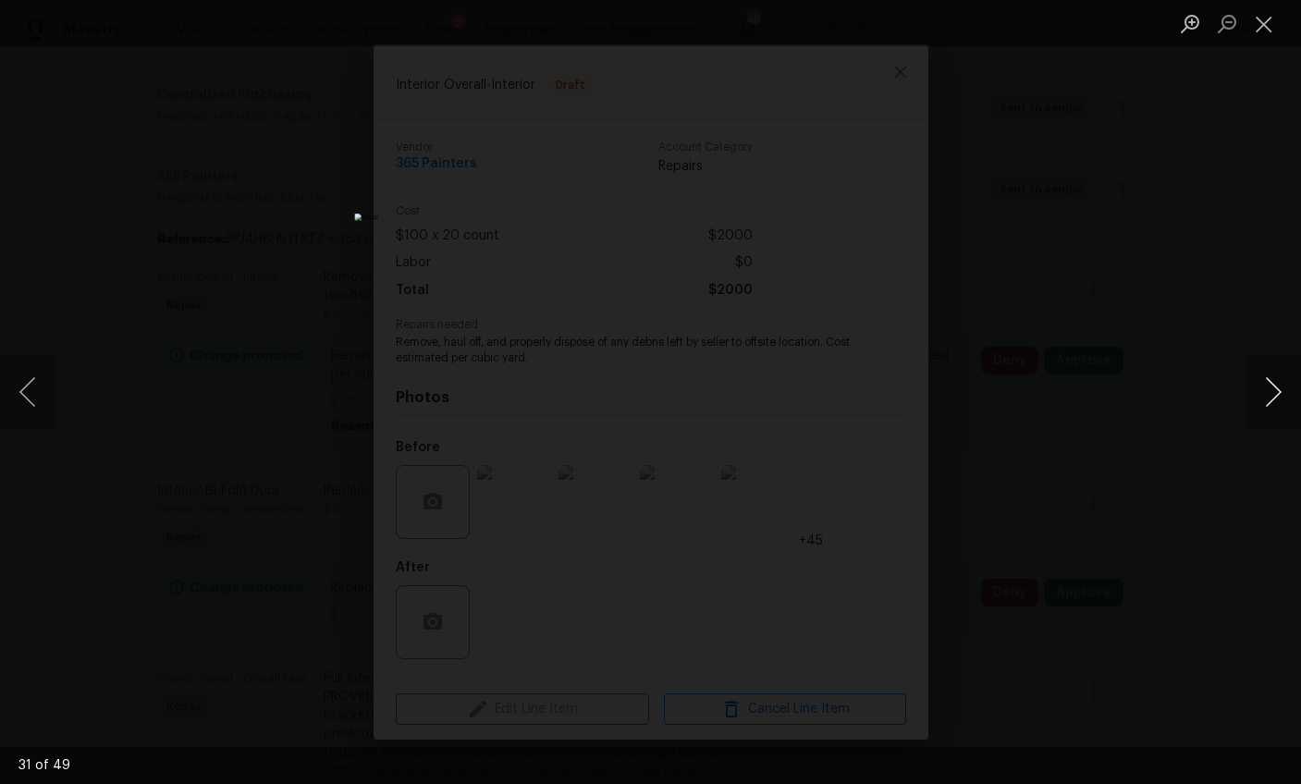
click at [1272, 379] on button "Next image" at bounding box center [1272, 392] width 55 height 74
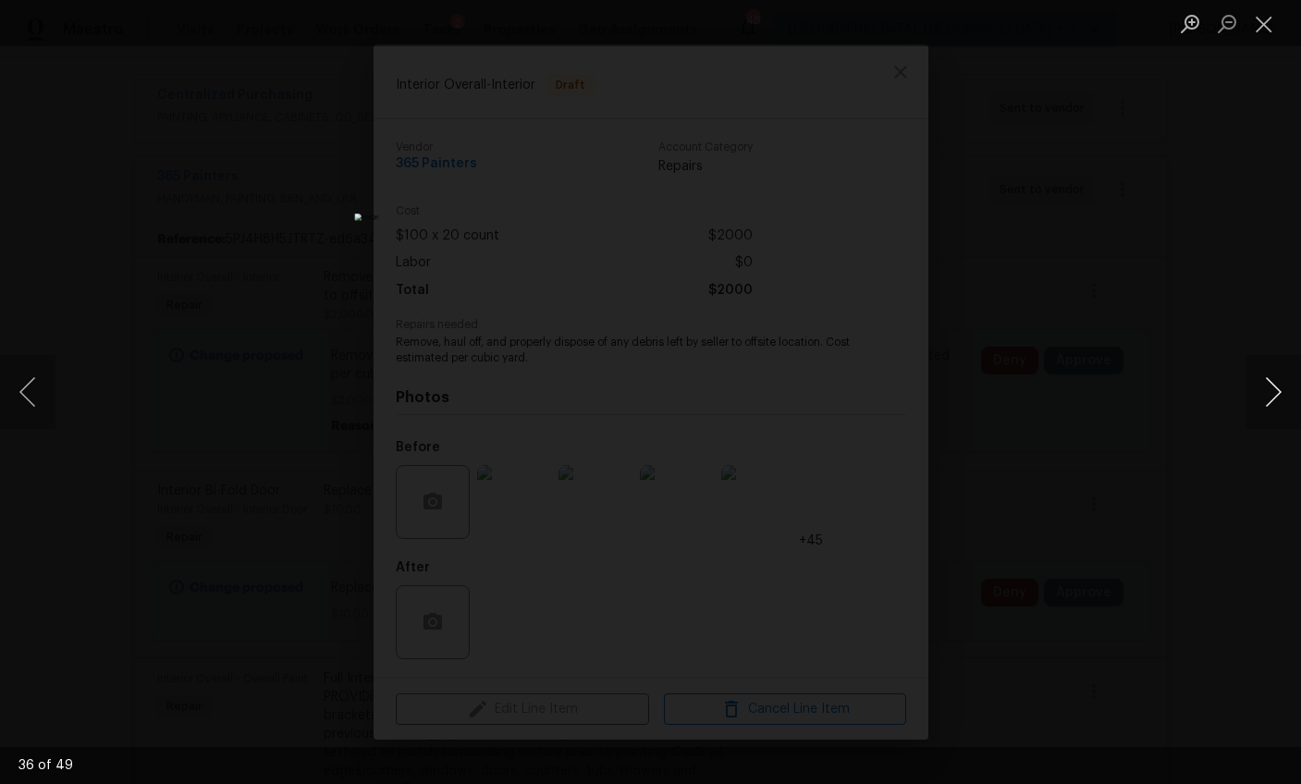
click at [1272, 379] on button "Next image" at bounding box center [1272, 392] width 55 height 74
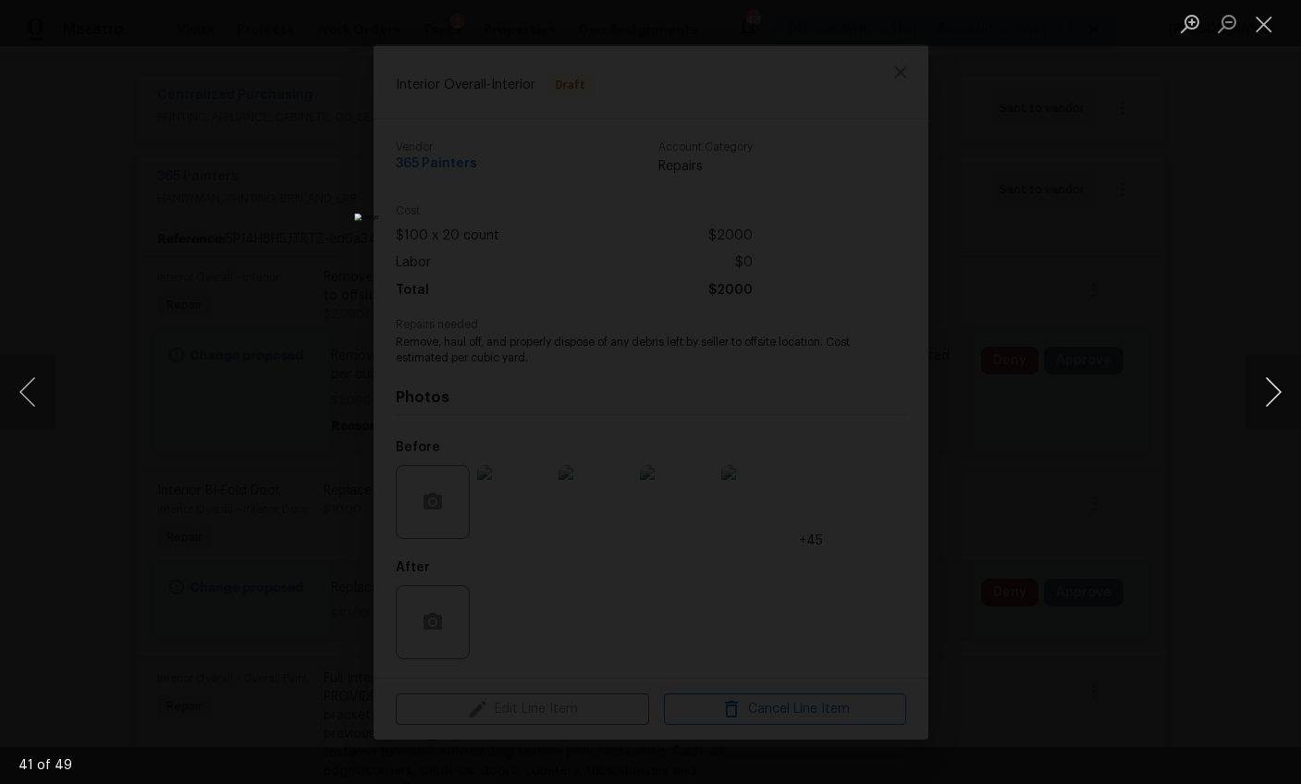
click at [1272, 379] on button "Next image" at bounding box center [1272, 392] width 55 height 74
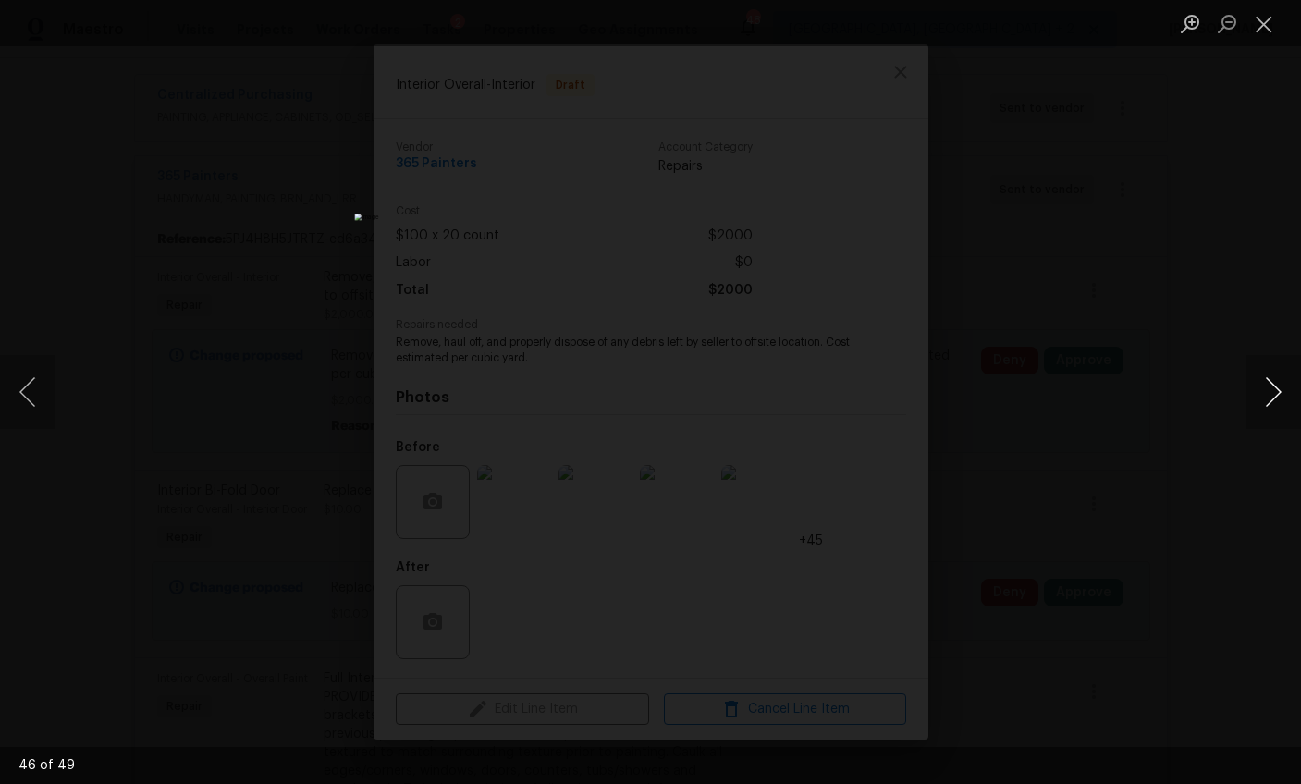
click at [1272, 379] on button "Next image" at bounding box center [1272, 392] width 55 height 74
click at [1219, 277] on div "Lightbox" at bounding box center [650, 392] width 1301 height 784
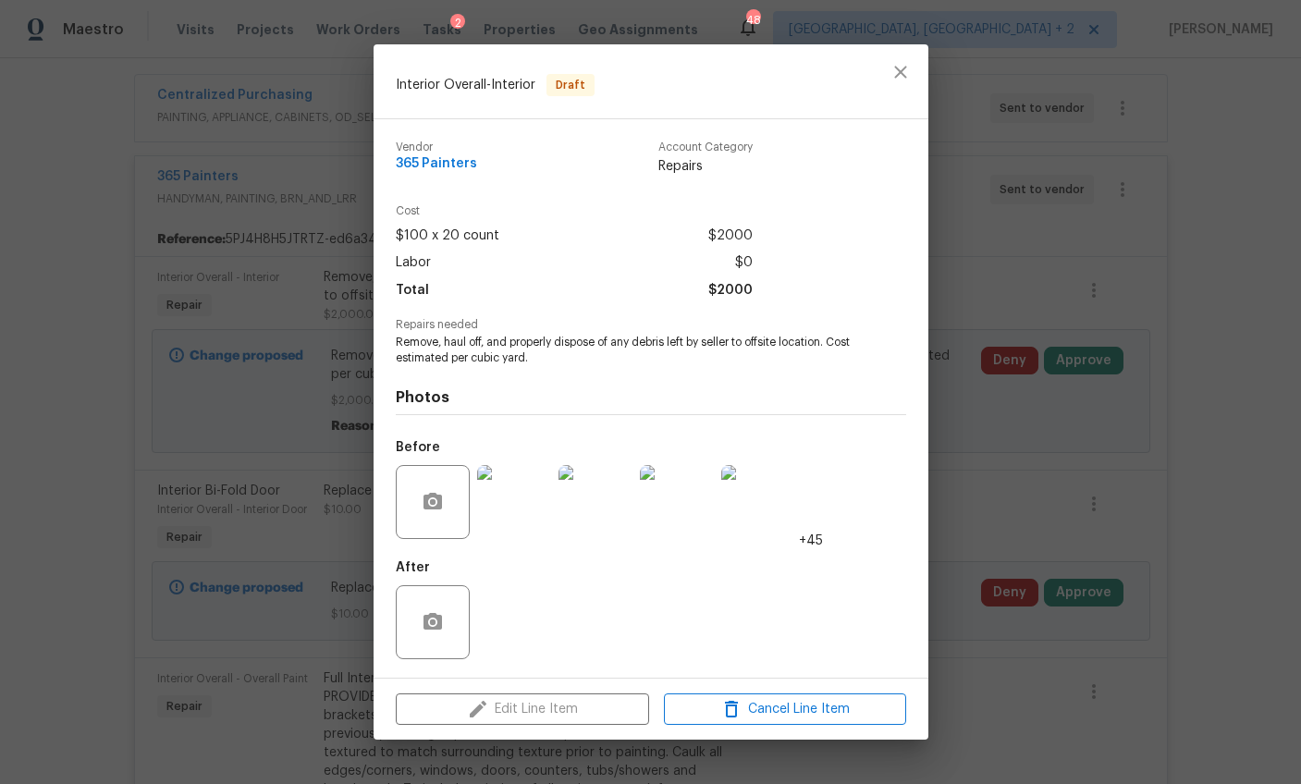
click at [1068, 315] on div "Interior Overall - Interior Draft Vendor 365 Painters Account Category Repairs …" at bounding box center [650, 392] width 1301 height 784
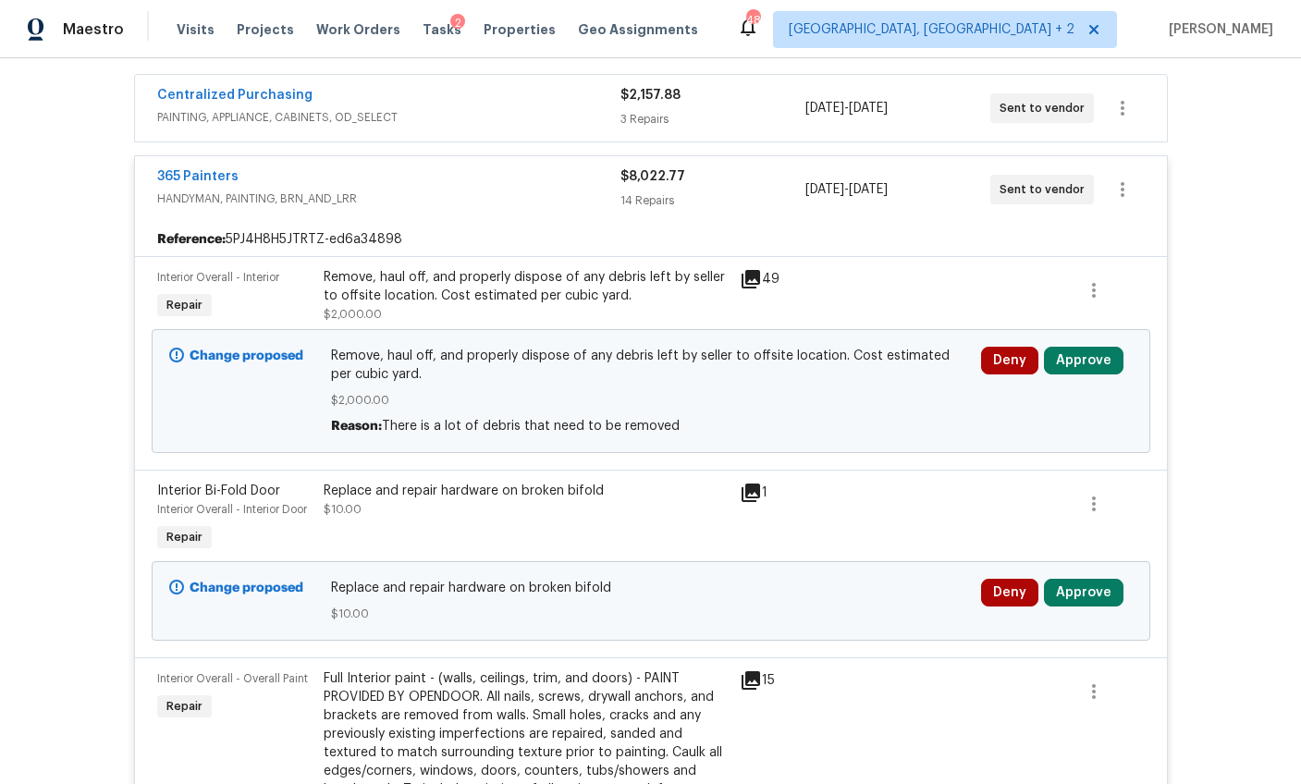
click at [539, 274] on div "Remove, haul off, and properly dispose of any debris left by seller to offsite …" at bounding box center [526, 286] width 405 height 37
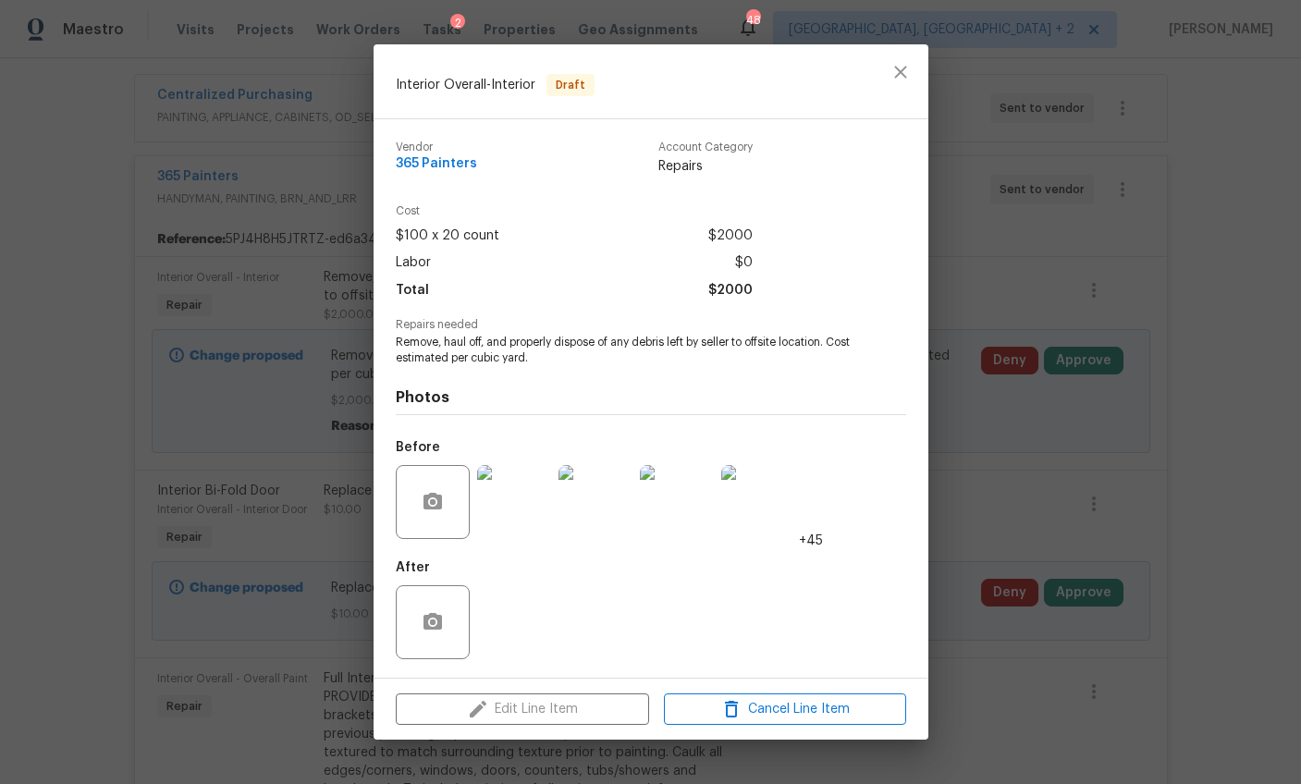
click at [1048, 495] on div "Interior Overall - Interior Draft Vendor 365 Painters Account Category Repairs …" at bounding box center [650, 392] width 1301 height 784
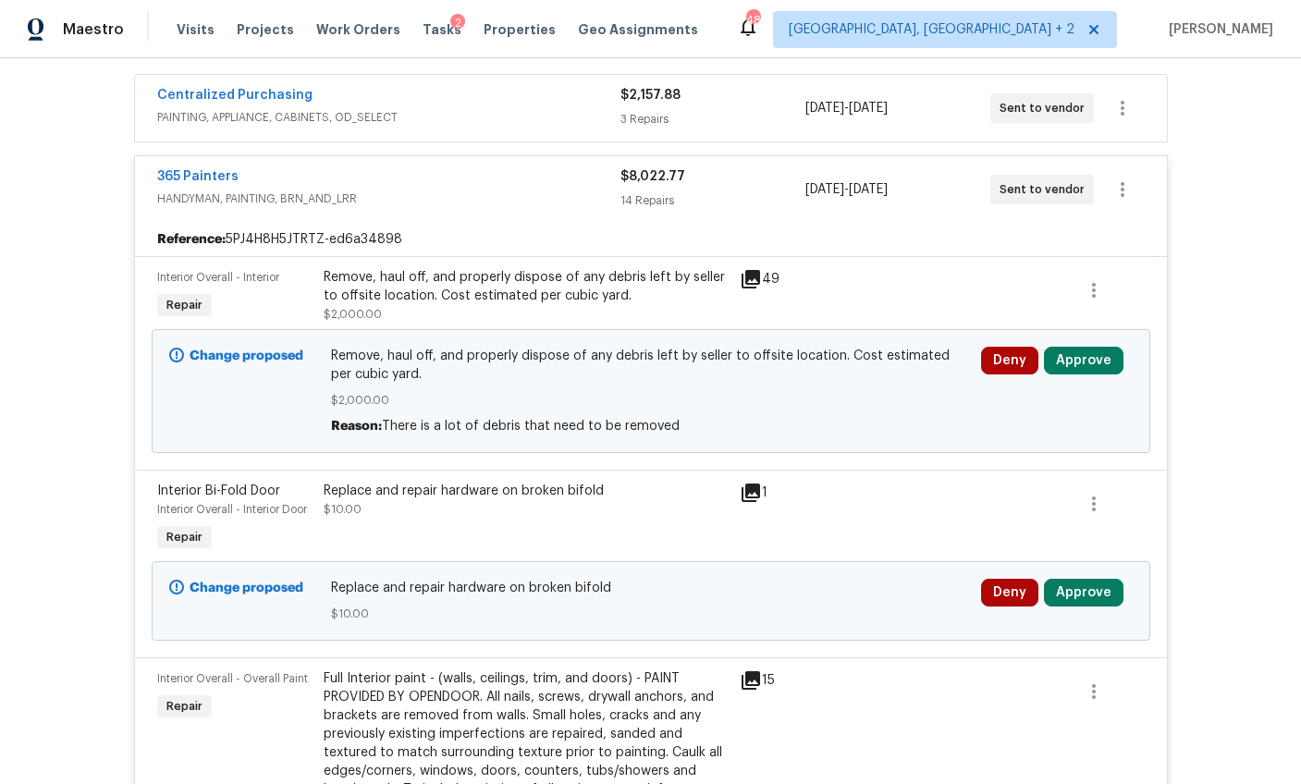
scroll to position [0, 0]
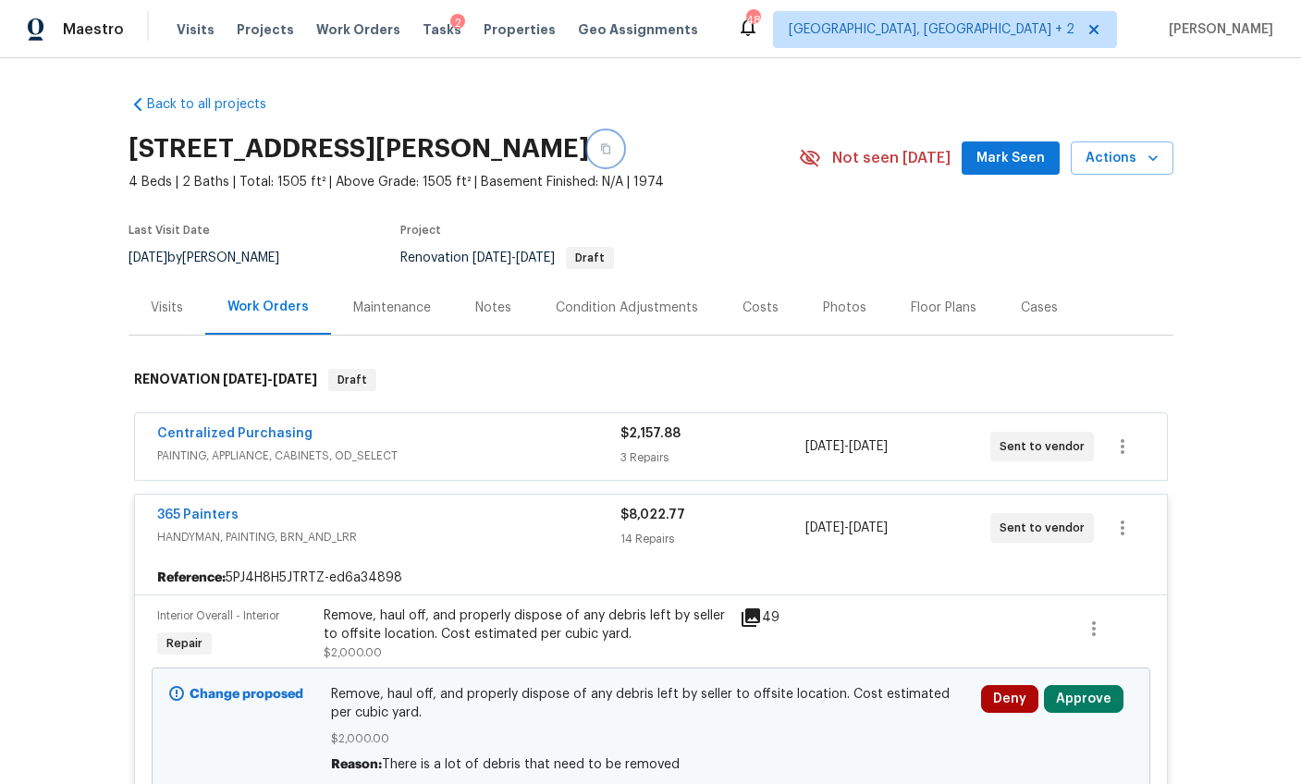
click at [603, 145] on icon "button" at bounding box center [605, 149] width 9 height 10
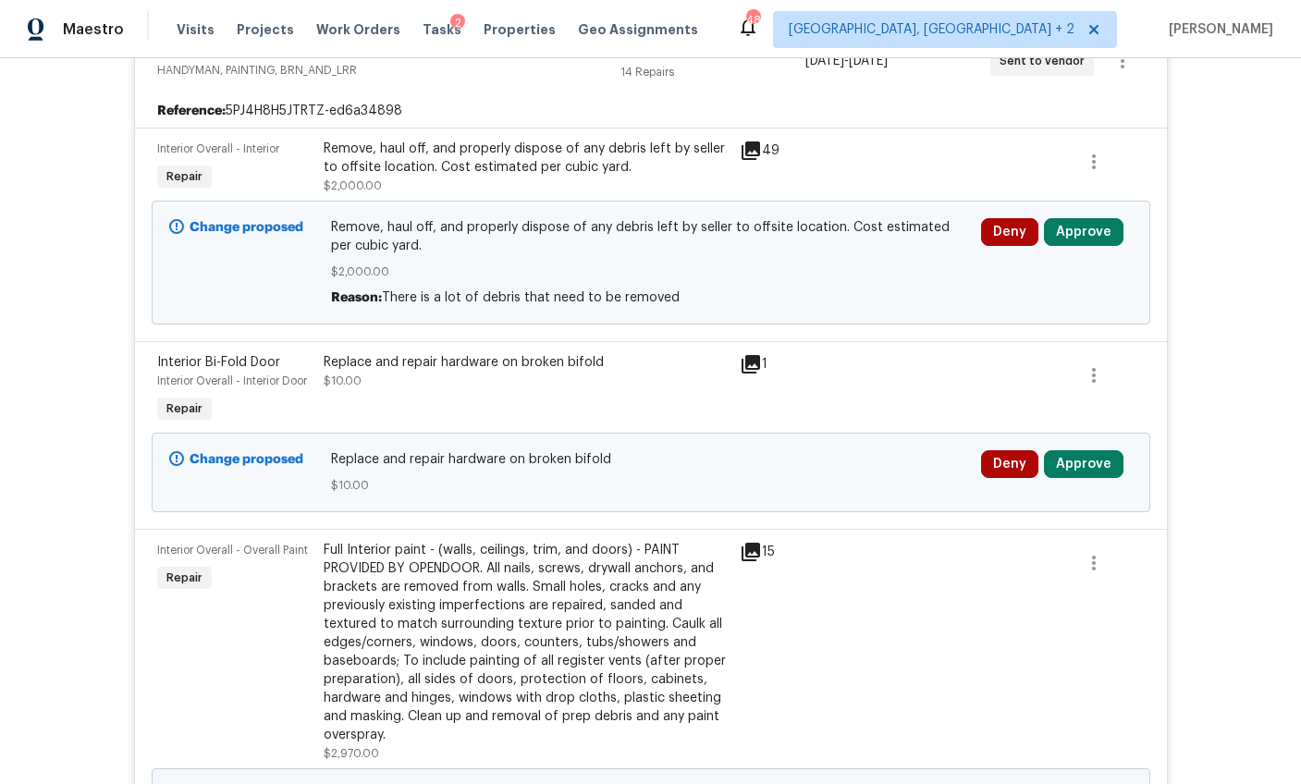
scroll to position [548, 0]
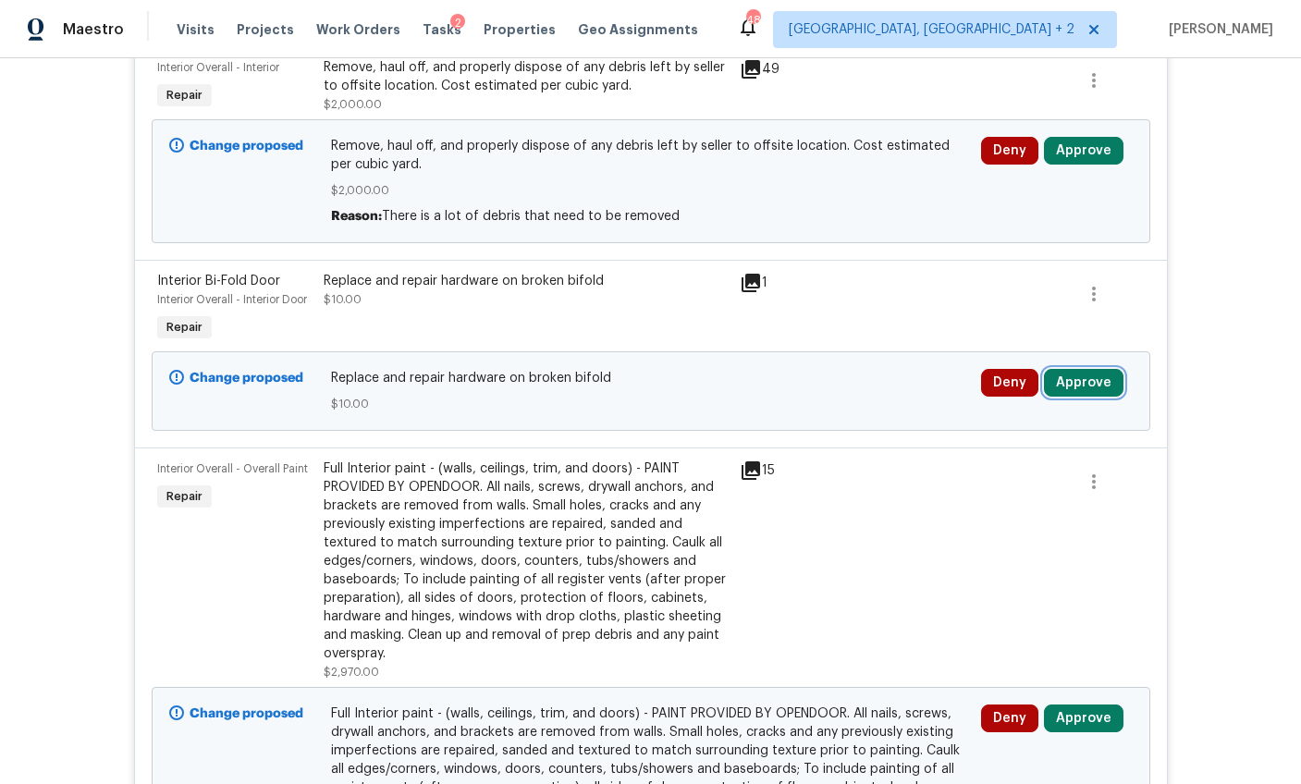
click at [1090, 386] on button "Approve" at bounding box center [1084, 383] width 80 height 28
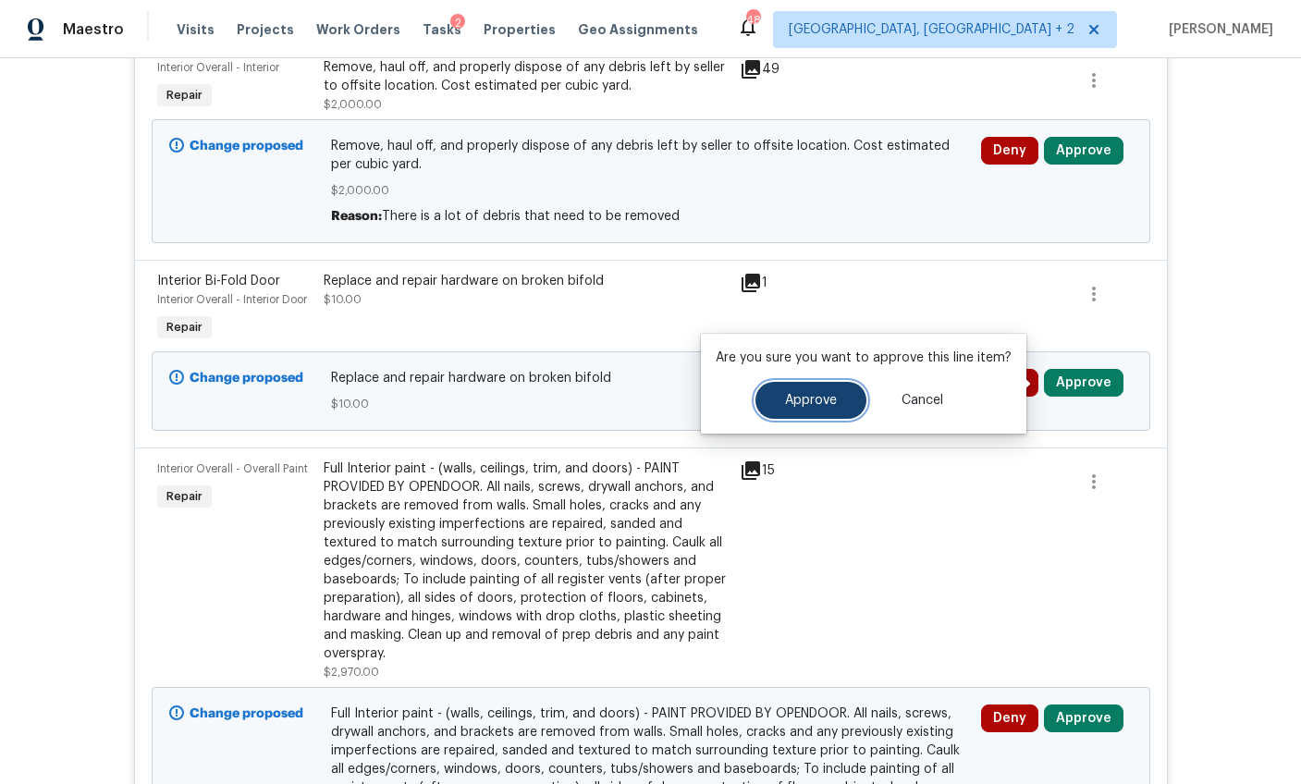
click at [809, 403] on span "Approve" at bounding box center [811, 401] width 52 height 14
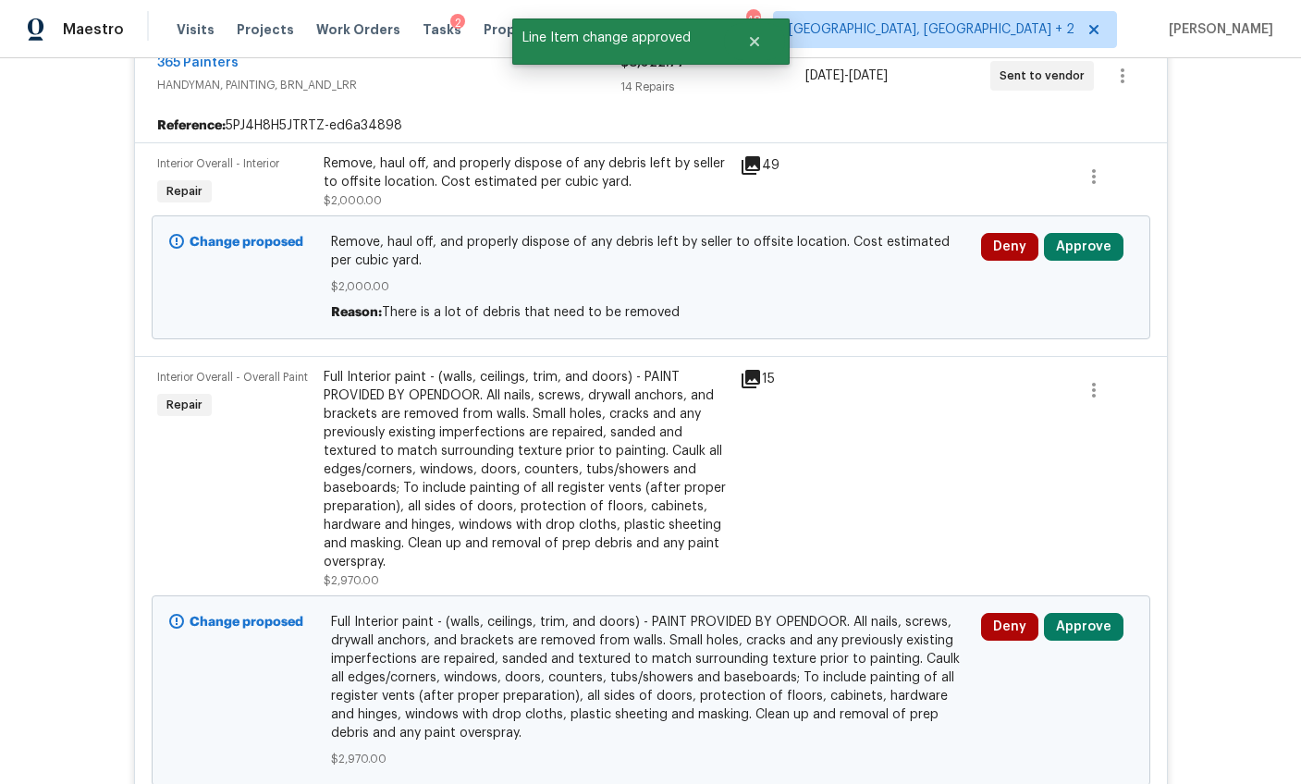
scroll to position [459, 0]
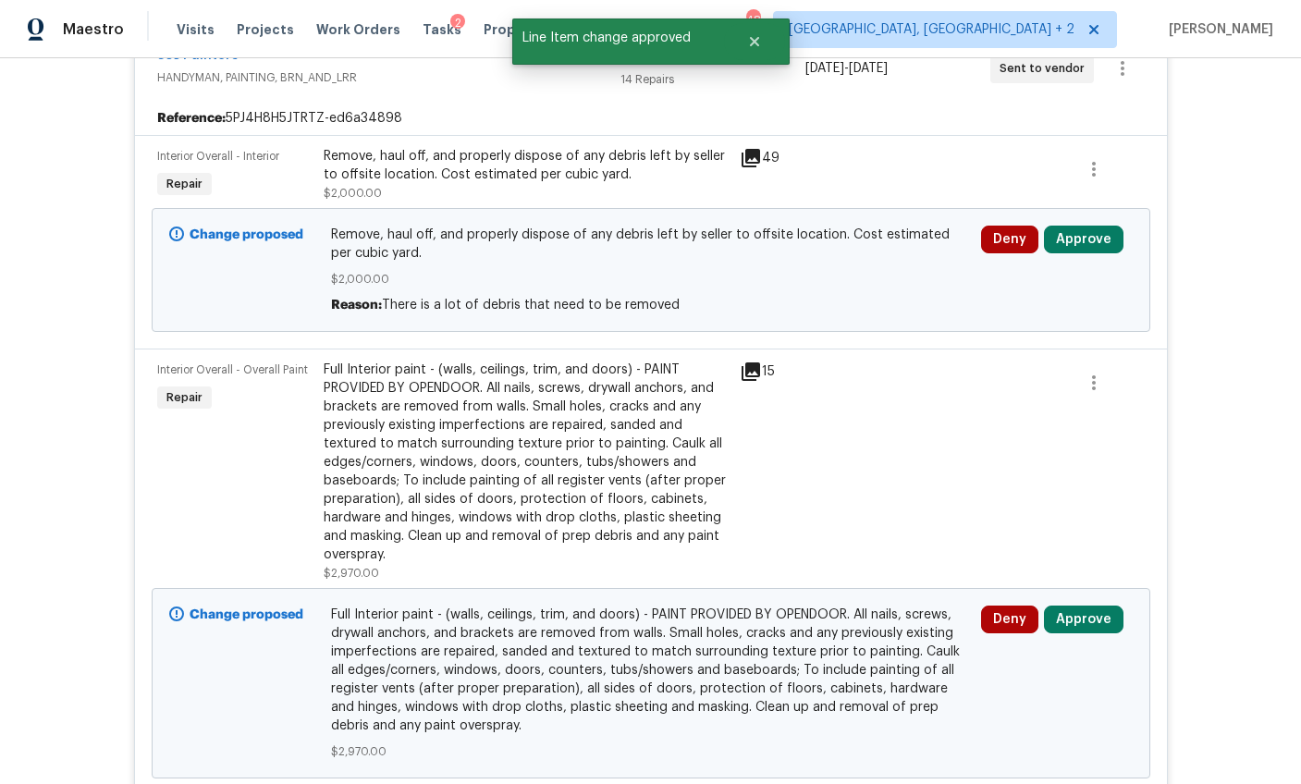
click at [513, 426] on div "Full Interior paint - (walls, ceilings, trim, and doors) - PAINT PROVIDED BY OP…" at bounding box center [526, 462] width 405 height 203
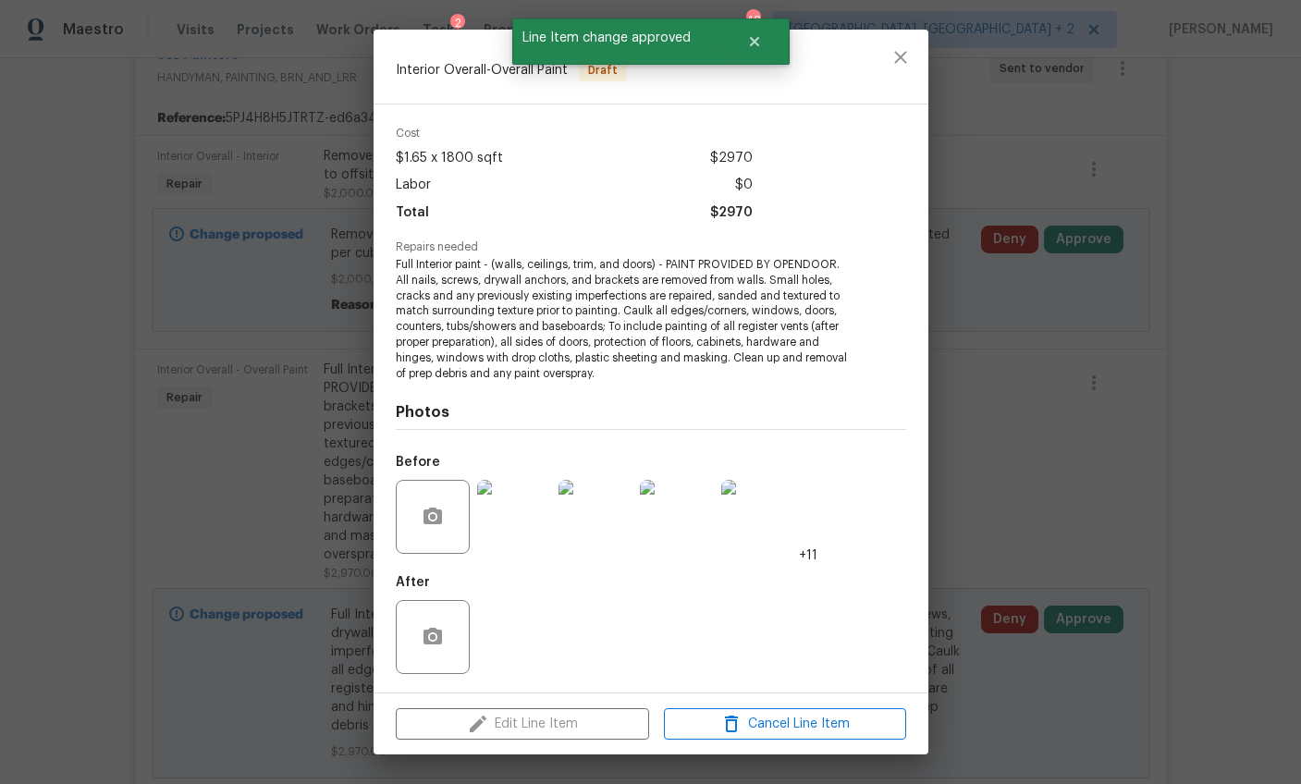
scroll to position [62, 0]
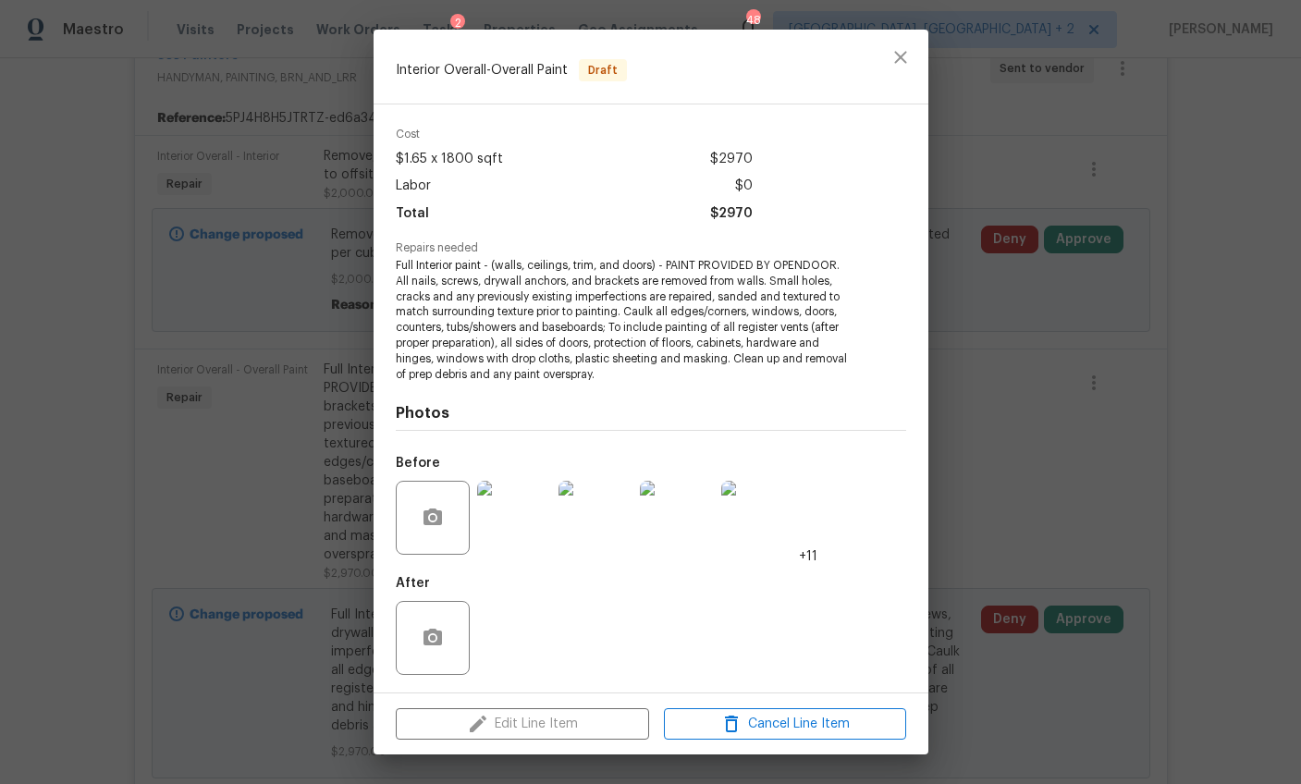
click at [1092, 431] on div "Interior Overall - Overall Paint Draft Vendor 365 Painters Account Category Rep…" at bounding box center [650, 392] width 1301 height 784
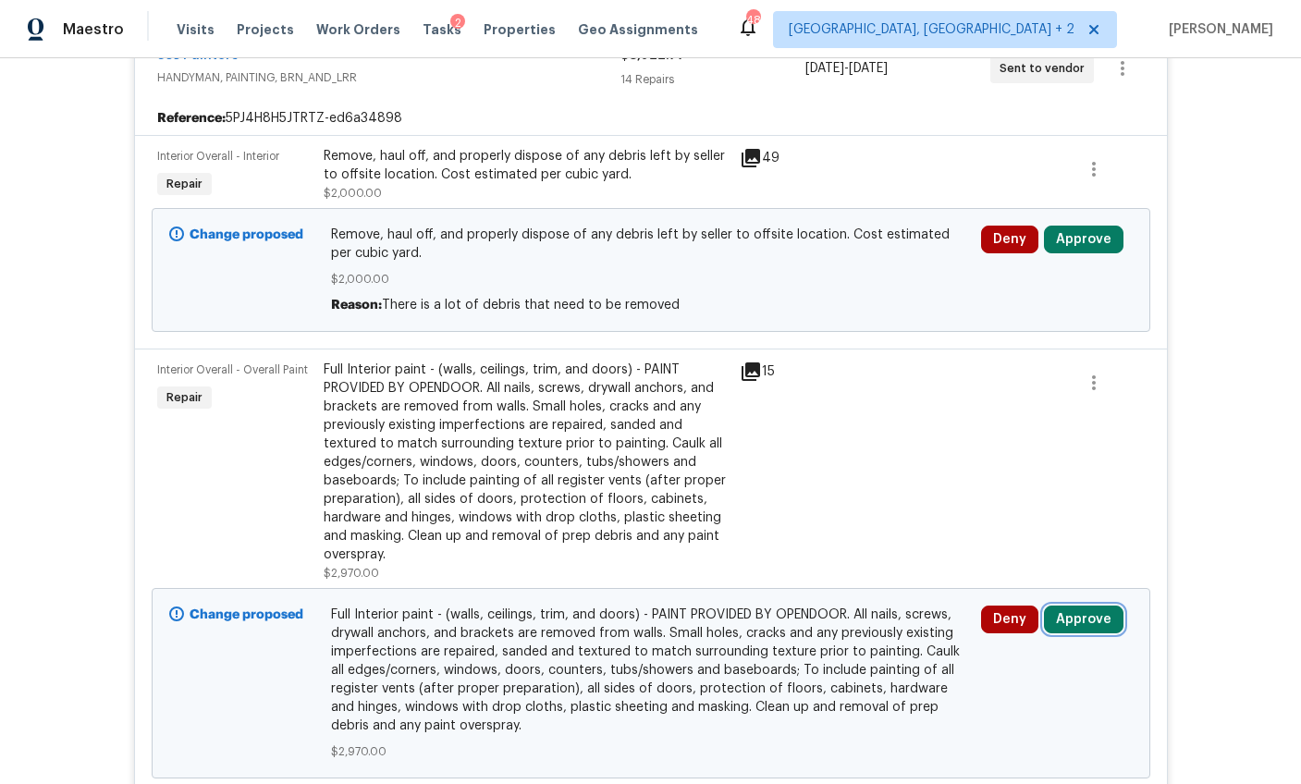
click at [1065, 613] on button "Approve" at bounding box center [1084, 620] width 80 height 28
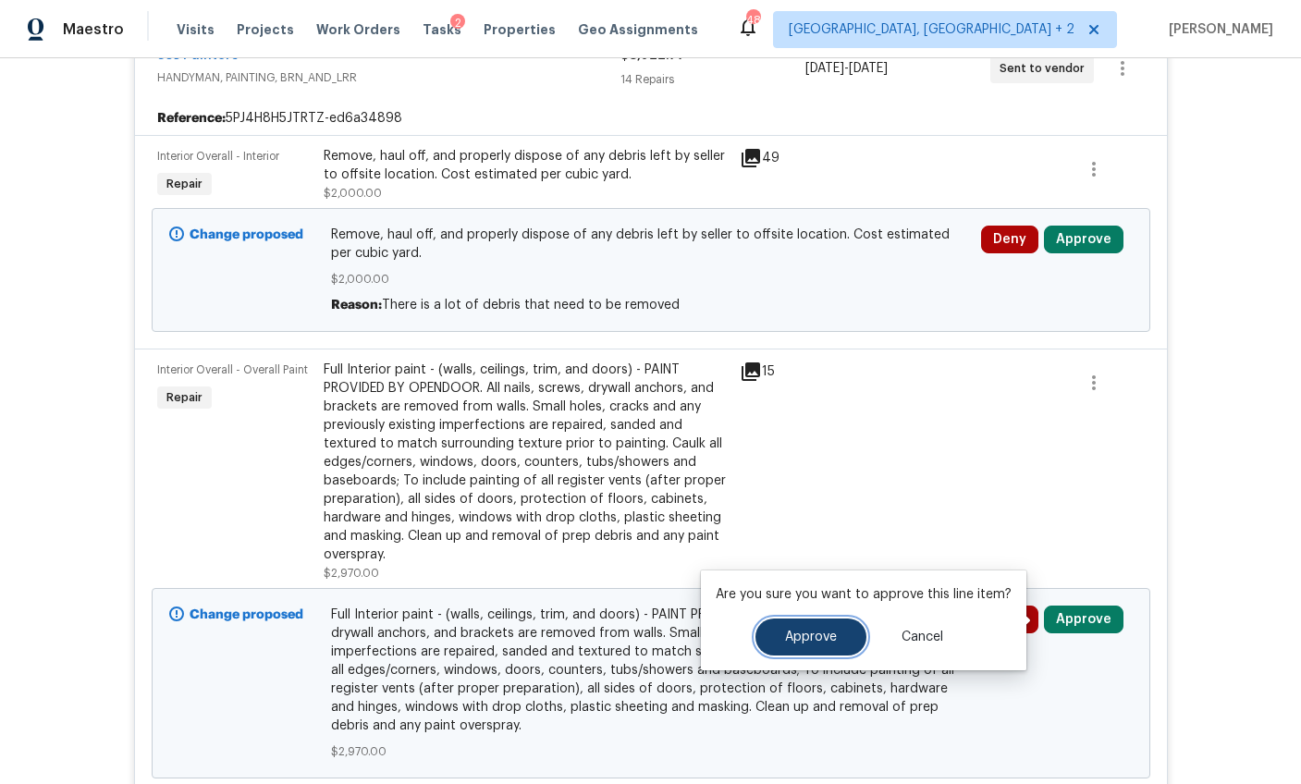
click at [828, 644] on button "Approve" at bounding box center [810, 636] width 111 height 37
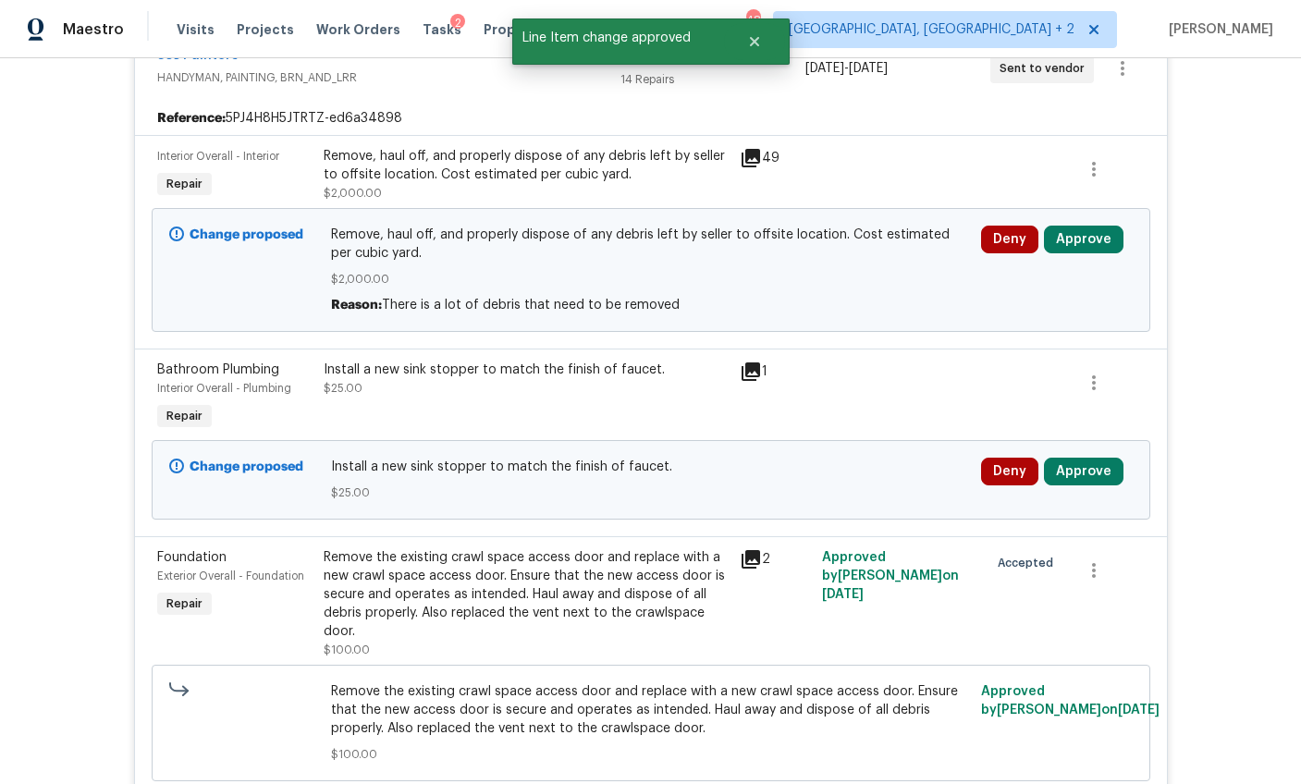
scroll to position [470, 0]
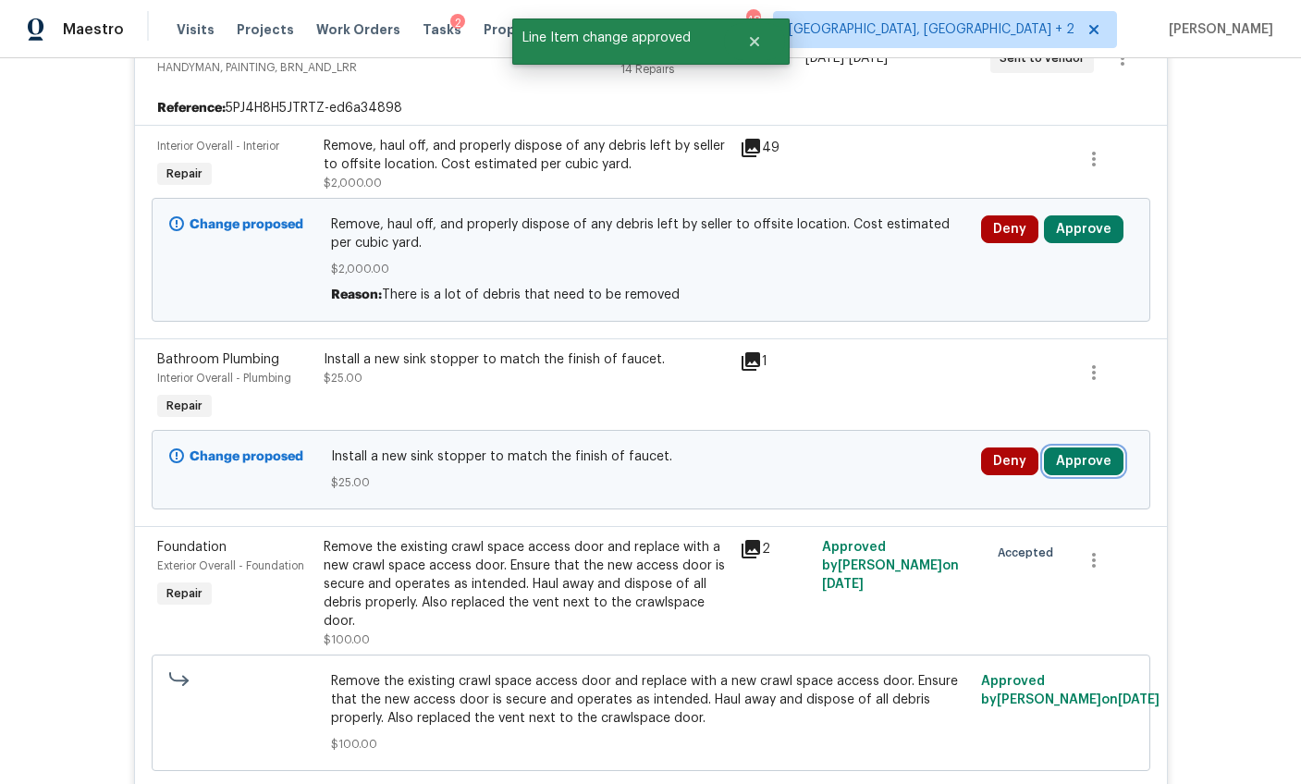
click at [1087, 461] on button "Approve" at bounding box center [1084, 461] width 80 height 28
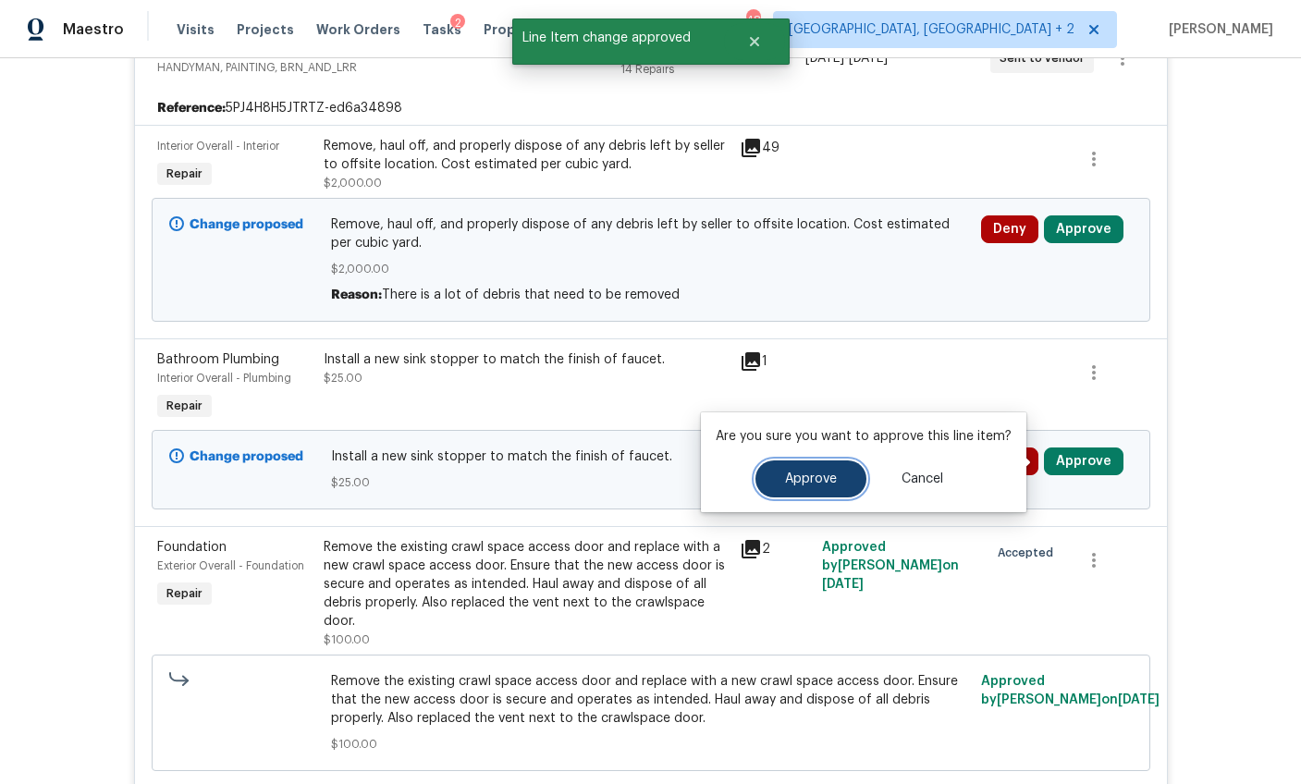
click at [826, 472] on span "Approve" at bounding box center [811, 479] width 52 height 14
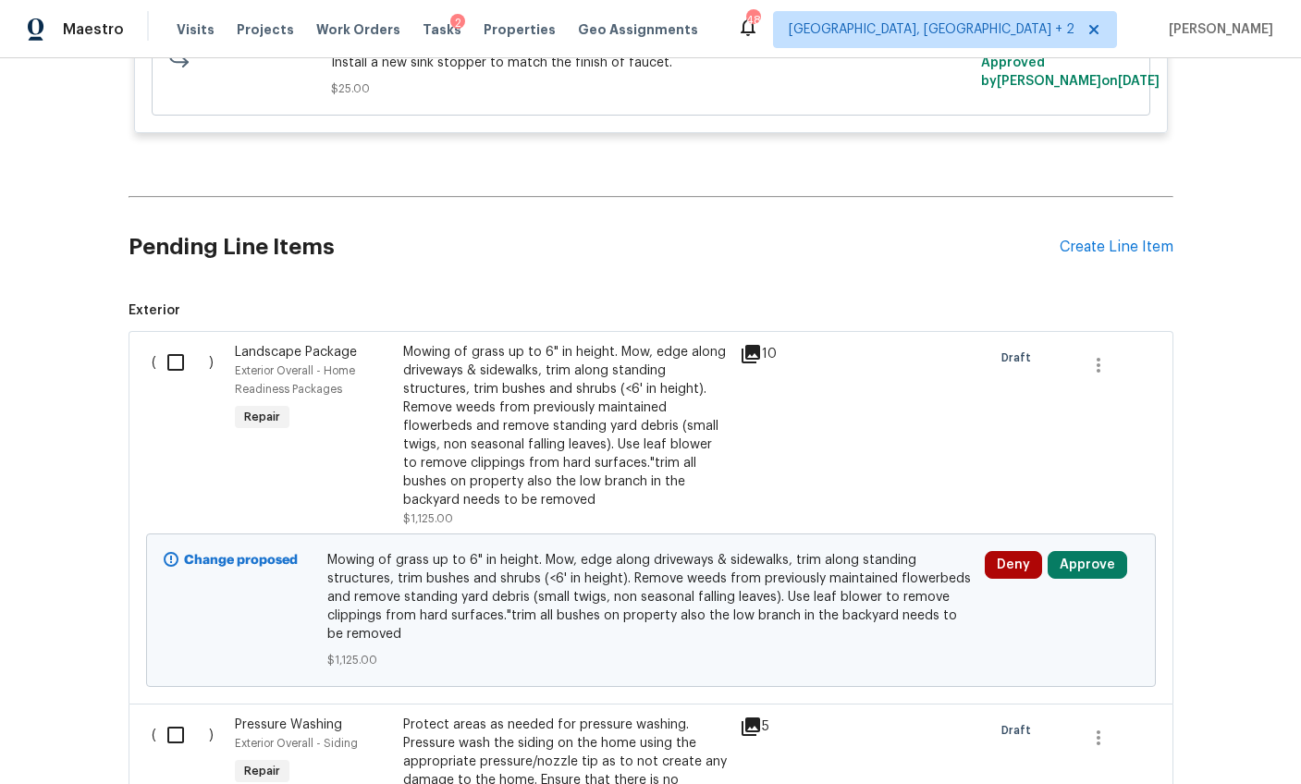
scroll to position [4340, 0]
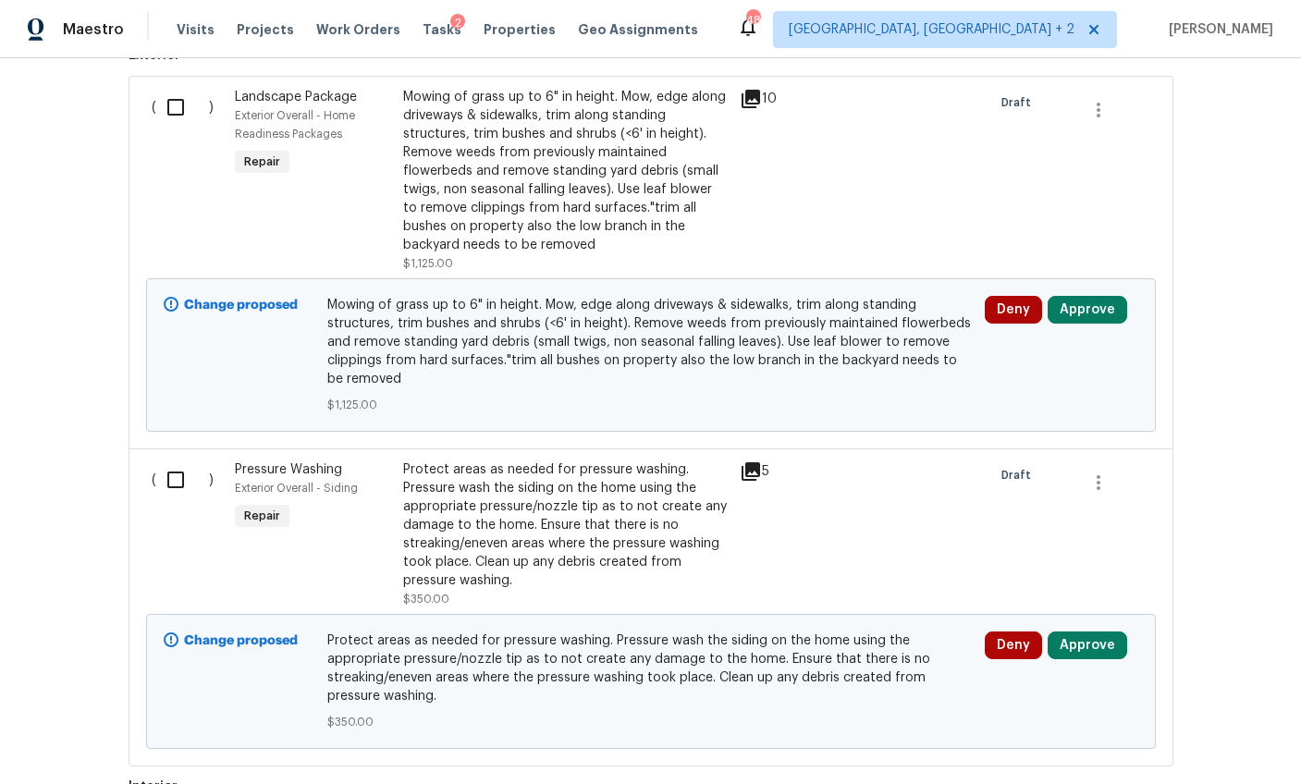
click at [555, 171] on div "Mowing of grass up to 6" in height. Mow, edge along driveways & sidewalks, trim…" at bounding box center [565, 171] width 325 height 166
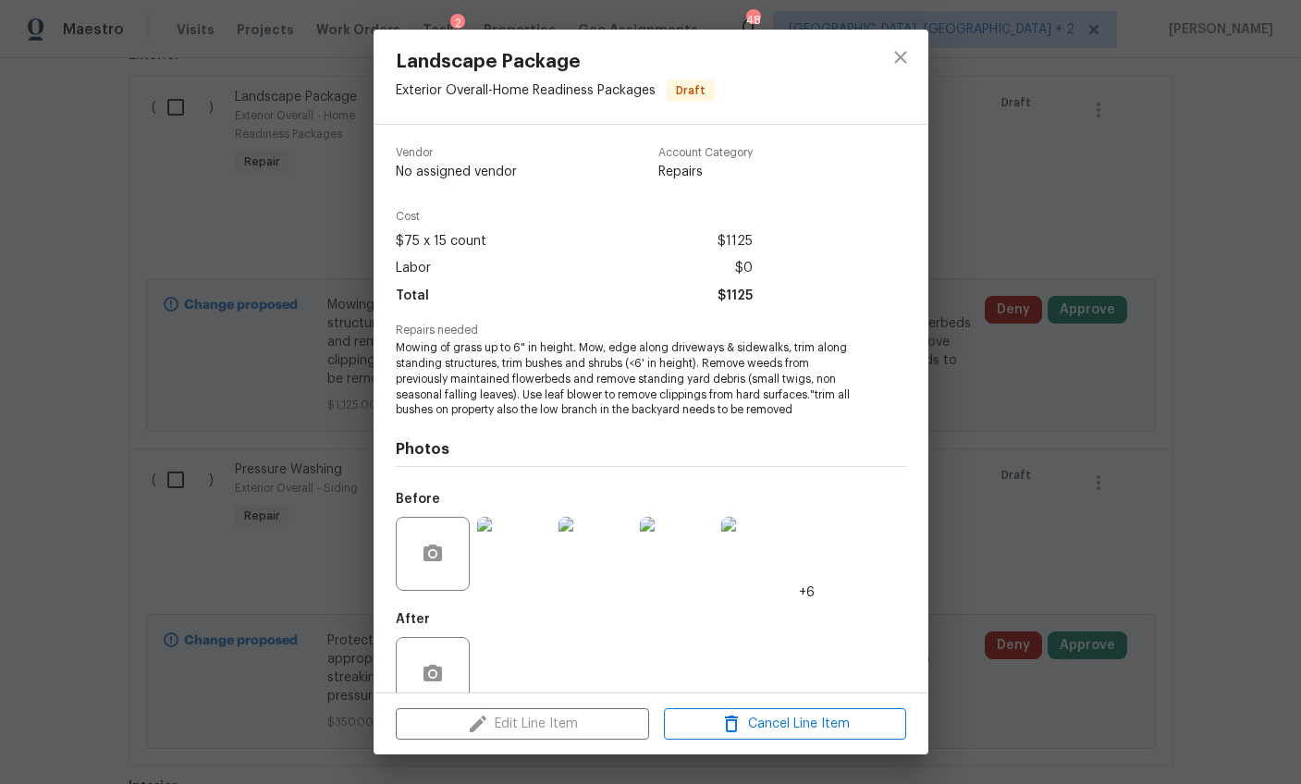
scroll to position [37, 0]
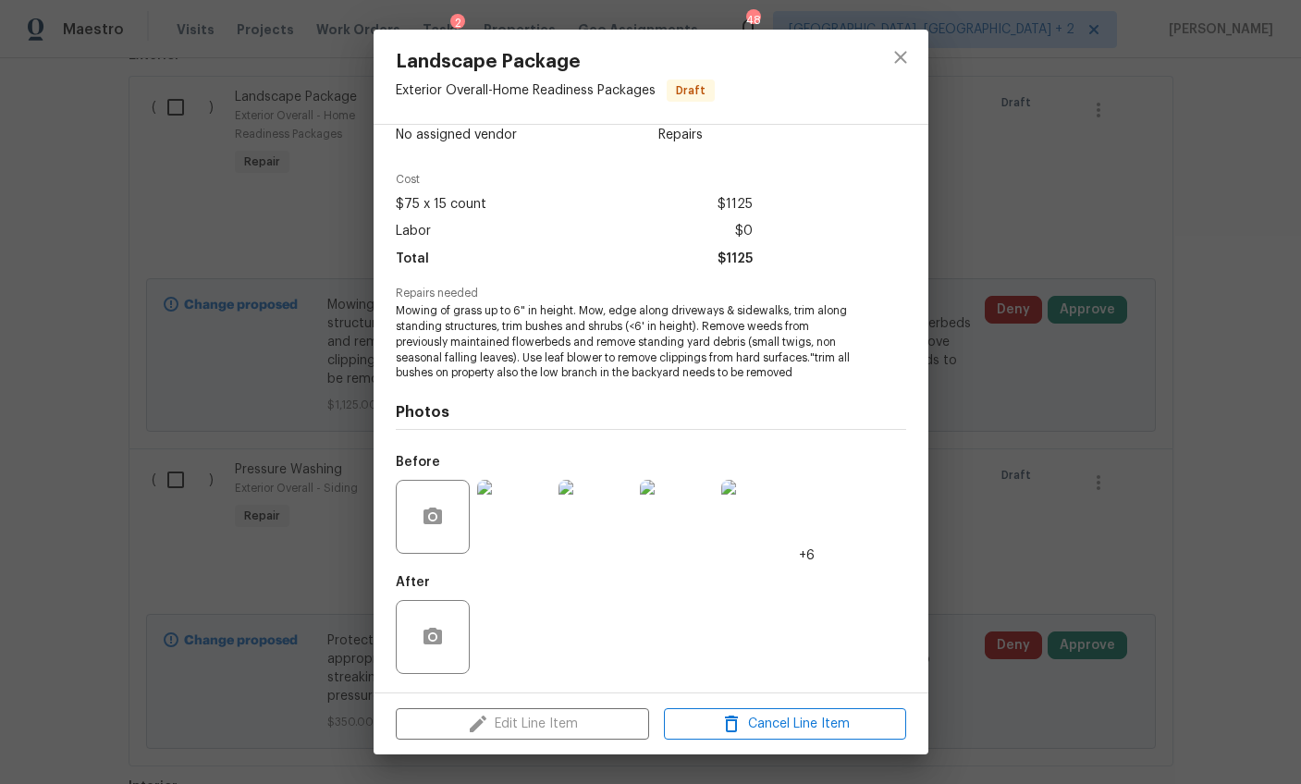
click at [510, 517] on img at bounding box center [514, 517] width 74 height 74
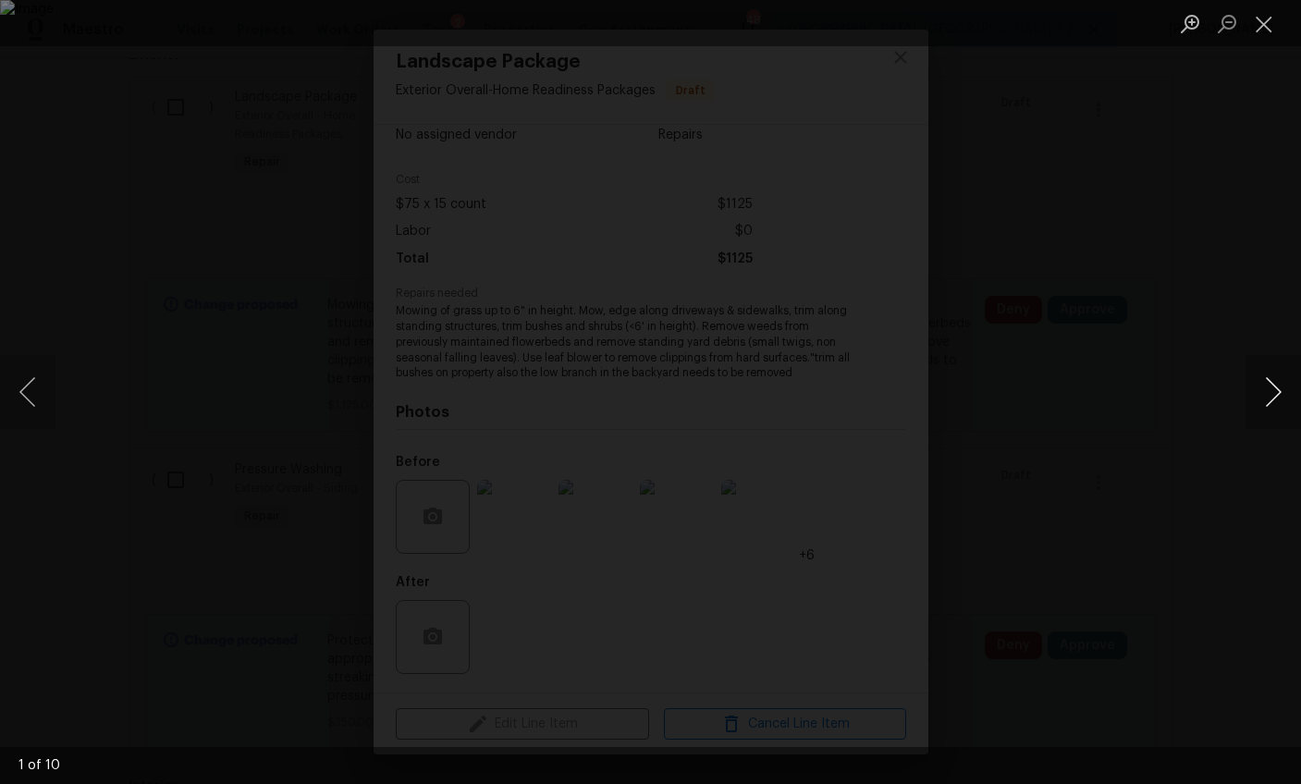
click at [1268, 400] on button "Next image" at bounding box center [1272, 392] width 55 height 74
click at [1267, 400] on button "Next image" at bounding box center [1272, 392] width 55 height 74
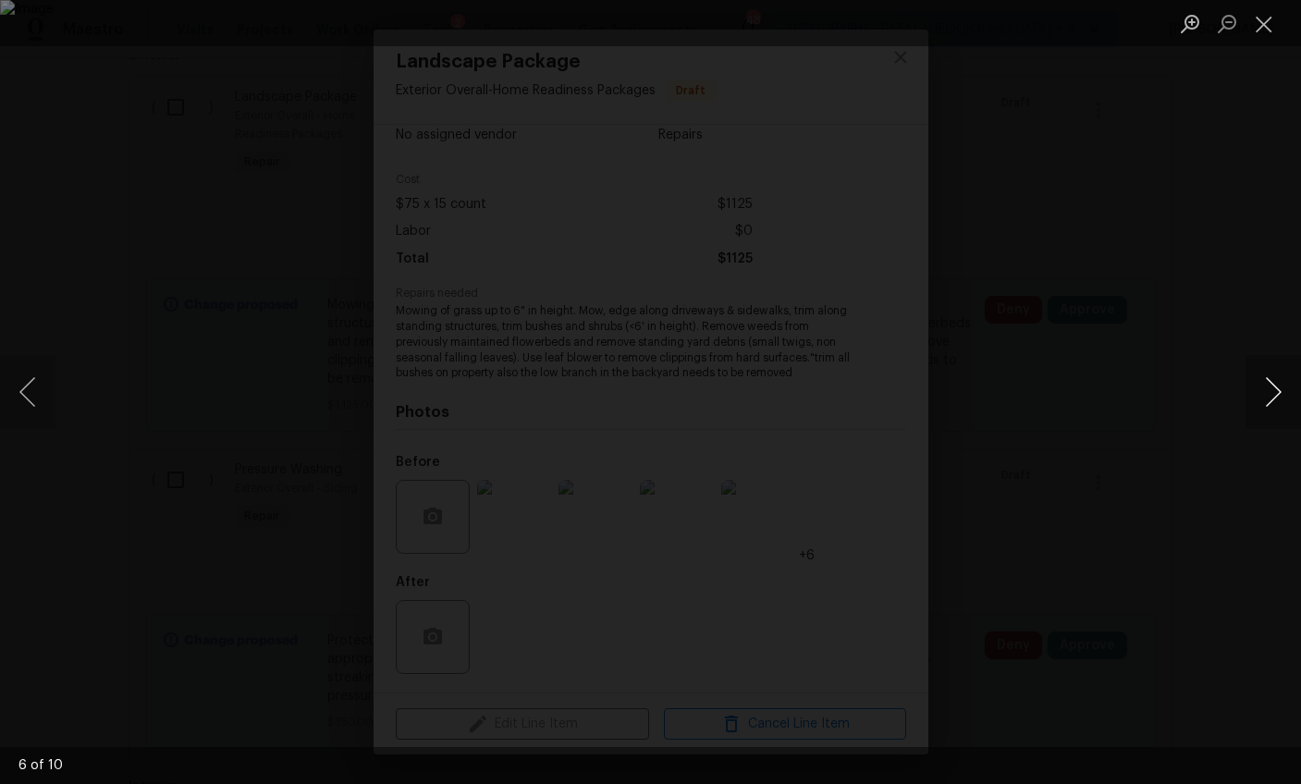
click at [1267, 400] on button "Next image" at bounding box center [1272, 392] width 55 height 74
click at [1196, 558] on div "Lightbox" at bounding box center [650, 392] width 1301 height 784
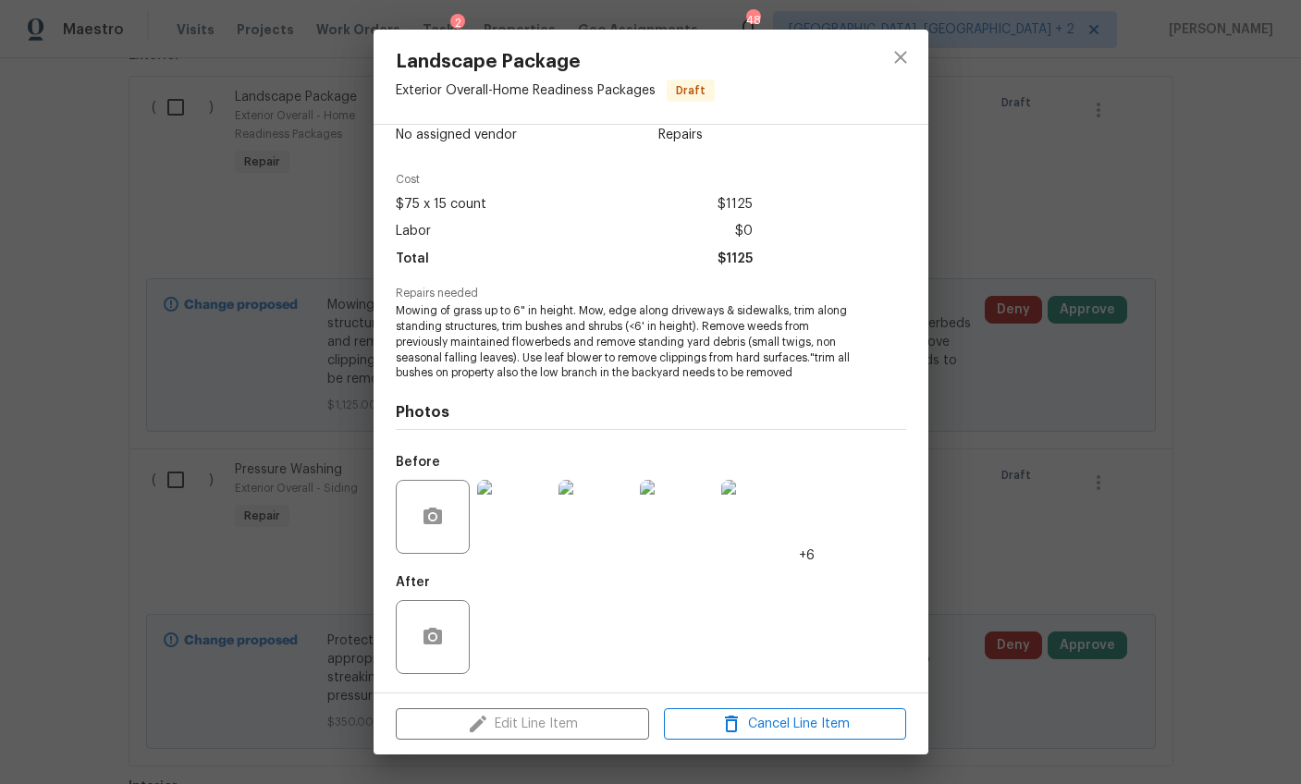
click at [1193, 558] on div "Landscape Package Exterior Overall - Home Readiness Packages Draft Vendor No as…" at bounding box center [650, 392] width 1301 height 784
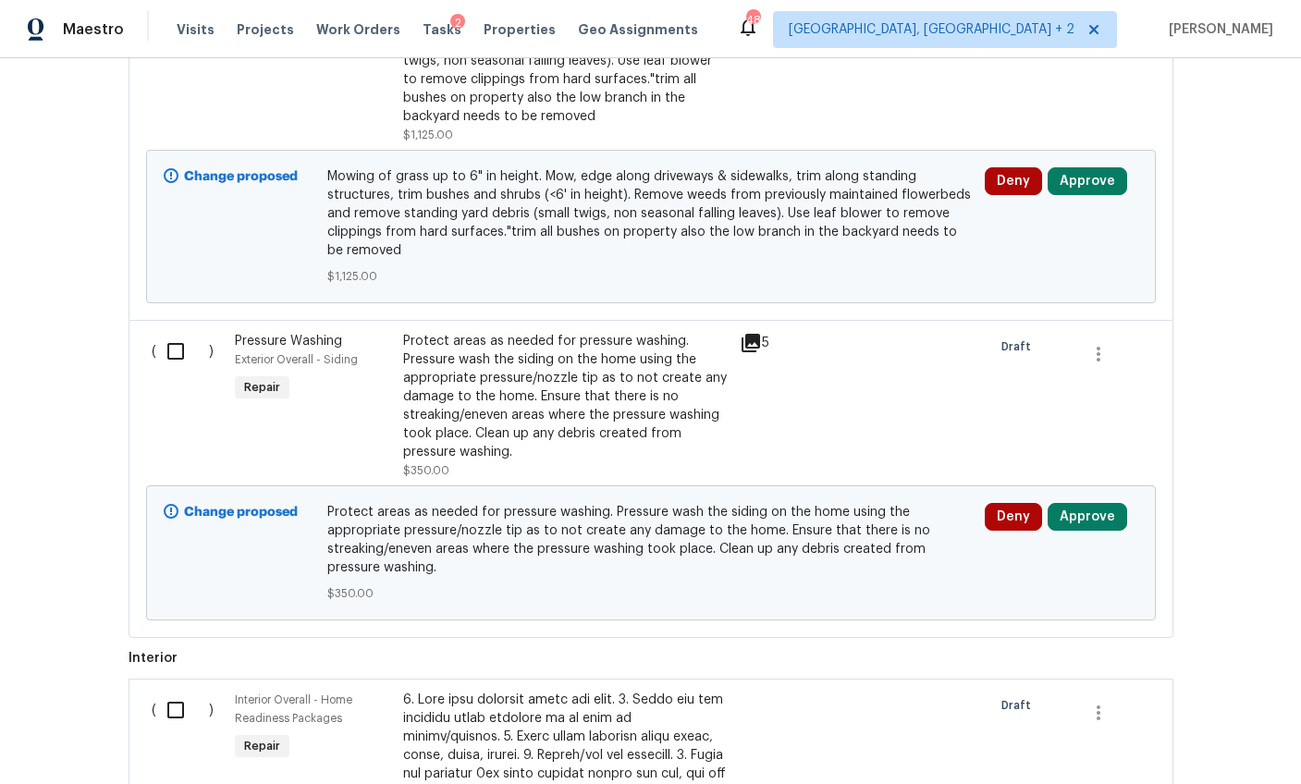
scroll to position [4455, 0]
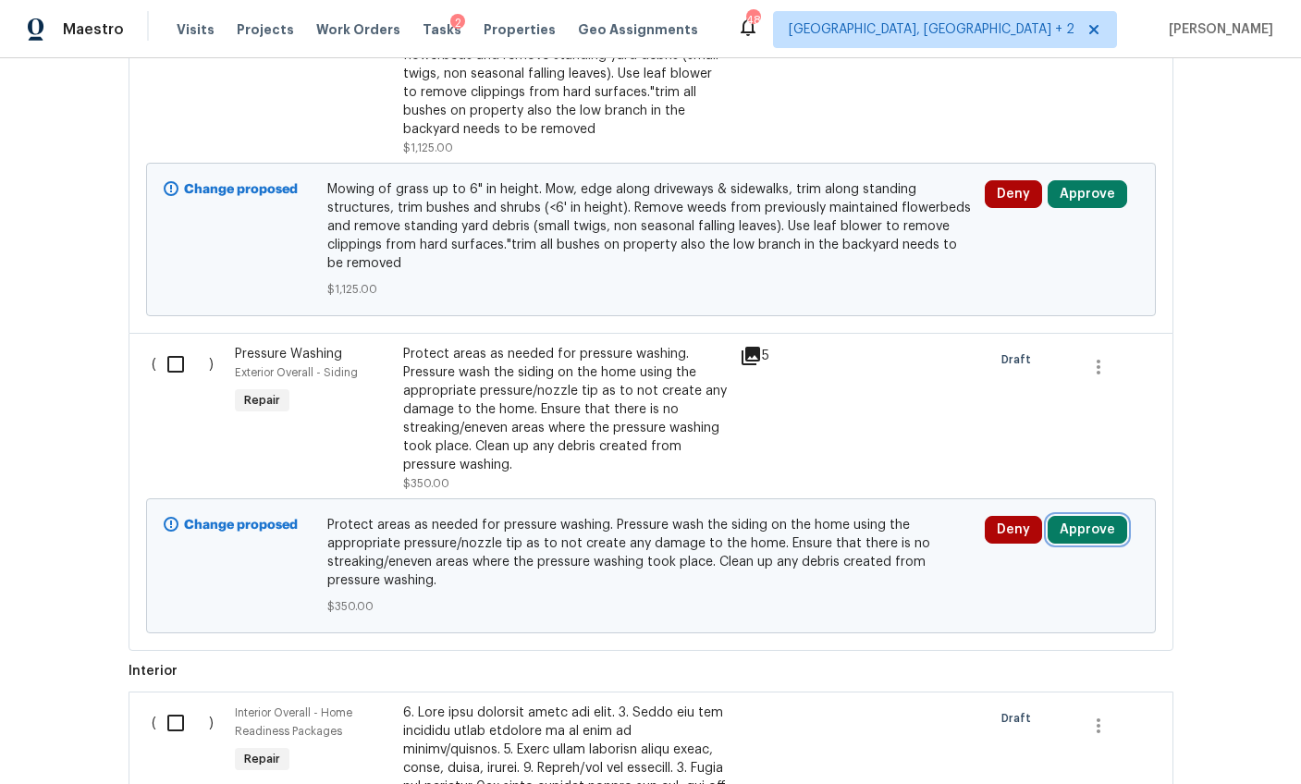
click at [1095, 522] on button "Approve" at bounding box center [1087, 530] width 80 height 28
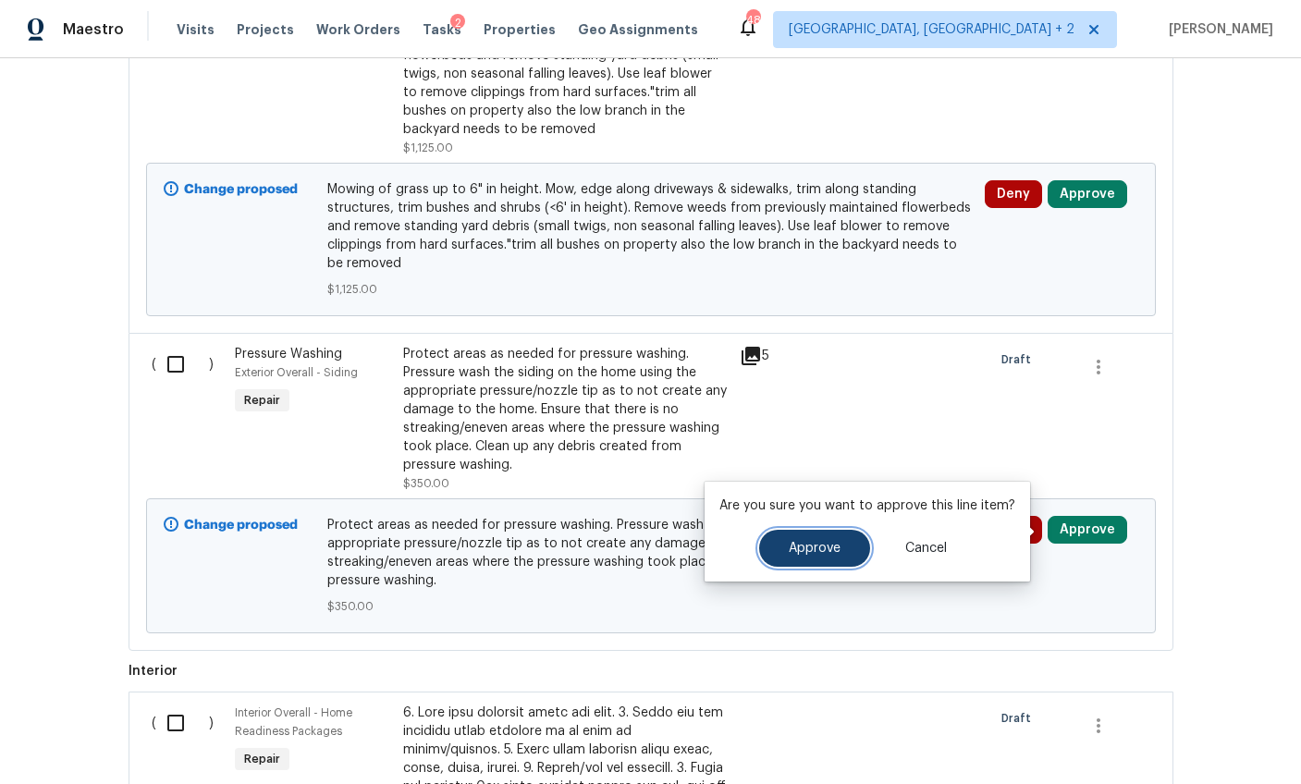
click at [826, 539] on button "Approve" at bounding box center [814, 548] width 111 height 37
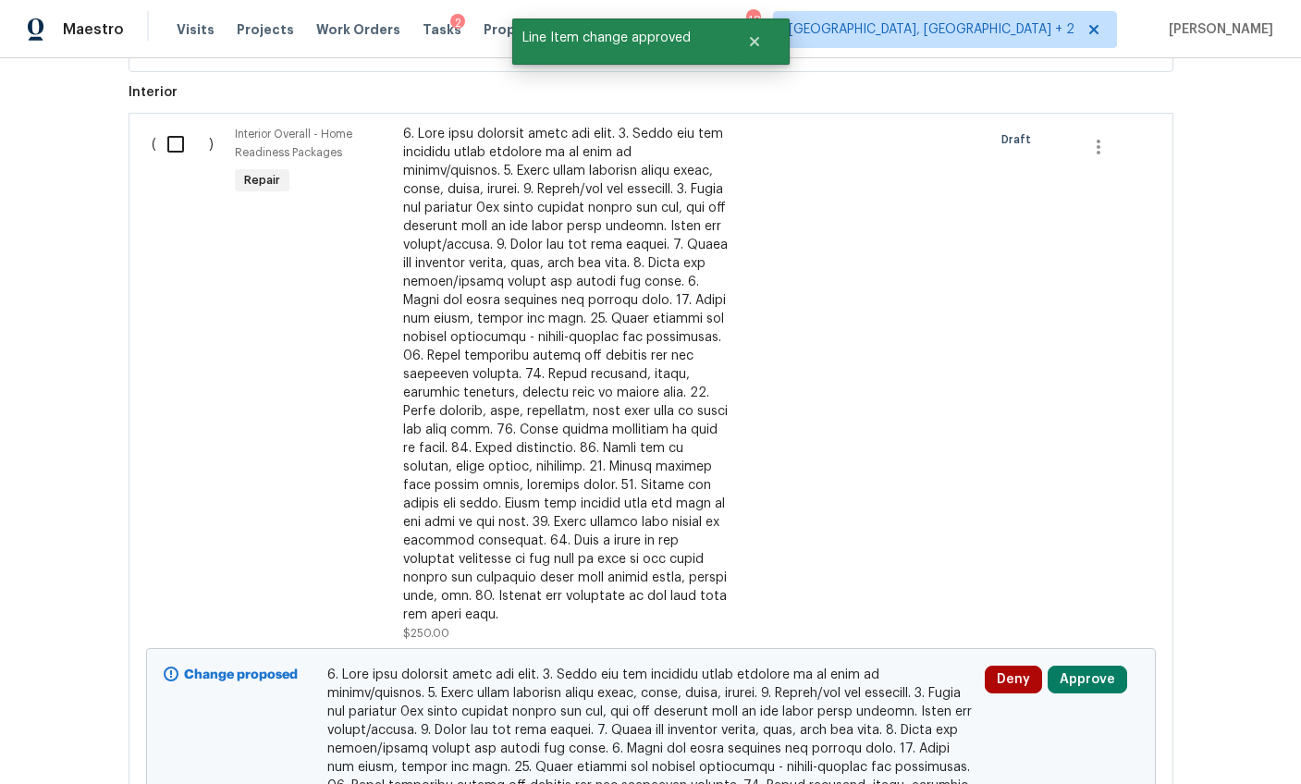
scroll to position [5340, 0]
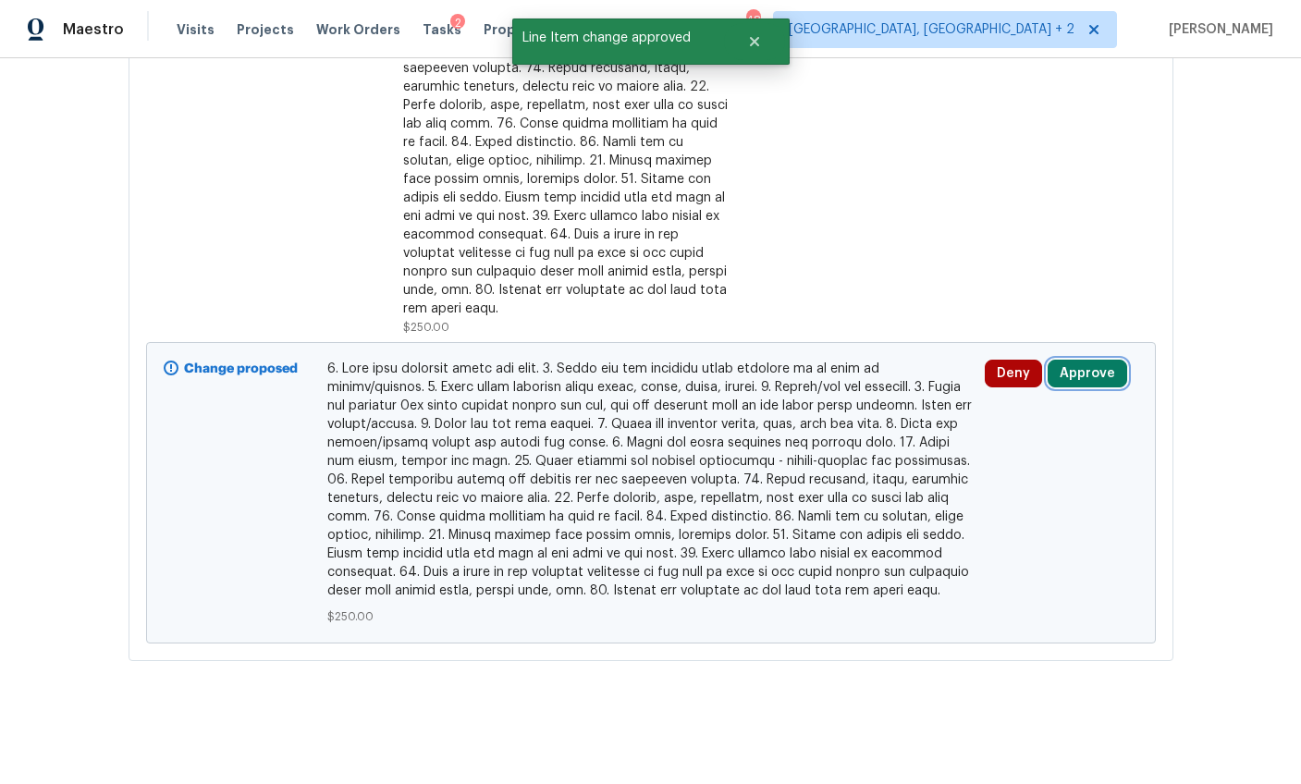
click at [1089, 360] on button "Approve" at bounding box center [1087, 374] width 80 height 28
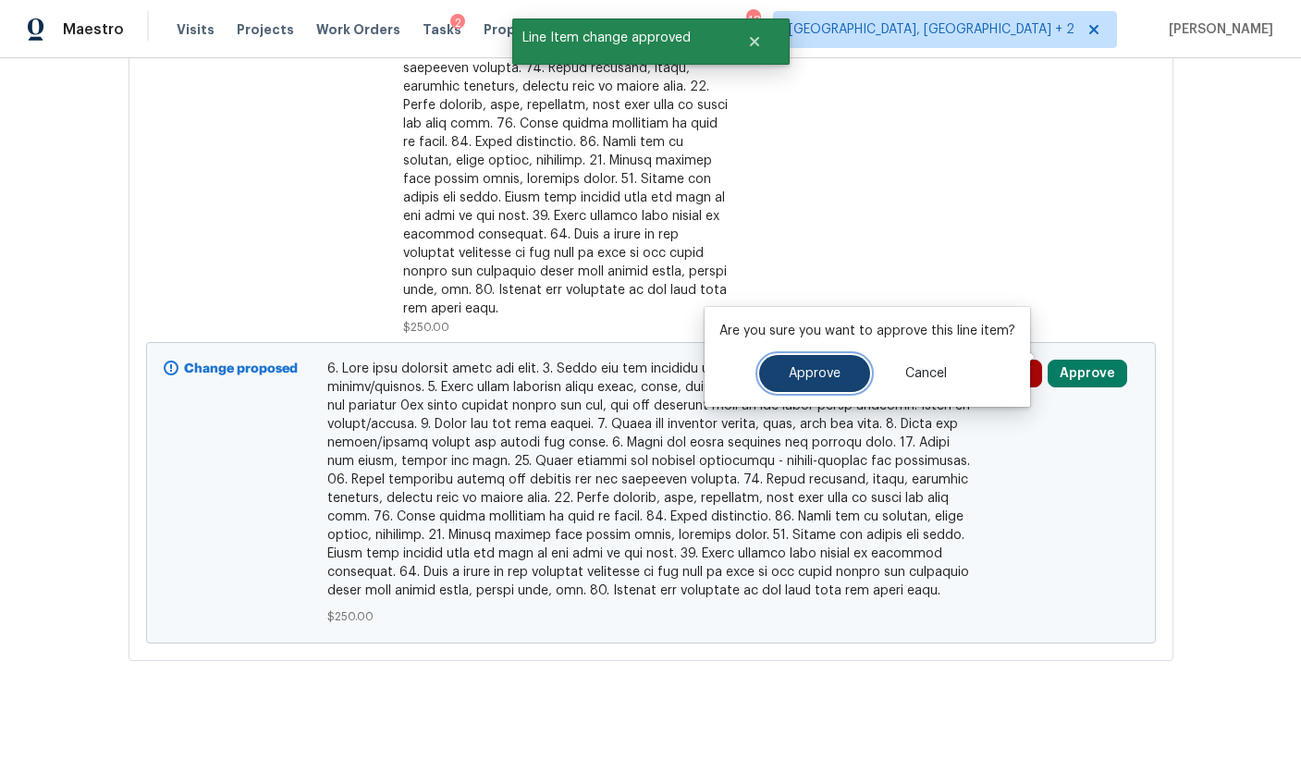
click at [802, 383] on button "Approve" at bounding box center [814, 373] width 111 height 37
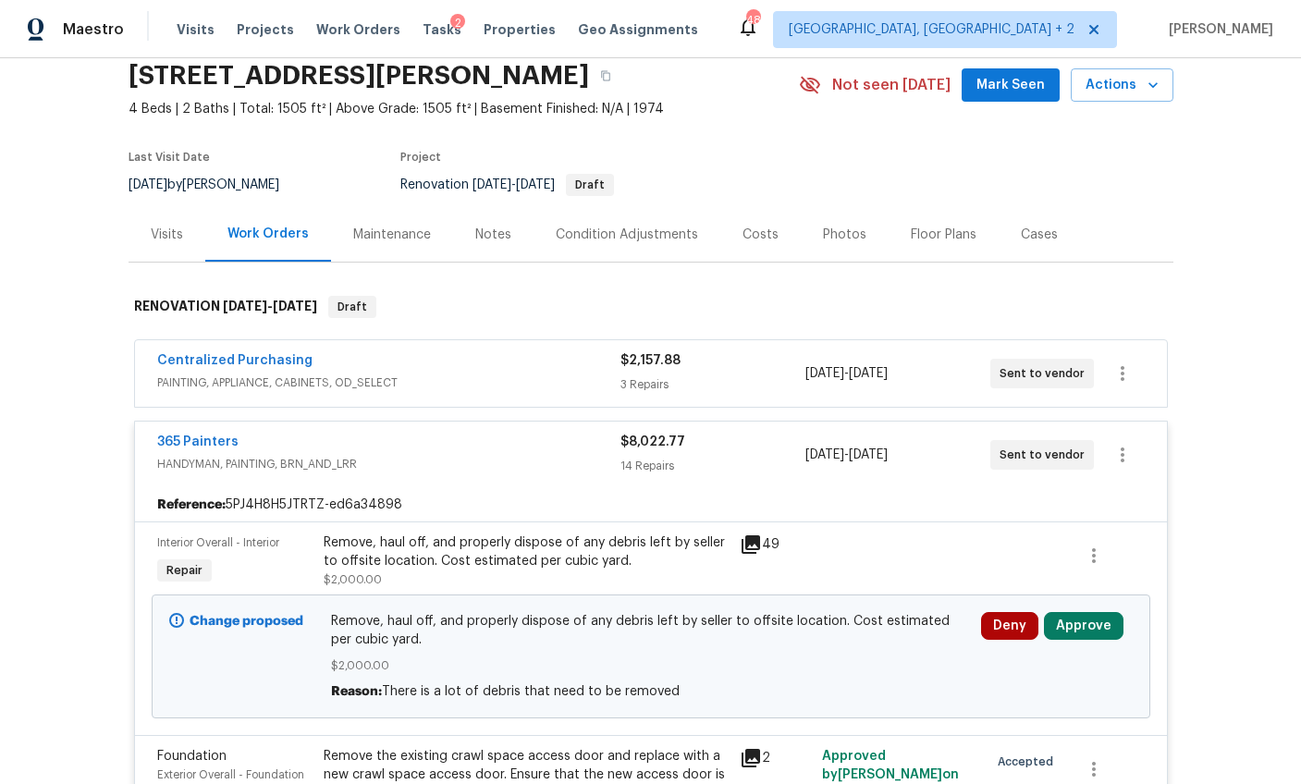
scroll to position [0, 0]
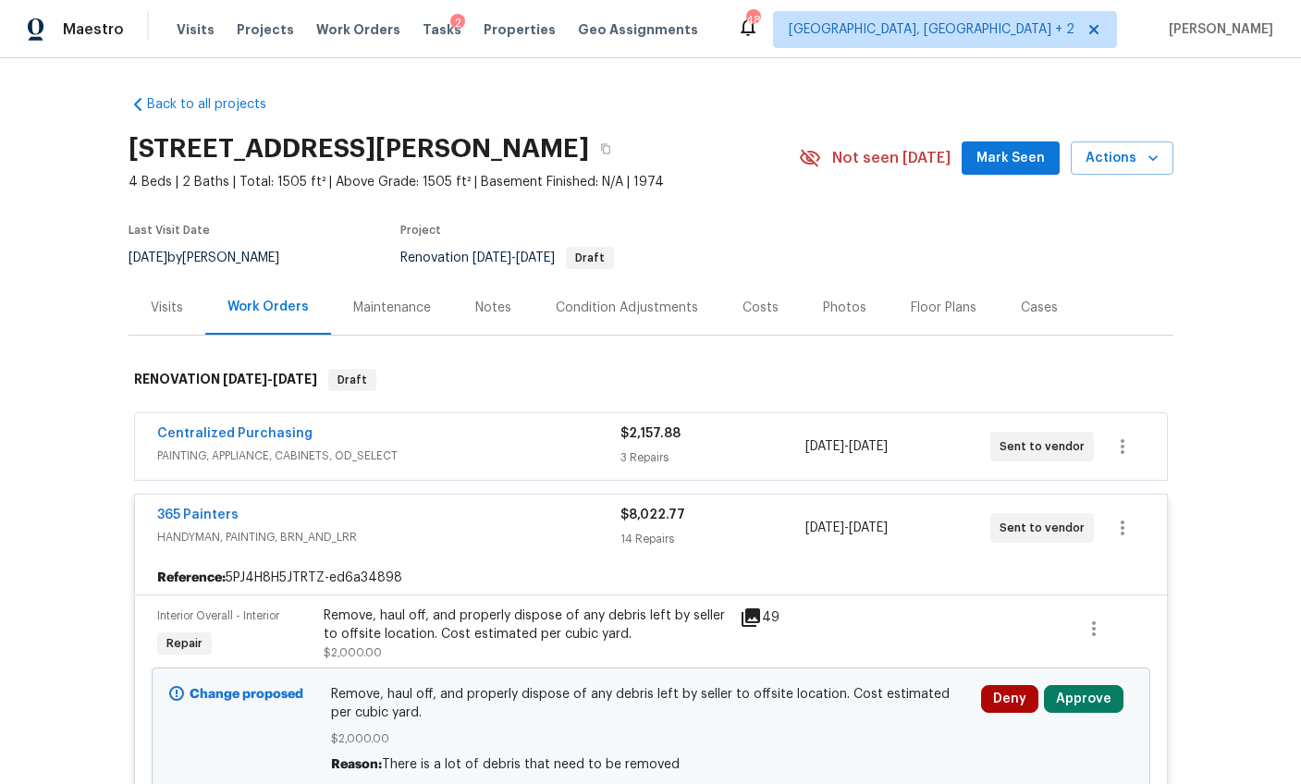
click at [753, 322] on div "Costs" at bounding box center [760, 307] width 80 height 55
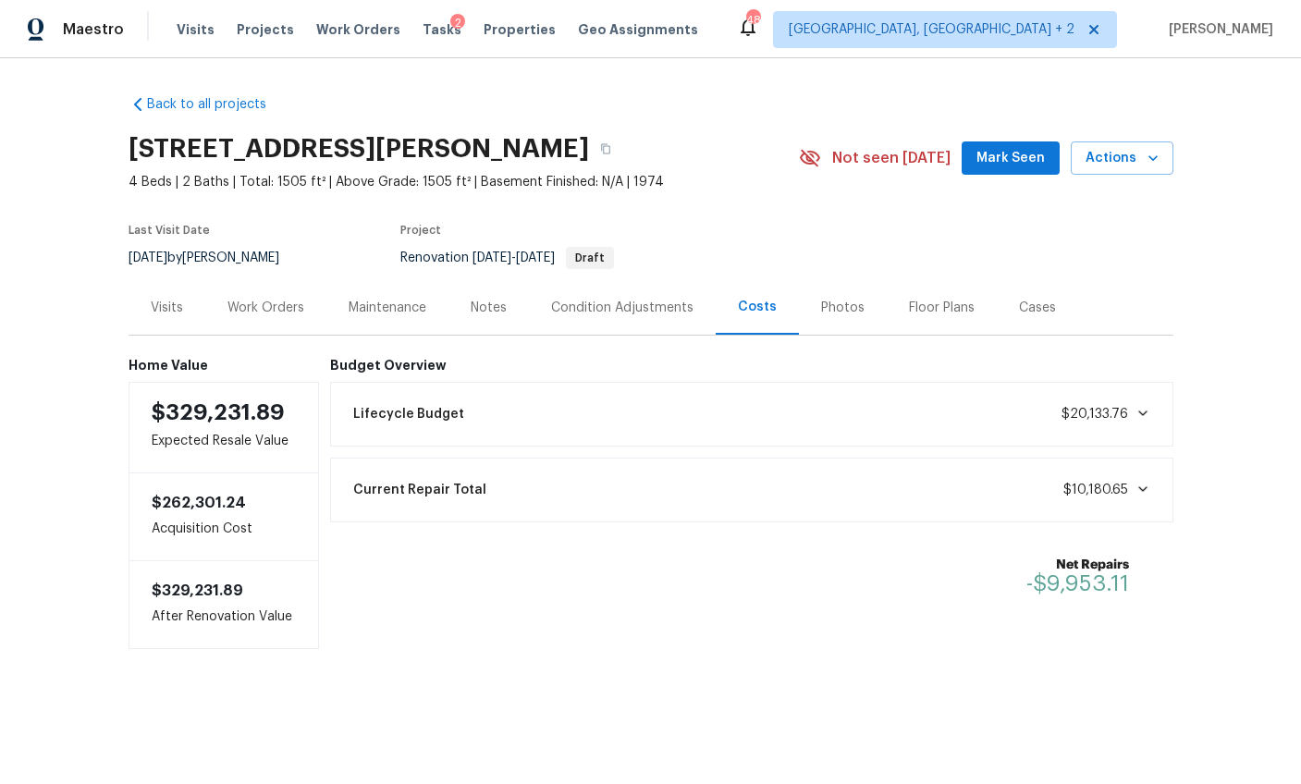
click at [255, 306] on div "Work Orders" at bounding box center [265, 308] width 77 height 18
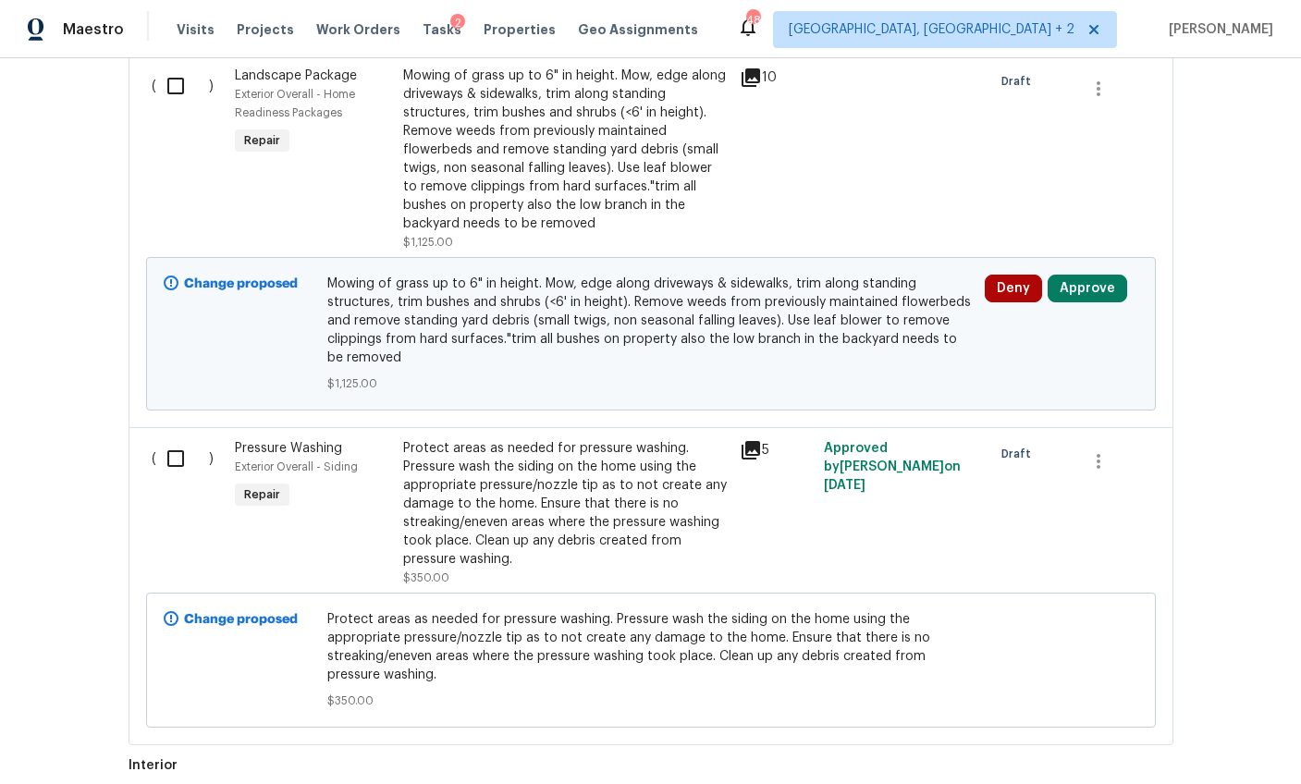
scroll to position [774, 0]
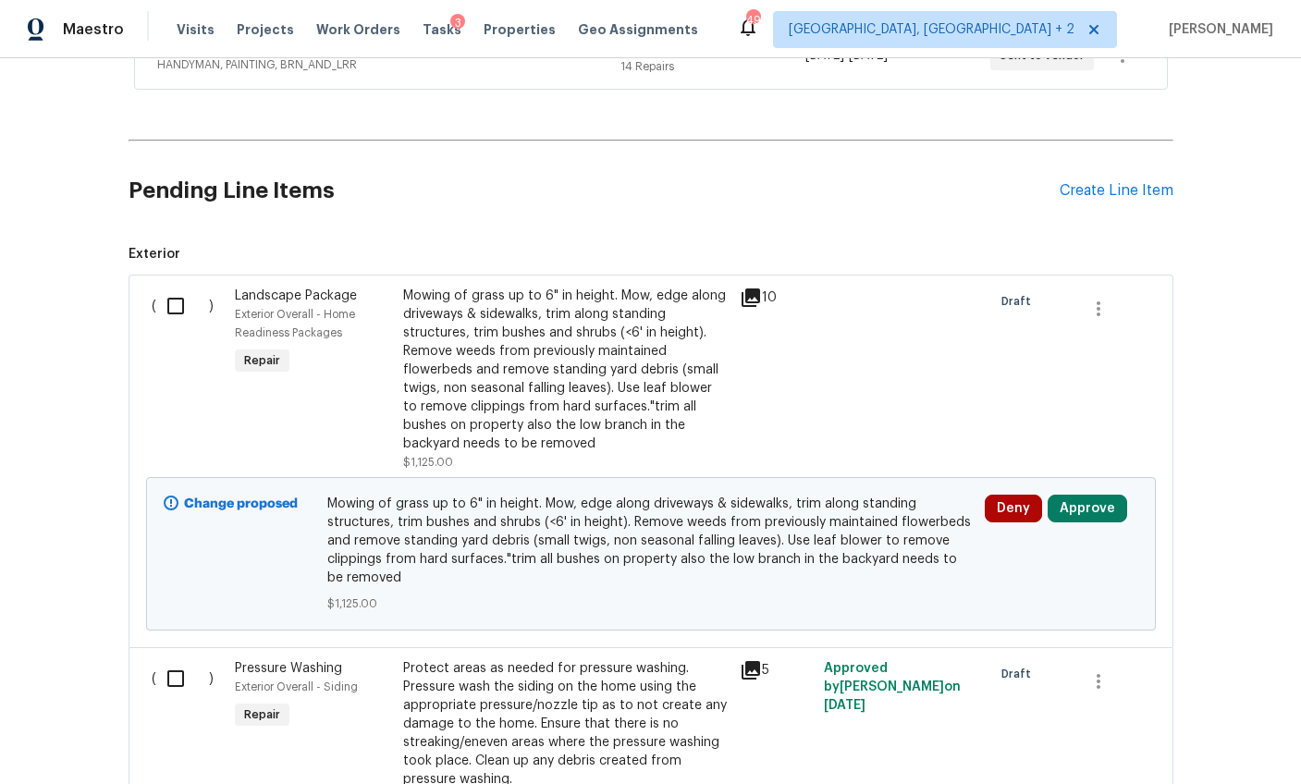
scroll to position [107, 0]
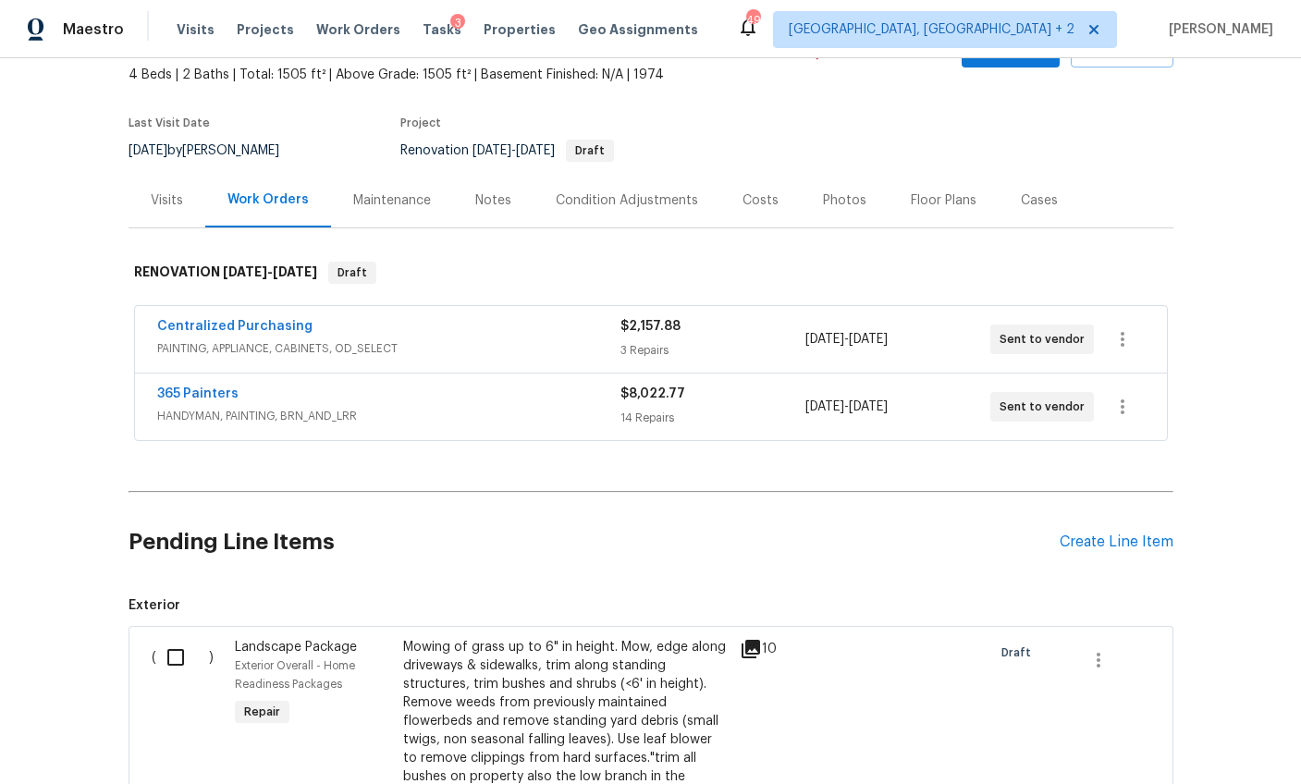
click at [419, 410] on span "HANDYMAN, PAINTING, BRN_AND_LRR" at bounding box center [388, 416] width 463 height 18
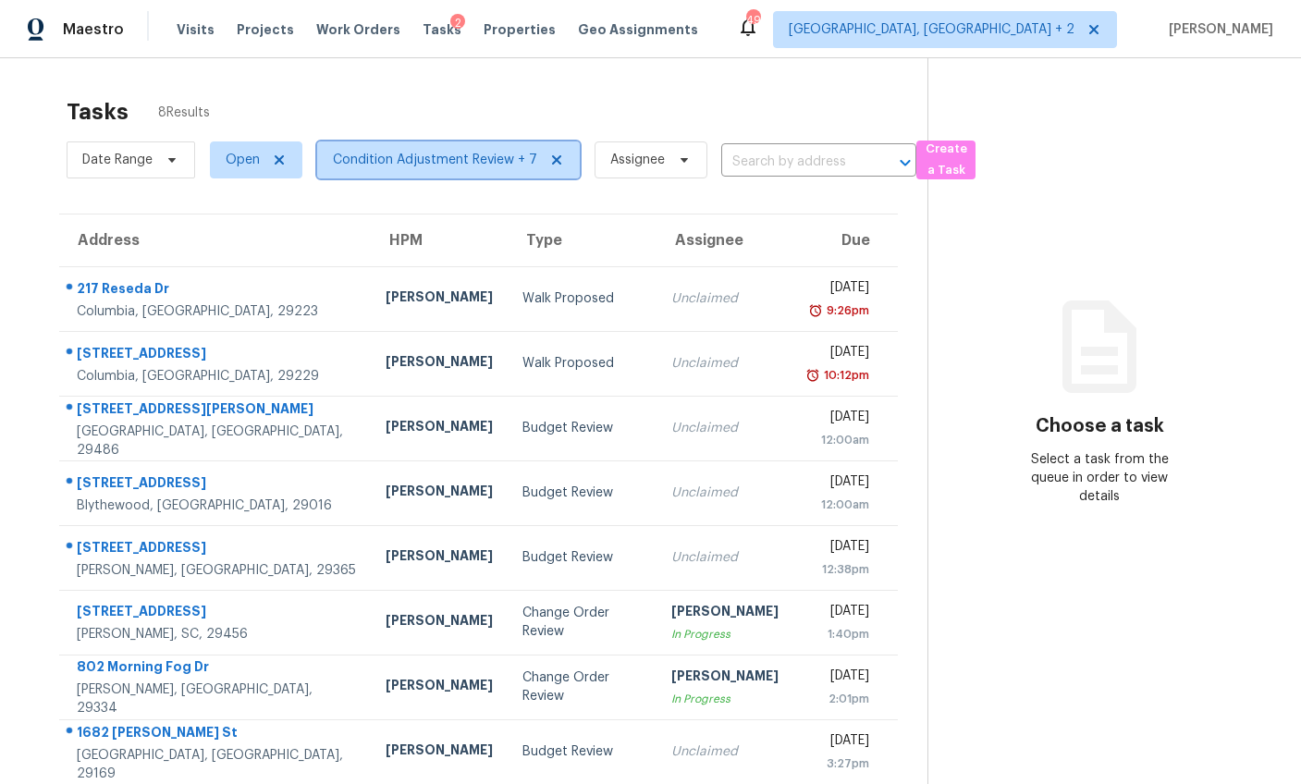
click at [399, 161] on span "Condition Adjustment Review + 7" at bounding box center [435, 160] width 204 height 18
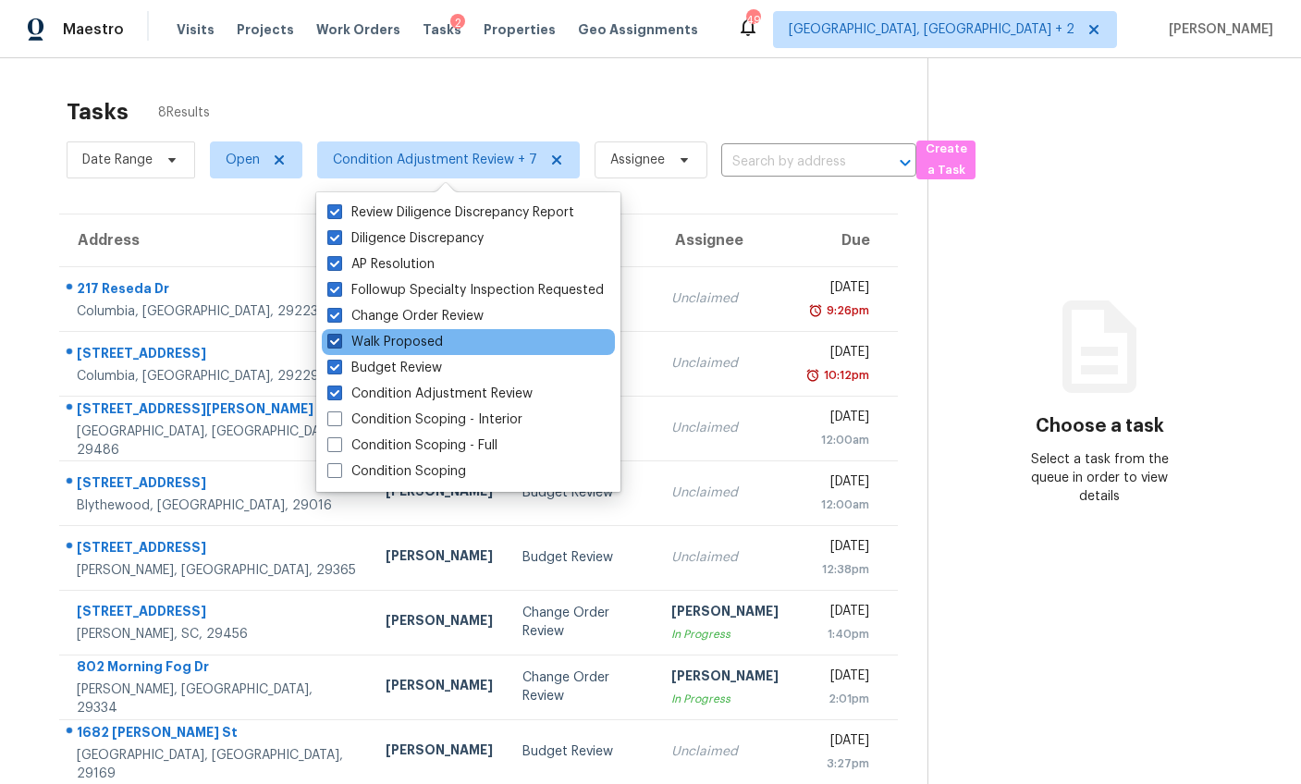
click at [332, 341] on span at bounding box center [334, 341] width 15 height 15
click at [332, 341] on input "Walk Proposed" at bounding box center [333, 339] width 12 height 12
checkbox input "false"
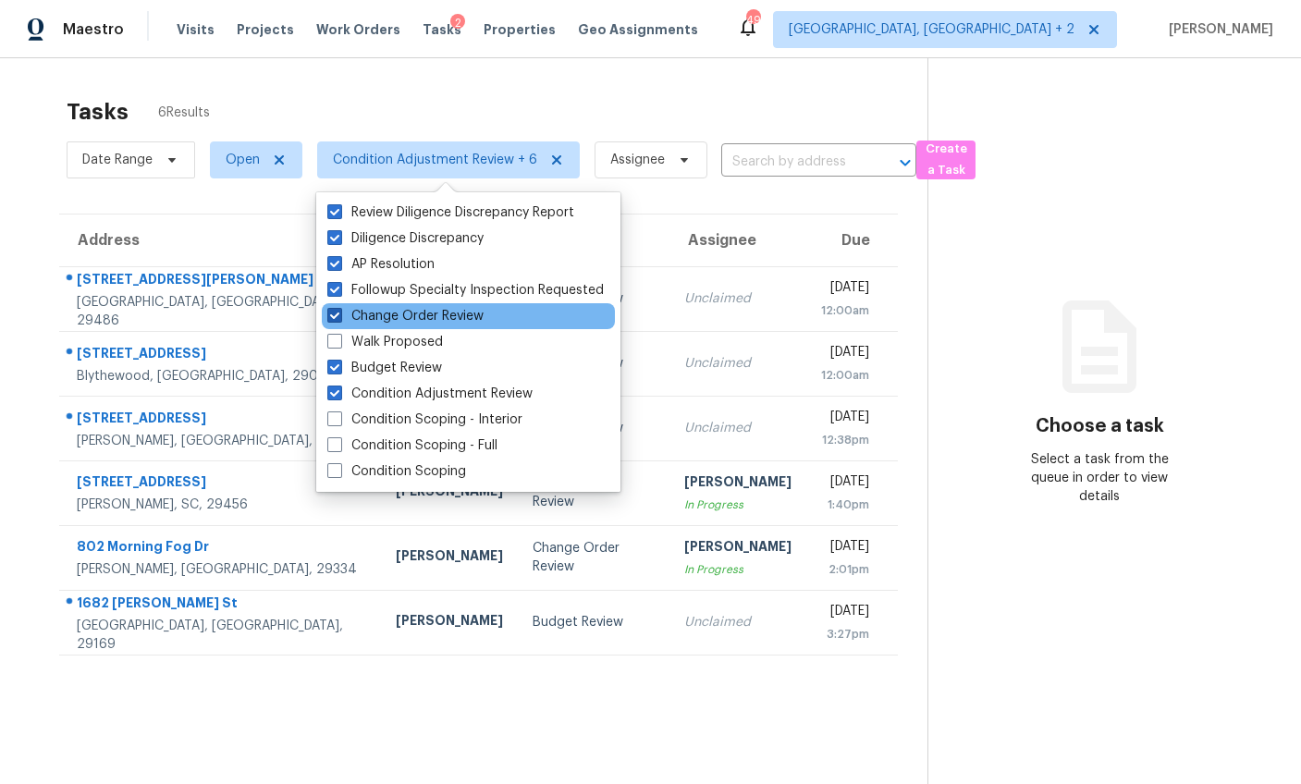
click at [337, 314] on span at bounding box center [334, 315] width 15 height 15
click at [337, 314] on input "Change Order Review" at bounding box center [333, 313] width 12 height 12
checkbox input "false"
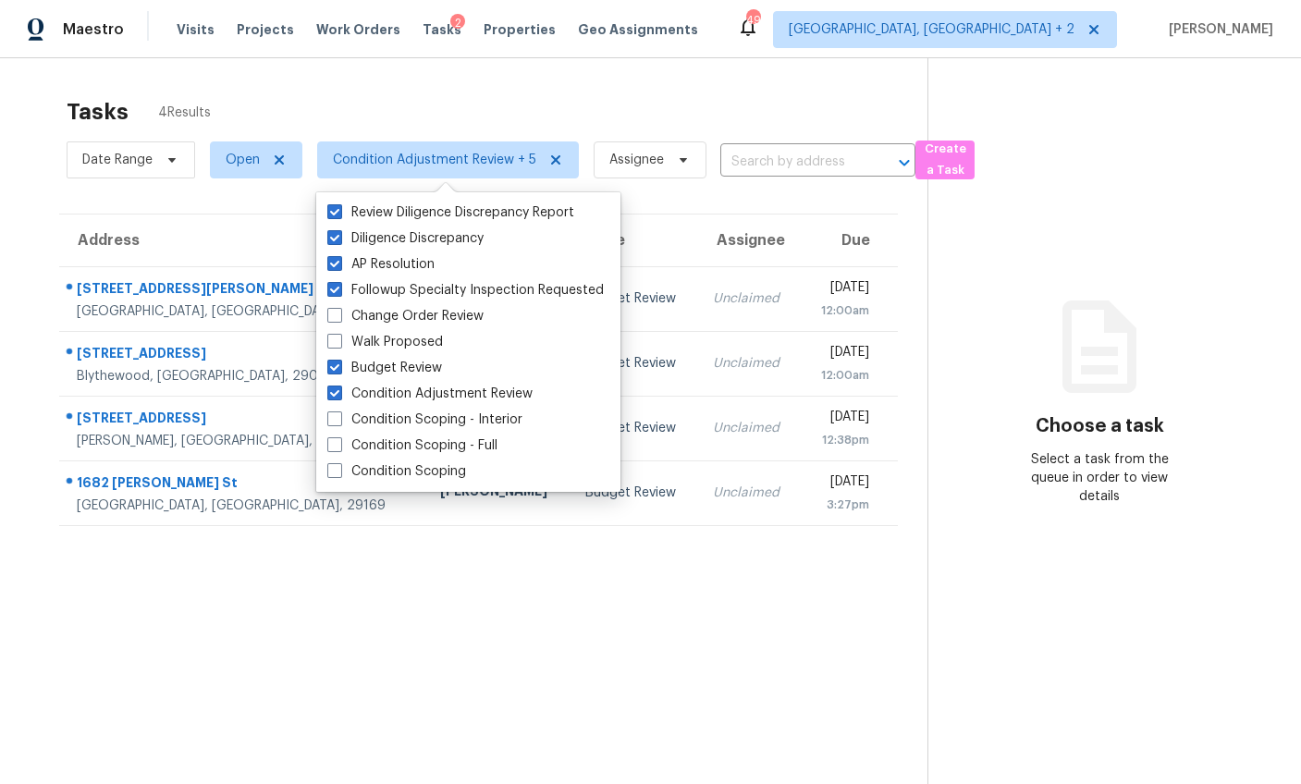
click at [135, 74] on div "Tasks 4 Results Date Range Open Condition Adjustment Review + 5 Assignee ​ Crea…" at bounding box center [650, 450] width 1301 height 784
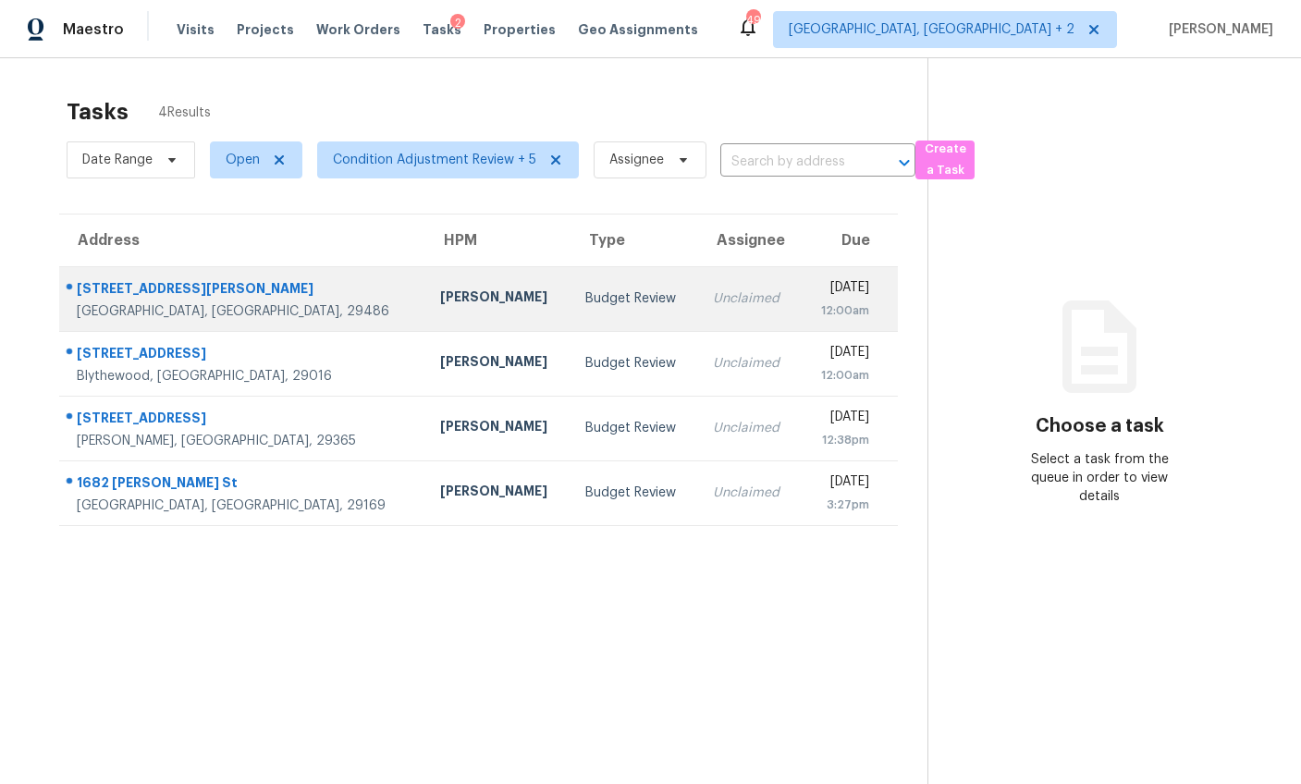
click at [425, 281] on td "[PERSON_NAME]" at bounding box center [497, 298] width 145 height 65
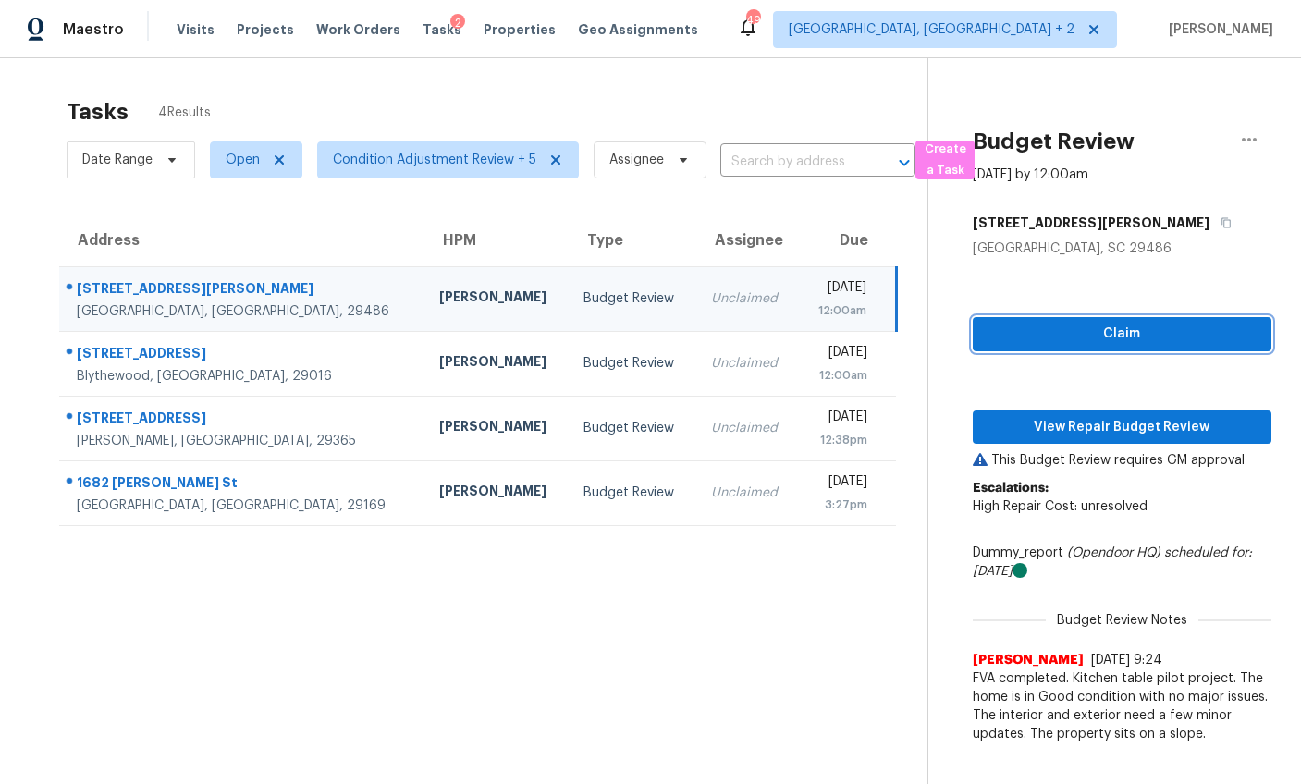
click at [1103, 333] on span "Claim" at bounding box center [1121, 334] width 269 height 23
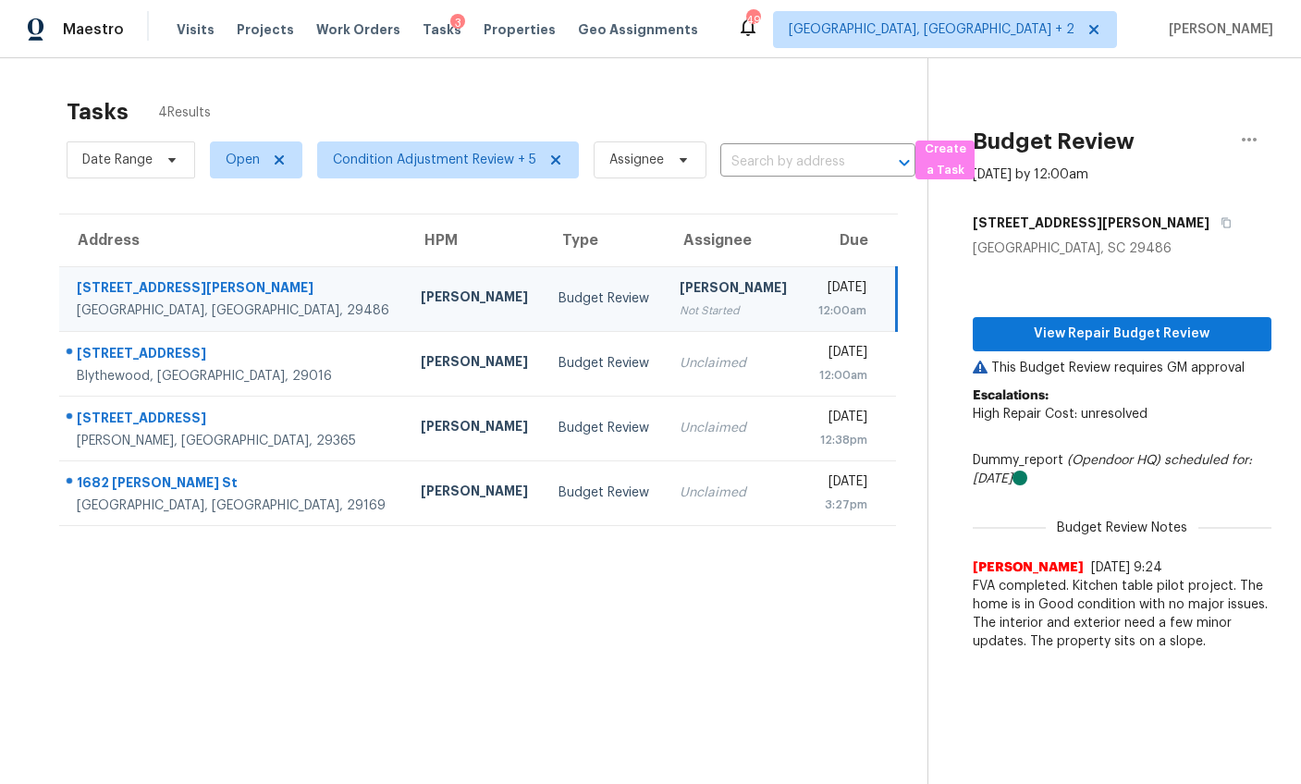
click at [1100, 420] on span "High Repair Cost: unresolved" at bounding box center [1060, 414] width 175 height 13
click at [1107, 337] on span "View Repair Budget Review" at bounding box center [1121, 334] width 269 height 23
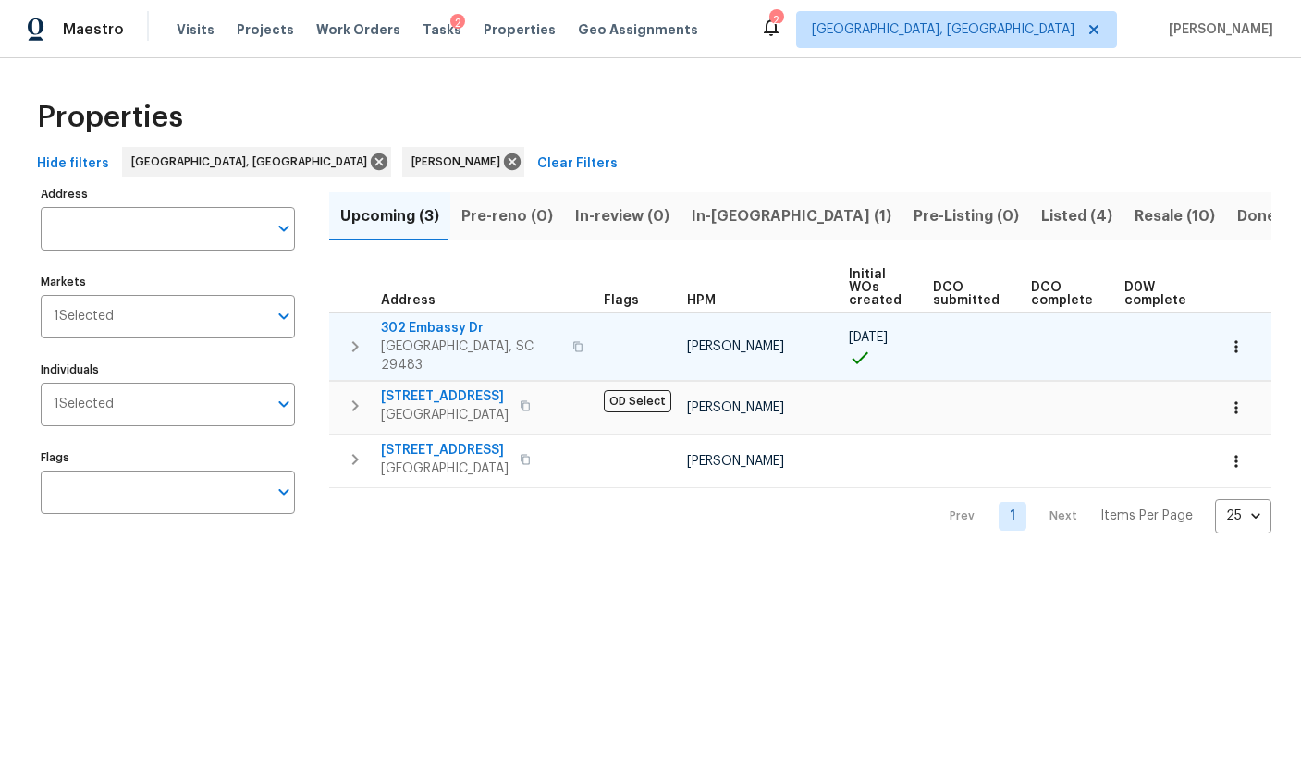
click at [440, 332] on span "302 Embassy Dr" at bounding box center [471, 328] width 180 height 18
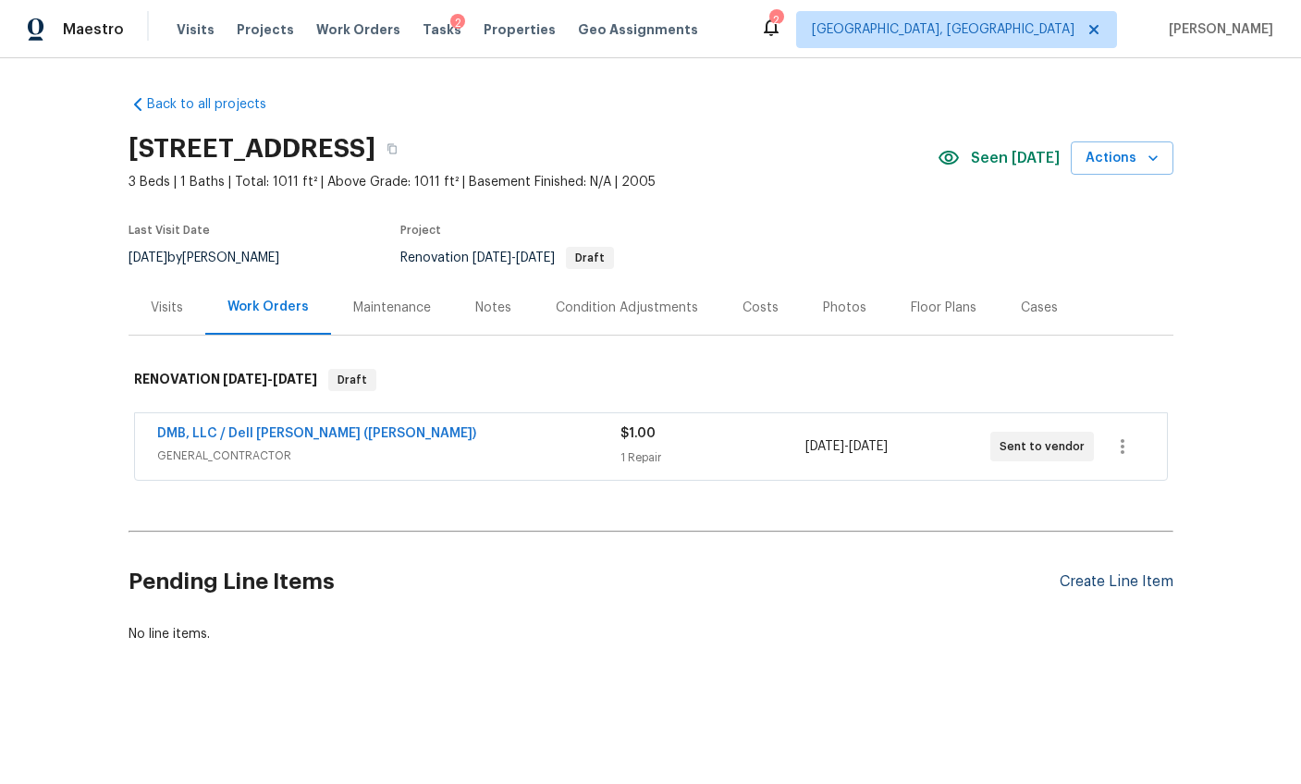
click at [1100, 581] on div "Create Line Item" at bounding box center [1116, 582] width 114 height 18
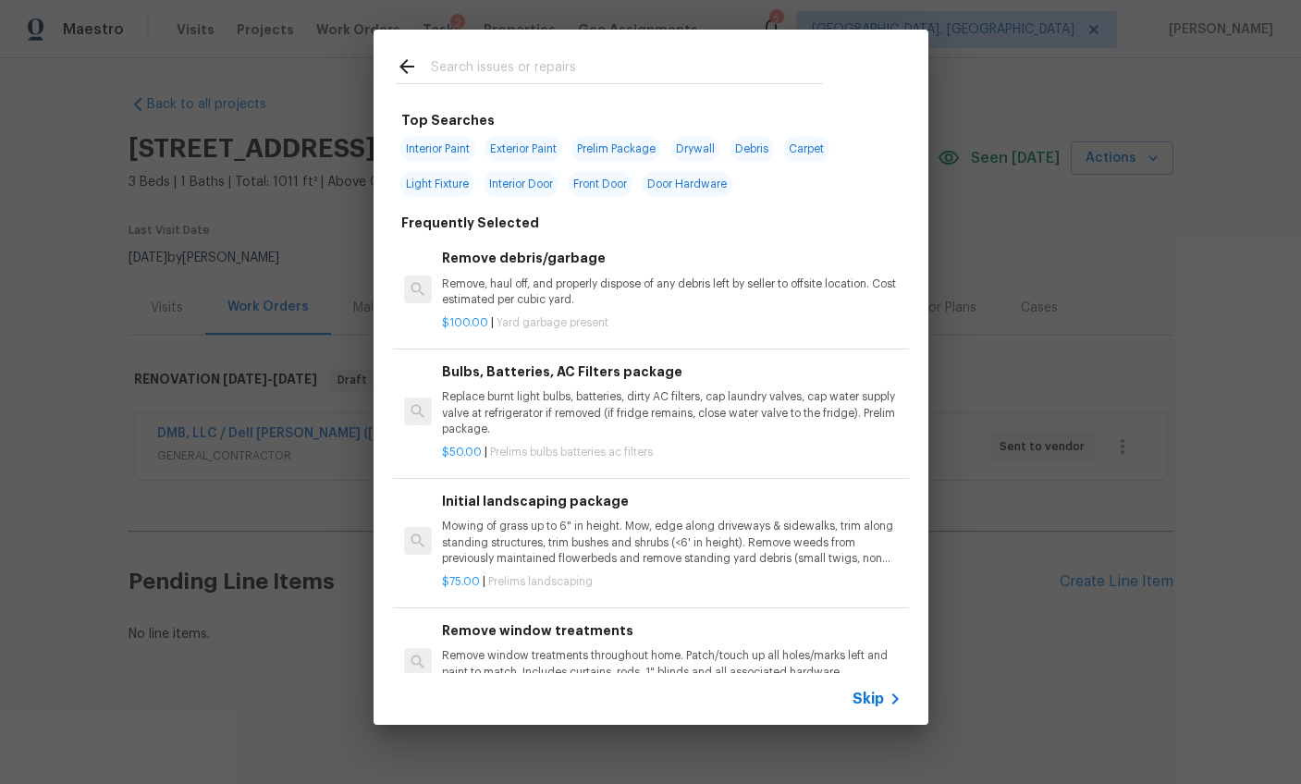
click at [485, 65] on input "text" at bounding box center [627, 69] width 392 height 28
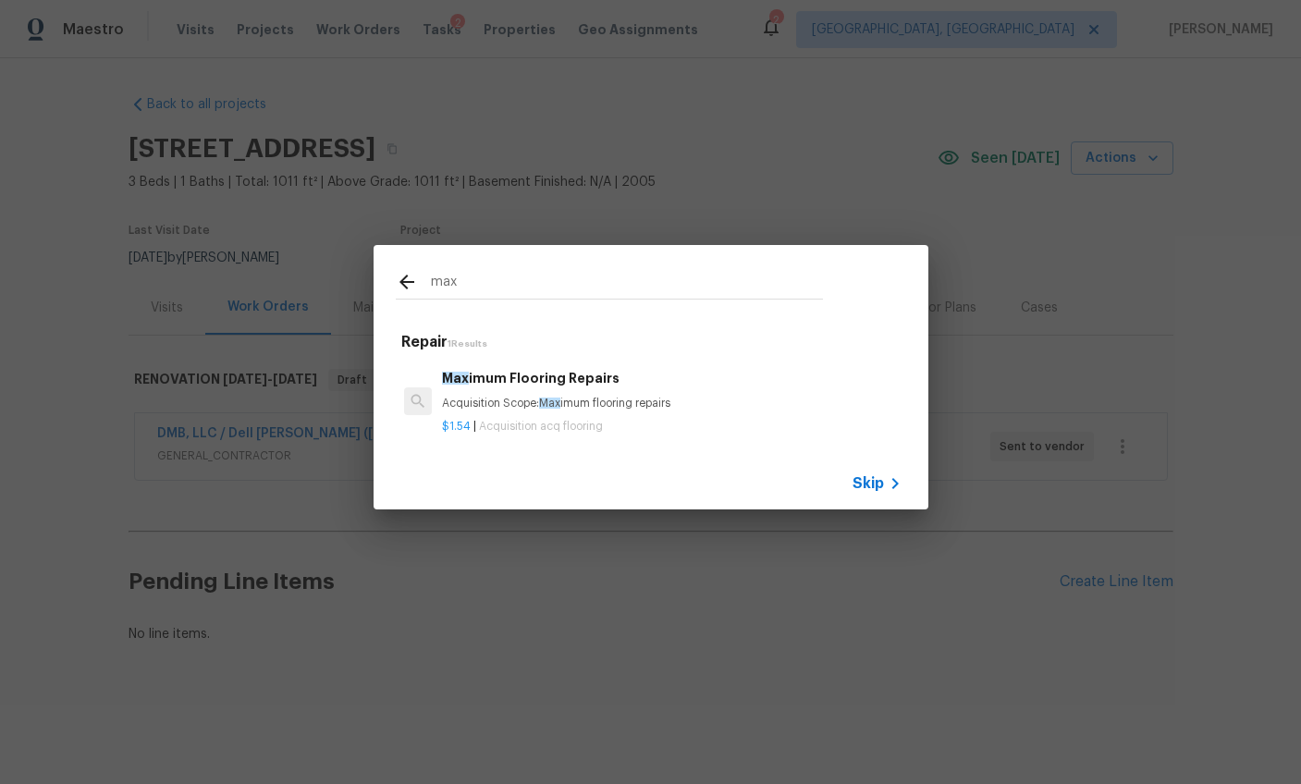
type input "max"
click at [532, 399] on p "Acquisition Scope: Max imum flooring repairs" at bounding box center [671, 404] width 459 height 16
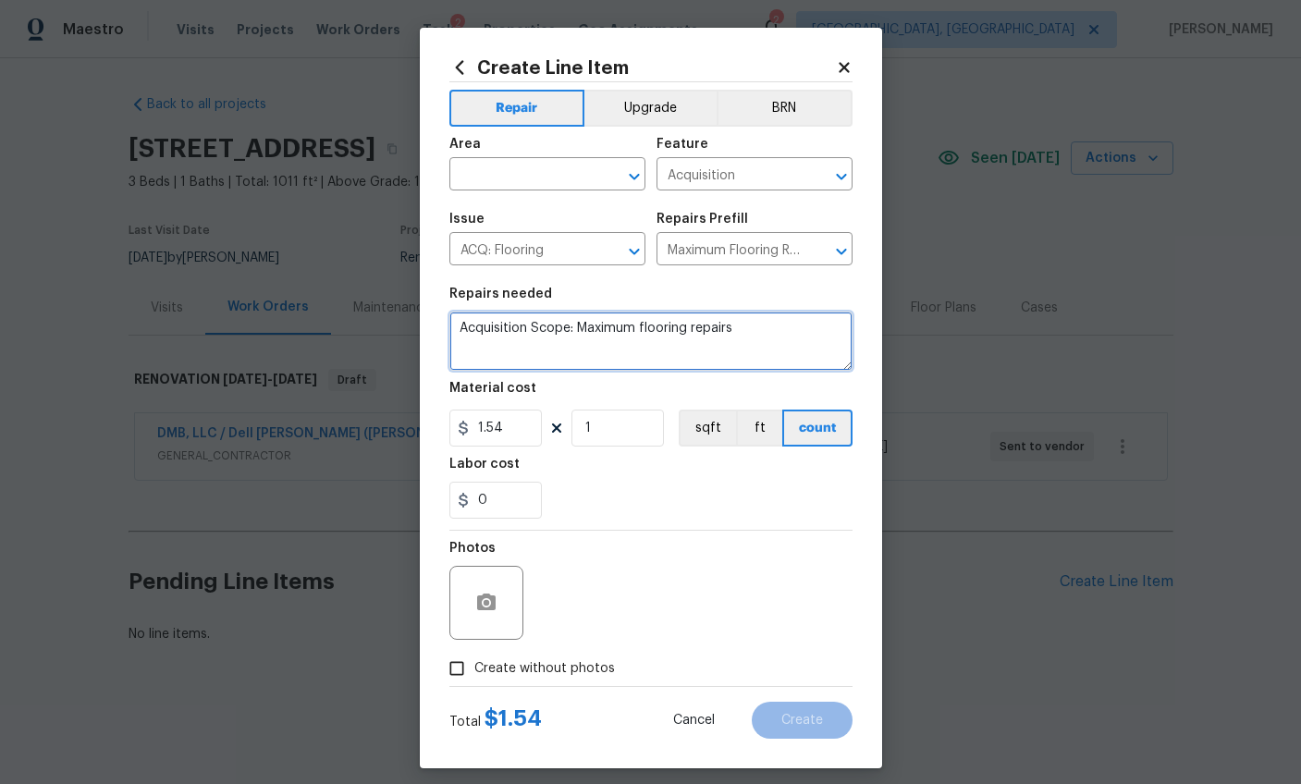
click at [531, 324] on textarea "Acquisition Scope: Maximum flooring repairs" at bounding box center [650, 341] width 403 height 59
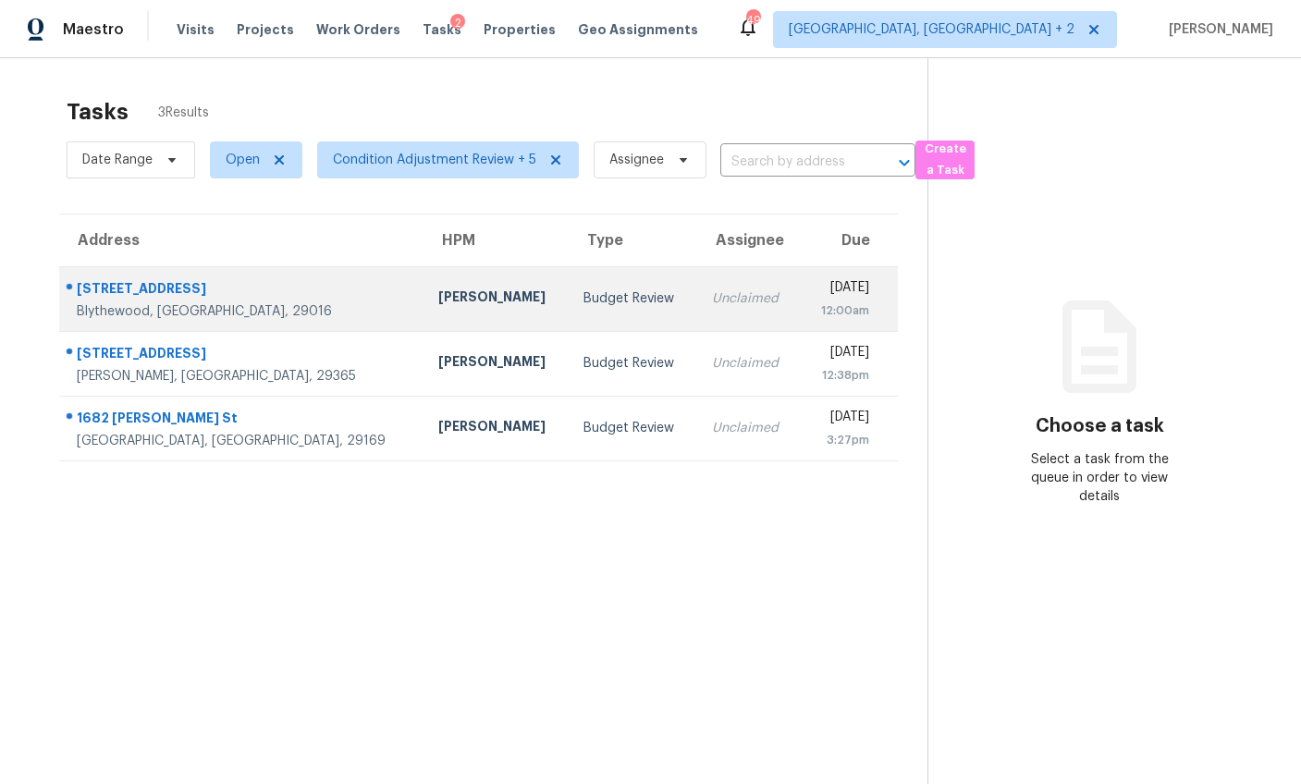
click at [800, 313] on td "[DATE] 12:00am" at bounding box center [849, 298] width 98 height 65
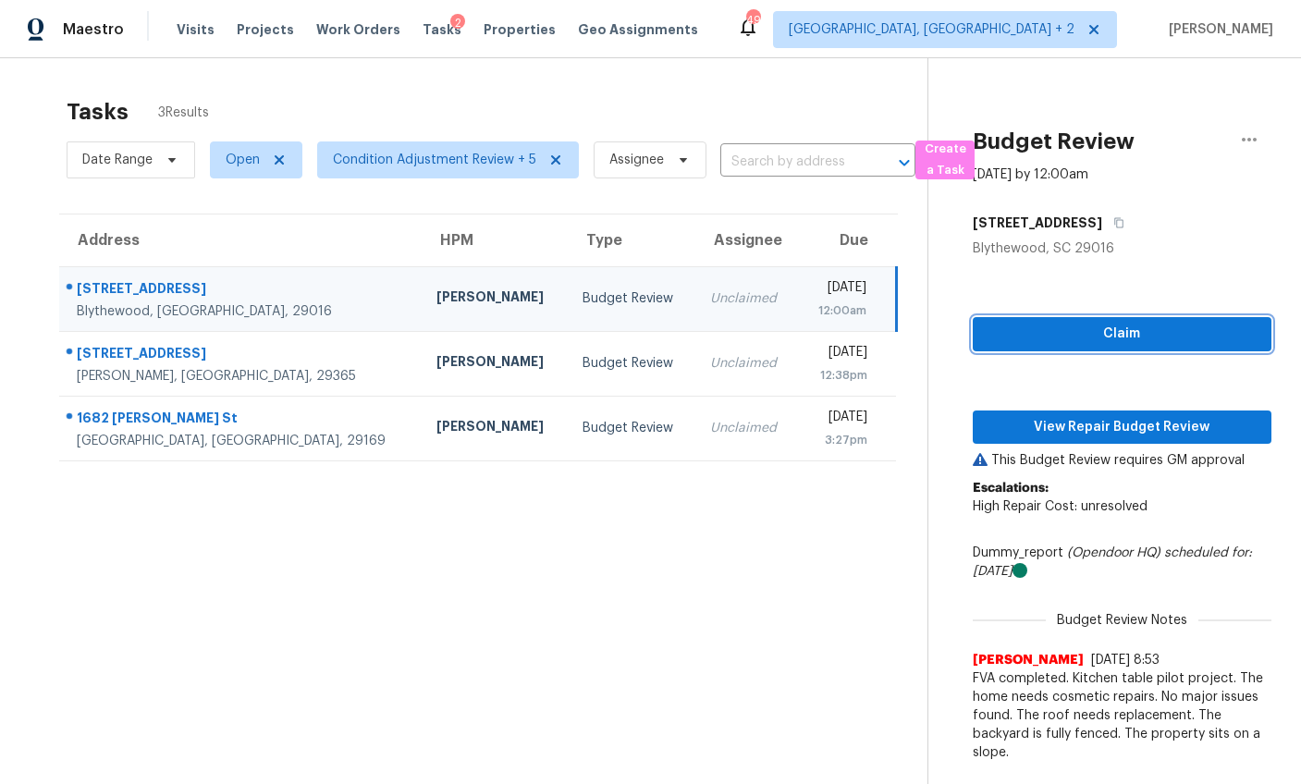
click at [1018, 331] on span "Claim" at bounding box center [1121, 334] width 269 height 23
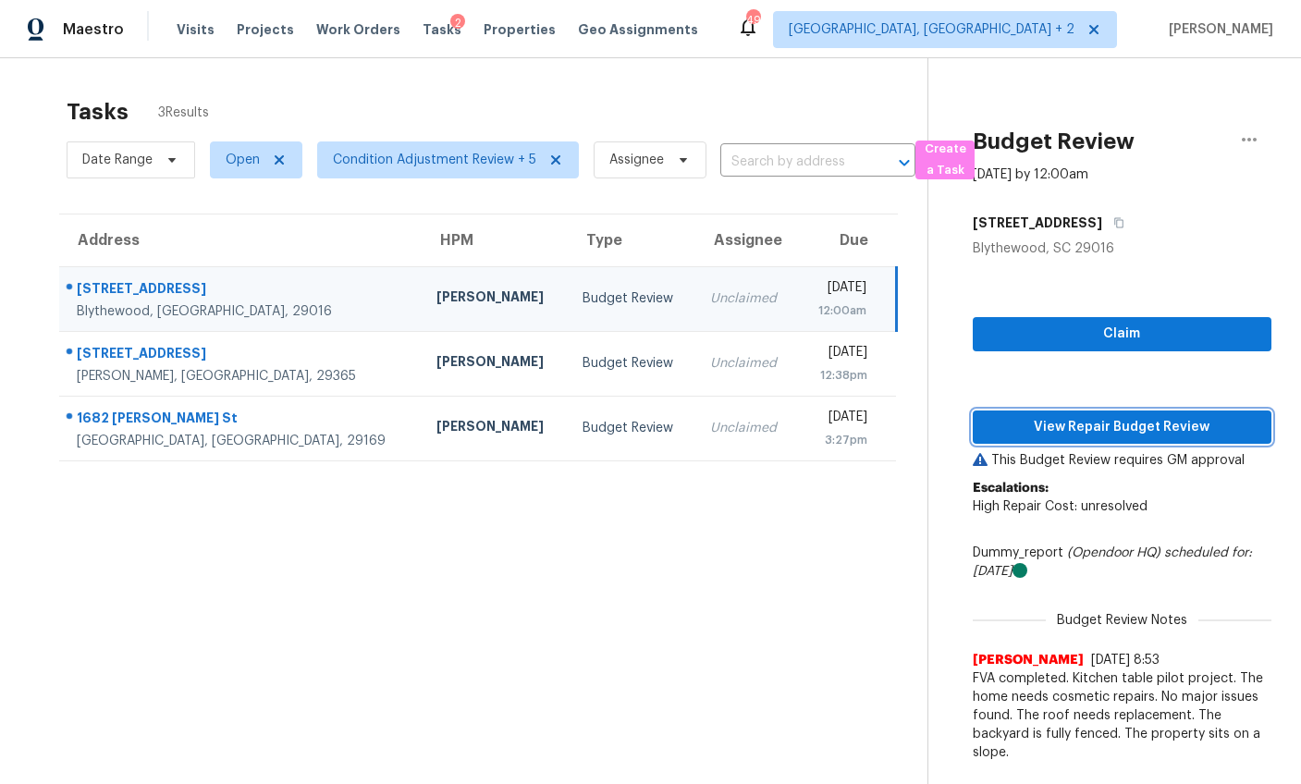
click at [1050, 424] on span "View Repair Budget Review" at bounding box center [1121, 427] width 269 height 23
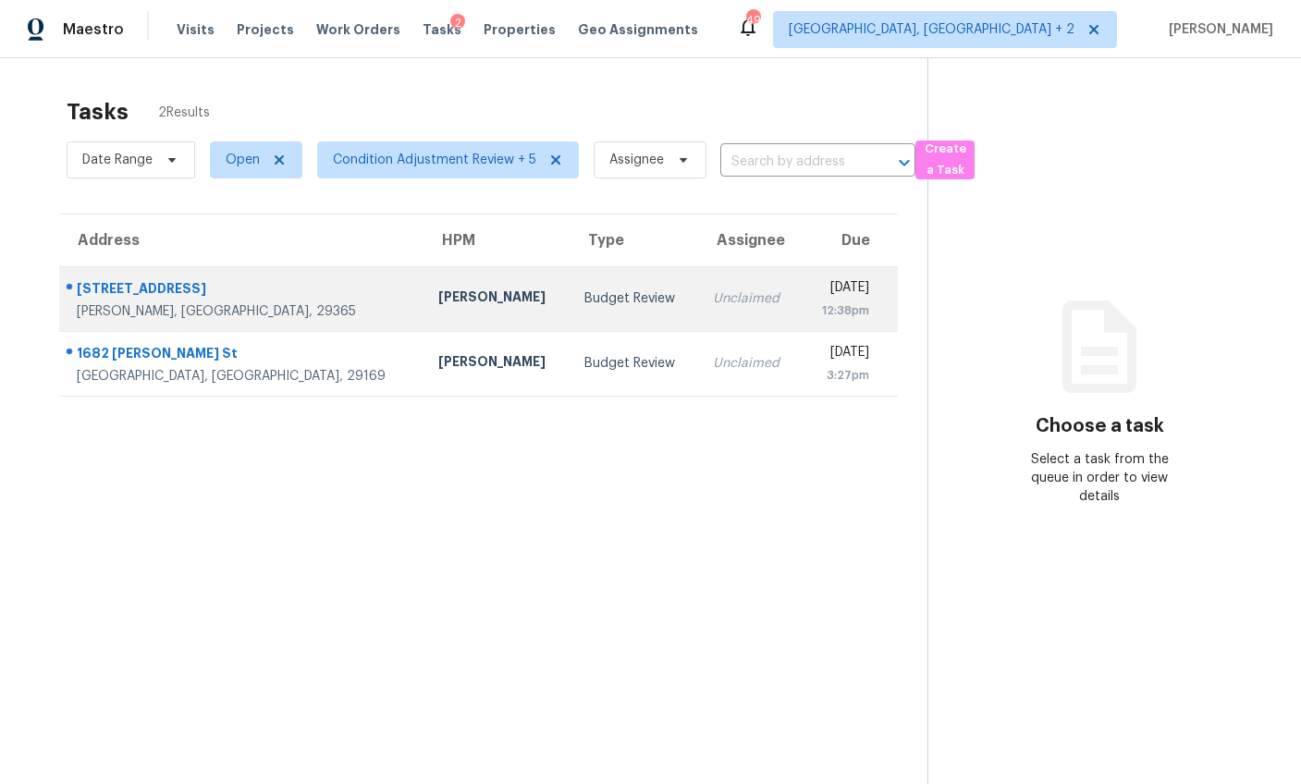
click at [423, 282] on td "William Bynum" at bounding box center [496, 298] width 146 height 65
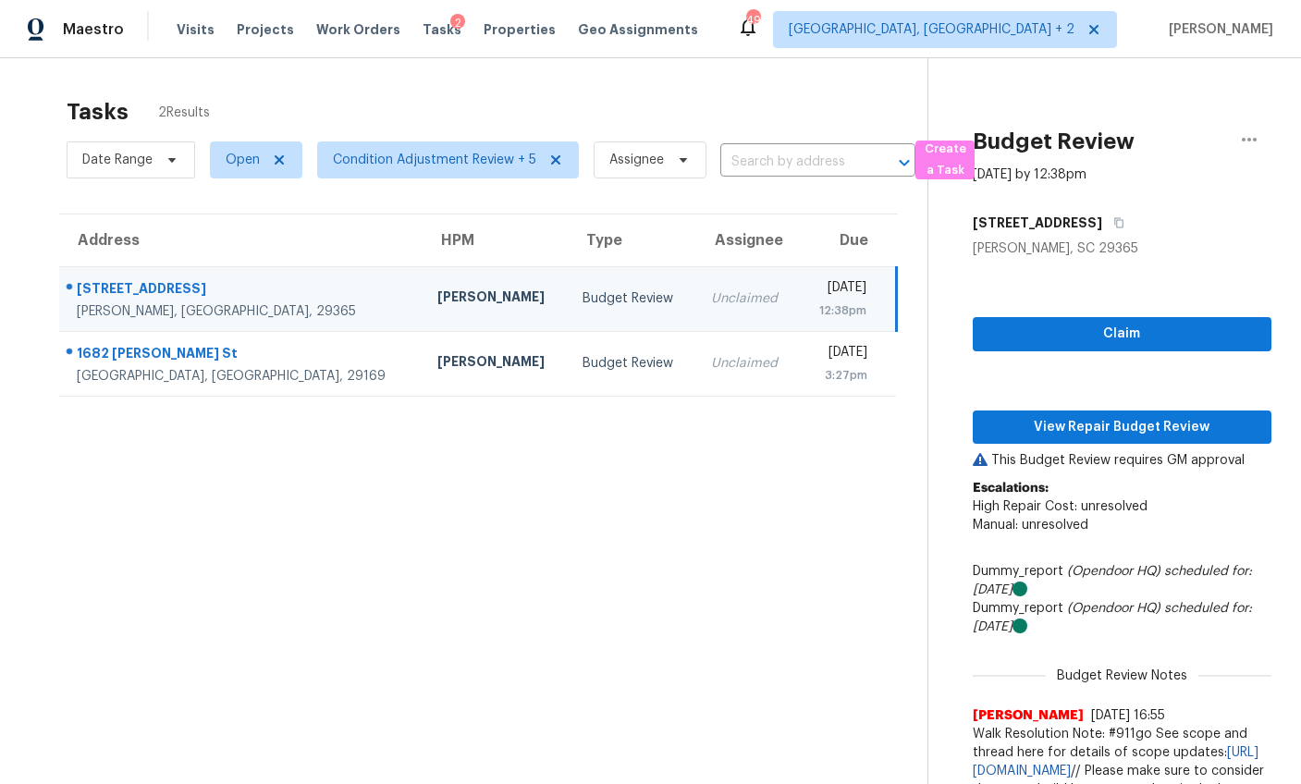
scroll to position [26, 0]
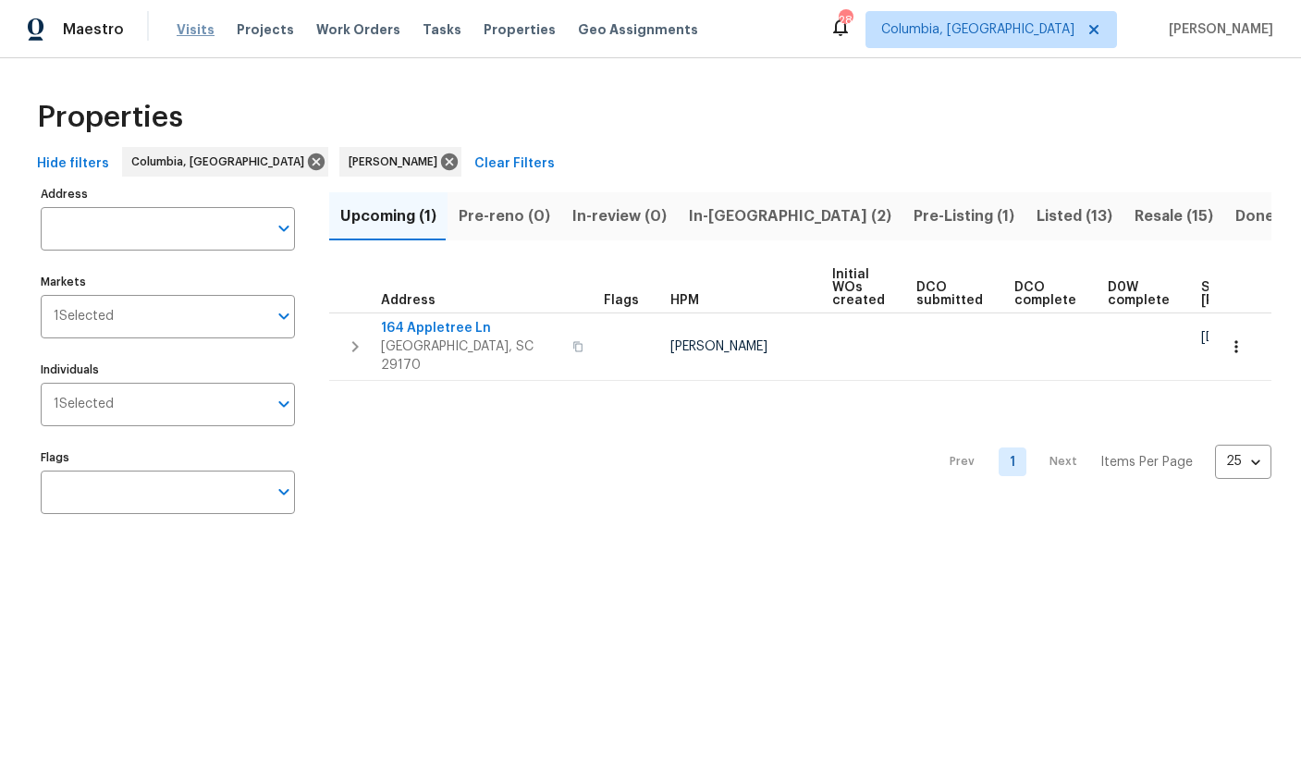
click at [197, 35] on span "Visits" at bounding box center [196, 29] width 38 height 18
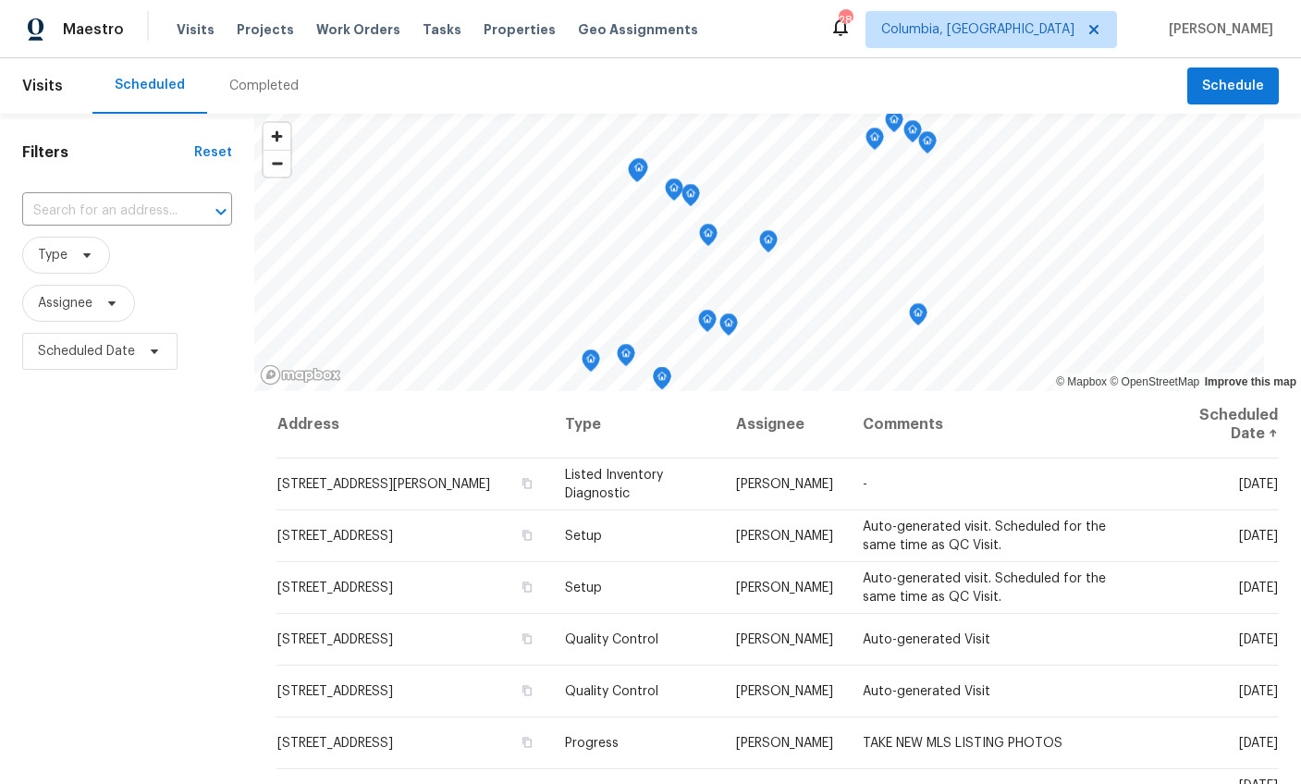
click at [263, 80] on div "Completed" at bounding box center [263, 86] width 69 height 18
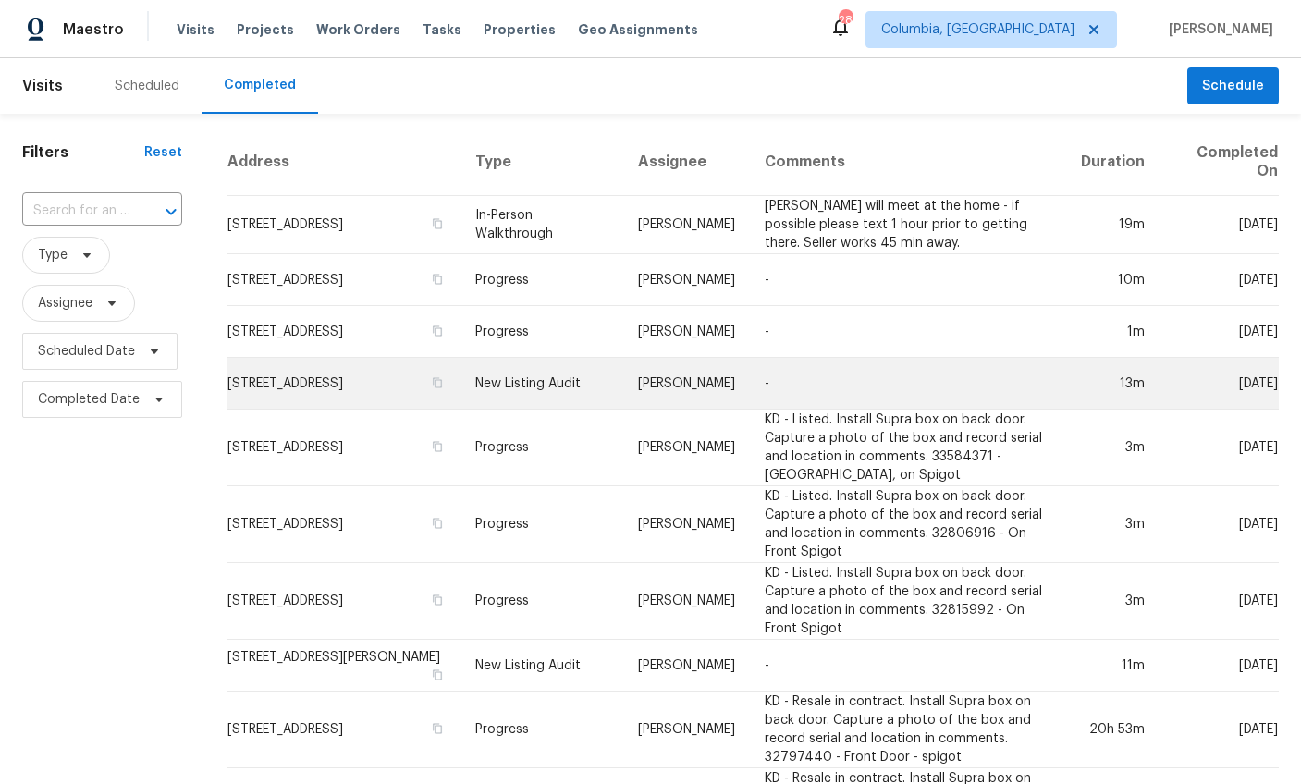
click at [283, 367] on td "217 Woodwinds Dr, Columbia, SC 29212" at bounding box center [343, 384] width 234 height 52
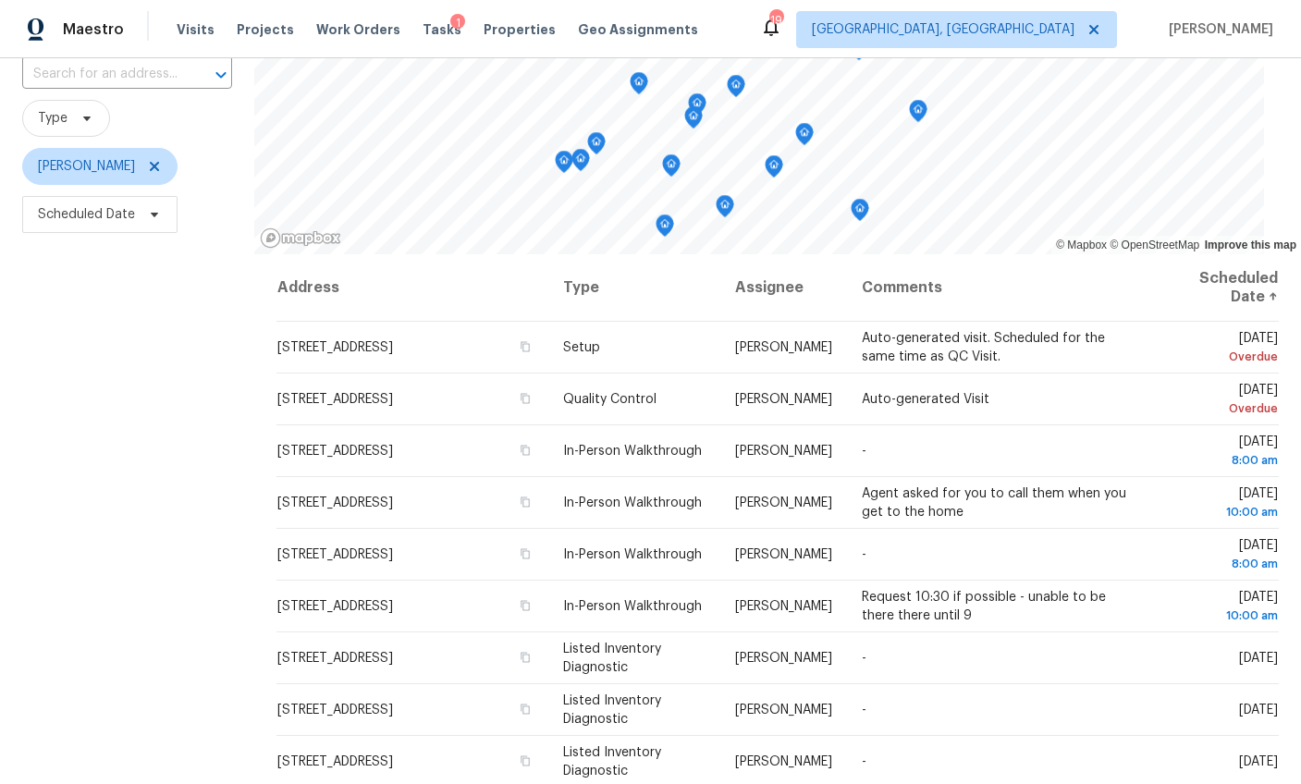
scroll to position [136, 0]
click at [98, 214] on span "Scheduled Date" at bounding box center [86, 215] width 97 height 18
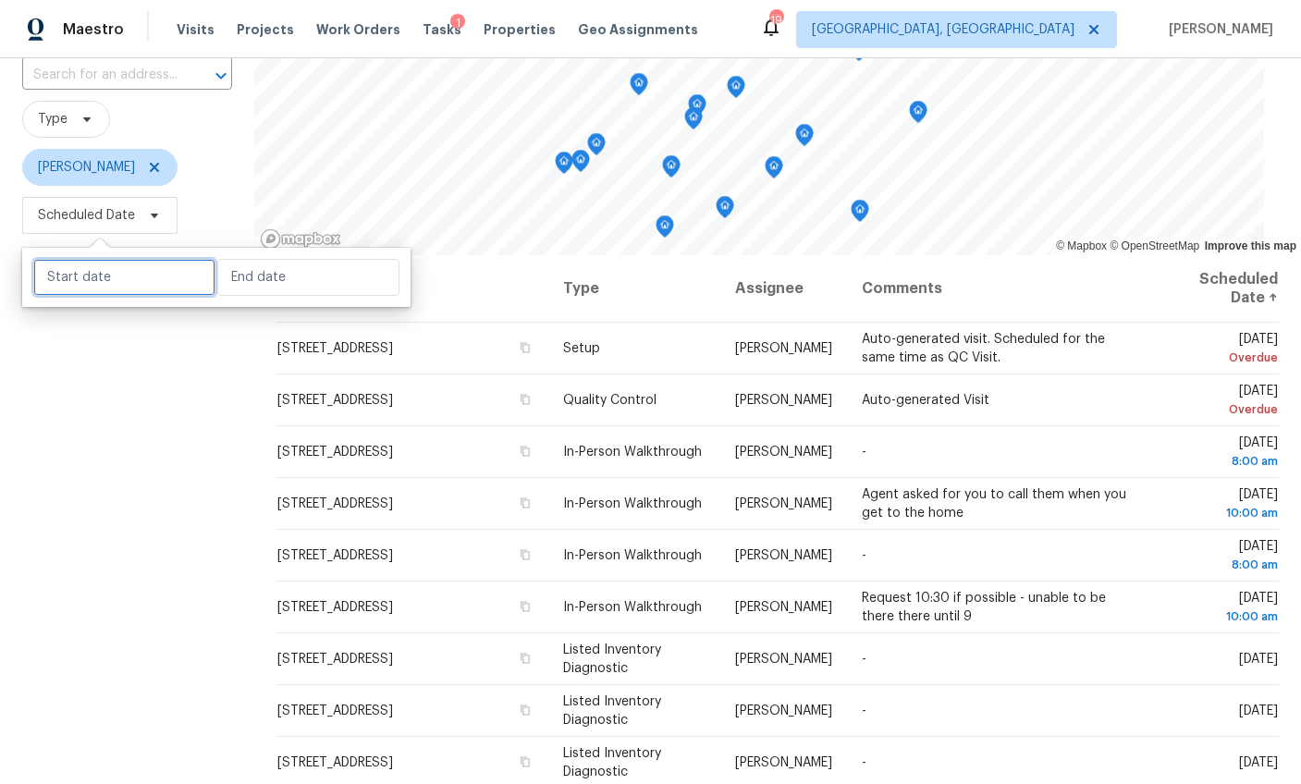
click at [105, 288] on input "text" at bounding box center [124, 277] width 182 height 37
select select "8"
select select "2025"
select select "9"
select select "2025"
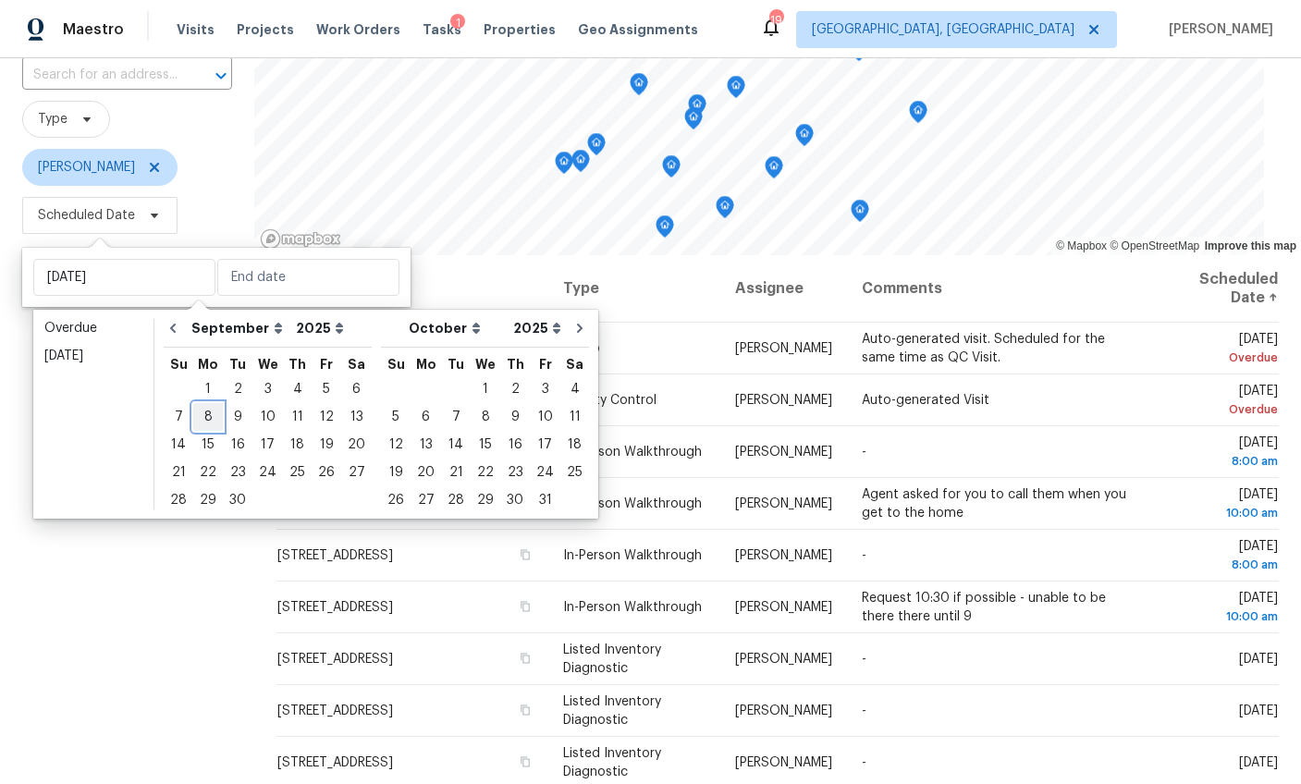
click at [210, 416] on div "8" at bounding box center [208, 417] width 30 height 26
type input "Mon, Sep 08"
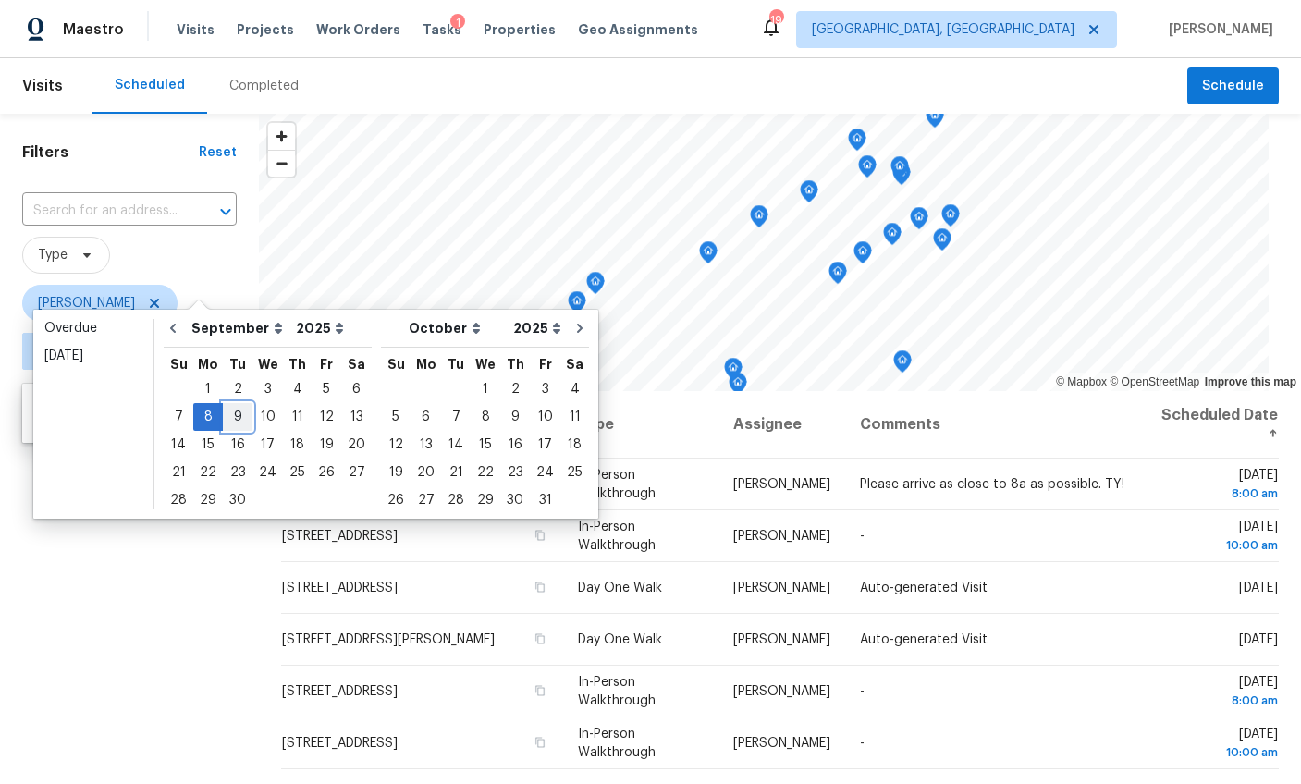
click at [235, 415] on div "9" at bounding box center [238, 417] width 30 height 26
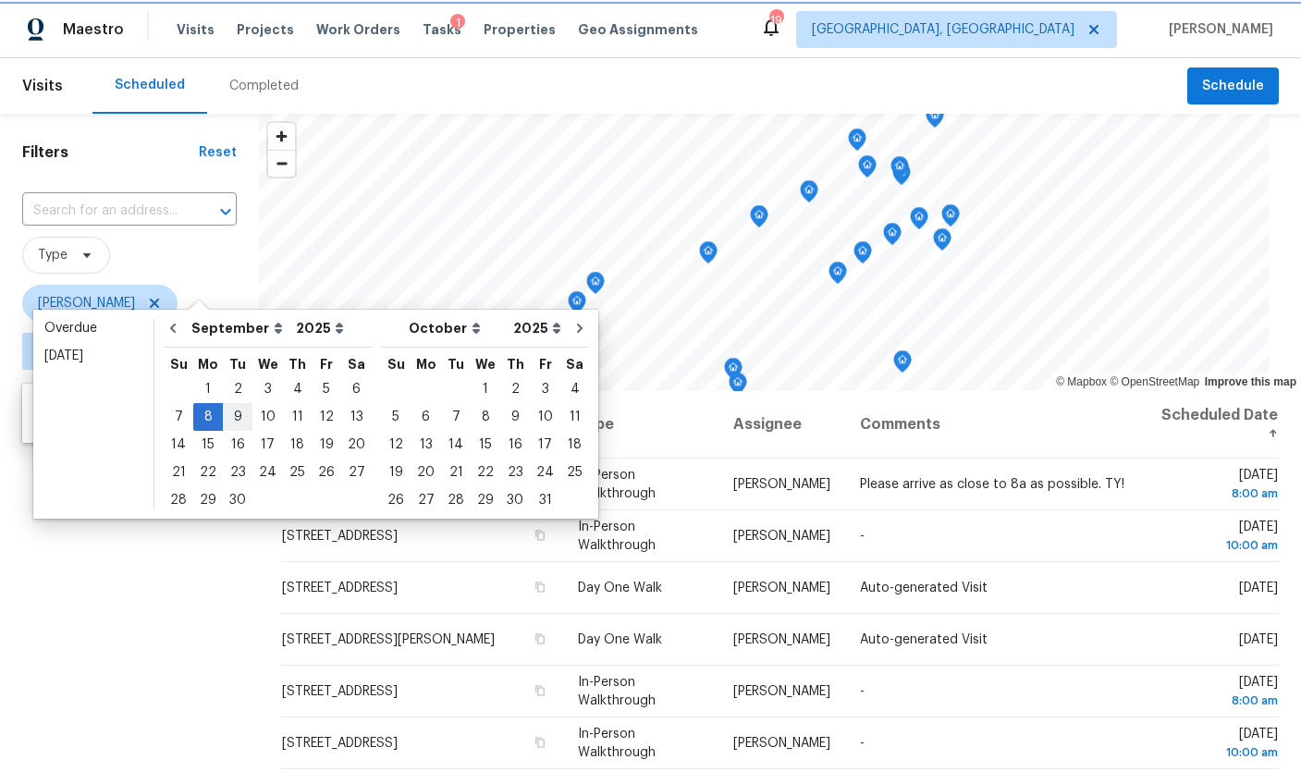
type input "Tue, Sep 09"
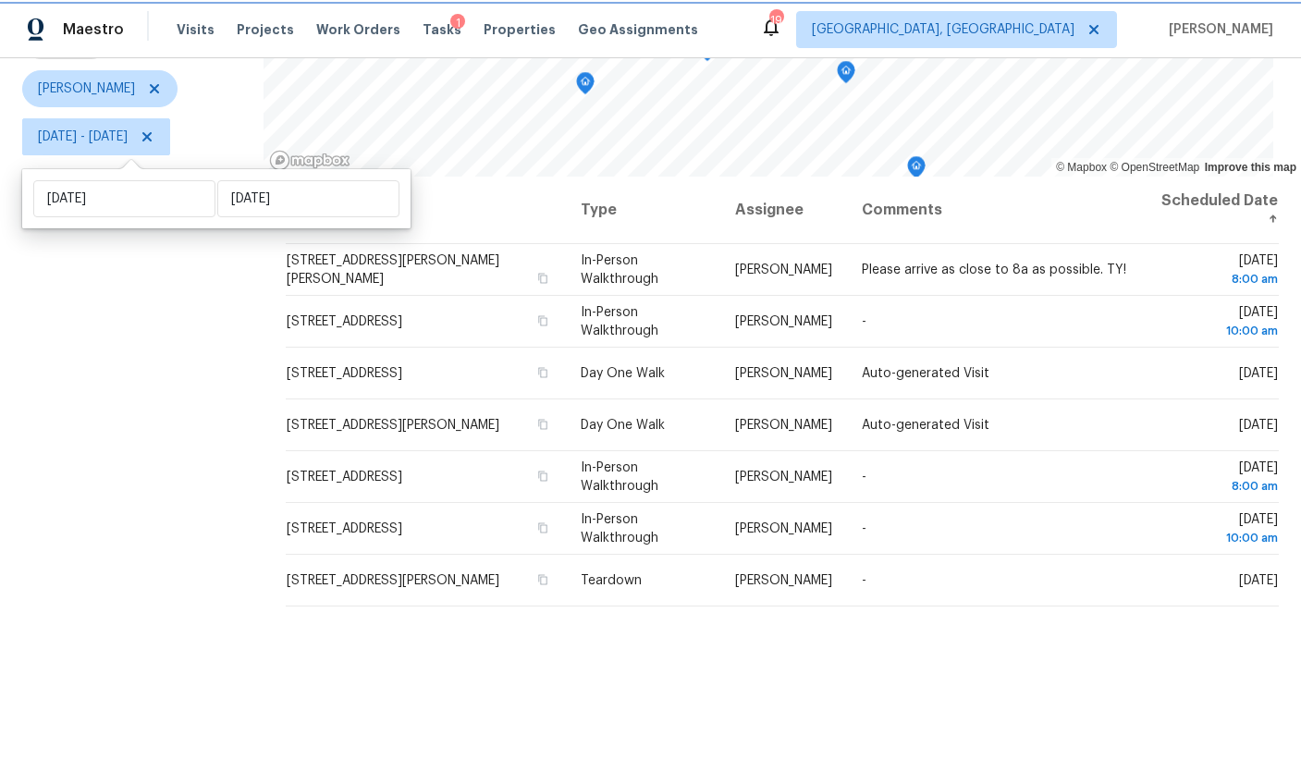
scroll to position [248, 0]
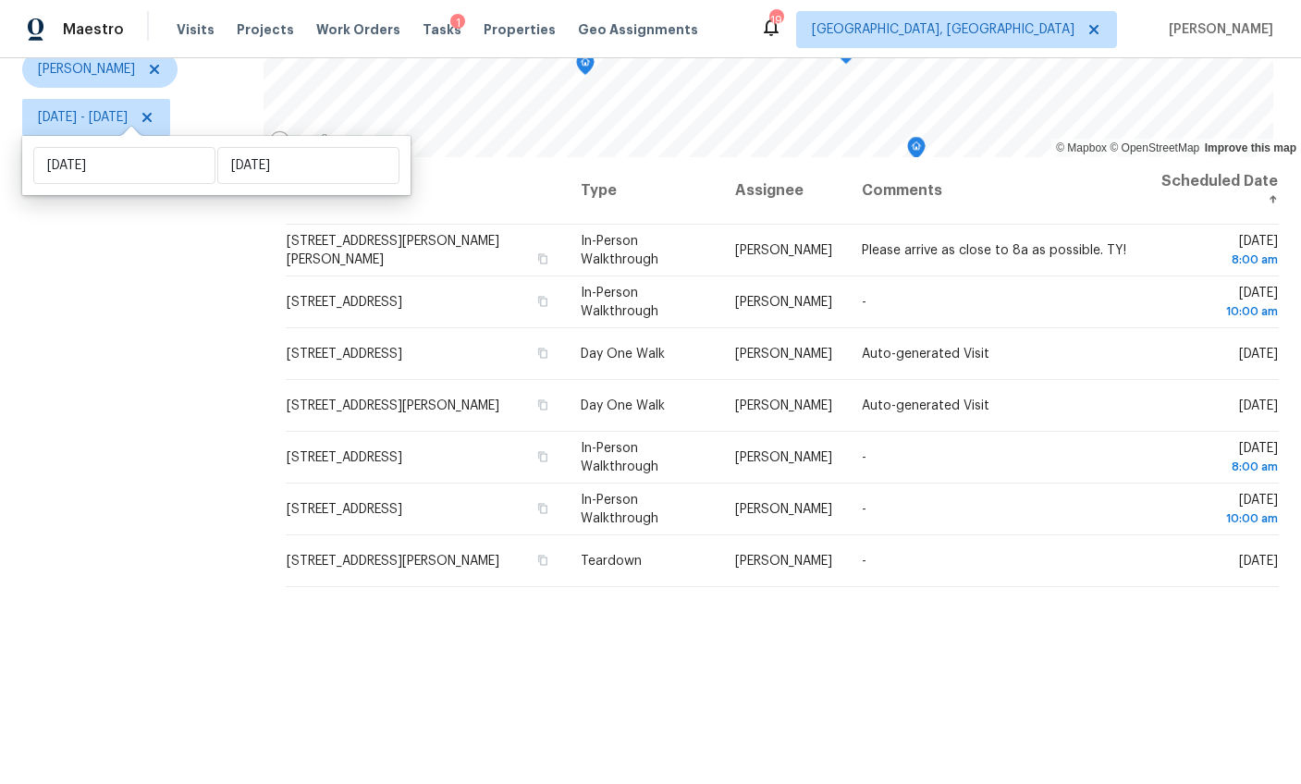
click at [349, 613] on div "Address Type Assignee Comments Scheduled Date ↑ 211 Golightly St, Inman, SC 293…" at bounding box center [781, 470] width 1037 height 627
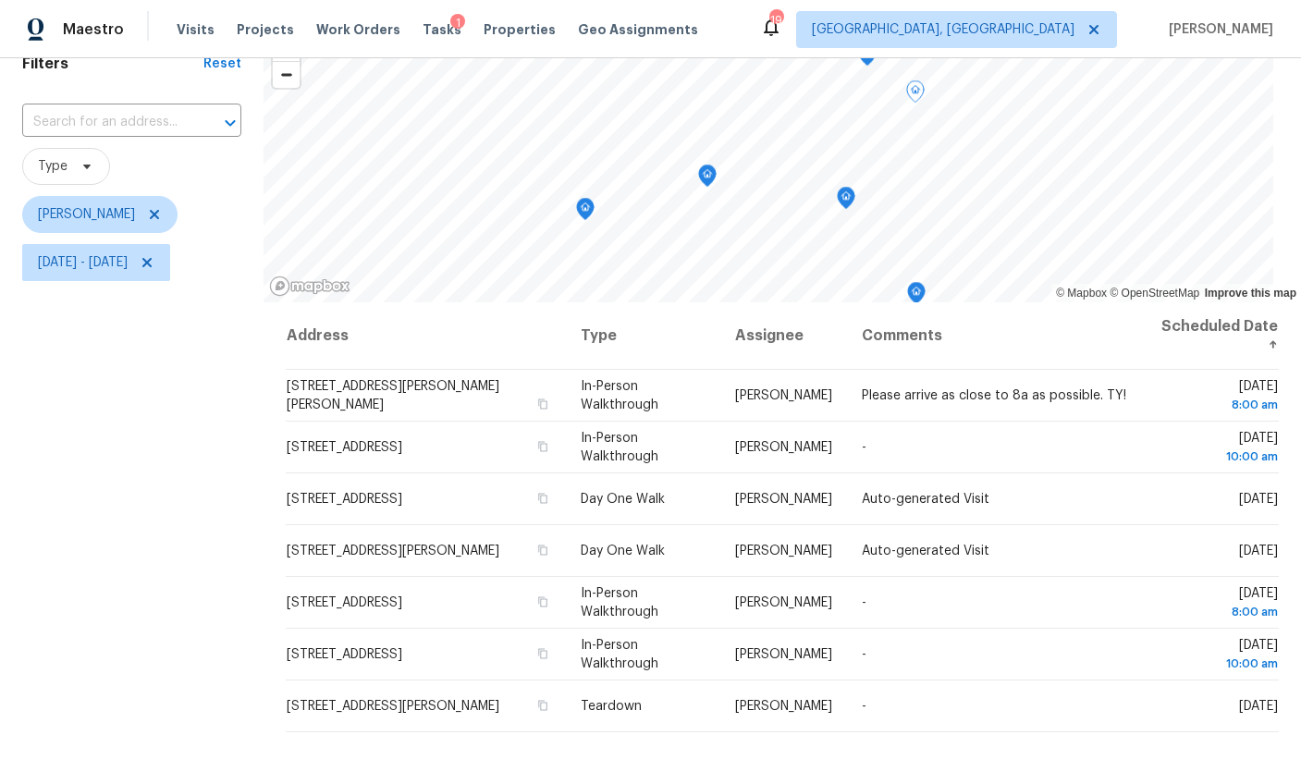
scroll to position [0, 0]
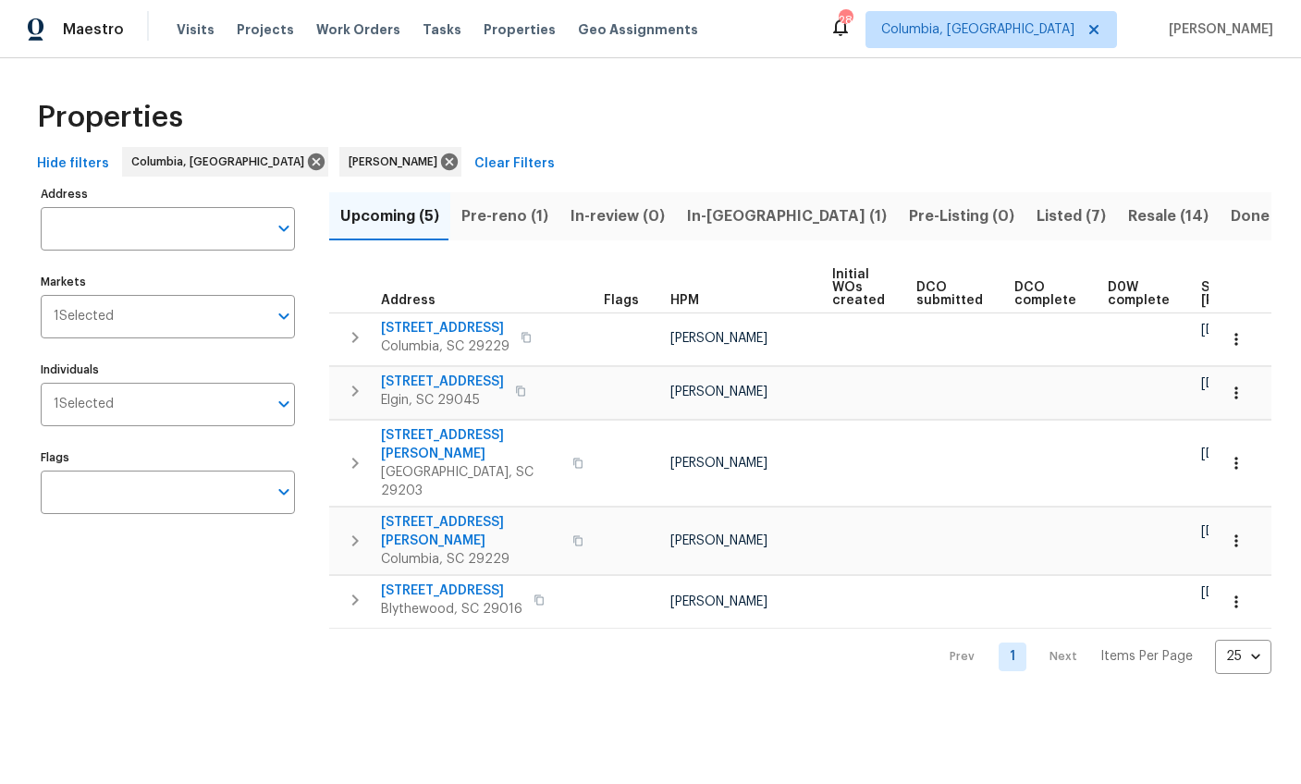
scroll to position [0, 247]
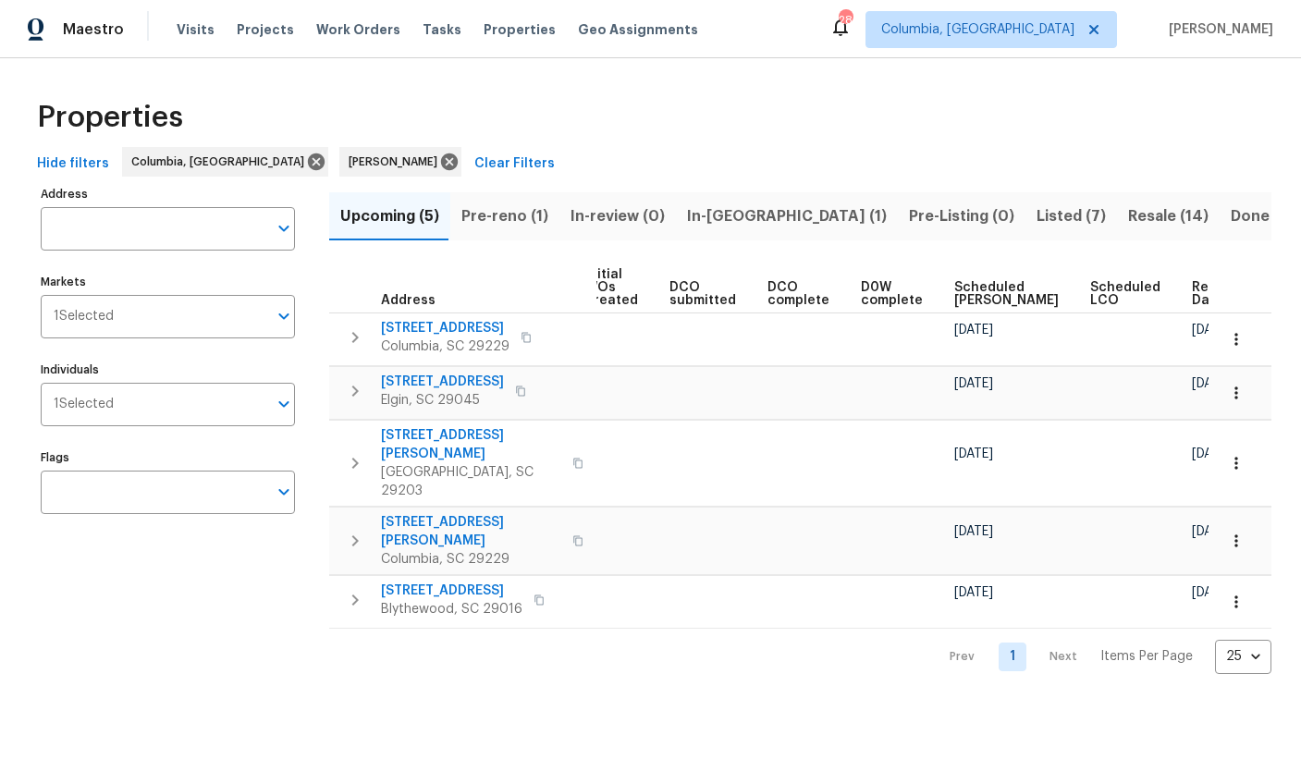
click at [1192, 300] on span "Ready Date" at bounding box center [1212, 294] width 41 height 26
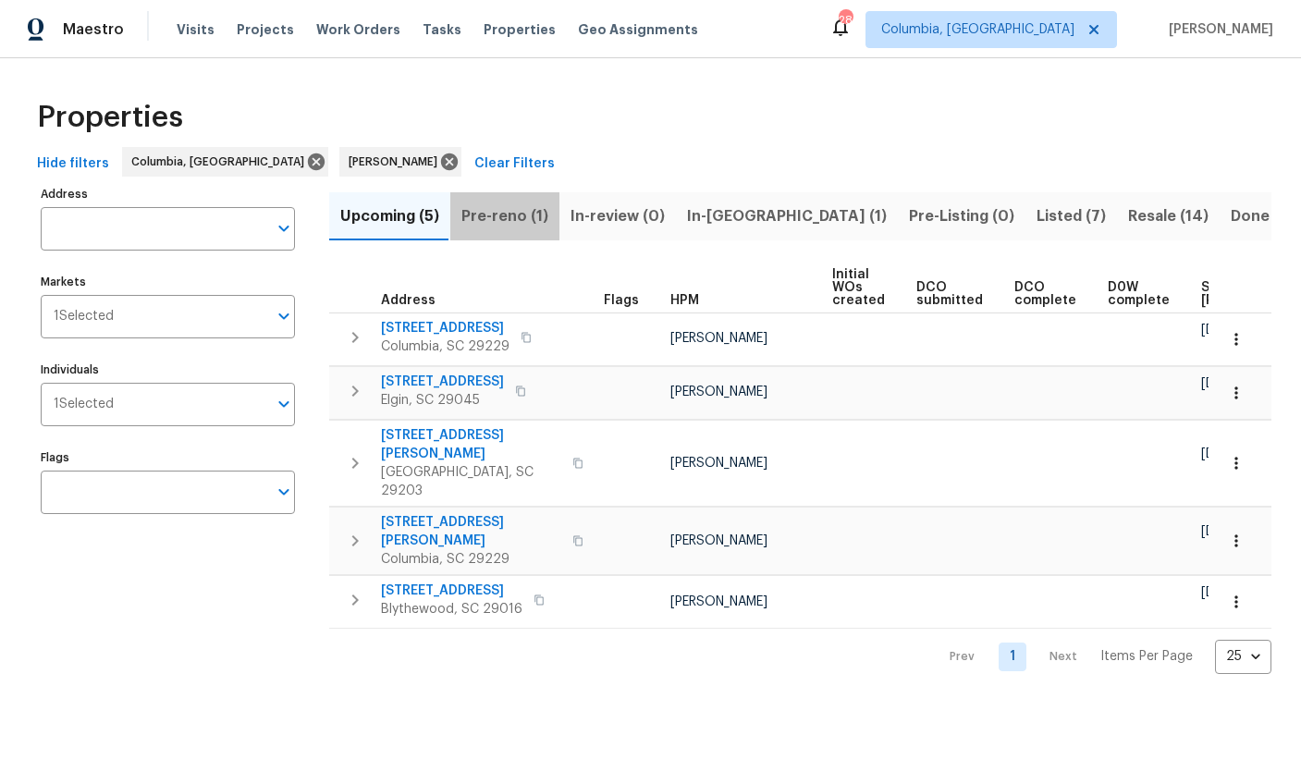
click at [536, 221] on span "Pre-reno (1)" at bounding box center [504, 216] width 87 height 26
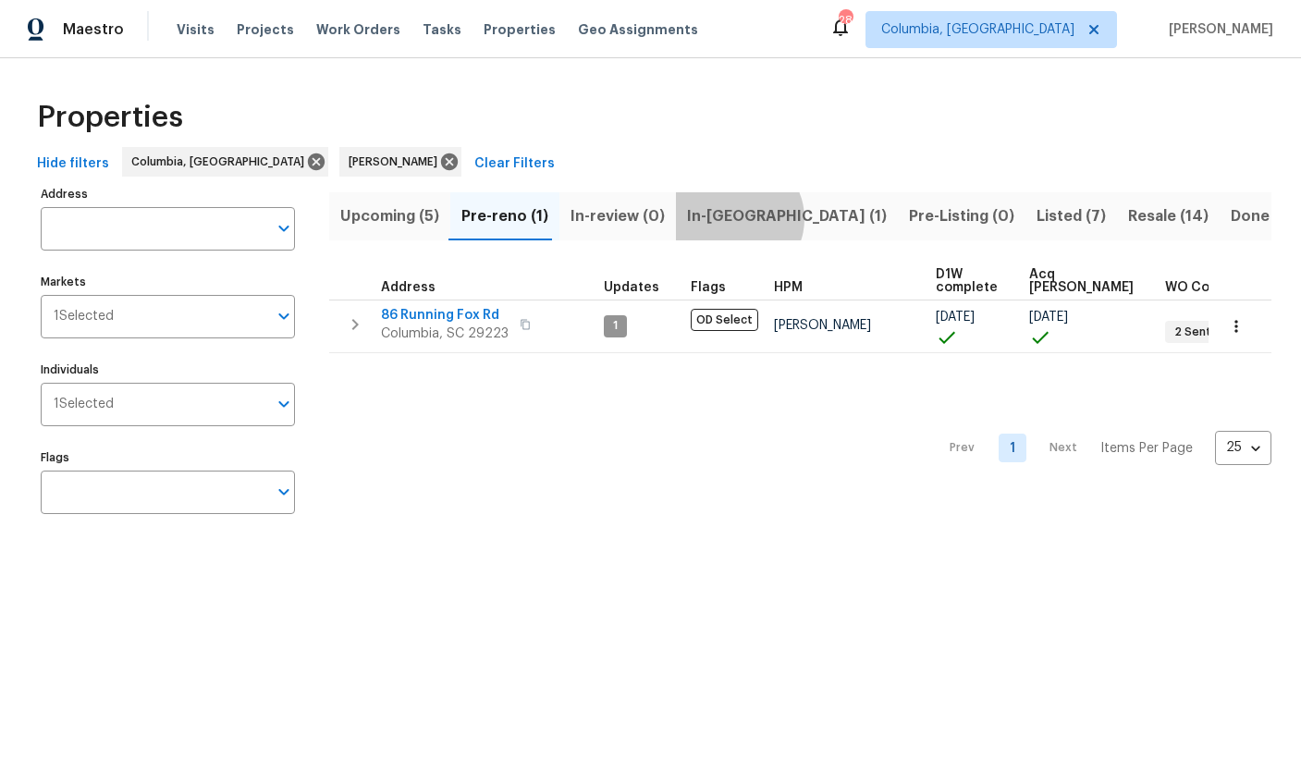
click at [727, 218] on span "In-[GEOGRAPHIC_DATA] (1)" at bounding box center [787, 216] width 200 height 26
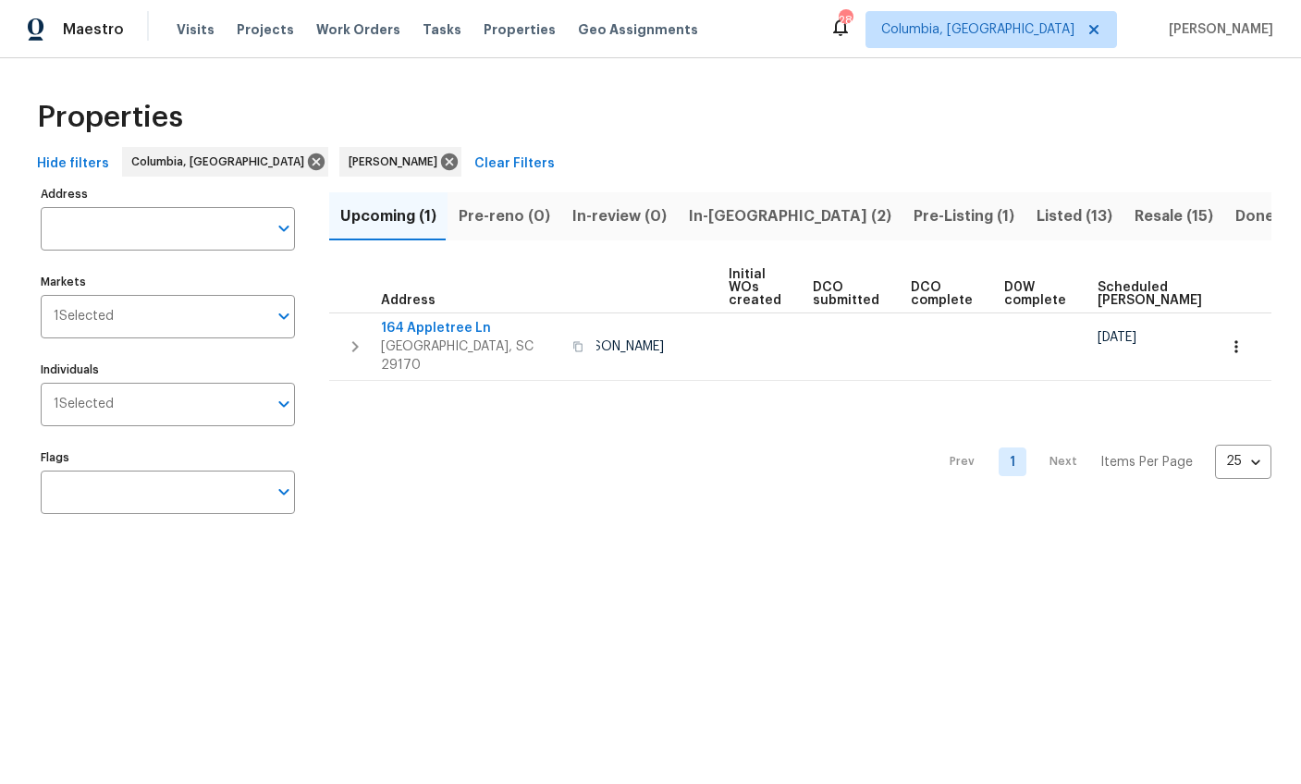
scroll to position [0, 114]
click at [694, 206] on span "In-[GEOGRAPHIC_DATA] (2)" at bounding box center [790, 216] width 202 height 26
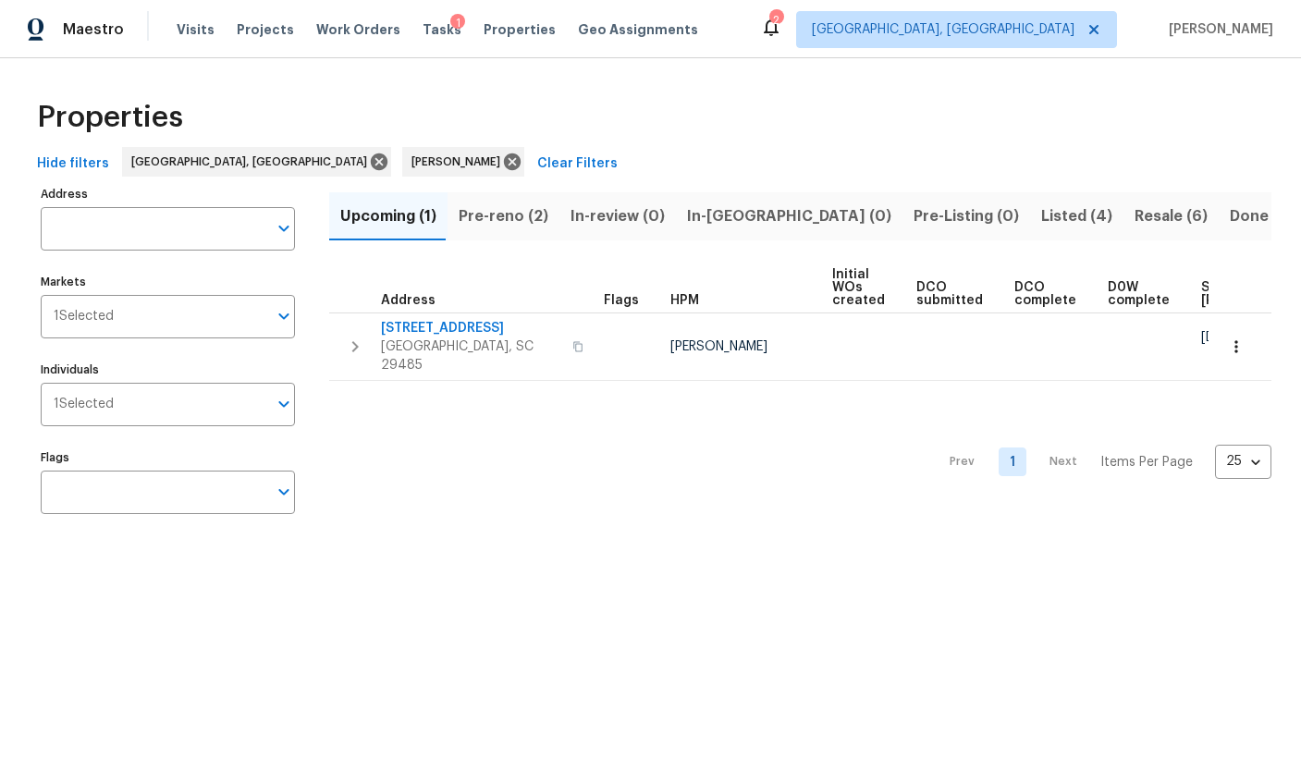
click at [494, 214] on span "Pre-reno (2)" at bounding box center [504, 216] width 90 height 26
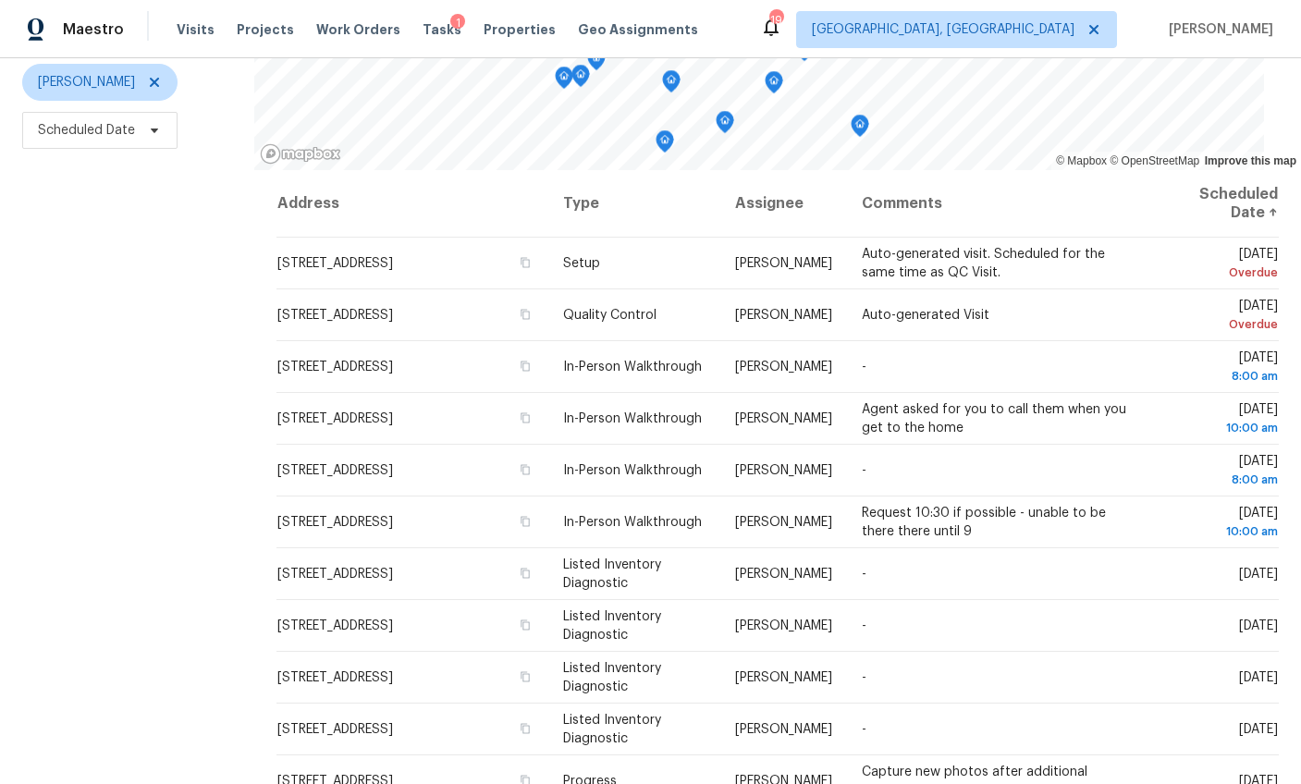
scroll to position [248, 0]
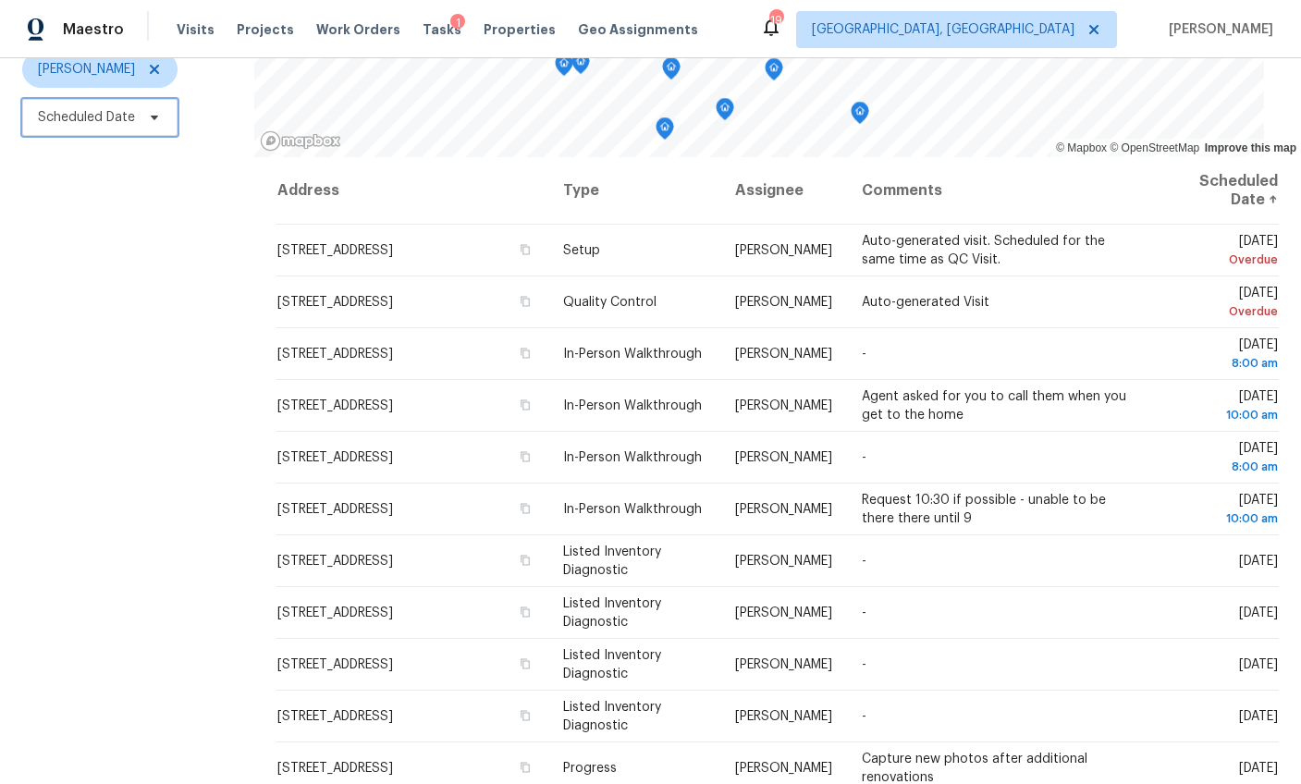
click at [86, 108] on span "Scheduled Date" at bounding box center [86, 117] width 97 height 18
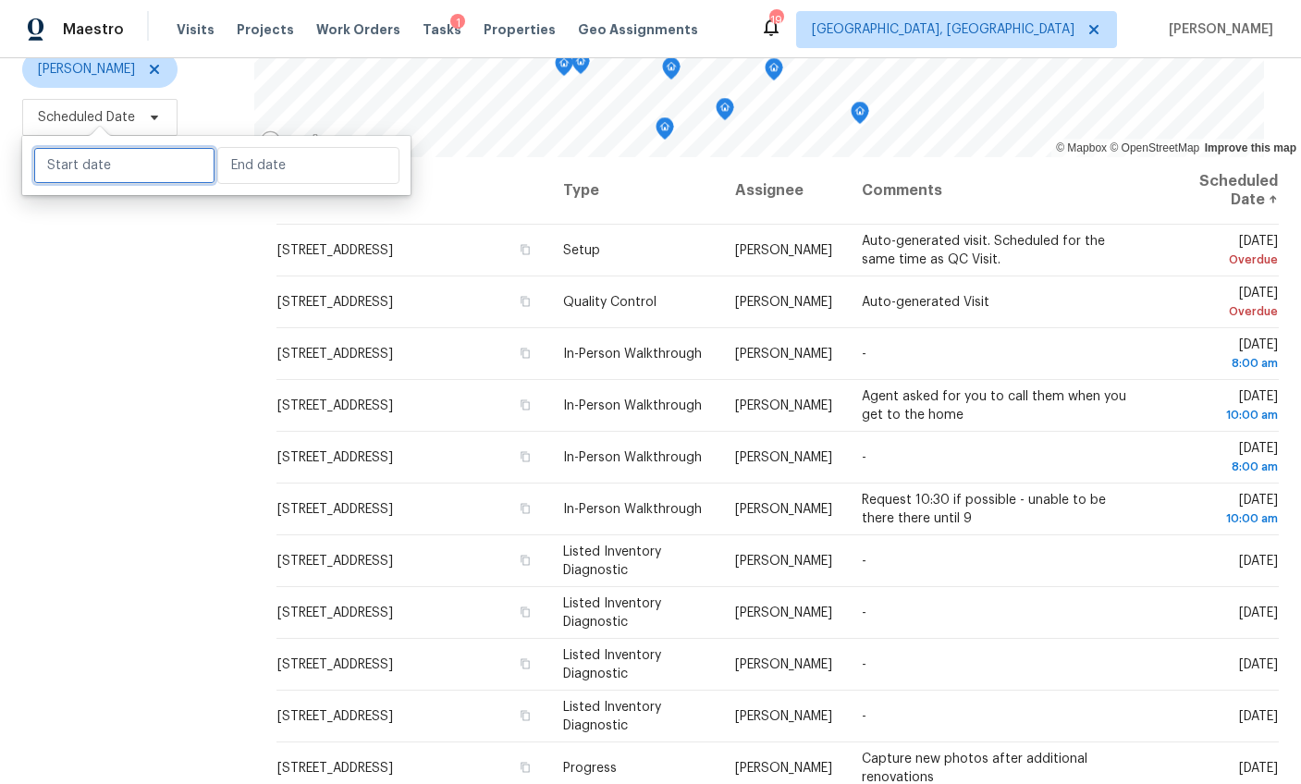
click at [97, 173] on input "text" at bounding box center [124, 165] width 182 height 37
select select "8"
select select "2025"
select select "9"
select select "2025"
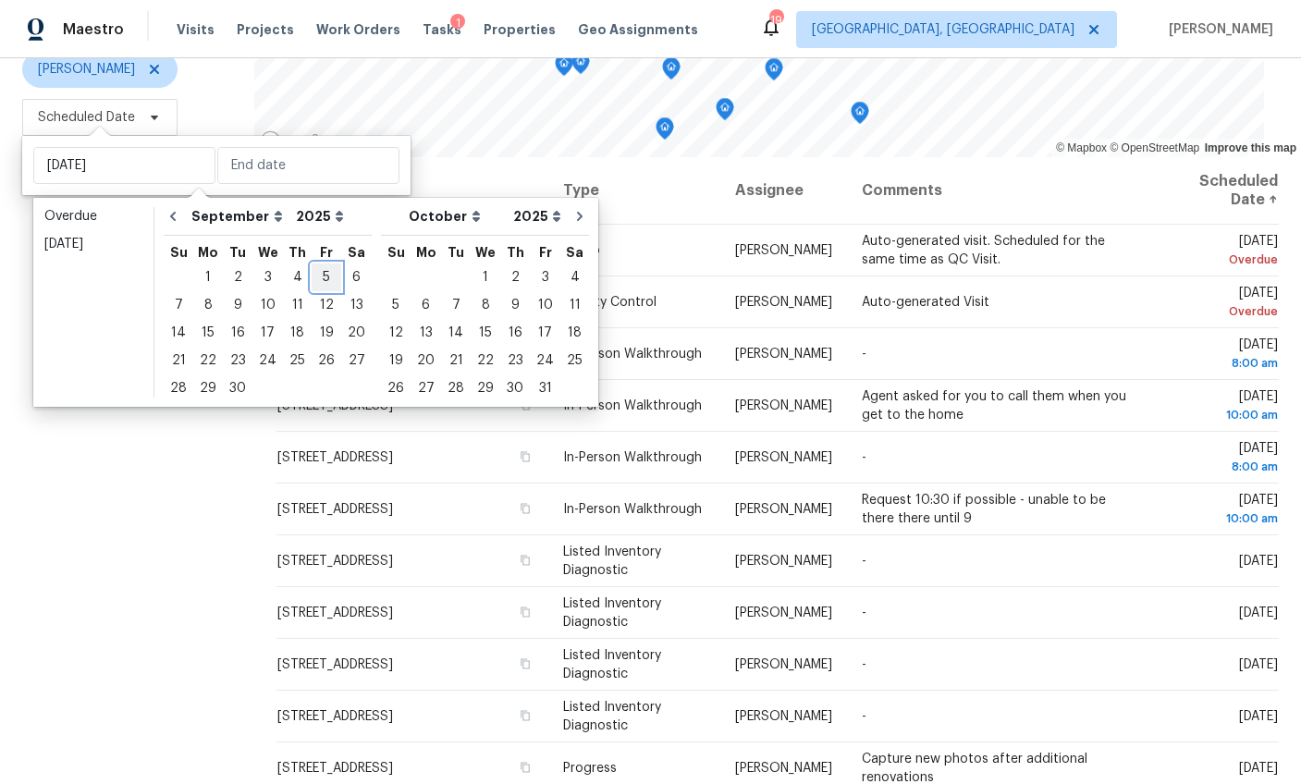
click at [324, 280] on div "5" at bounding box center [327, 277] width 30 height 26
type input "Fri, Sep 05"
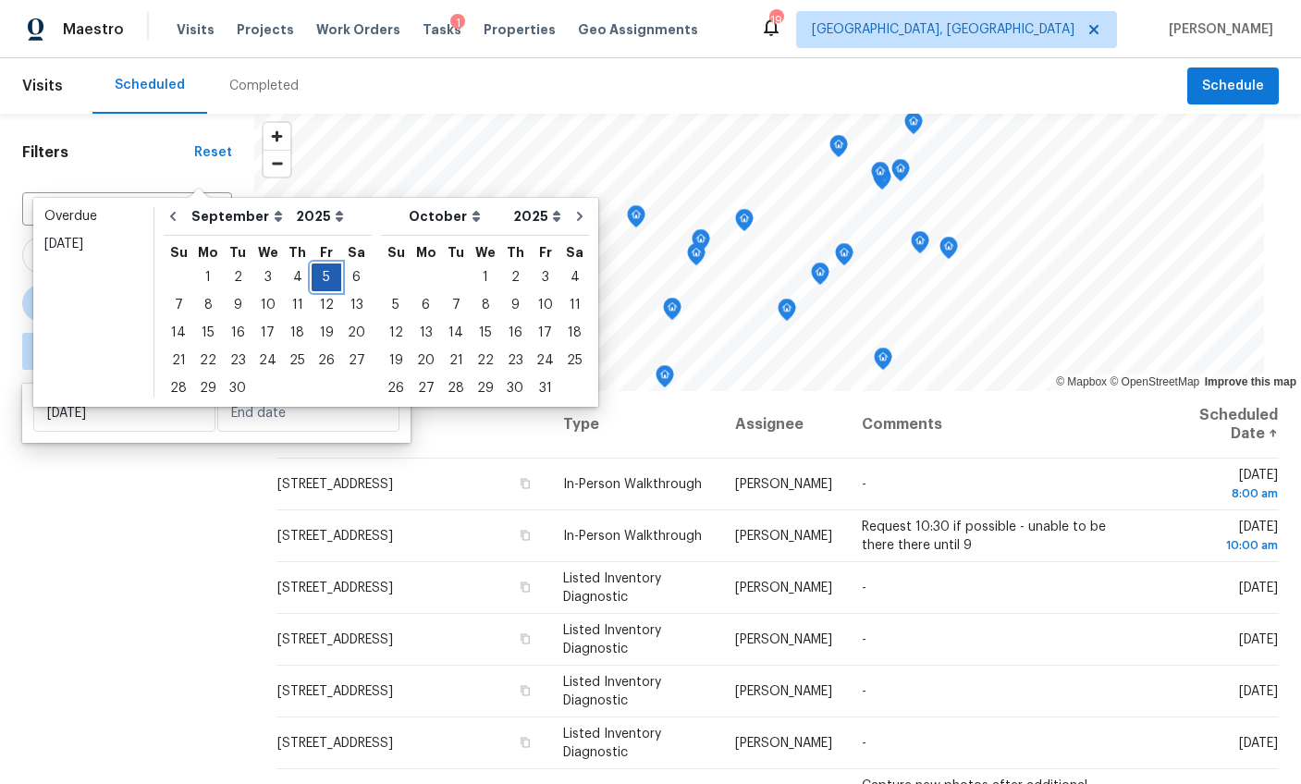
click at [324, 280] on div "5" at bounding box center [327, 277] width 30 height 26
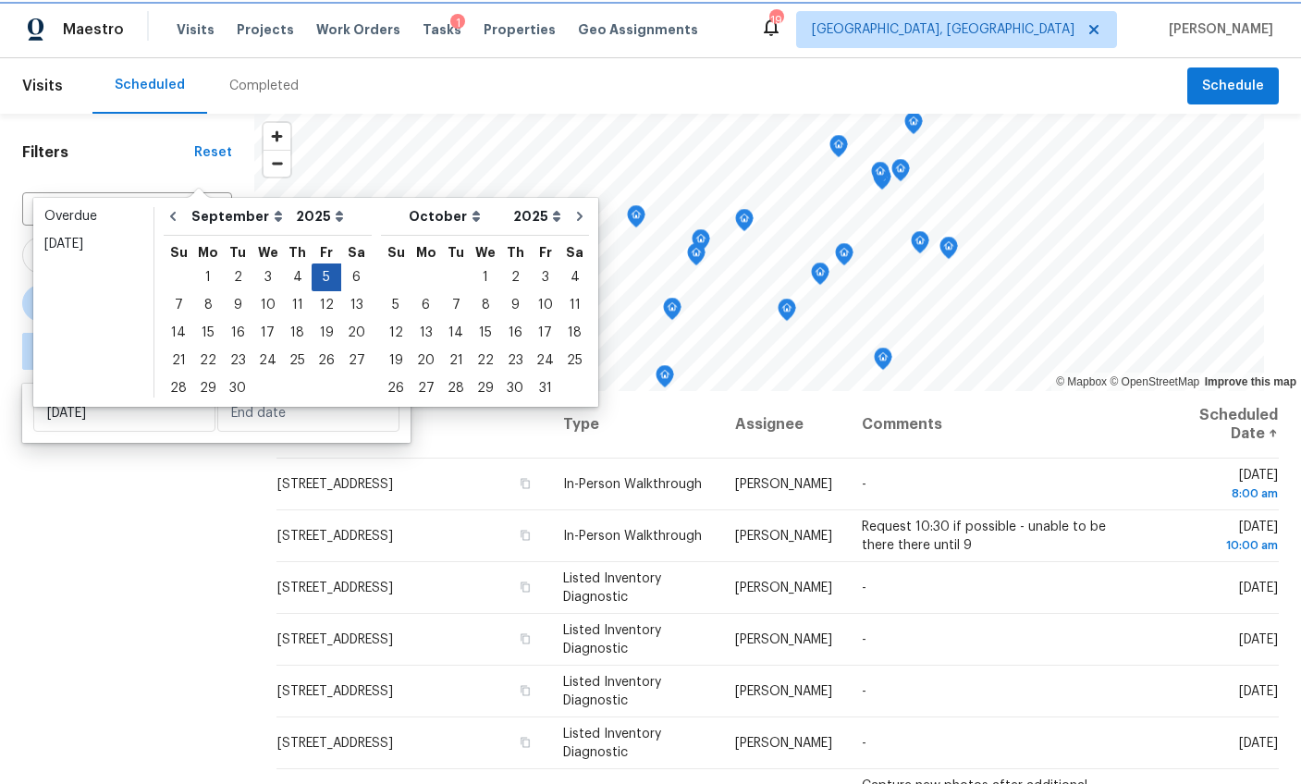
type input "Fri, Sep 05"
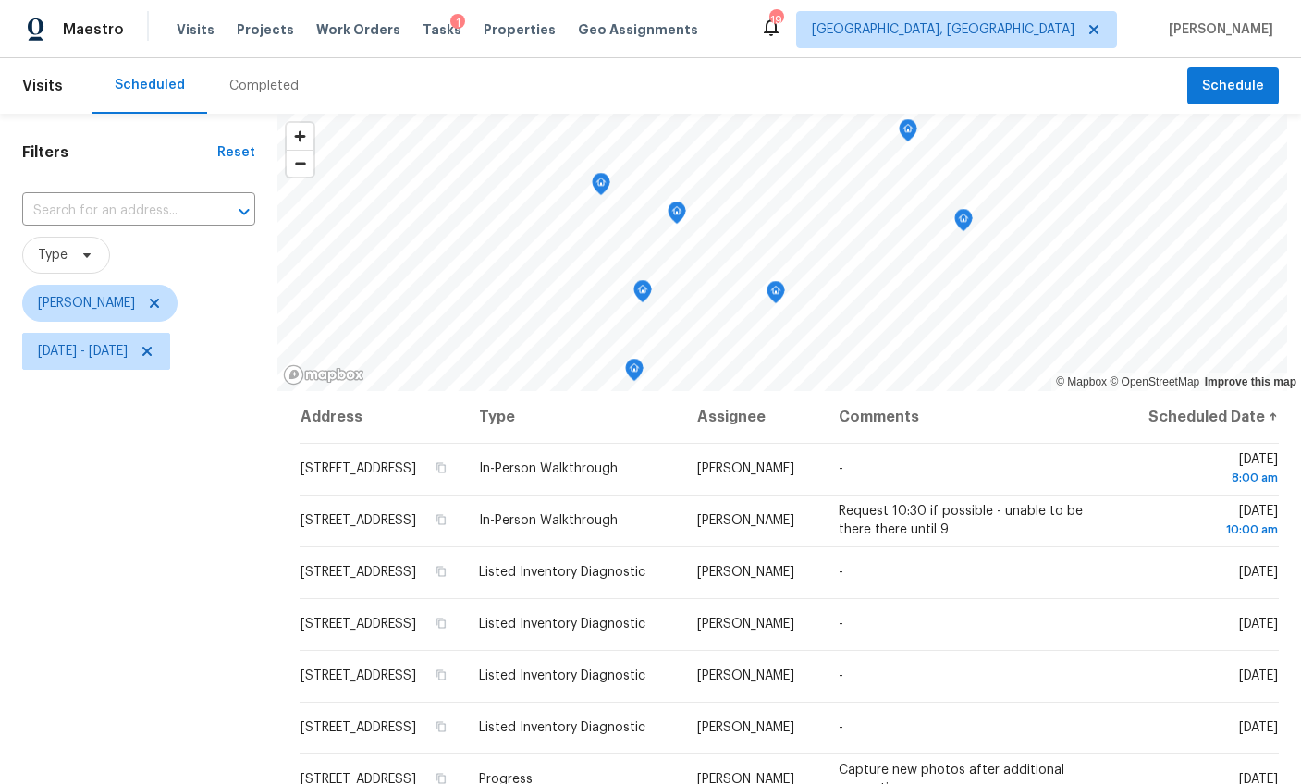
click at [205, 623] on div "Filters Reset ​ Type William Bynum Fri, Sep 05 - Fri, Sep 05" at bounding box center [138, 566] width 277 height 904
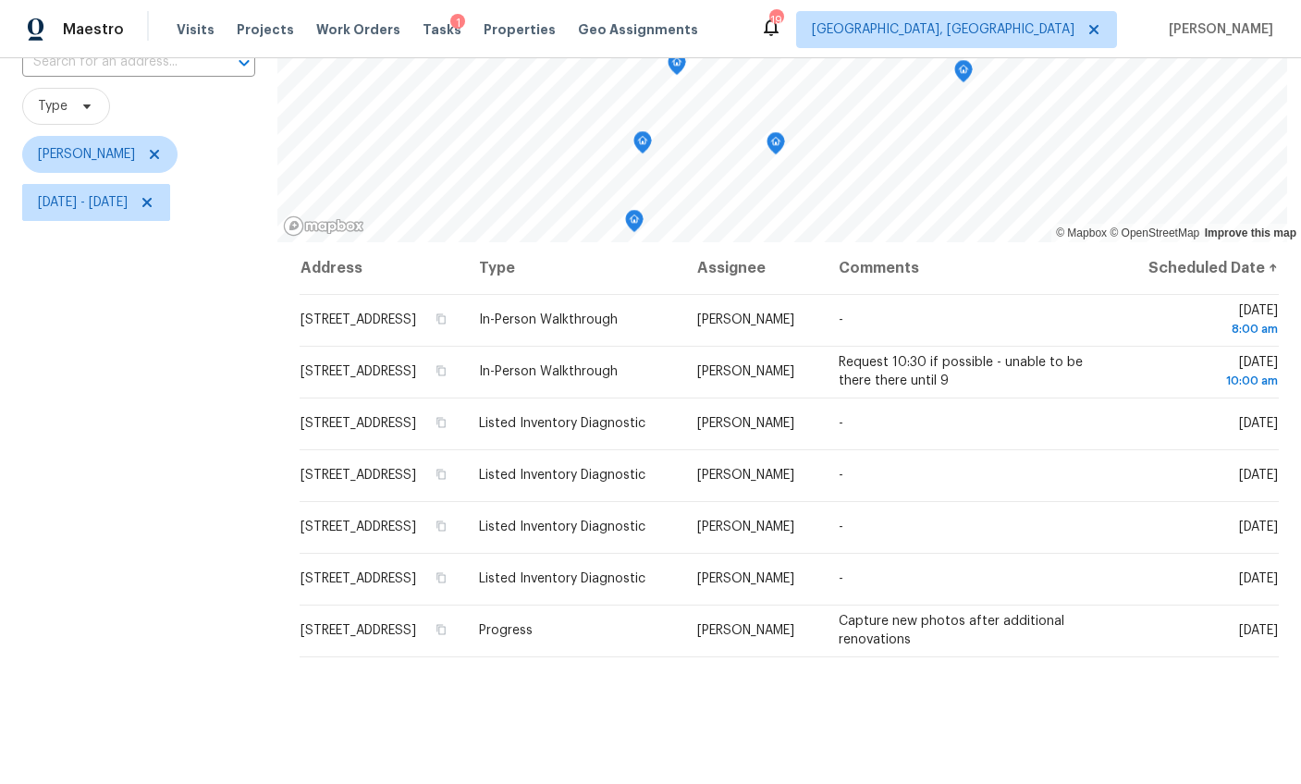
scroll to position [26, 0]
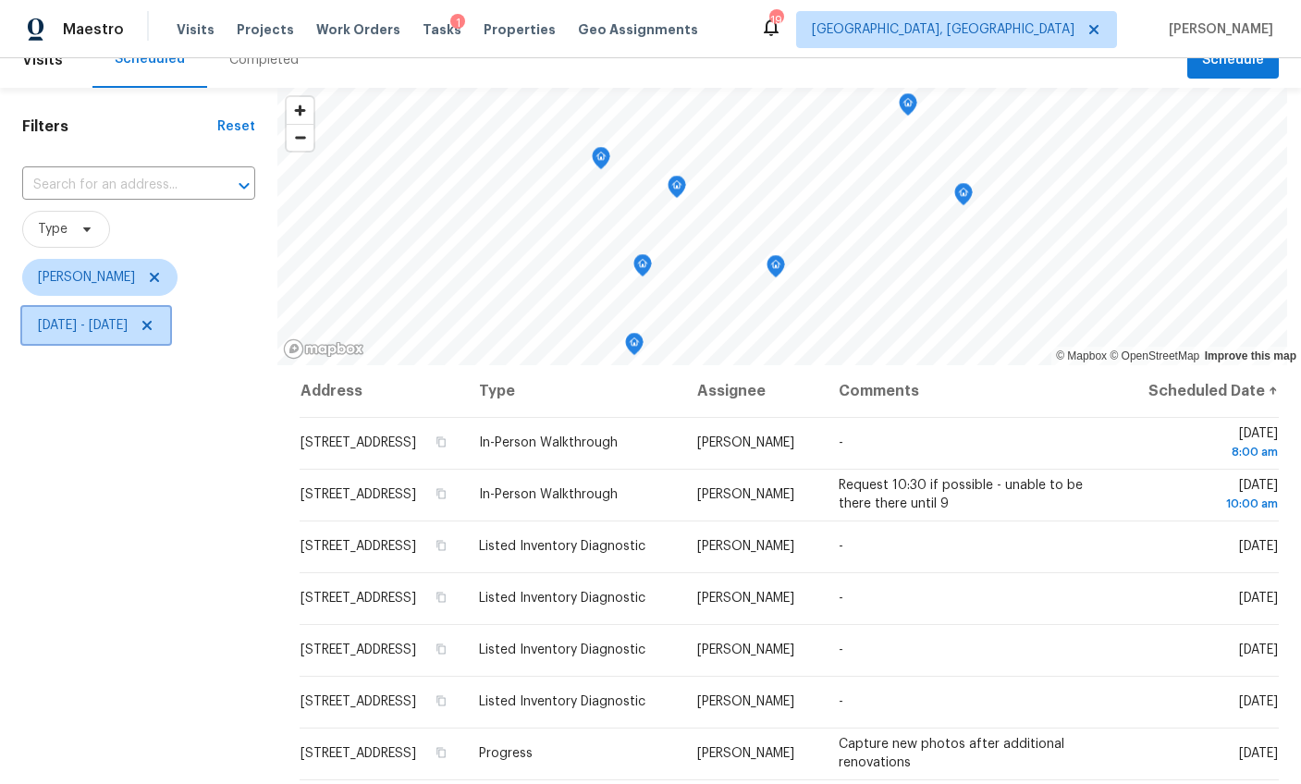
click at [128, 324] on span "Fri, Sep 05 - Fri, Sep 05" at bounding box center [83, 325] width 90 height 18
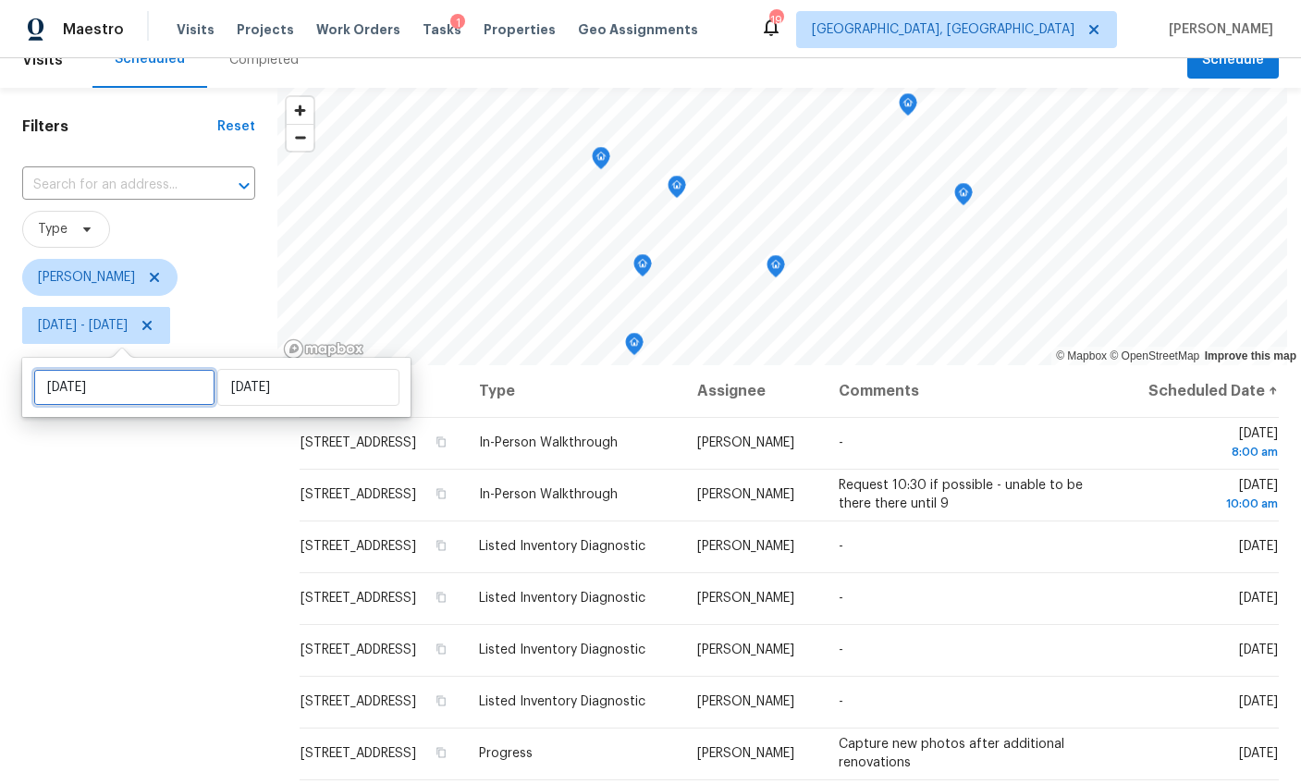
click at [141, 370] on input "Fri, Sep 05" at bounding box center [124, 387] width 182 height 37
select select "8"
select select "2025"
select select "9"
select select "2025"
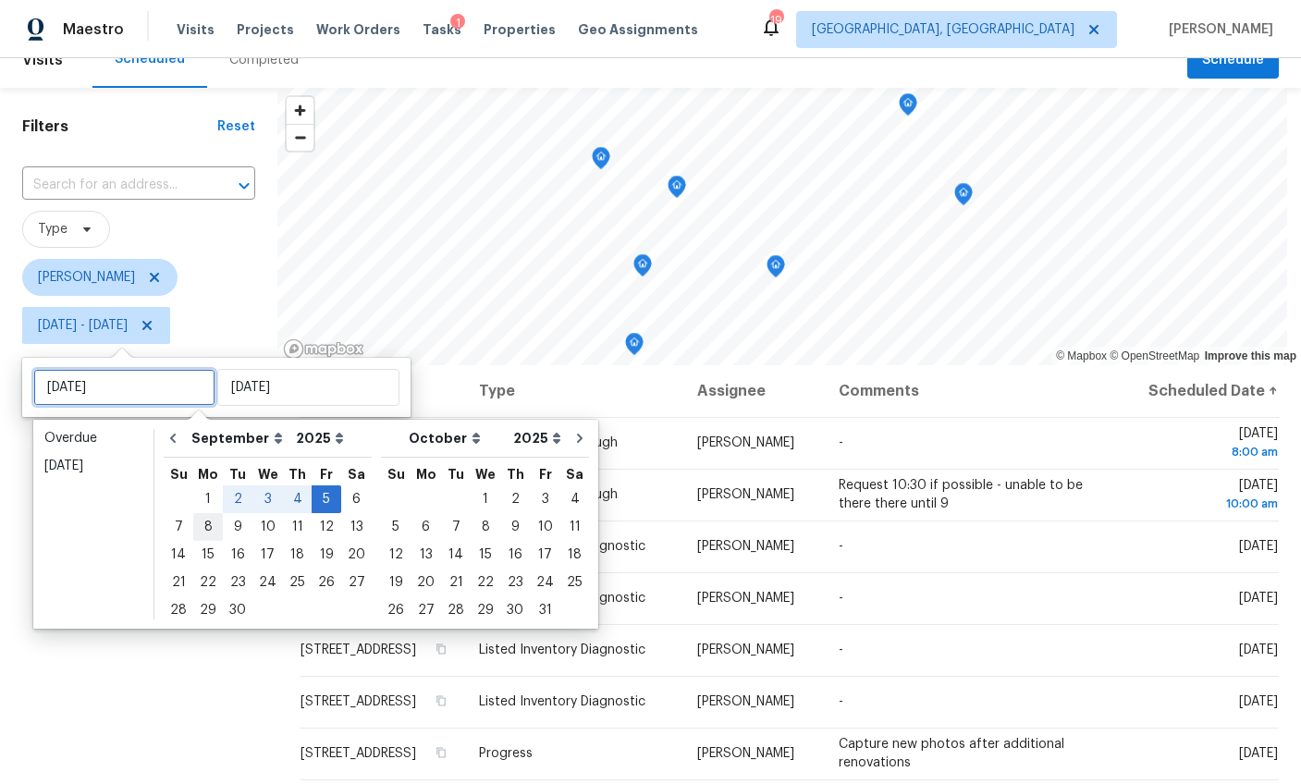
type input "Mon, Sep 08"
type input "Fri, Sep 05"
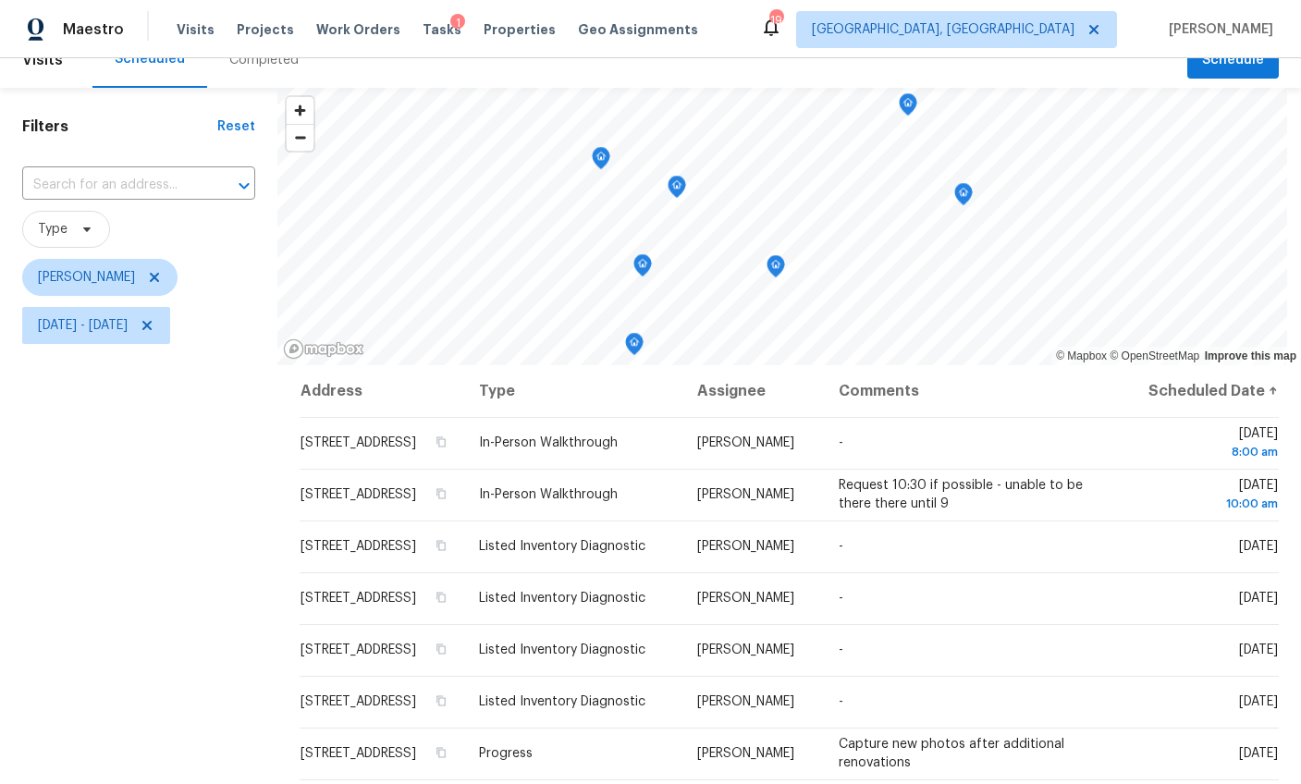
click at [167, 655] on div "Filters Reset ​ Type William Bynum Fri, Sep 05 - Fri, Sep 05" at bounding box center [138, 540] width 277 height 904
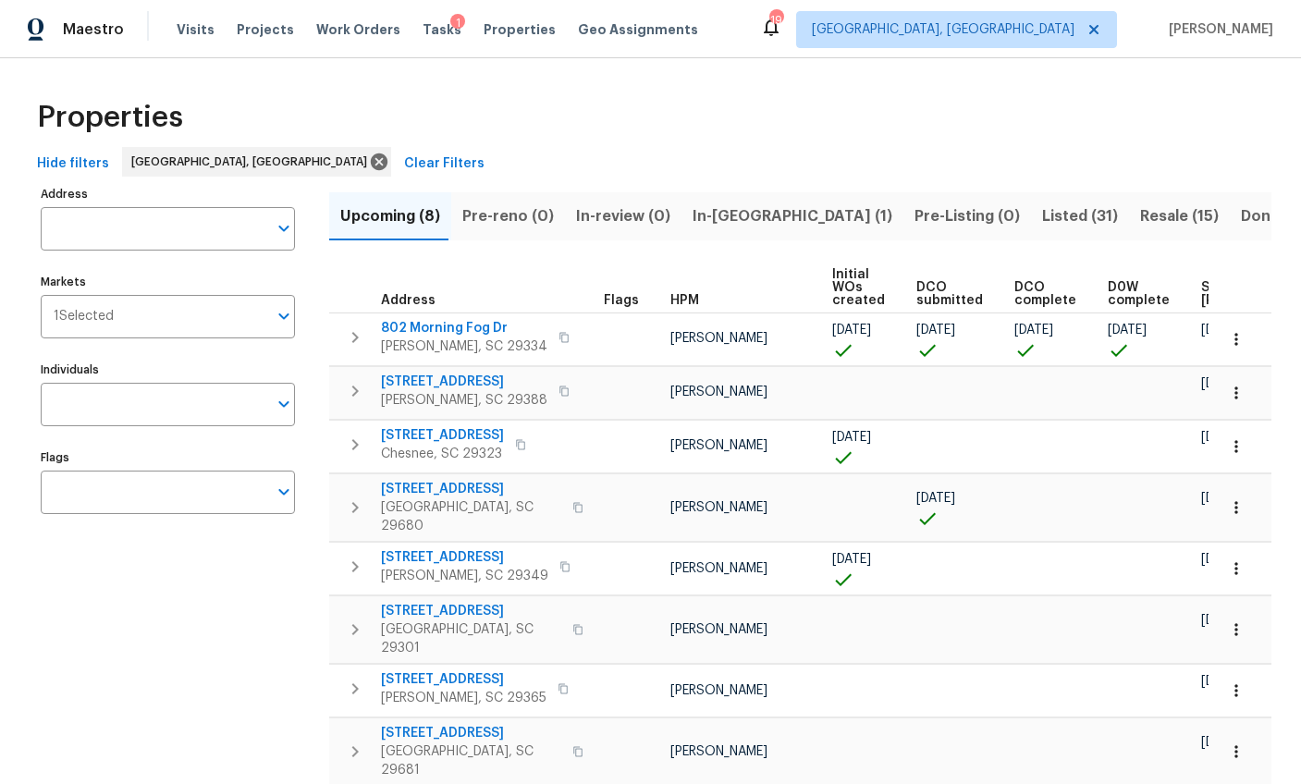
click at [692, 223] on span "In-reno (1)" at bounding box center [792, 216] width 200 height 26
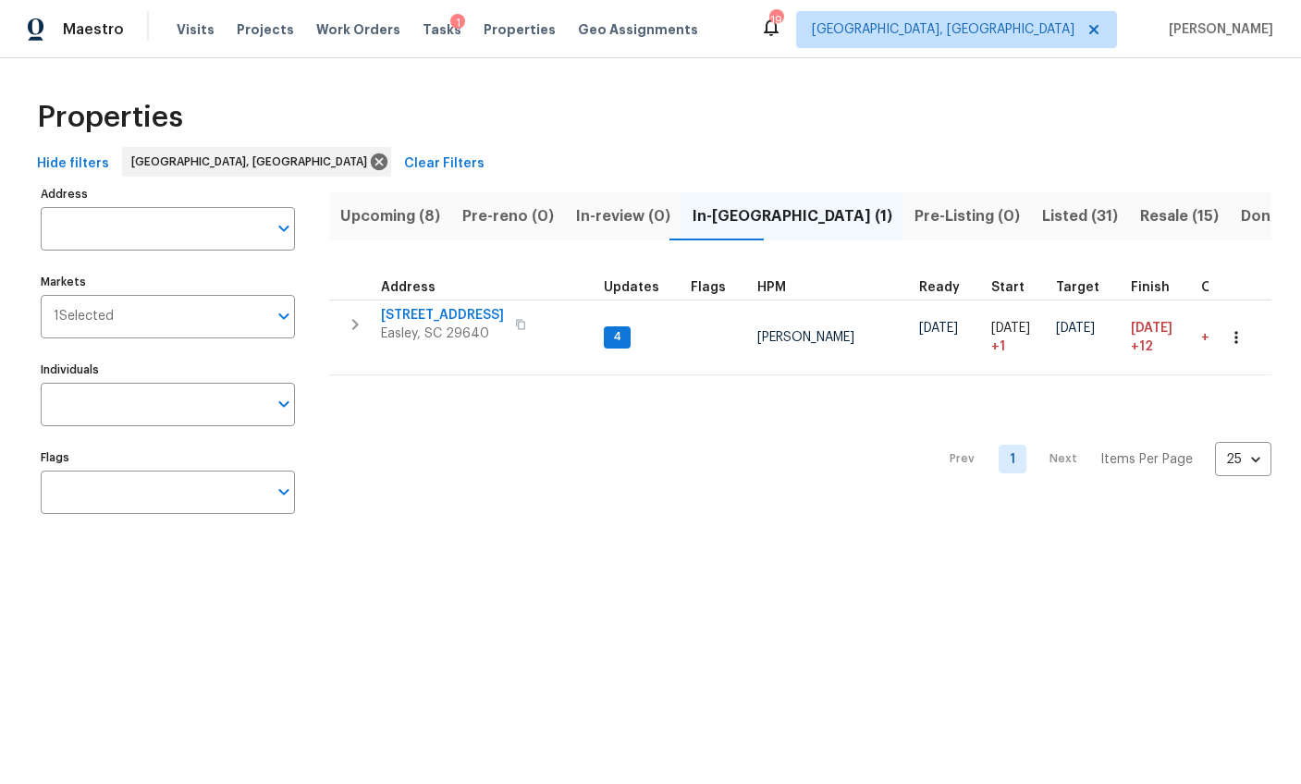
click at [439, 215] on button "Upcoming (8)" at bounding box center [390, 216] width 122 height 48
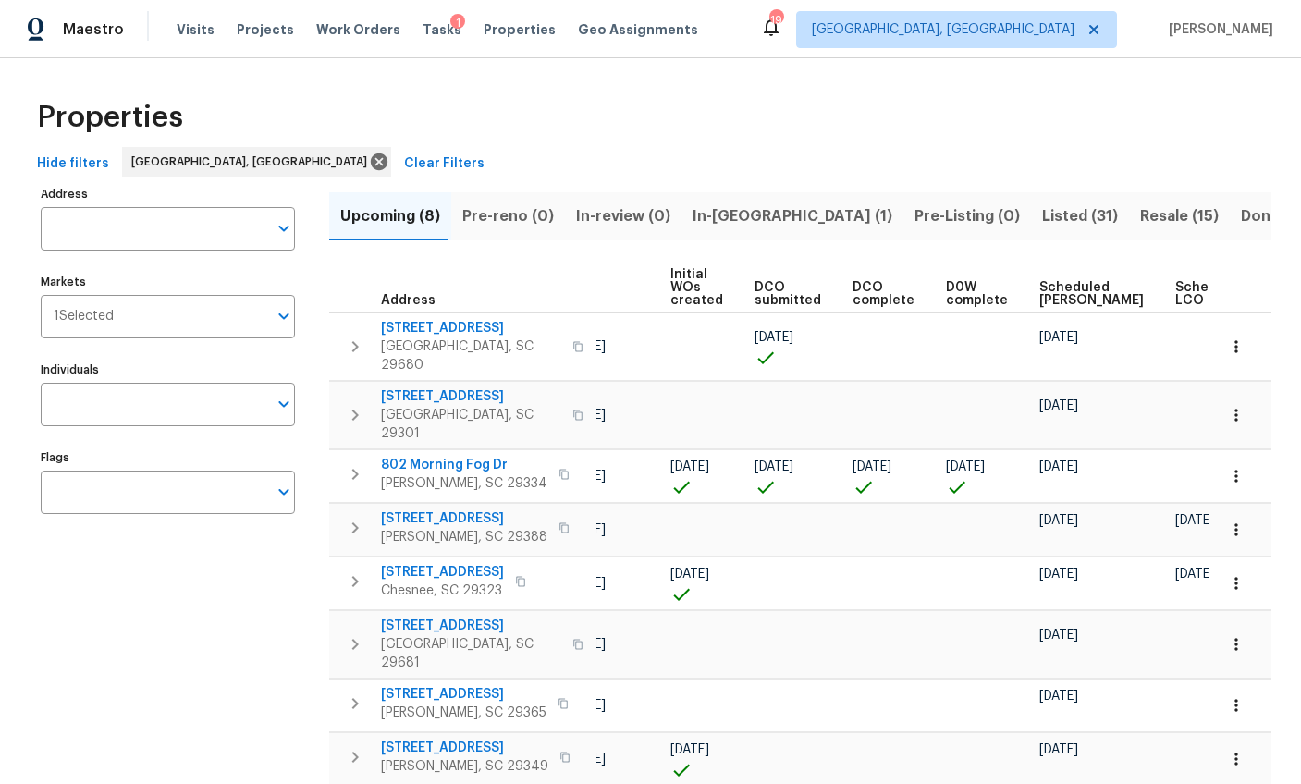
scroll to position [0, 214]
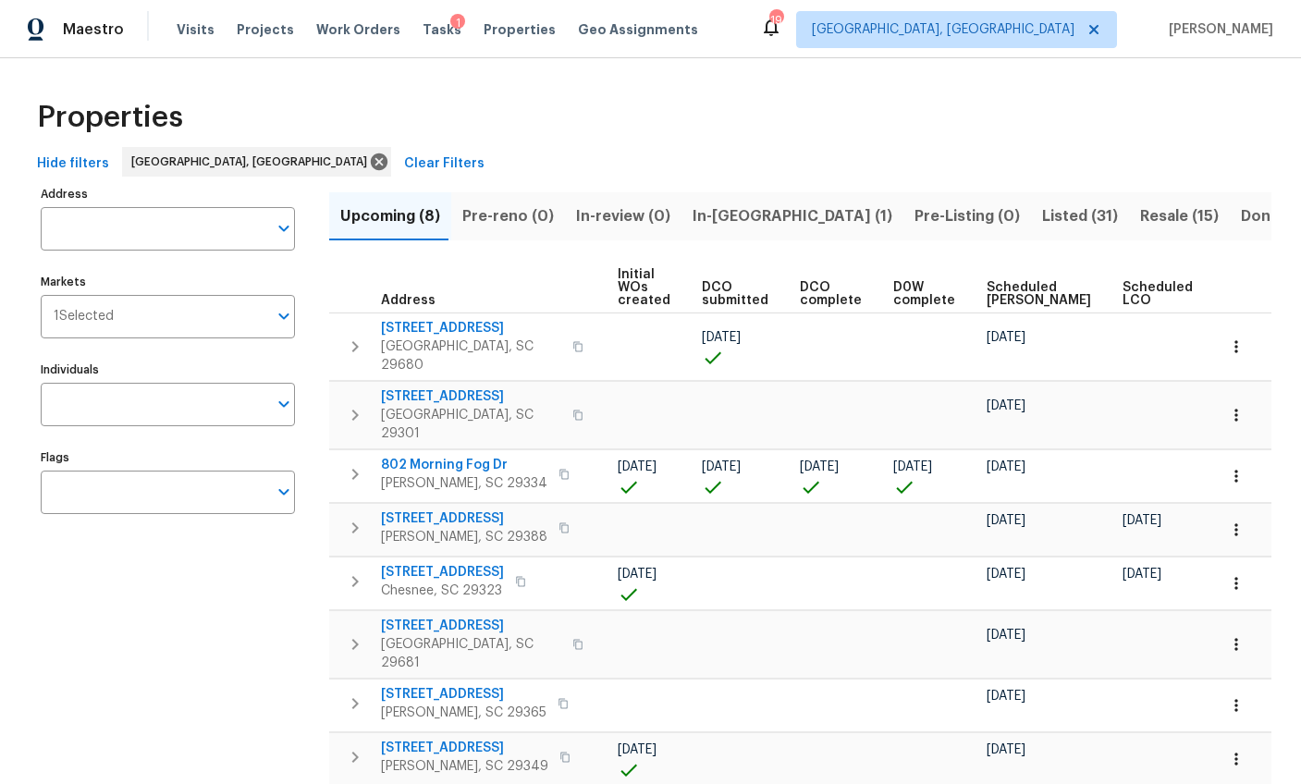
click at [1224, 283] on span "Ready Date" at bounding box center [1244, 294] width 41 height 26
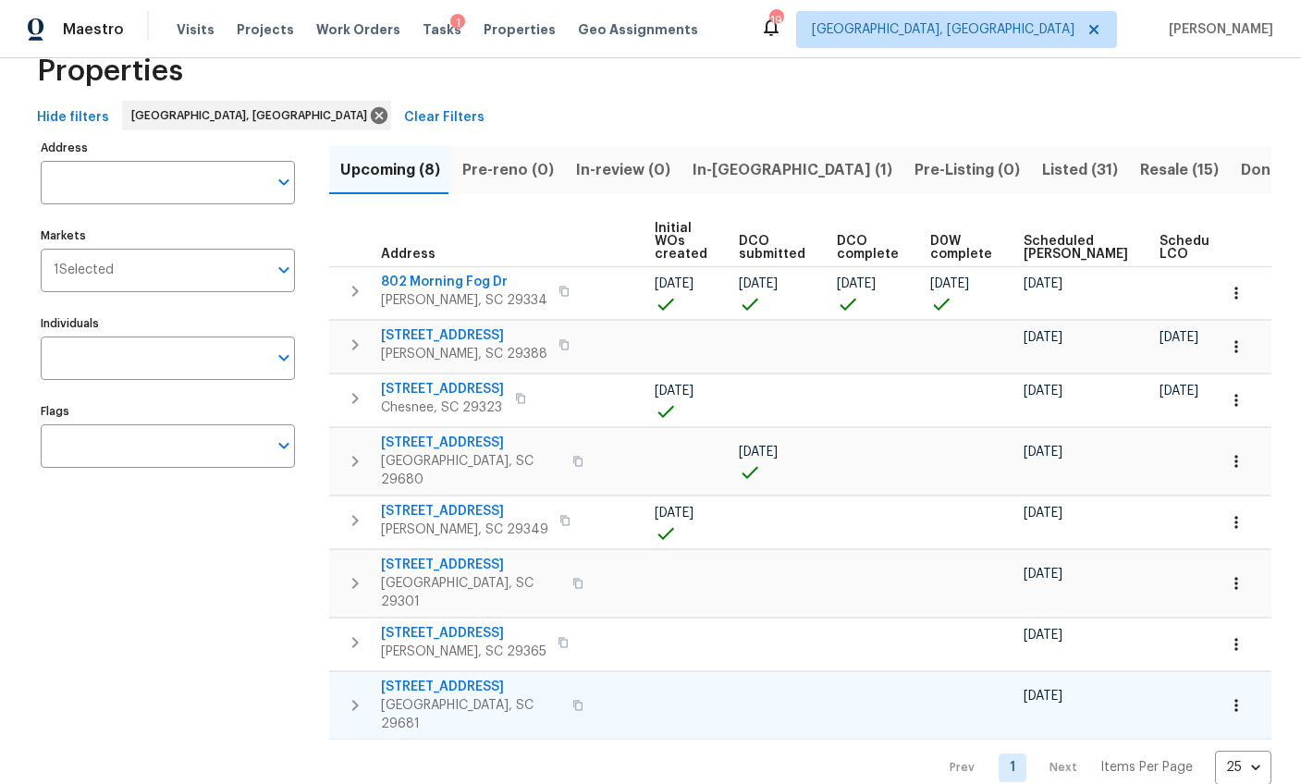
scroll to position [60, 0]
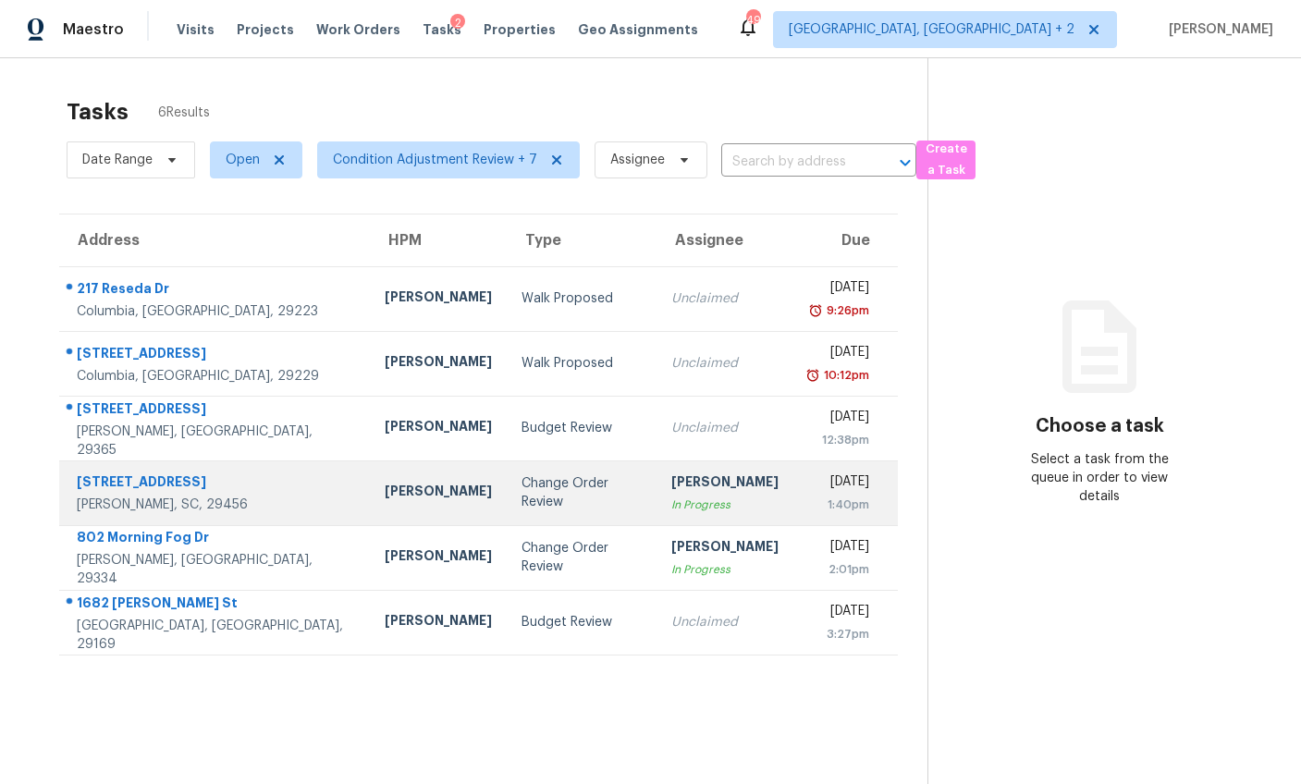
click at [521, 491] on div "Change Order Review" at bounding box center [580, 492] width 119 height 37
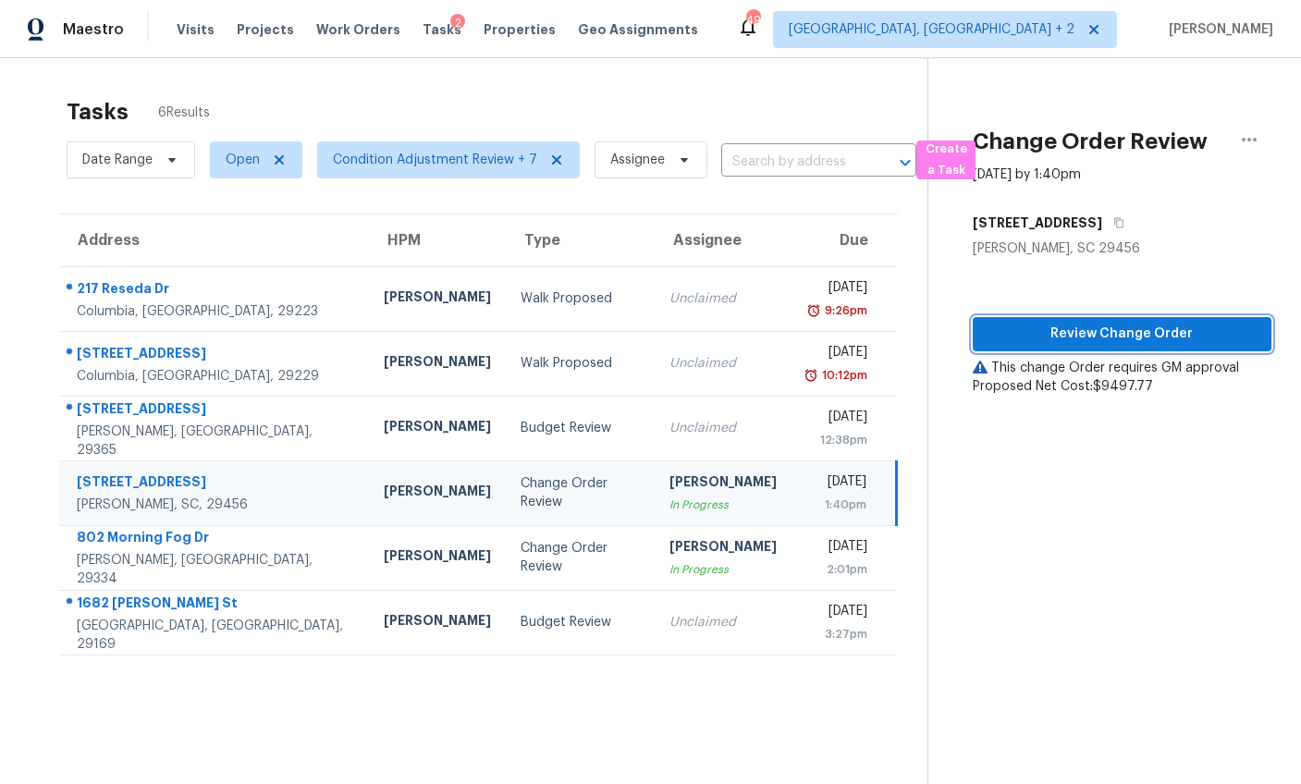
click at [1143, 335] on span "Review Change Order" at bounding box center [1121, 334] width 269 height 23
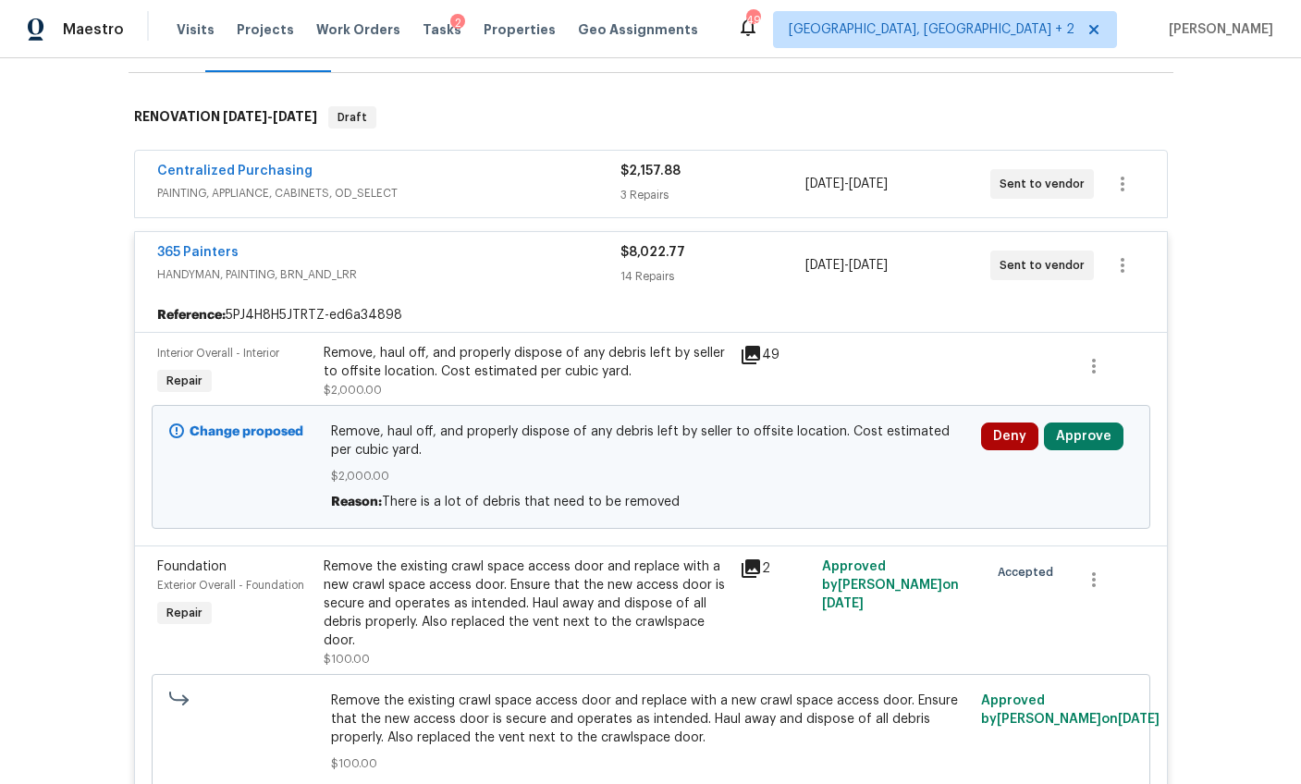
scroll to position [447, 0]
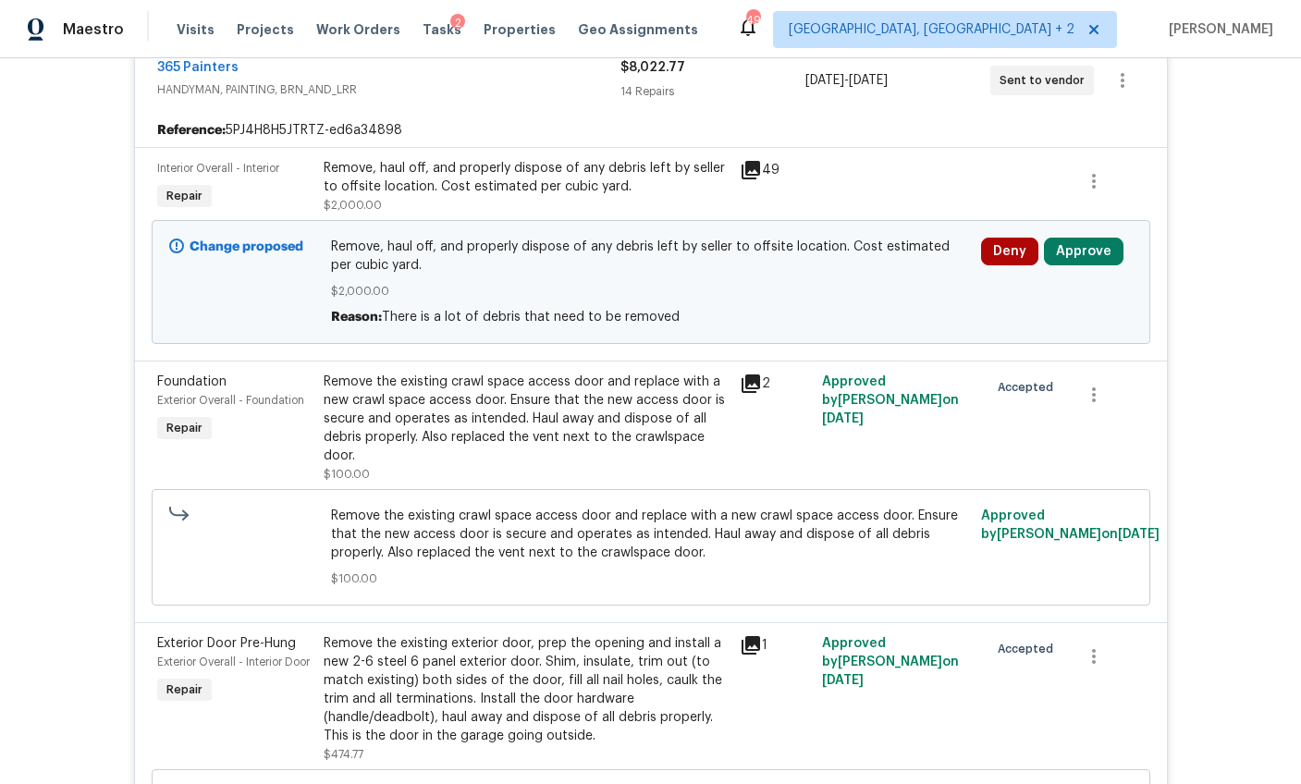
click at [554, 165] on div "Remove, haul off, and properly dispose of any debris left by seller to offsite …" at bounding box center [526, 177] width 405 height 37
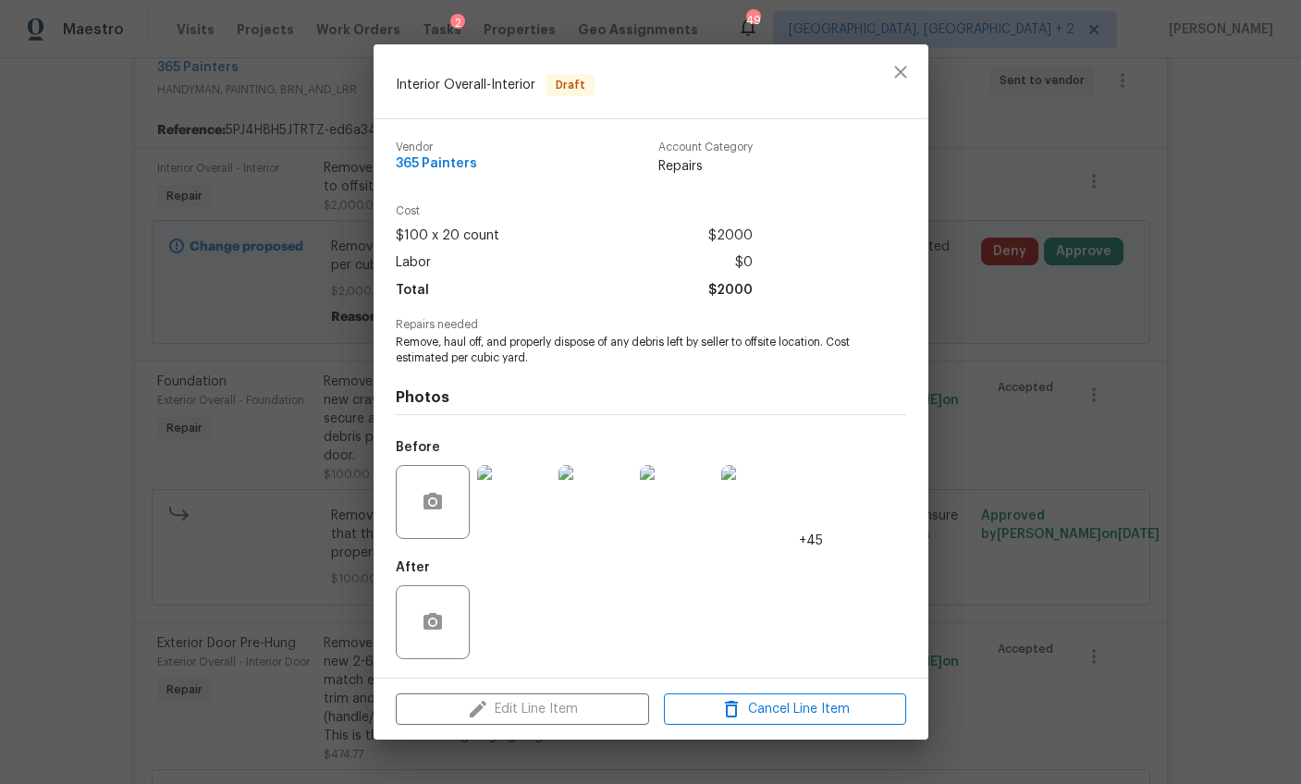
click at [1009, 459] on div "Interior Overall - Interior Draft Vendor 365 Painters Account Category Repairs …" at bounding box center [650, 392] width 1301 height 784
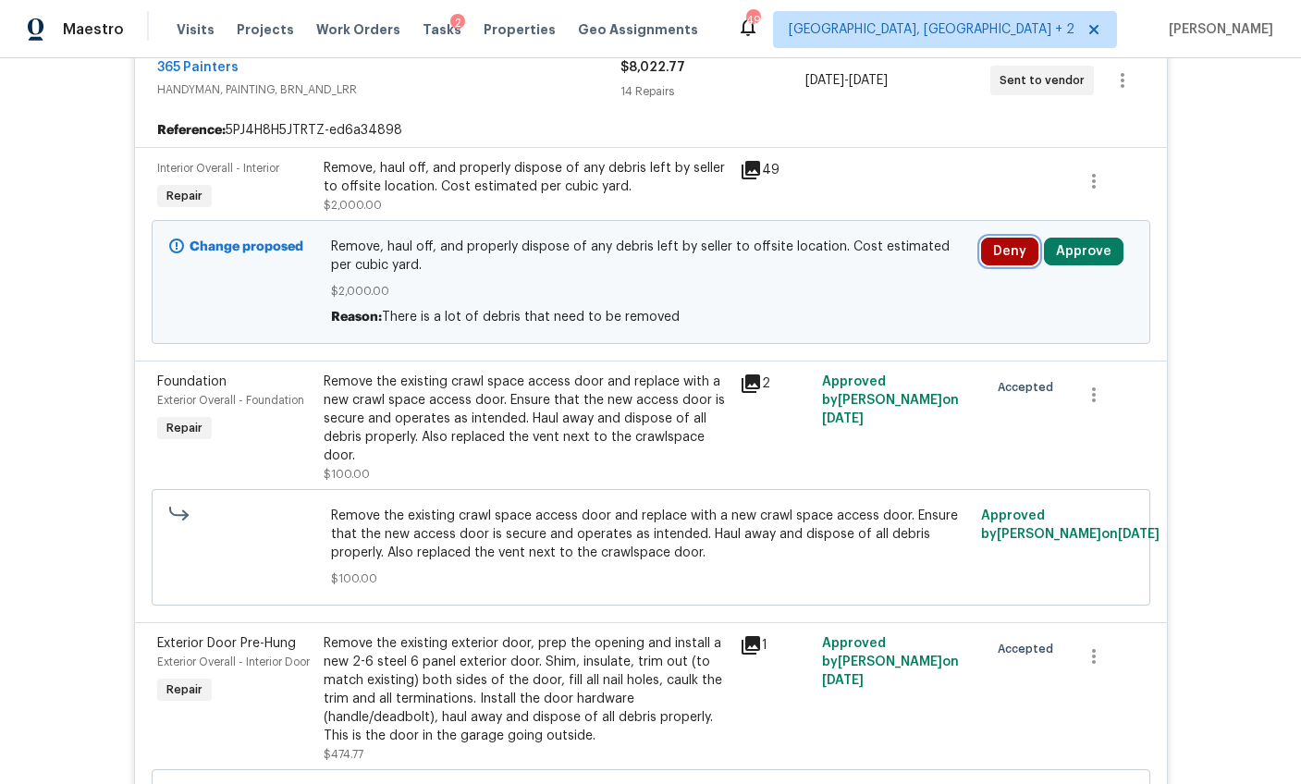
click at [996, 256] on button "Deny" at bounding box center [1009, 252] width 57 height 28
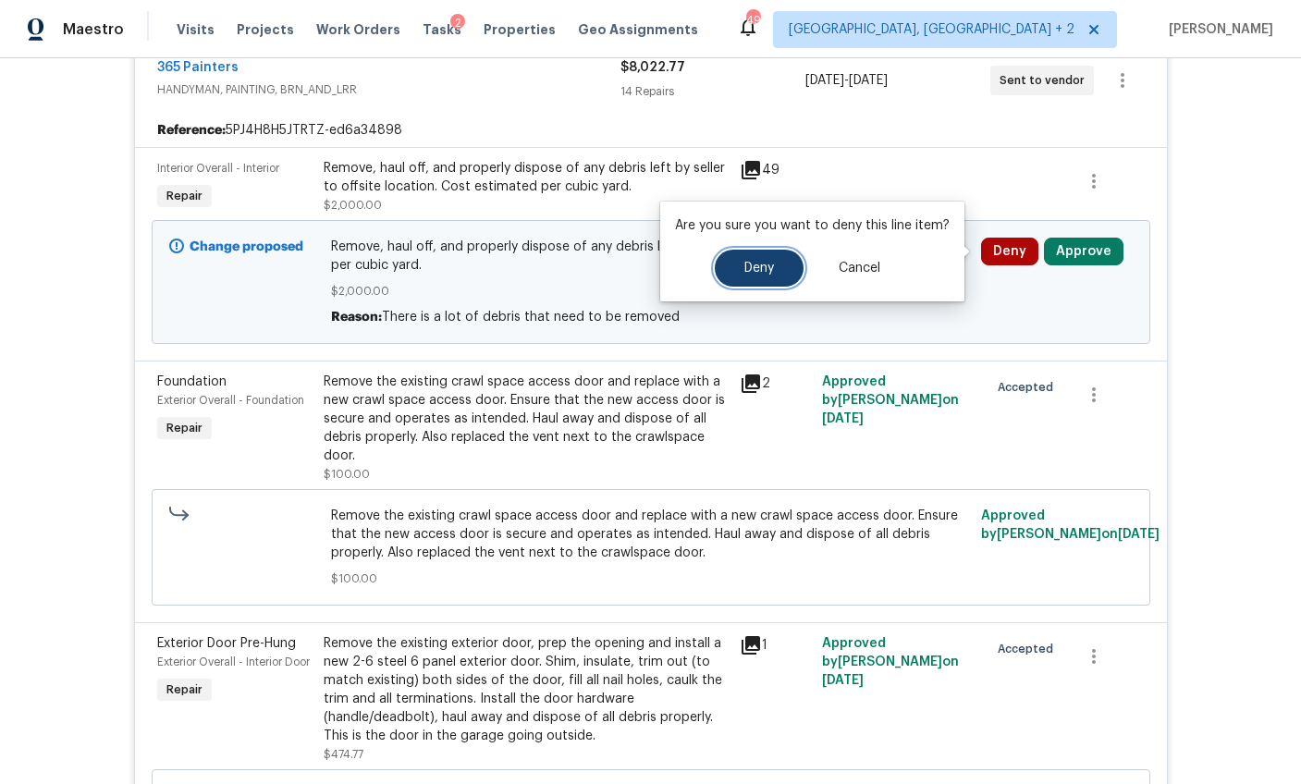
click at [781, 274] on button "Deny" at bounding box center [759, 268] width 89 height 37
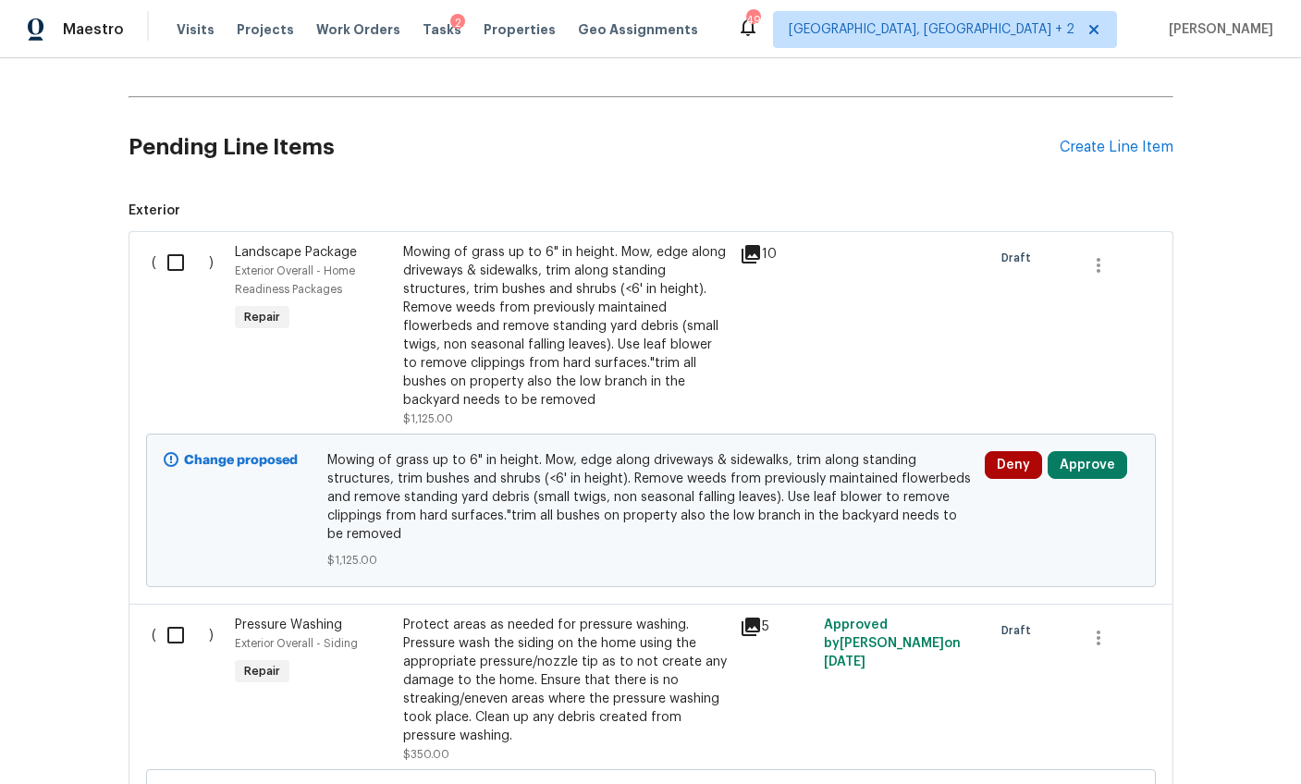
scroll to position [4307, 0]
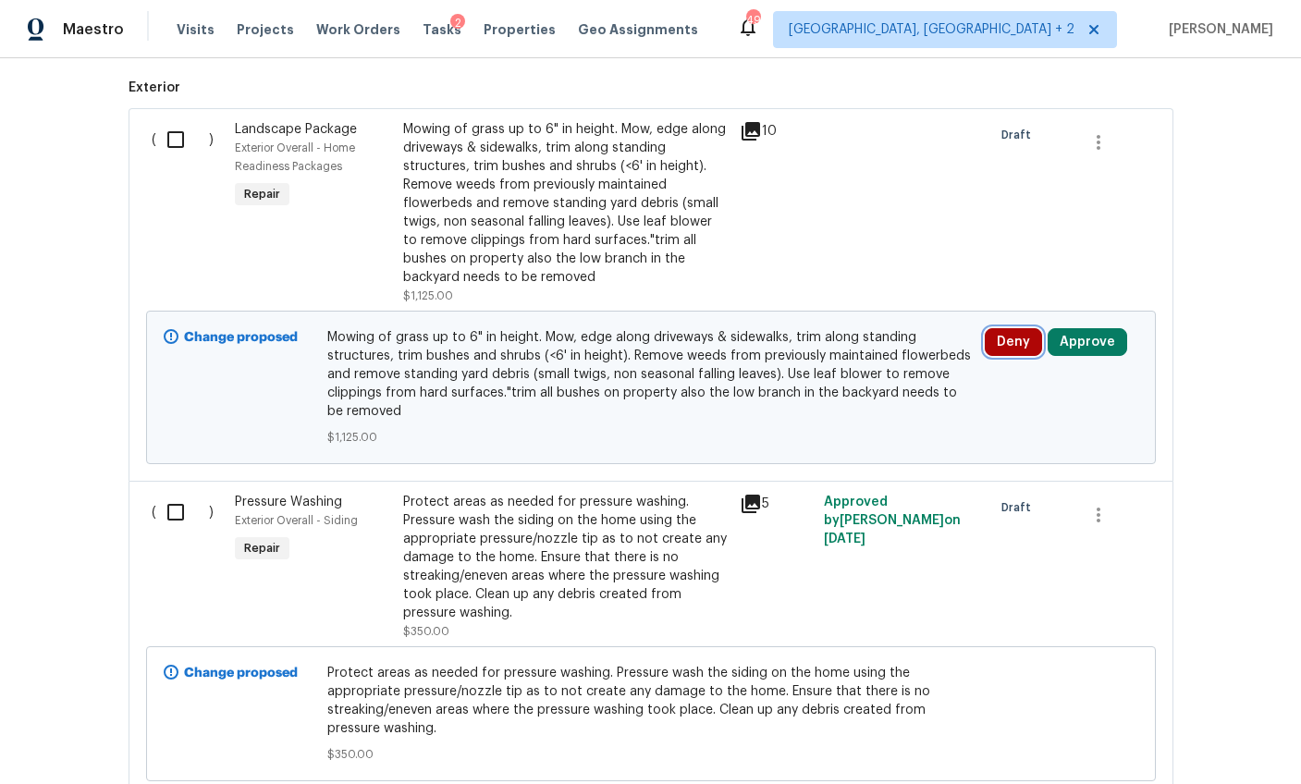
click at [1018, 339] on button "Deny" at bounding box center [1013, 342] width 57 height 28
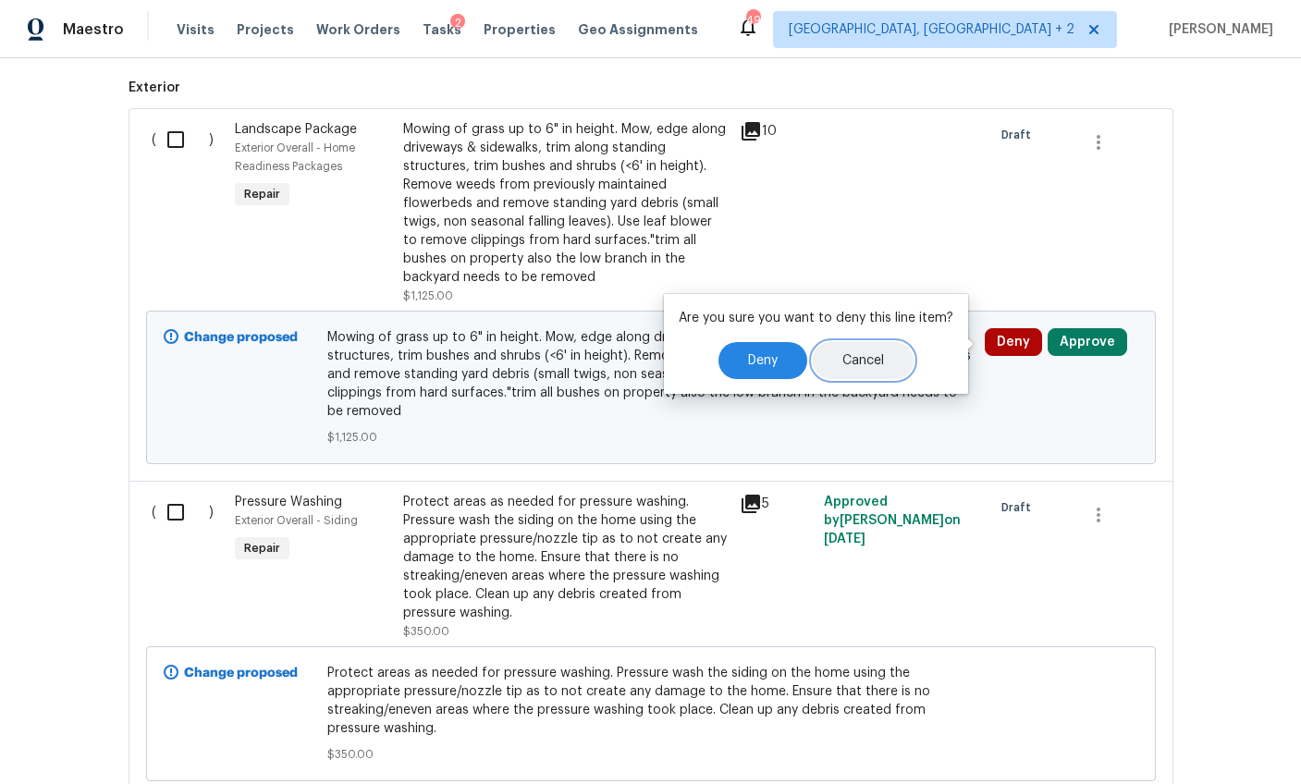
click at [818, 365] on button "Cancel" at bounding box center [863, 360] width 101 height 37
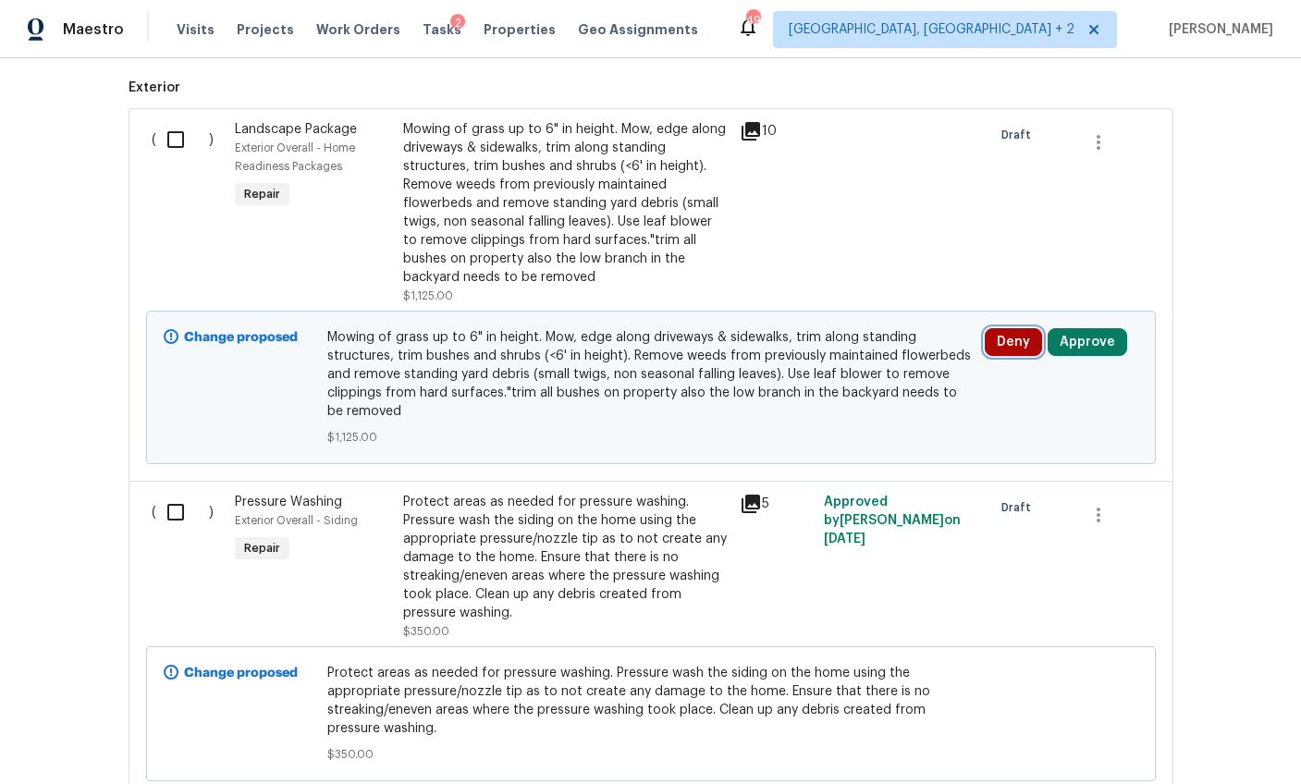
click at [992, 338] on button "Deny" at bounding box center [1013, 342] width 57 height 28
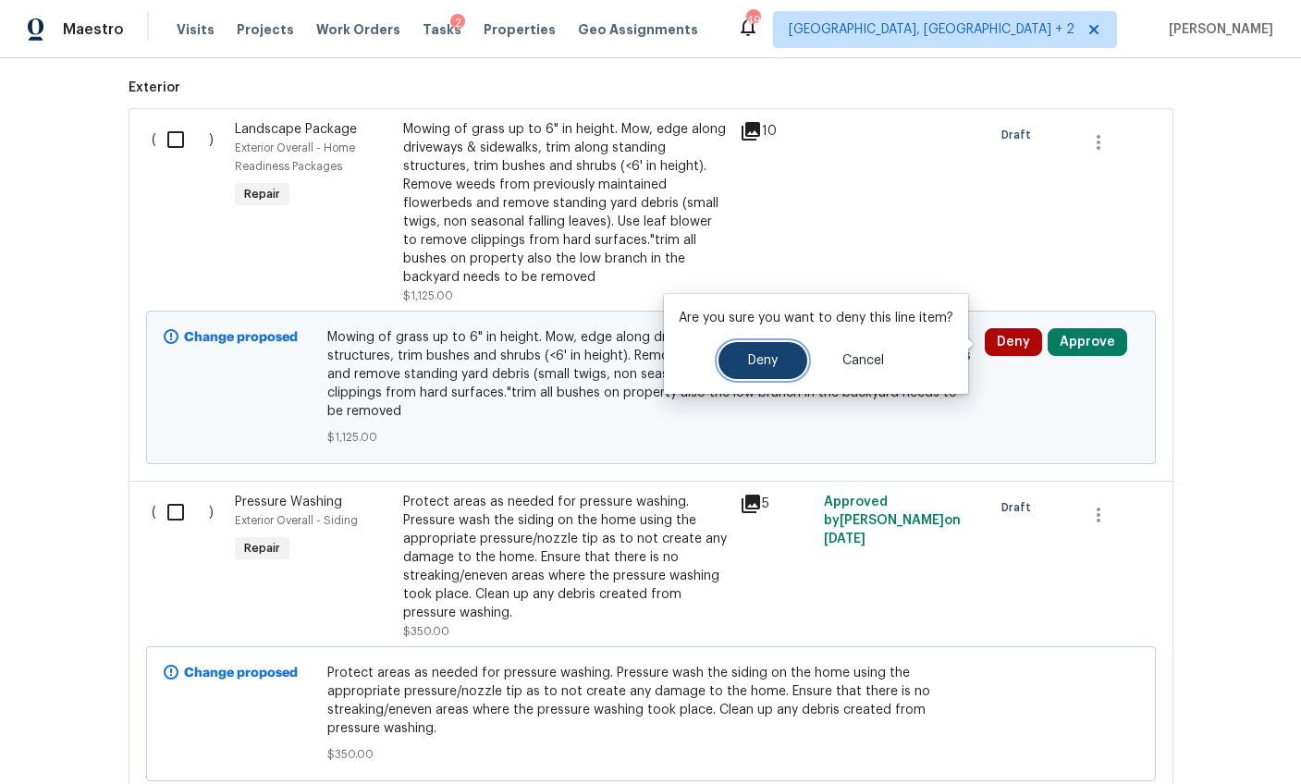
click at [792, 358] on button "Deny" at bounding box center [762, 360] width 89 height 37
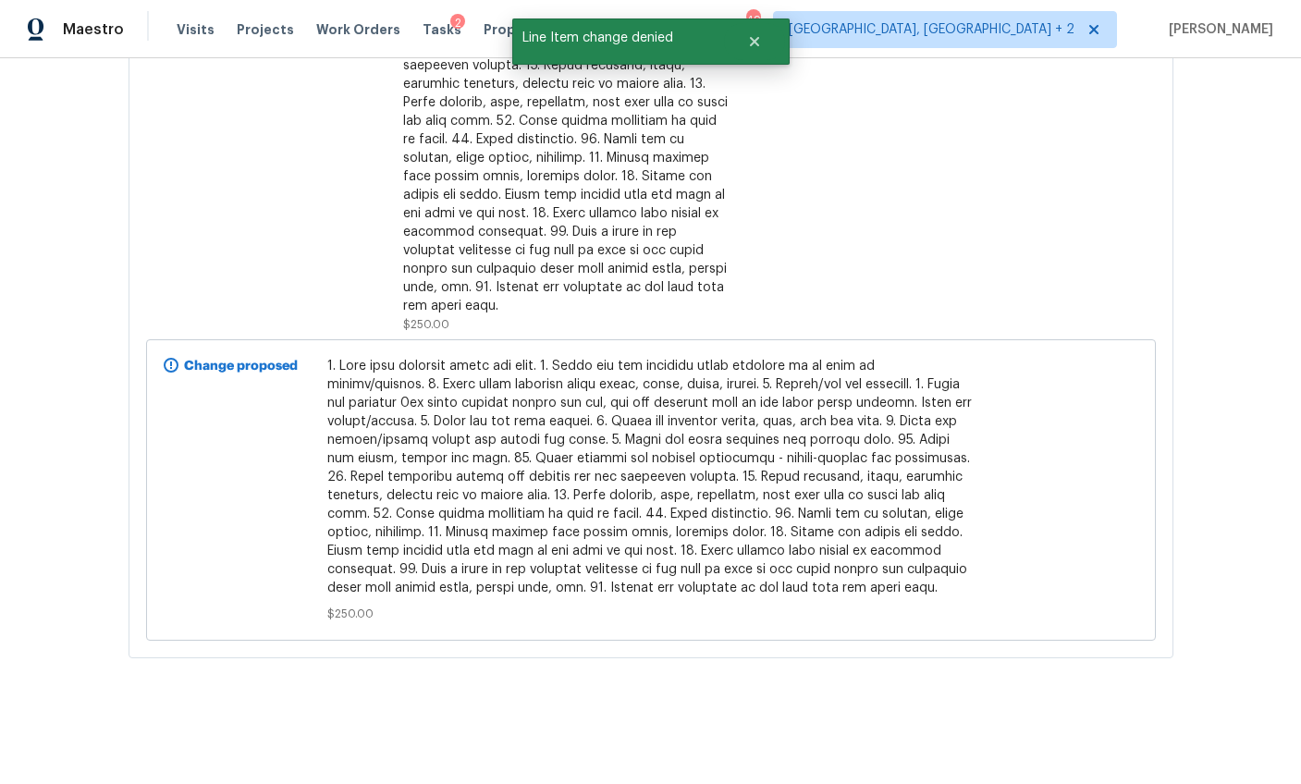
scroll to position [2815, 0]
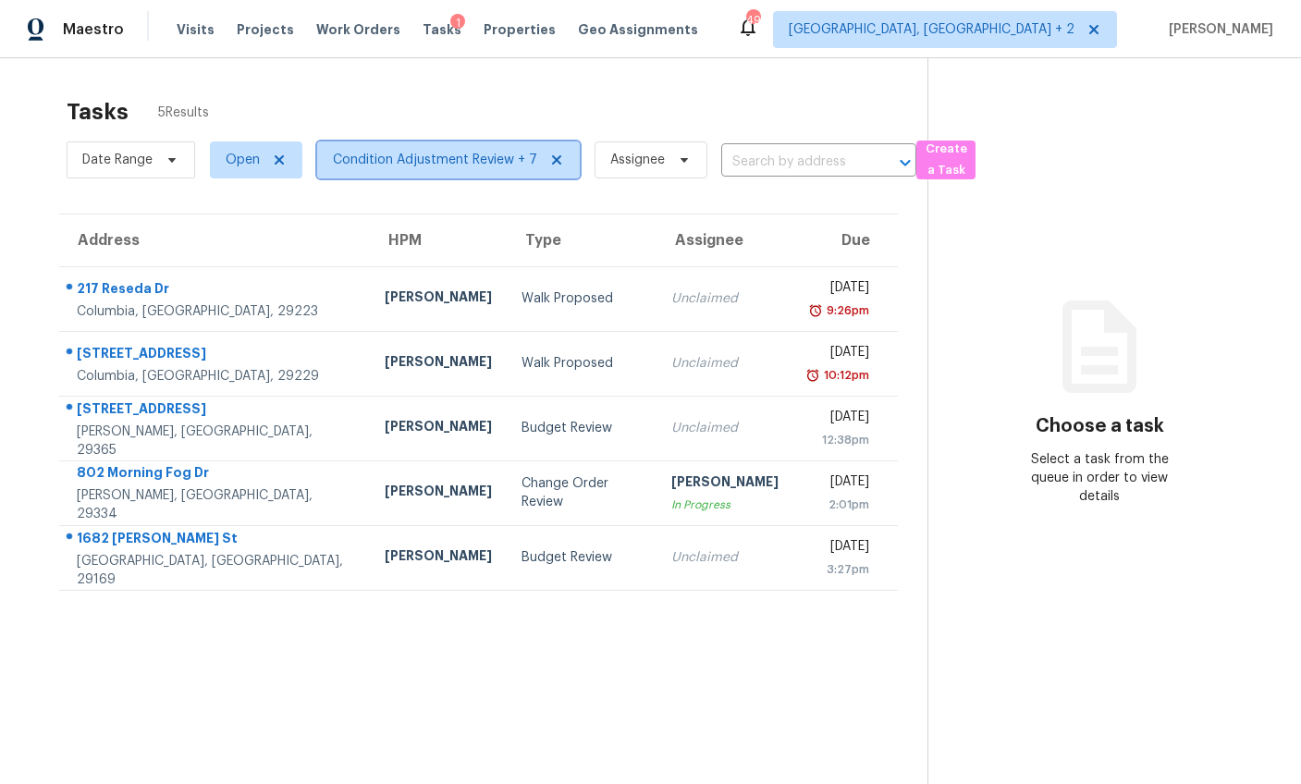
click at [397, 158] on span "Condition Adjustment Review + 7" at bounding box center [435, 160] width 204 height 18
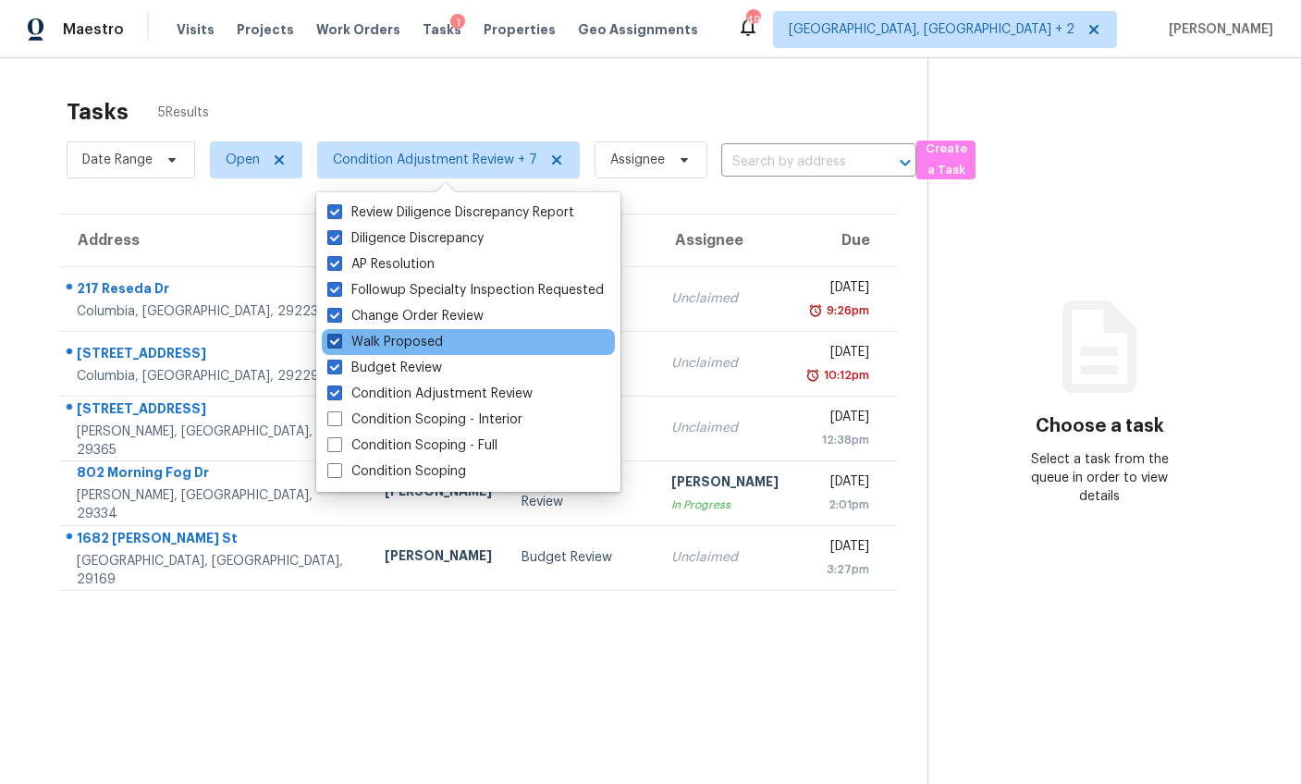
click at [337, 342] on span at bounding box center [334, 341] width 15 height 15
click at [337, 342] on input "Walk Proposed" at bounding box center [333, 339] width 12 height 12
checkbox input "false"
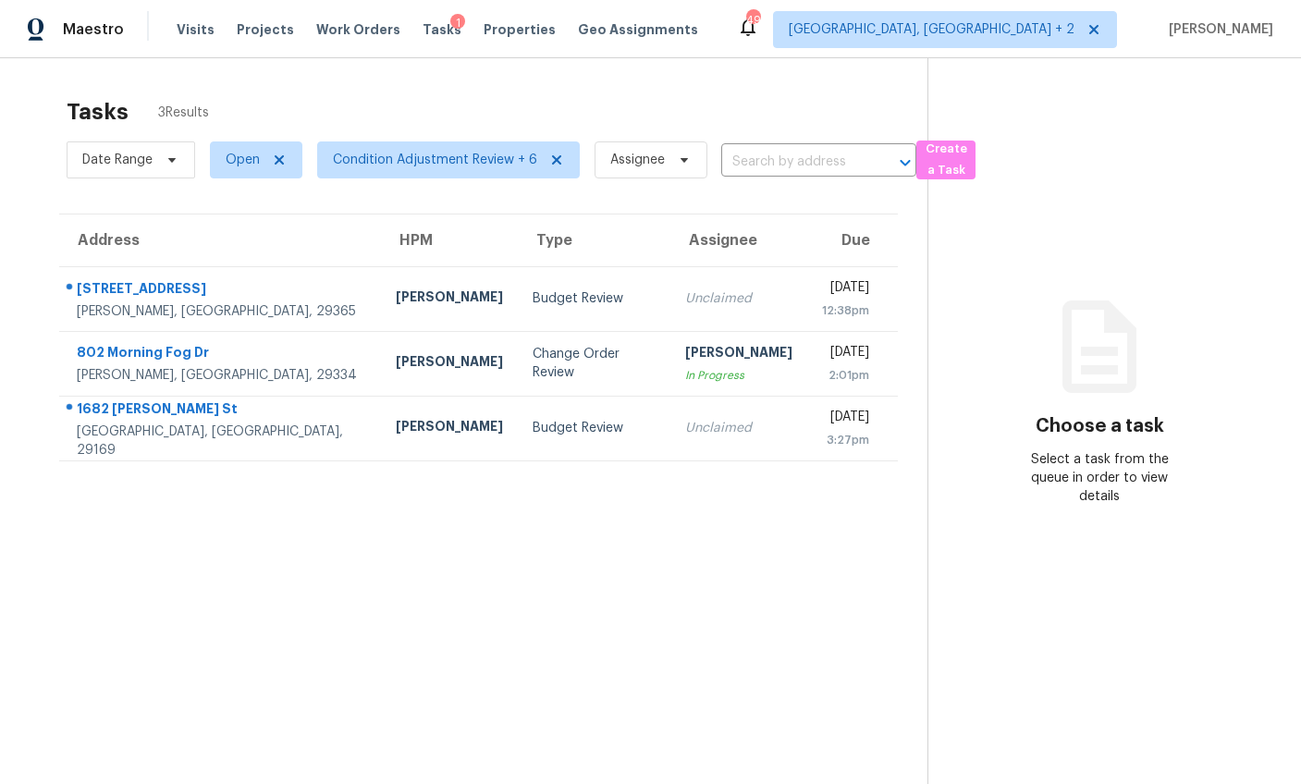
click at [72, 576] on section "Tasks 3 Results Date Range Open Condition Adjustment Review + 6 Assignee ​ Crea…" at bounding box center [479, 465] width 898 height 754
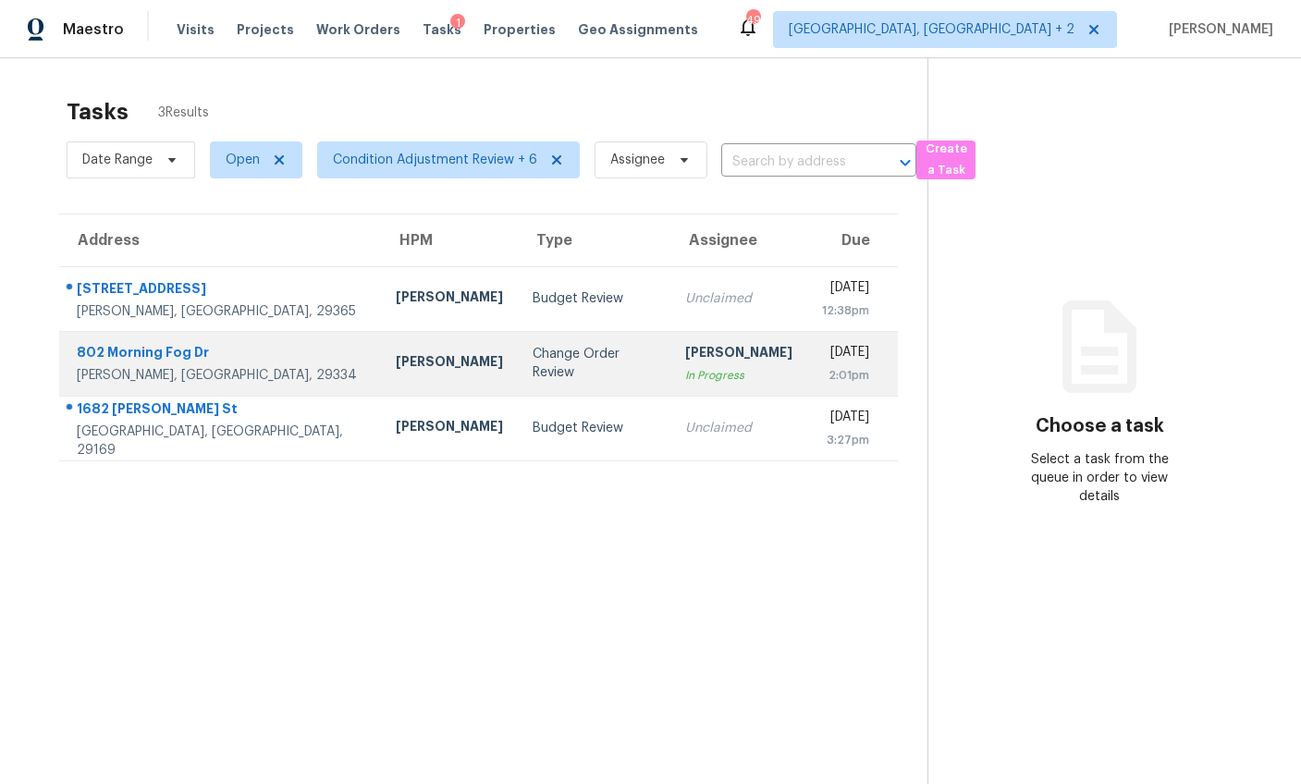
click at [396, 367] on div "[PERSON_NAME]" at bounding box center [449, 363] width 107 height 23
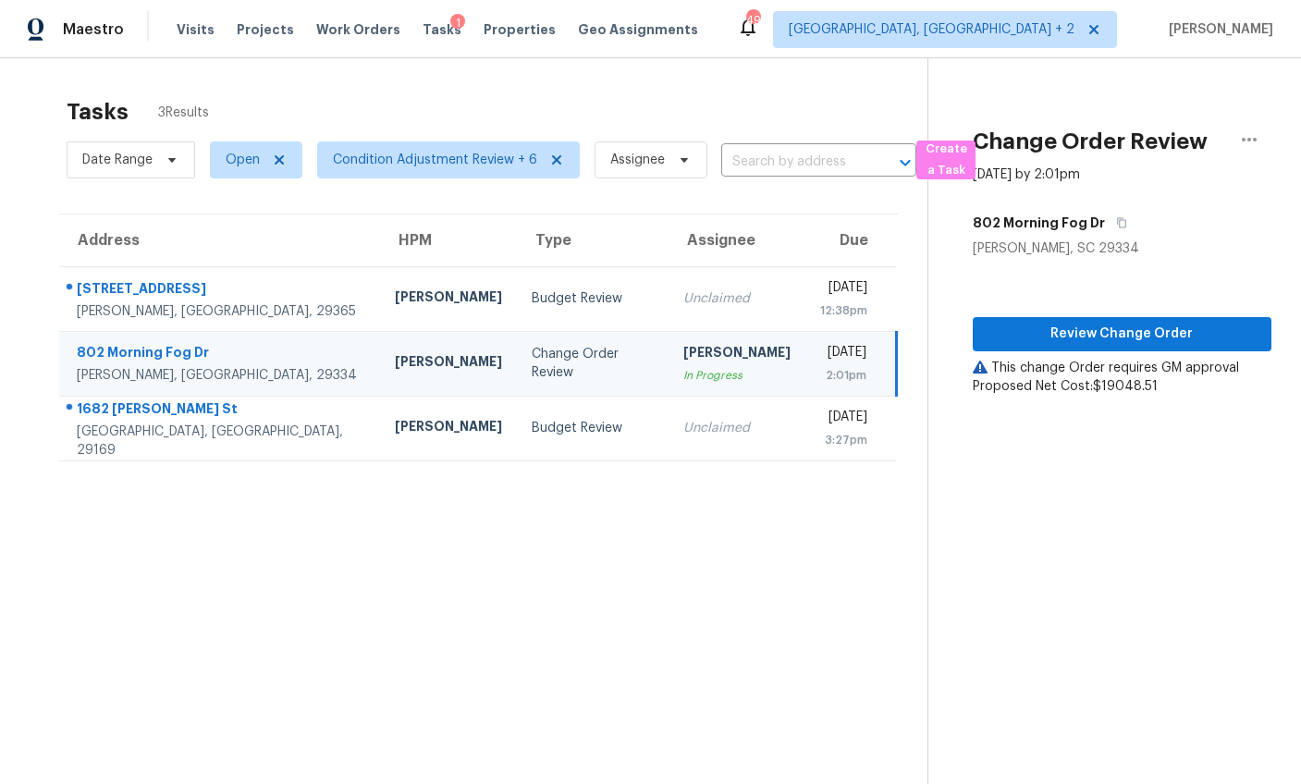
click at [1091, 352] on div "Review Change Order This change Order requires GM approval Proposed Net Cost: $…" at bounding box center [1122, 327] width 299 height 138
click at [1093, 346] on button "Review Change Order" at bounding box center [1122, 334] width 299 height 34
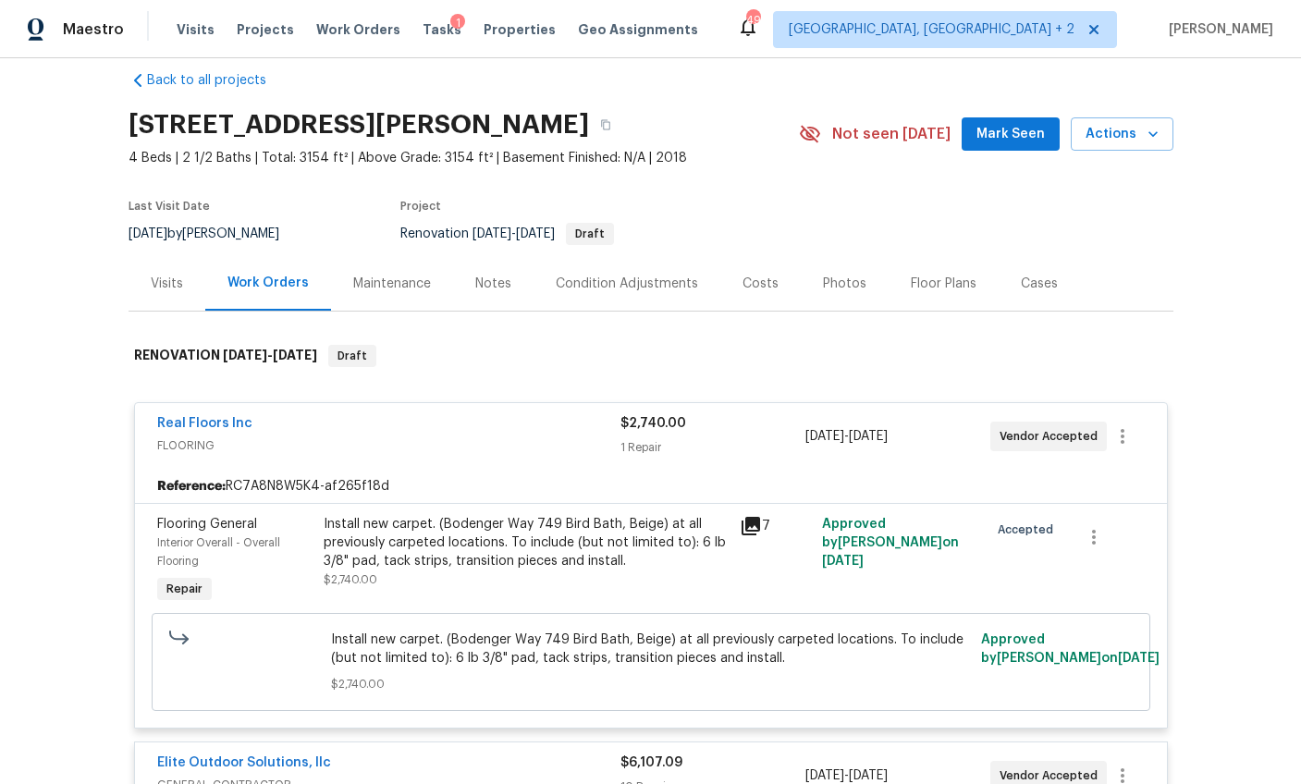
scroll to position [339, 0]
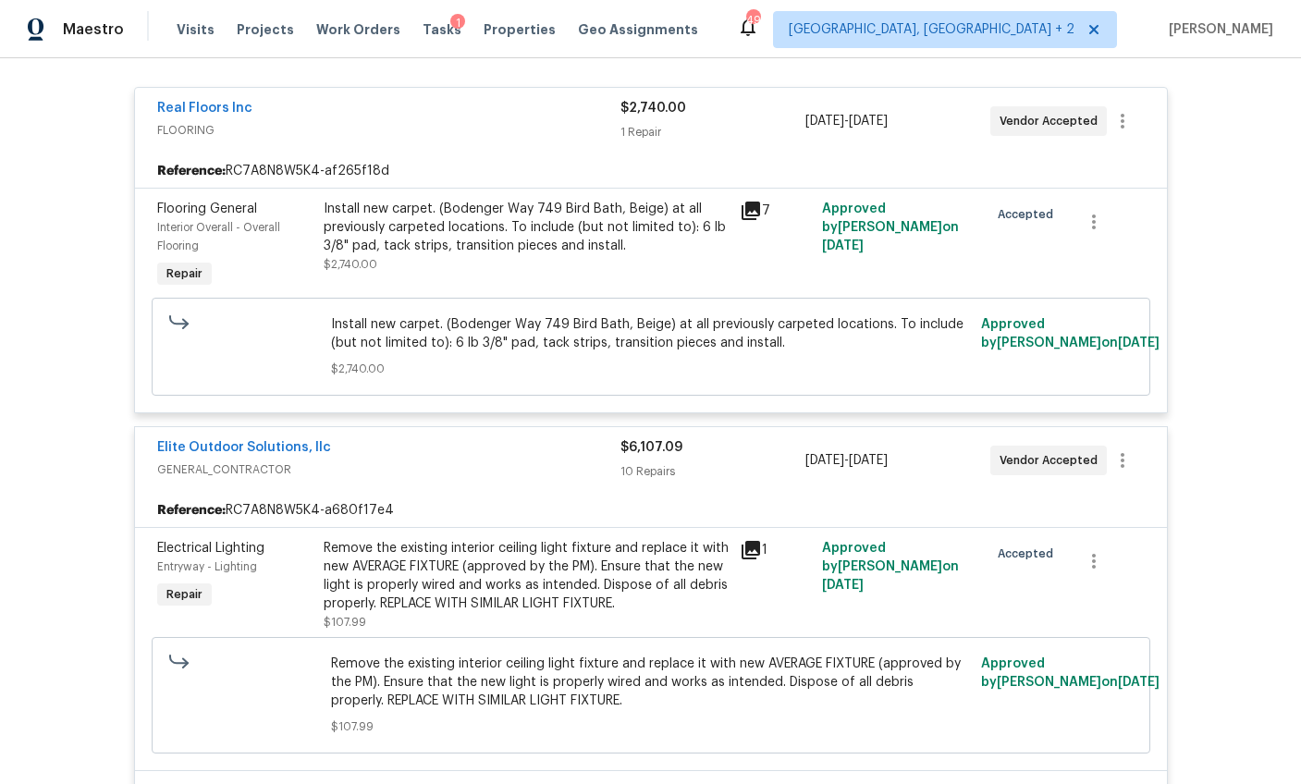
click at [499, 132] on span "FLOORING" at bounding box center [388, 130] width 463 height 18
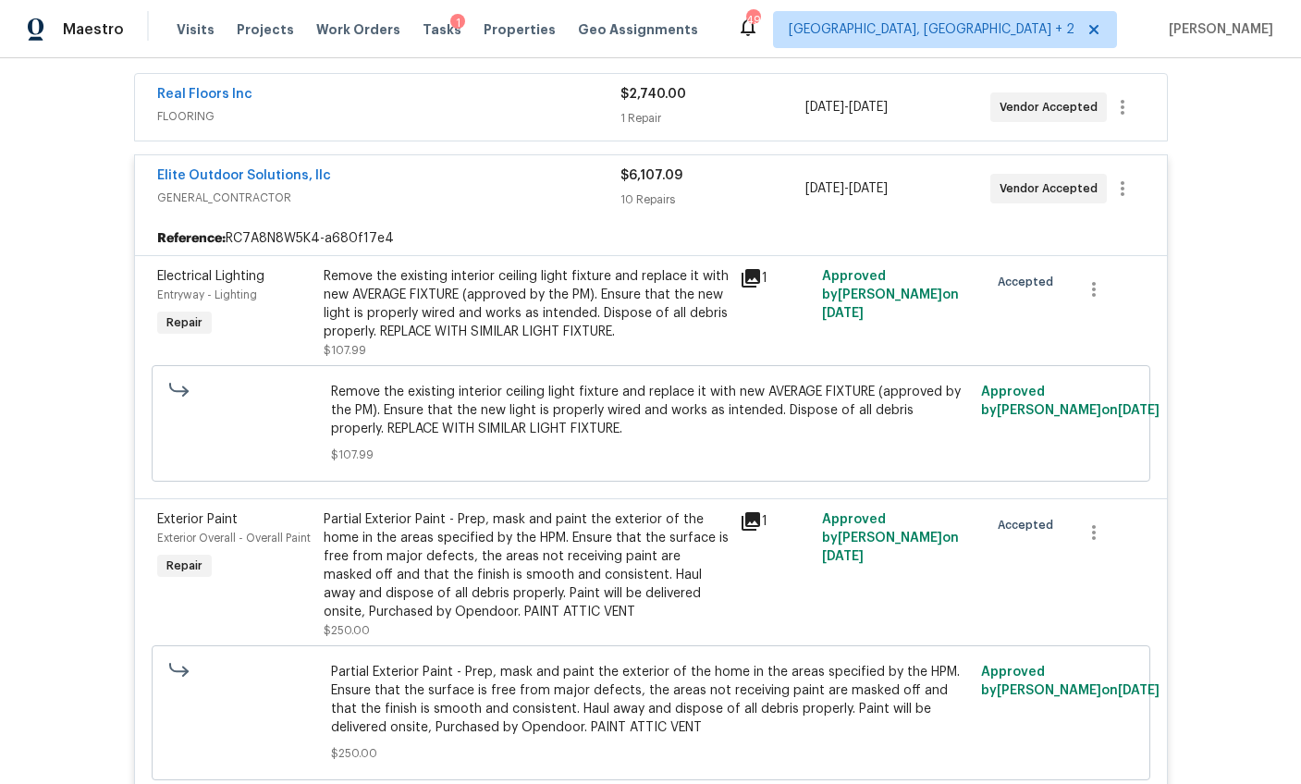
click at [502, 194] on span "GENERAL_CONTRACTOR" at bounding box center [388, 198] width 463 height 18
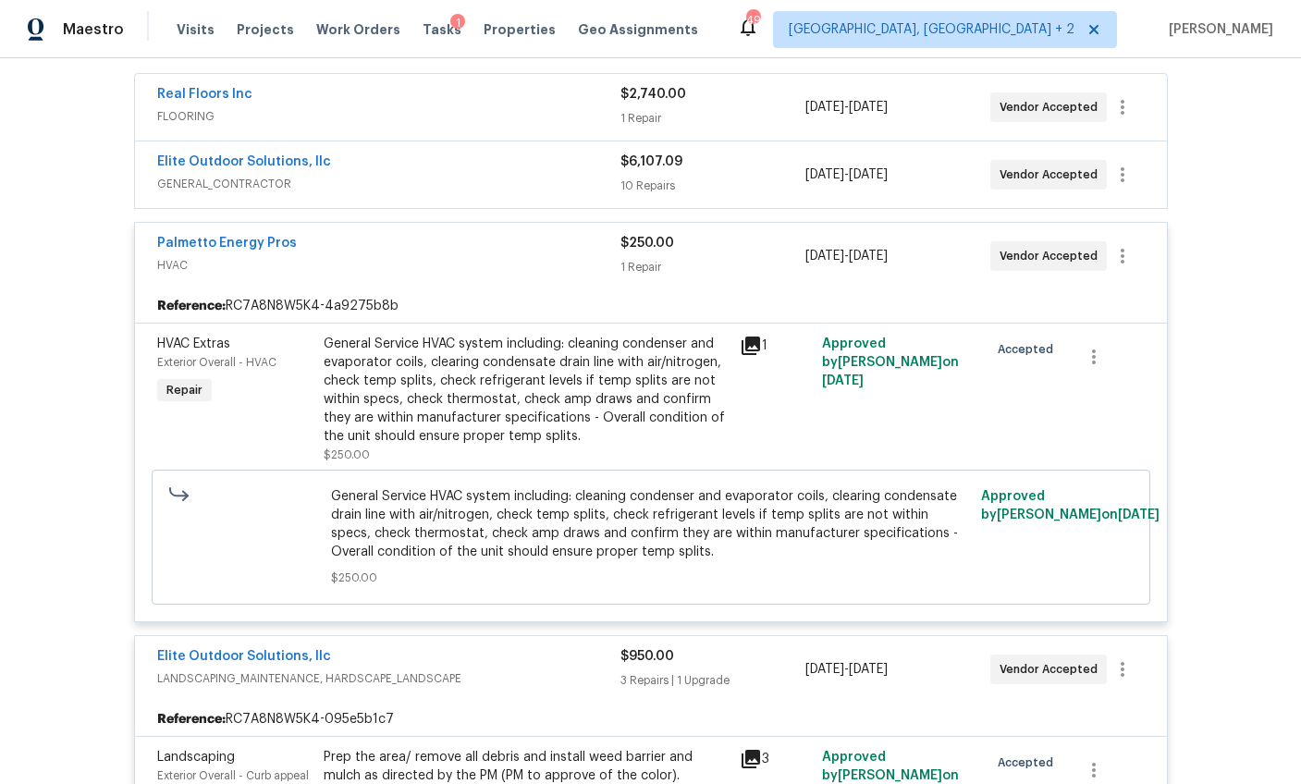
click at [488, 275] on div "Palmetto Energy Pros HVAC" at bounding box center [388, 256] width 463 height 44
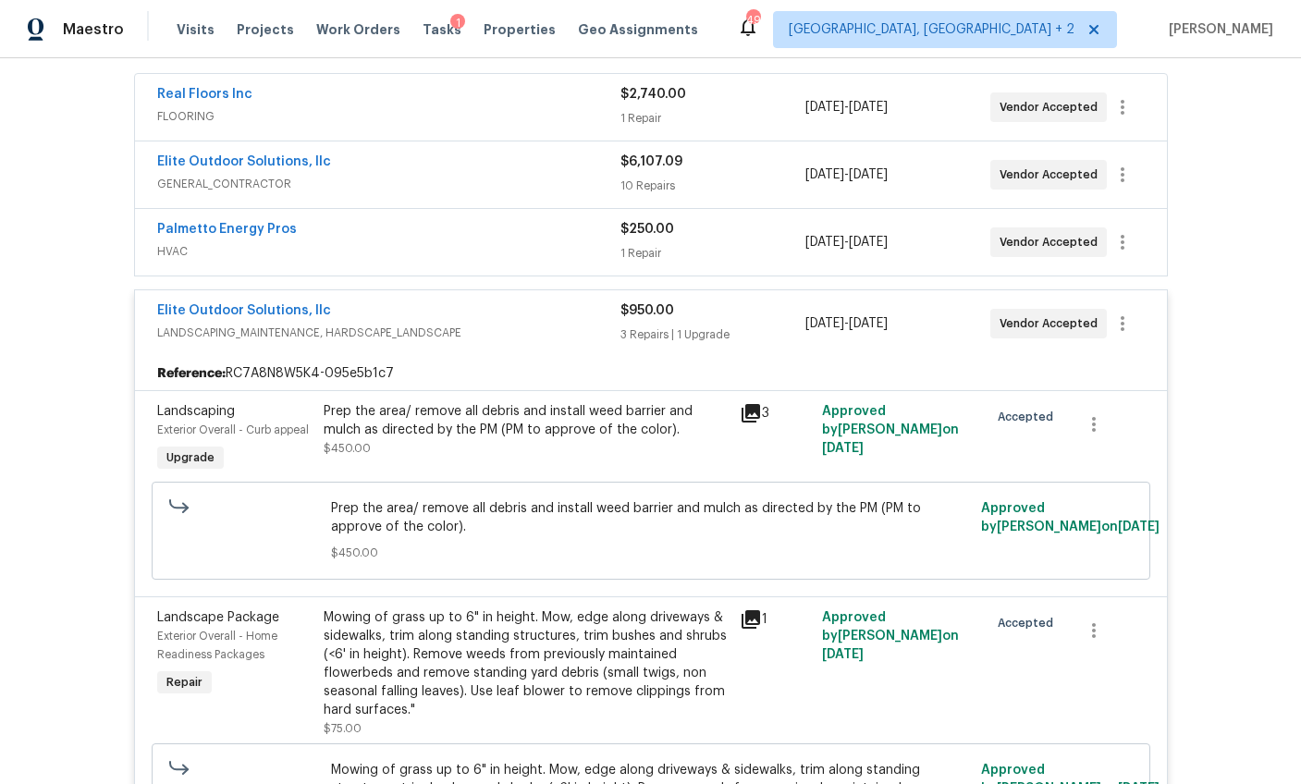
click at [481, 332] on span "LANDSCAPING_MAINTENANCE, HARDSCAPE_LANDSCAPE" at bounding box center [388, 333] width 463 height 18
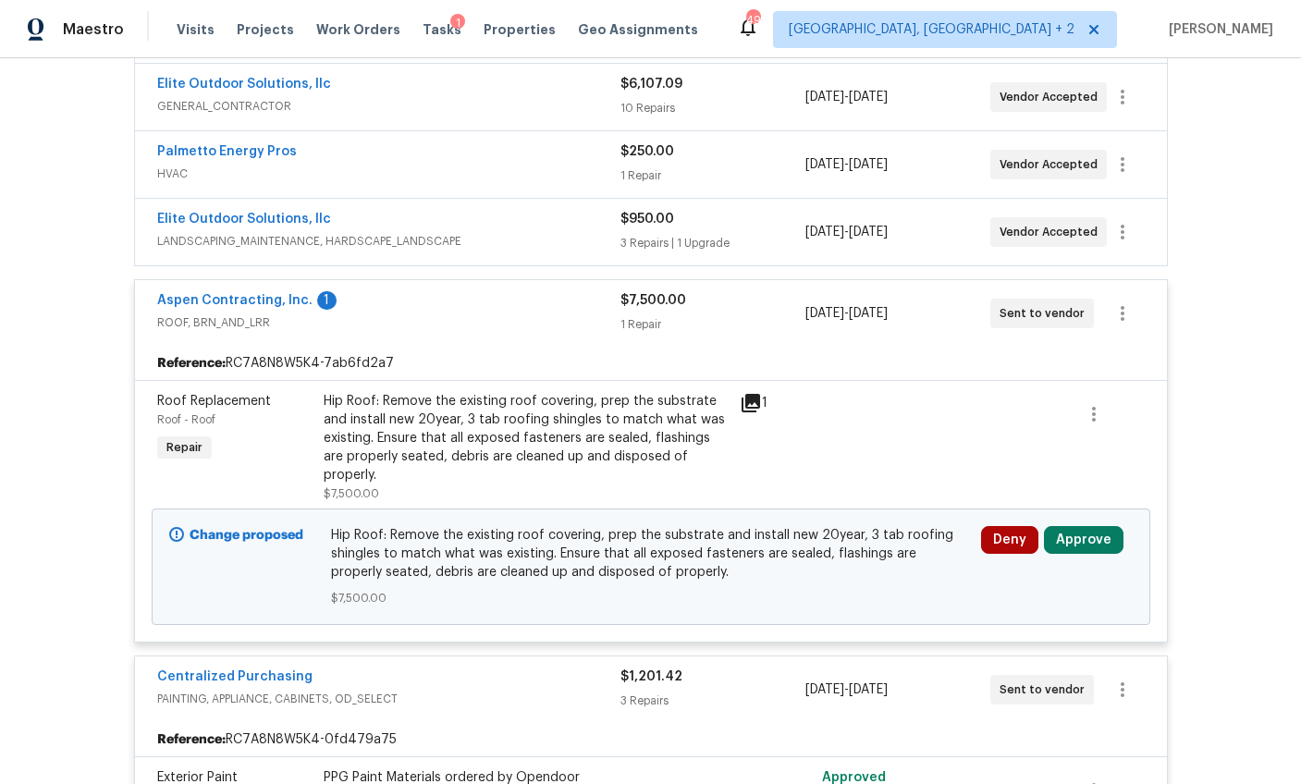
scroll to position [428, 0]
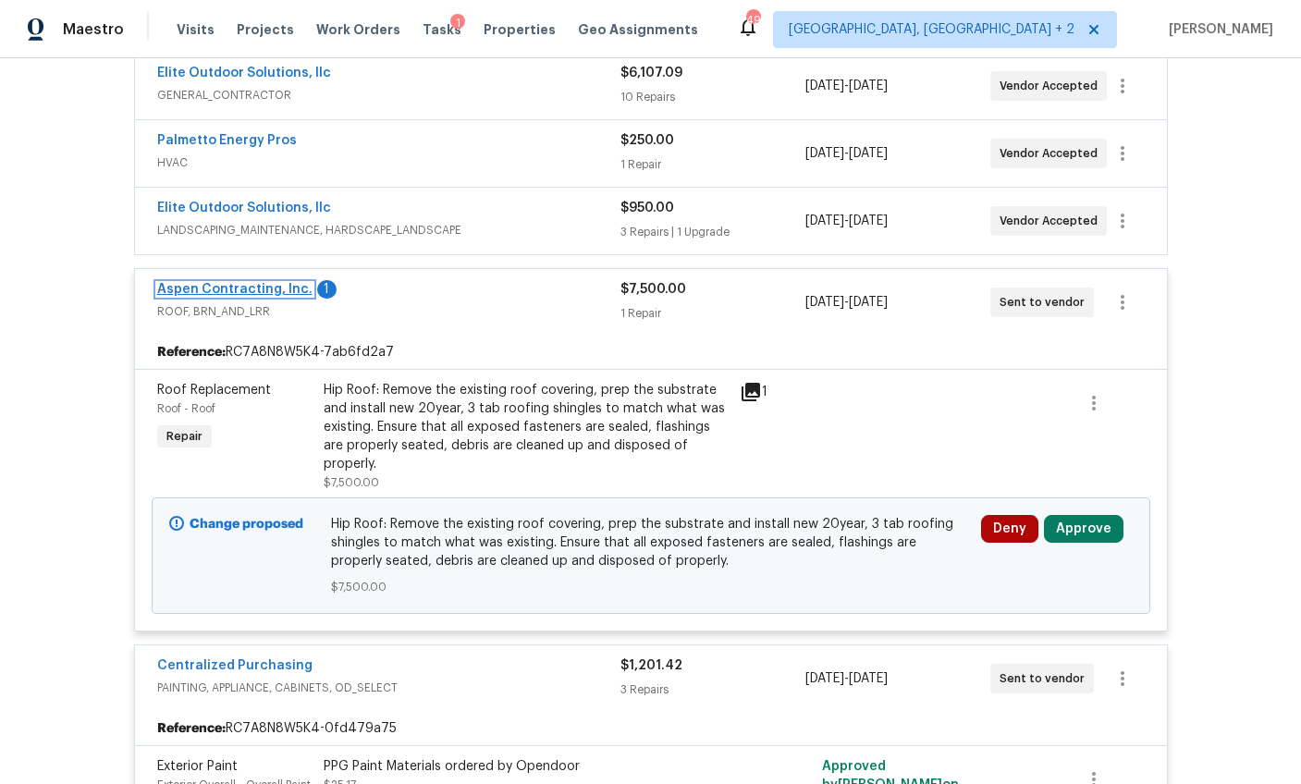
click at [263, 288] on link "Aspen Contracting, Inc." at bounding box center [234, 289] width 155 height 13
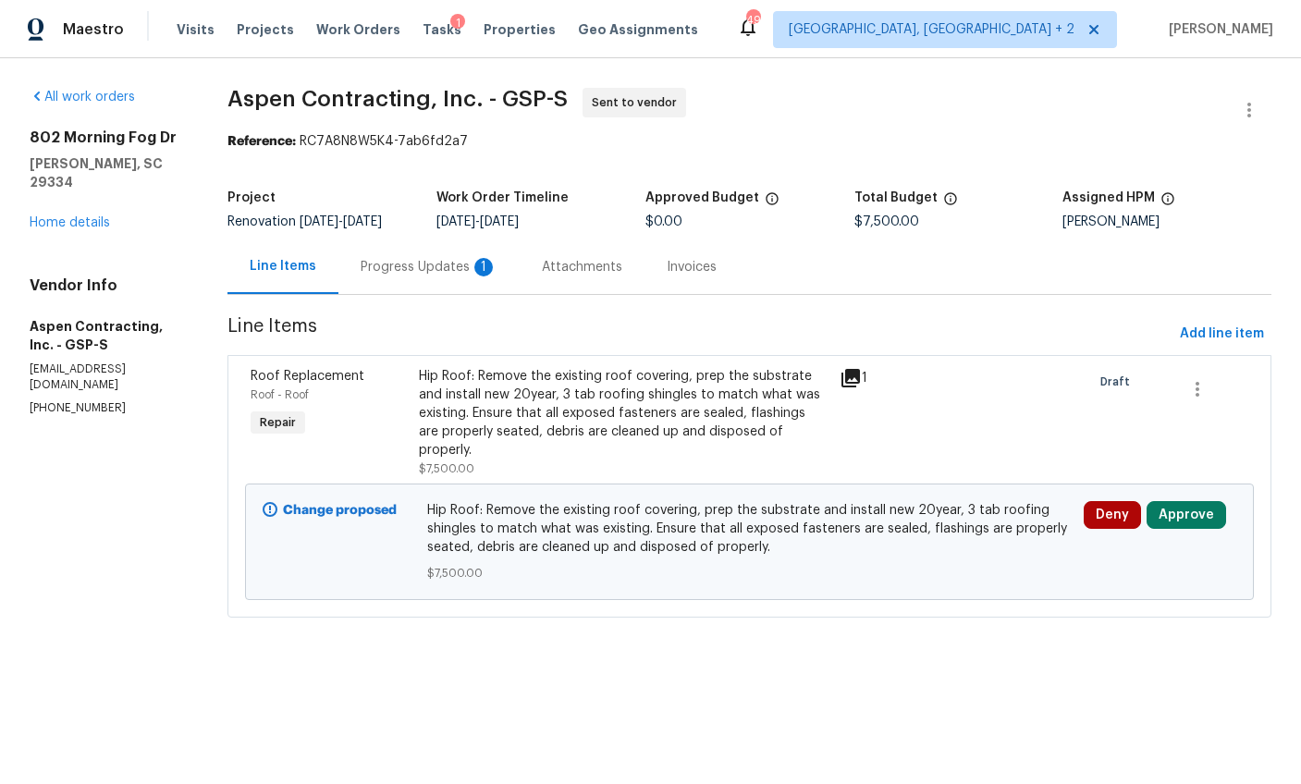
click at [532, 262] on div "Attachments" at bounding box center [582, 266] width 125 height 55
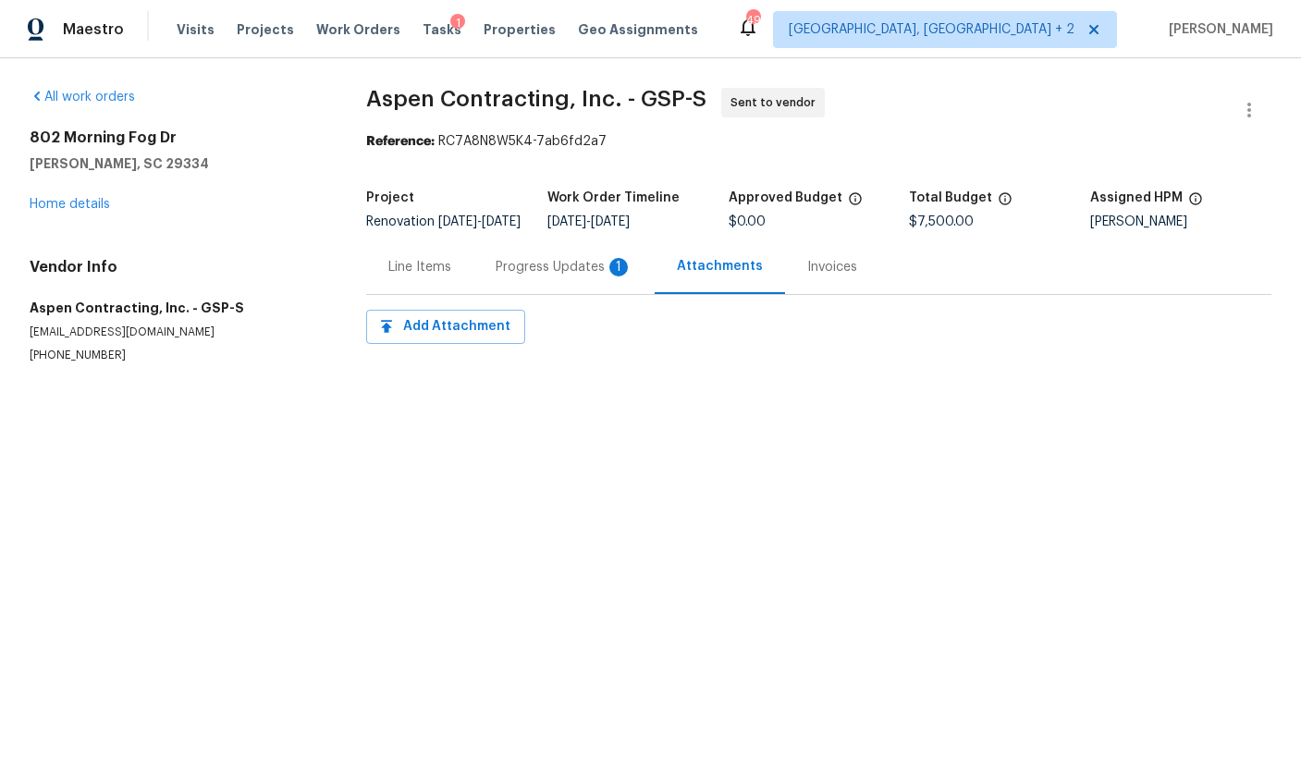
click at [514, 272] on div "Progress Updates 1" at bounding box center [564, 267] width 137 height 18
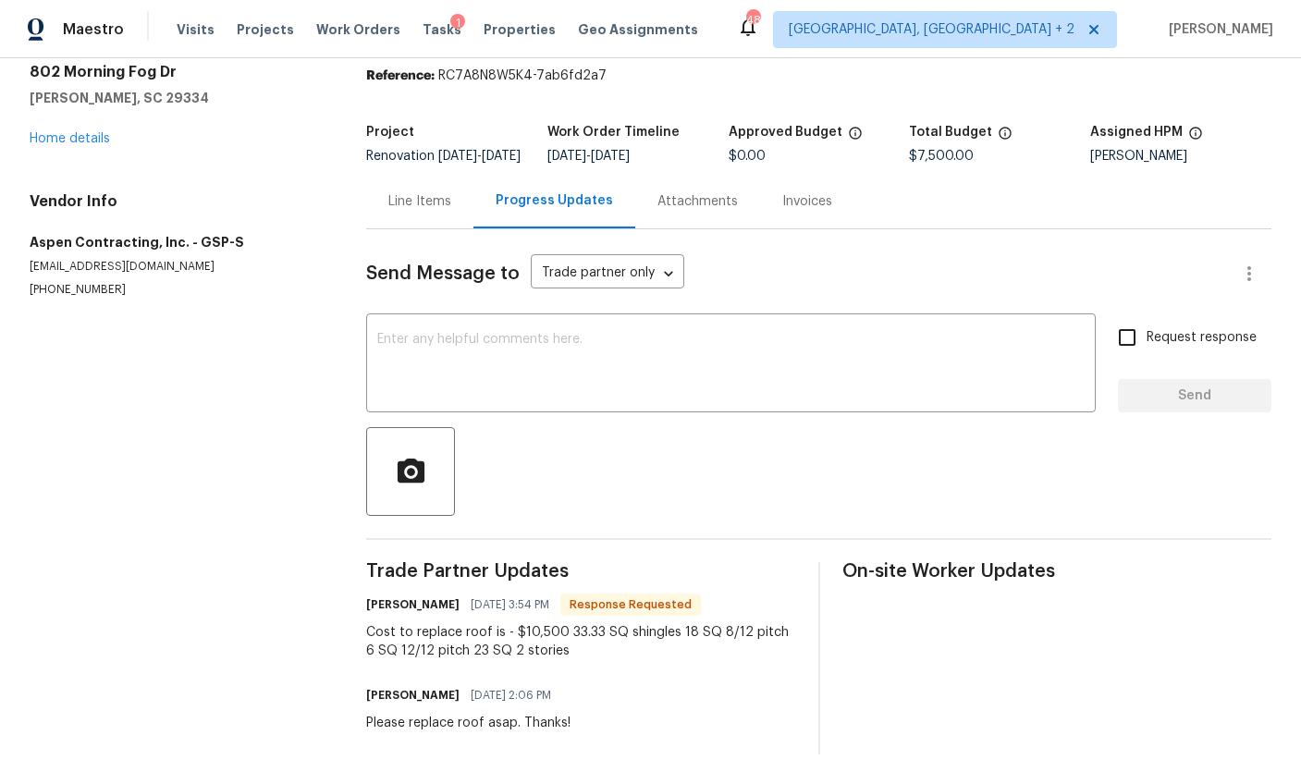
scroll to position [80, 0]
click at [424, 195] on div "Line Items" at bounding box center [419, 201] width 63 height 18
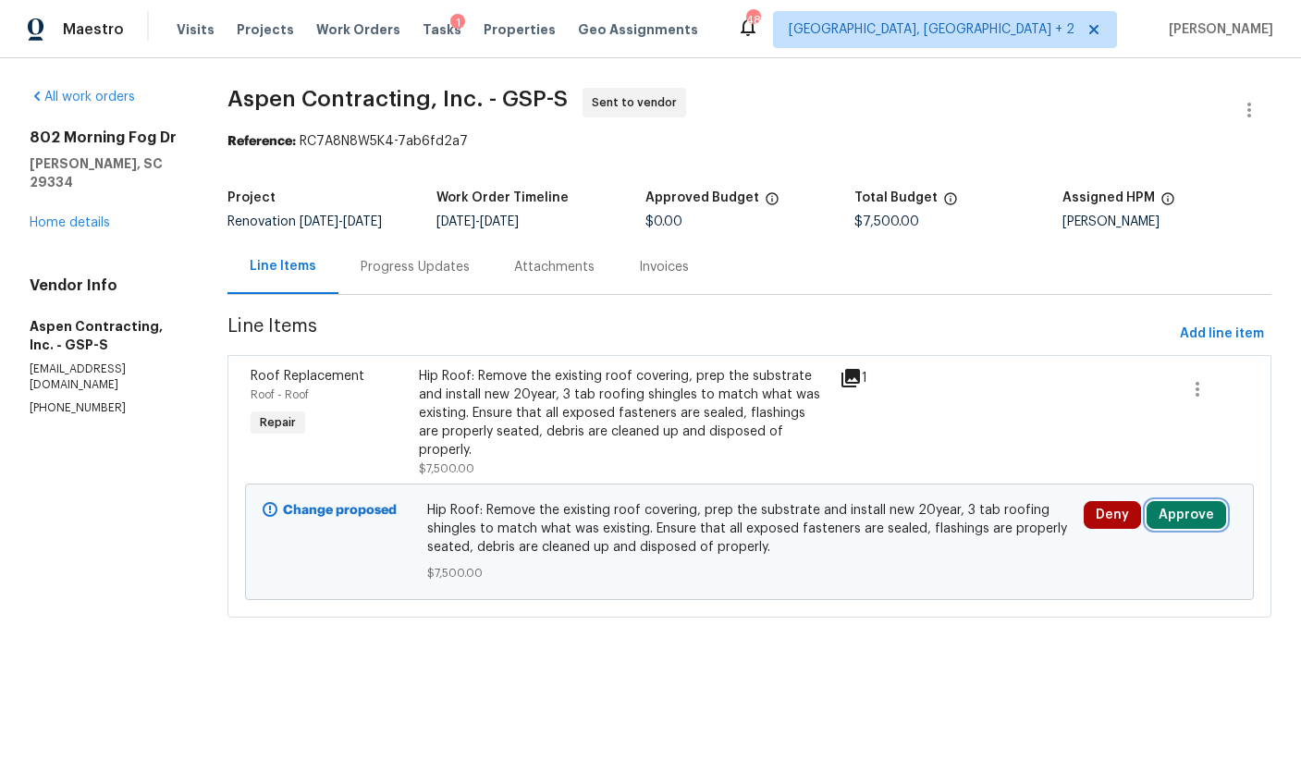
click at [1169, 501] on button "Approve" at bounding box center [1186, 515] width 80 height 28
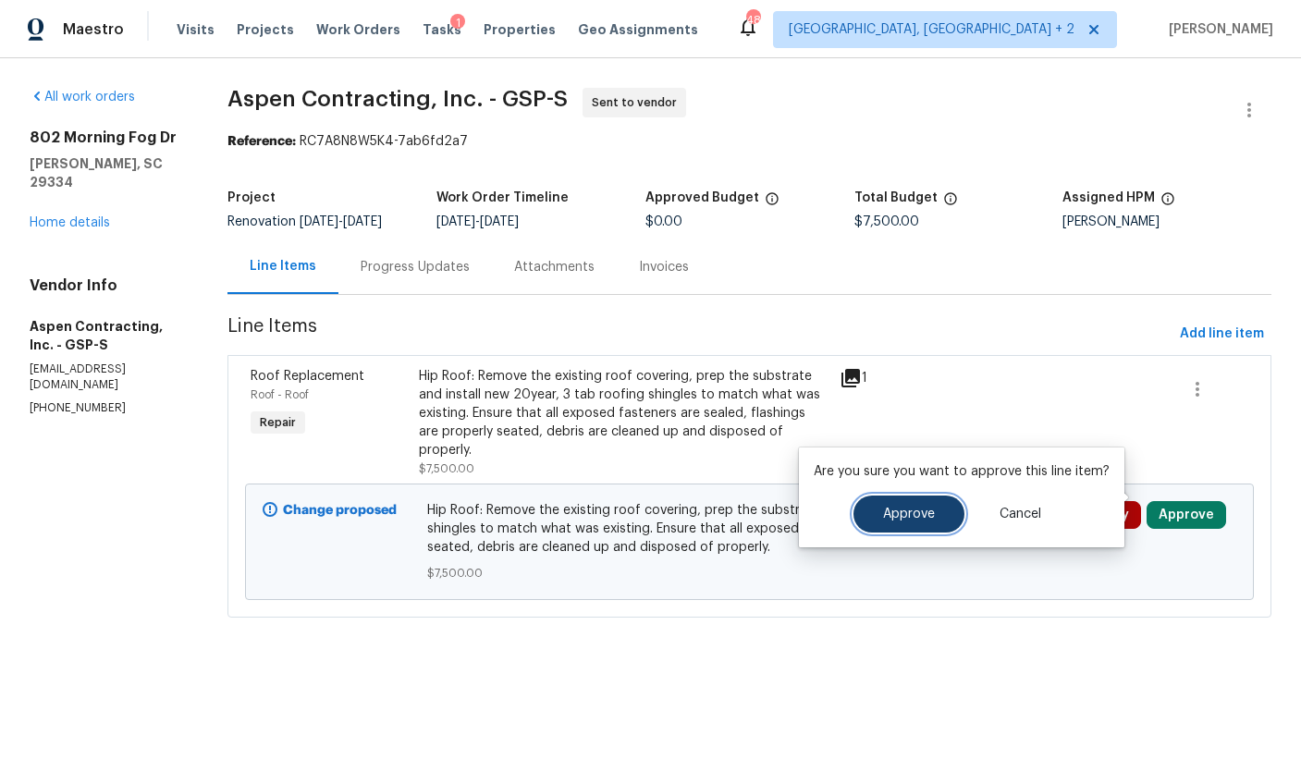
click at [907, 517] on span "Approve" at bounding box center [909, 515] width 52 height 14
